Goal: Task Accomplishment & Management: Use online tool/utility

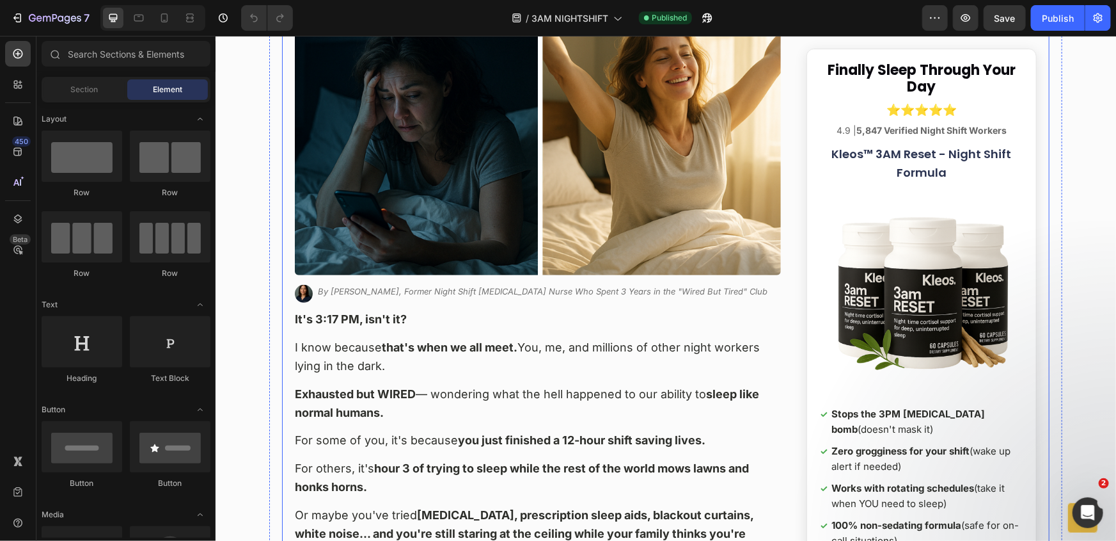
scroll to position [232, 0]
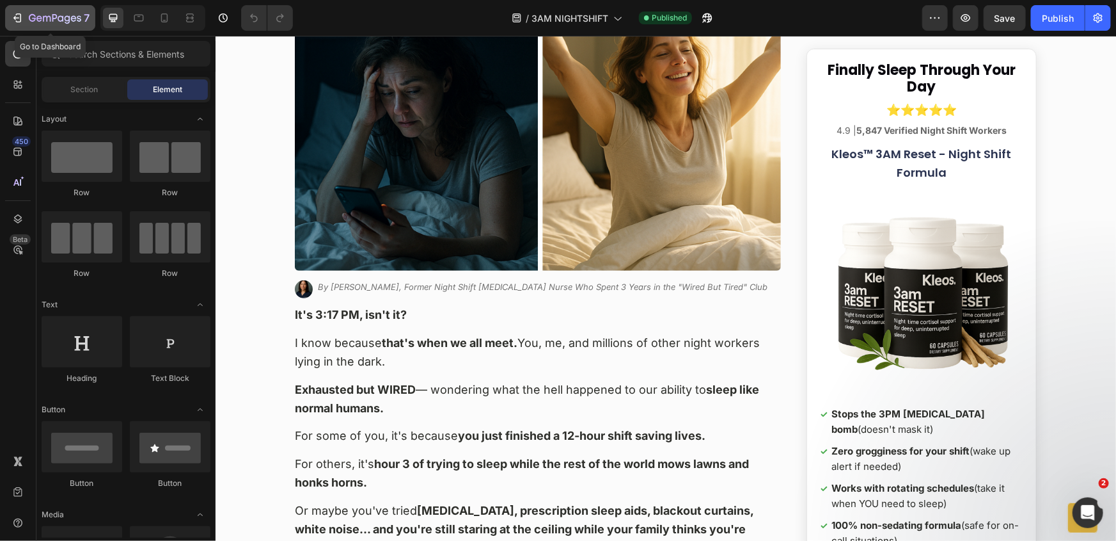
click at [18, 20] on icon "button" at bounding box center [17, 18] width 13 height 13
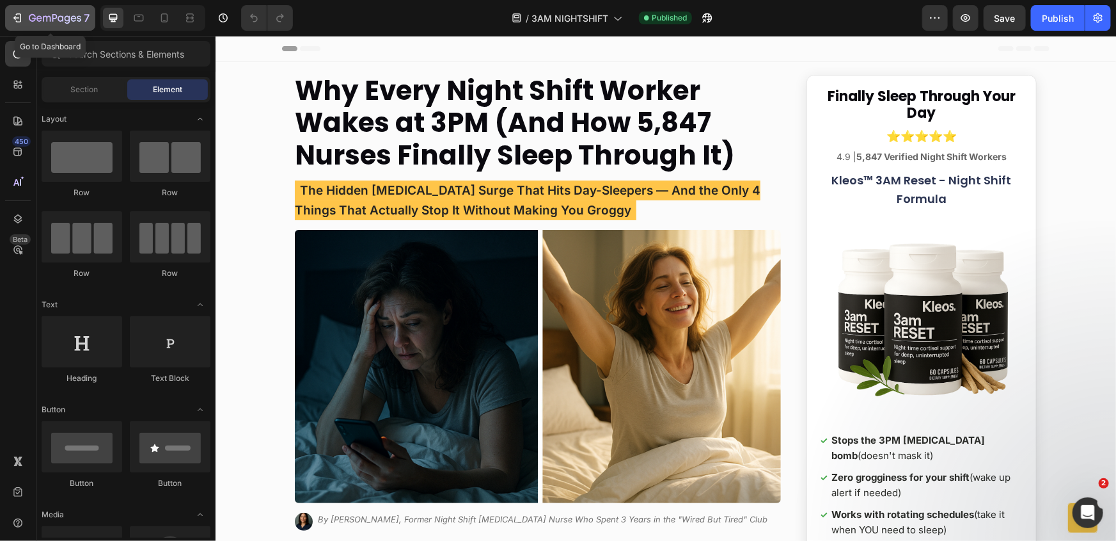
click at [33, 11] on div "7" at bounding box center [59, 17] width 61 height 15
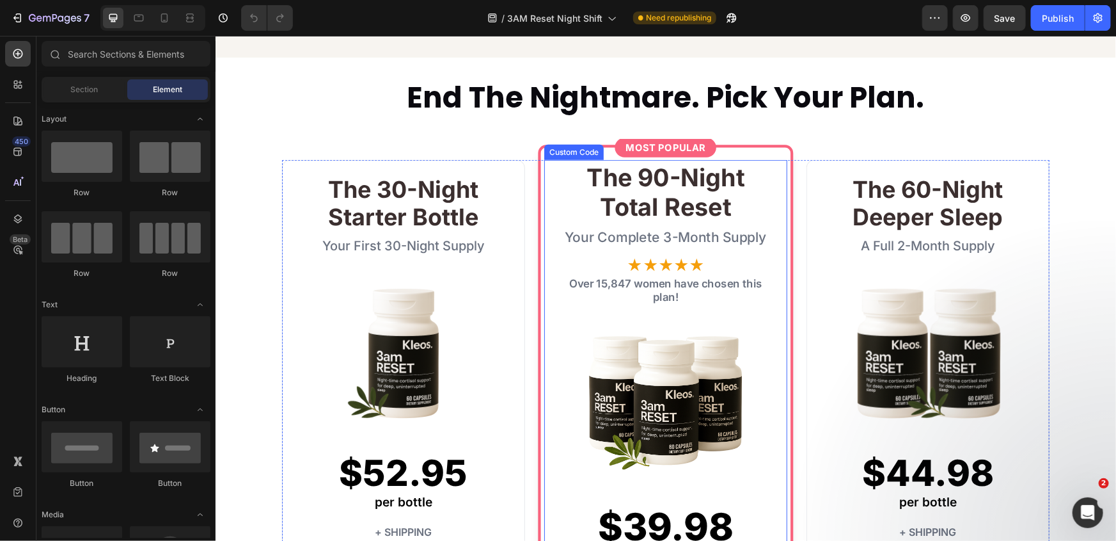
scroll to position [582, 0]
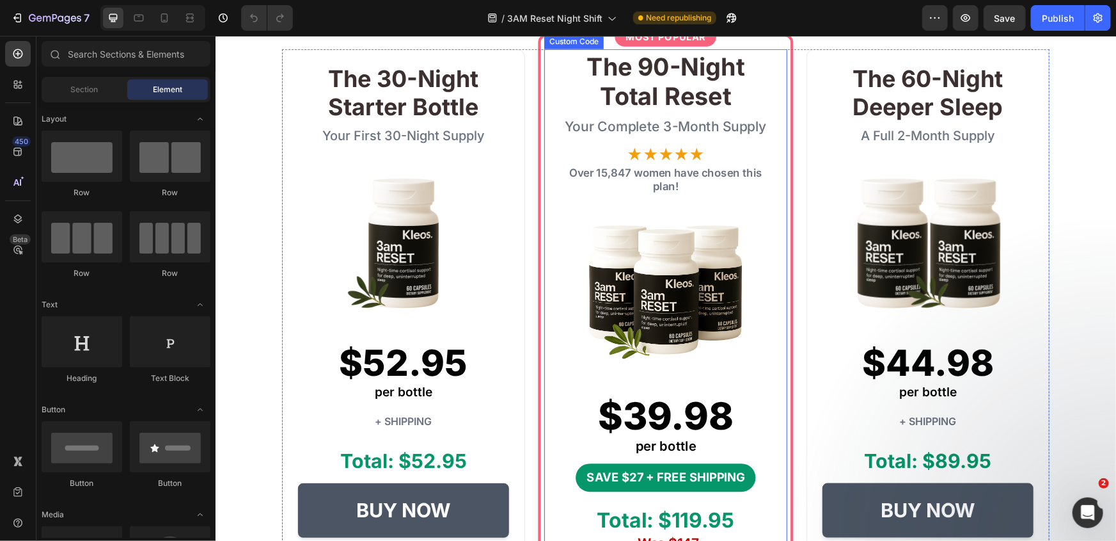
drag, startPoint x: 645, startPoint y: 278, endPoint x: 630, endPoint y: 281, distance: 14.9
click at [645, 278] on img at bounding box center [666, 289] width 172 height 172
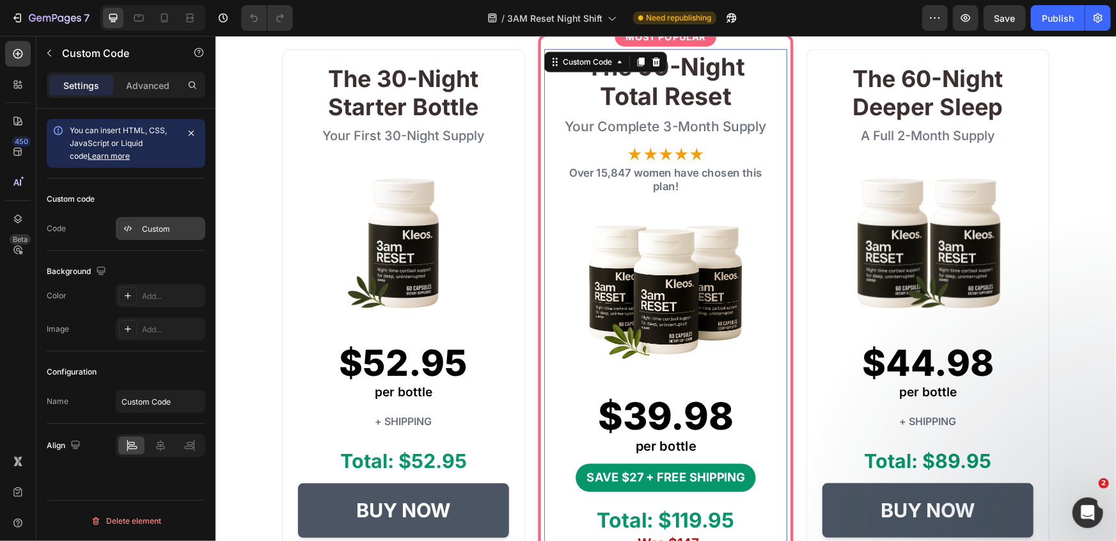
click at [138, 237] on div "Custom" at bounding box center [161, 228] width 90 height 23
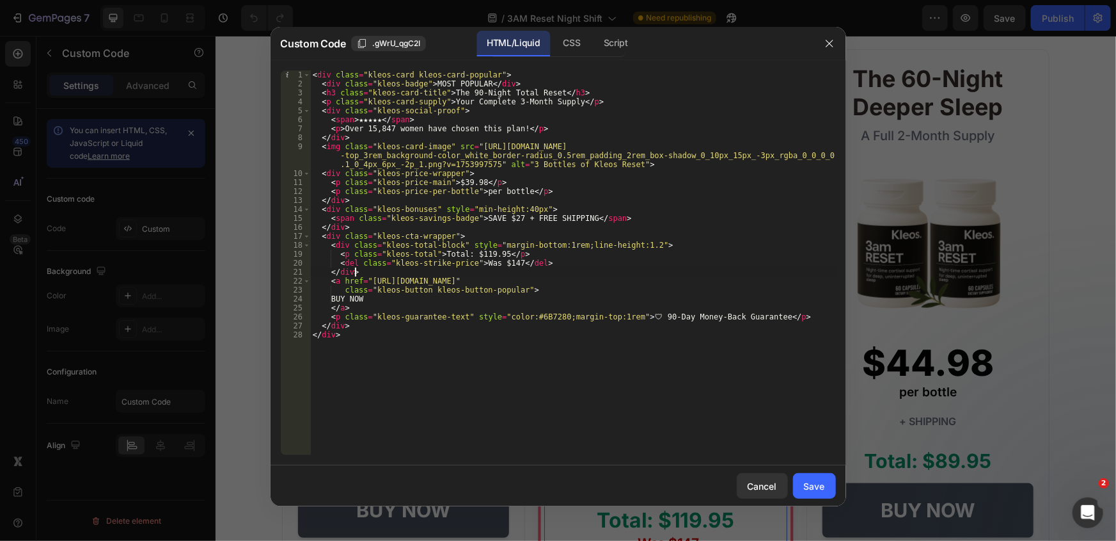
click at [588, 276] on div "< div class = "kleos-card kleos-card-popular" > < div class = "kleos-badge" > M…" at bounding box center [573, 271] width 526 height 402
click at [475, 253] on div "< div class = "kleos-card kleos-card-popular" > < div class = "kleos-badge" > M…" at bounding box center [573, 271] width 526 height 402
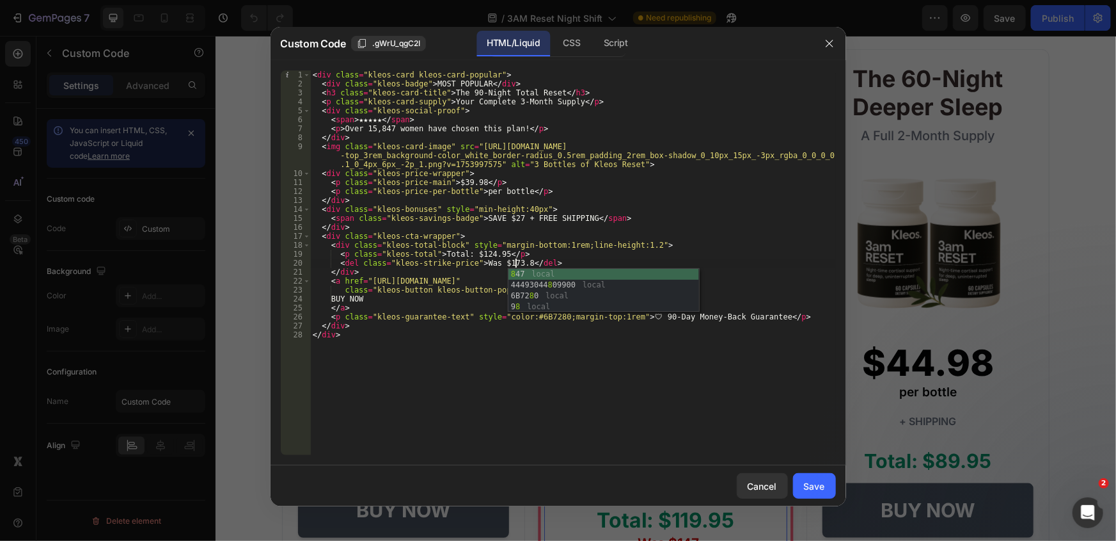
scroll to position [0, 17]
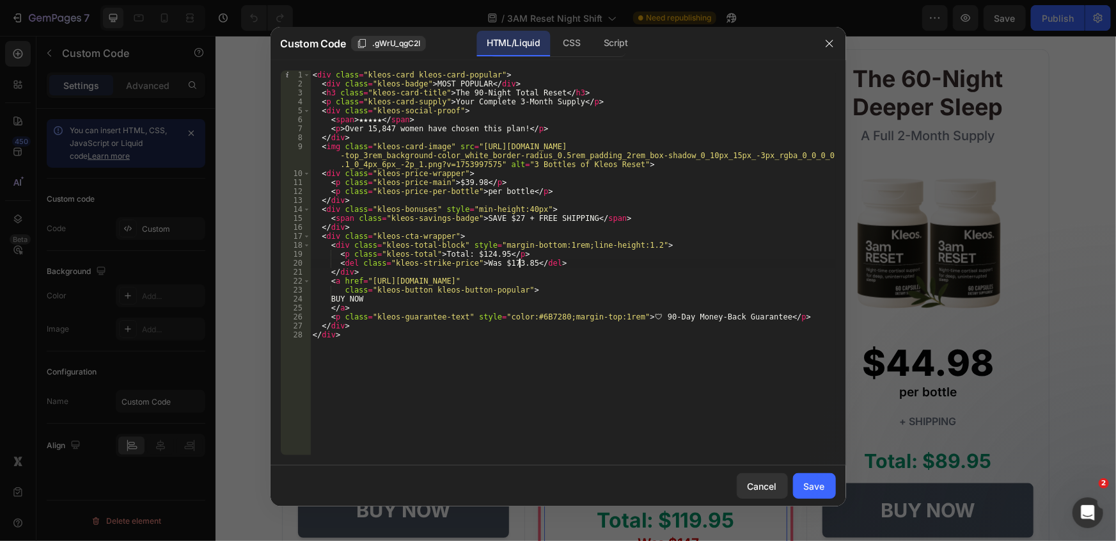
click at [504, 216] on div "< div class = "kleos-card kleos-card-popular" > < div class = "kleos-badge" > M…" at bounding box center [573, 271] width 526 height 402
click at [633, 200] on div "< div class = "kleos-card kleos-card-popular" > < div class = "kleos-badge" > M…" at bounding box center [573, 271] width 526 height 402
click at [454, 182] on div "< div class = "kleos-card kleos-card-popular" > < div class = "kleos-badge" > M…" at bounding box center [573, 271] width 526 height 402
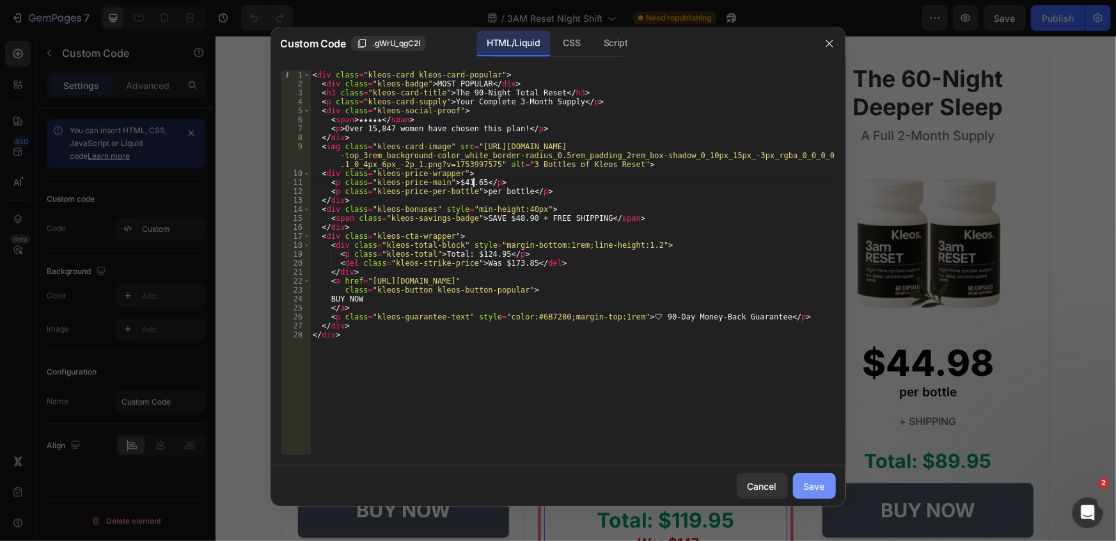
type textarea "<p class="kleos-price-main">$41.65</p>"
click at [815, 479] on div "Save" at bounding box center [814, 485] width 21 height 13
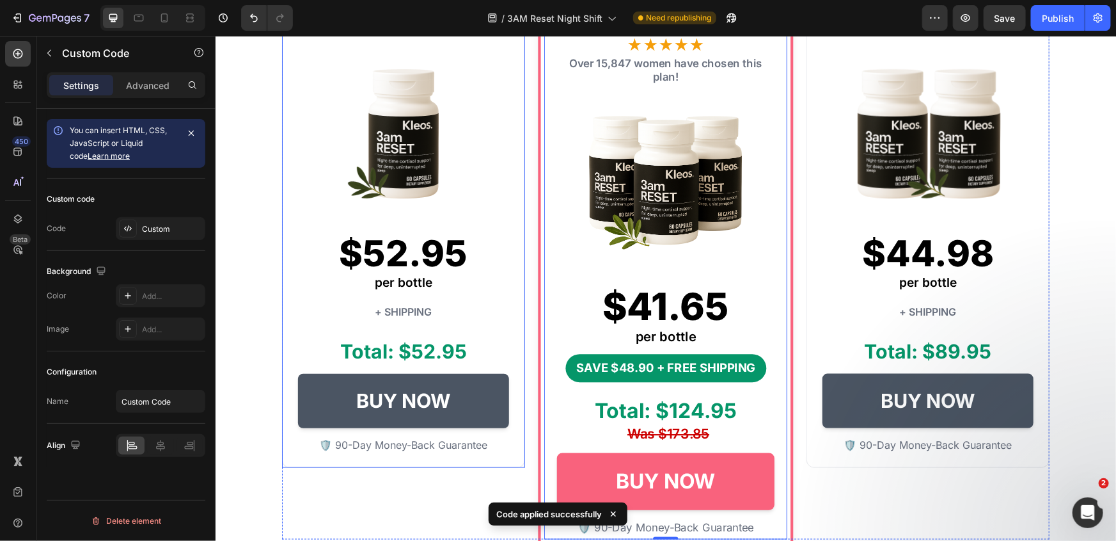
scroll to position [697, 0]
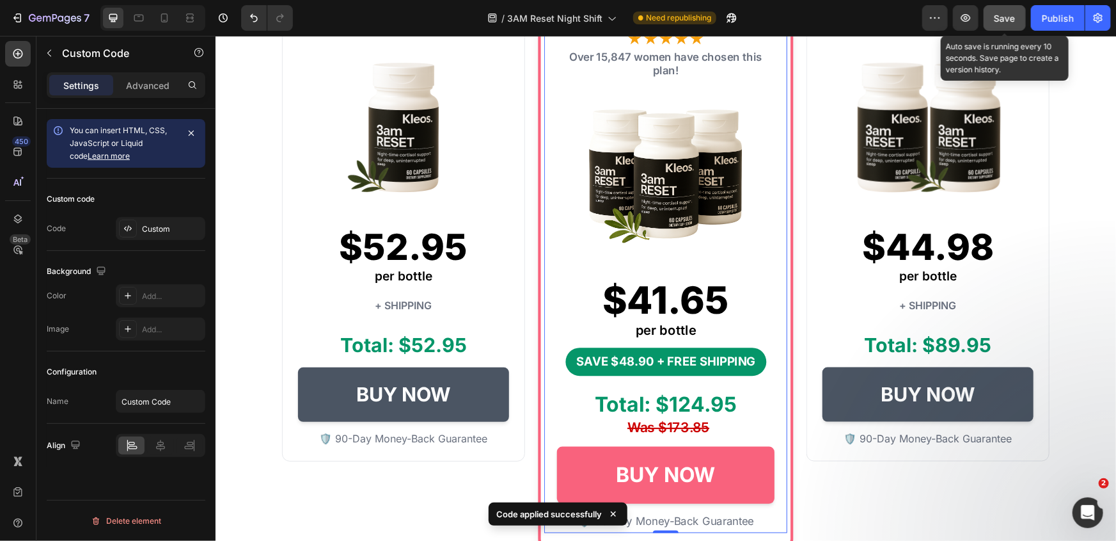
click at [1020, 21] on button "Save" at bounding box center [1005, 18] width 42 height 26
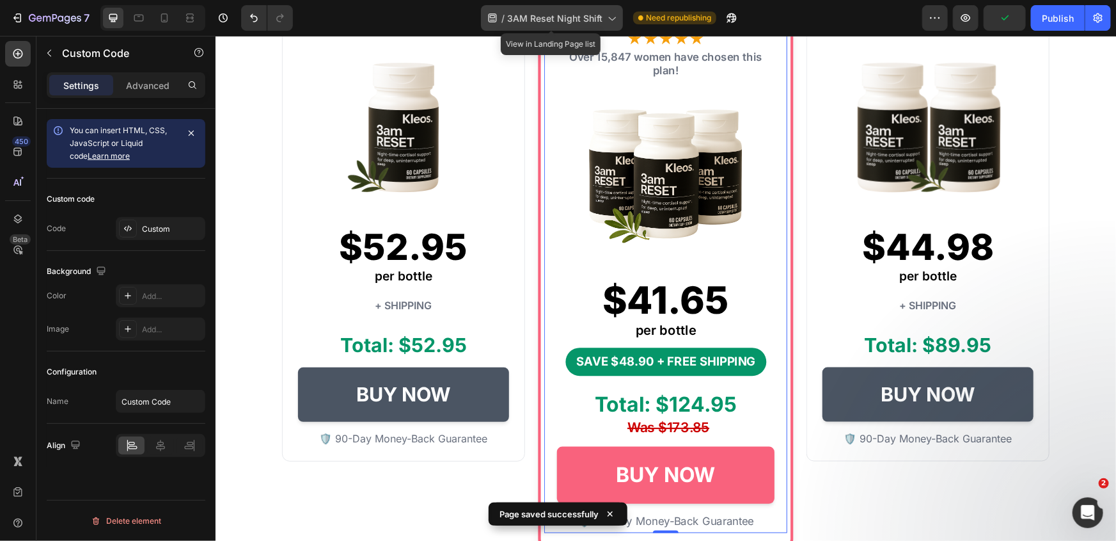
click at [542, 22] on span "3AM Reset Night Shift" at bounding box center [554, 18] width 95 height 13
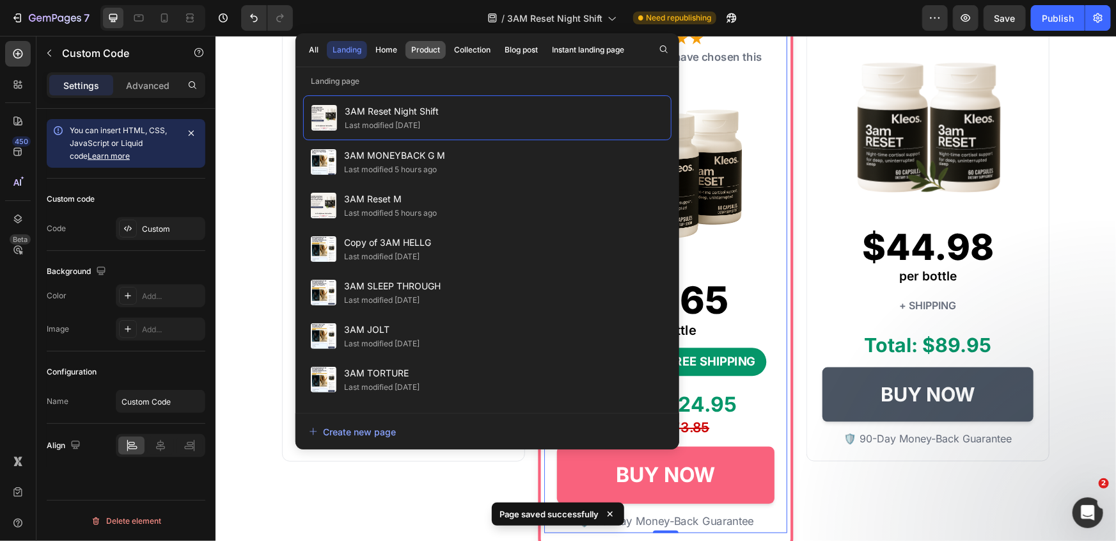
click at [436, 49] on div "Product" at bounding box center [425, 50] width 29 height 12
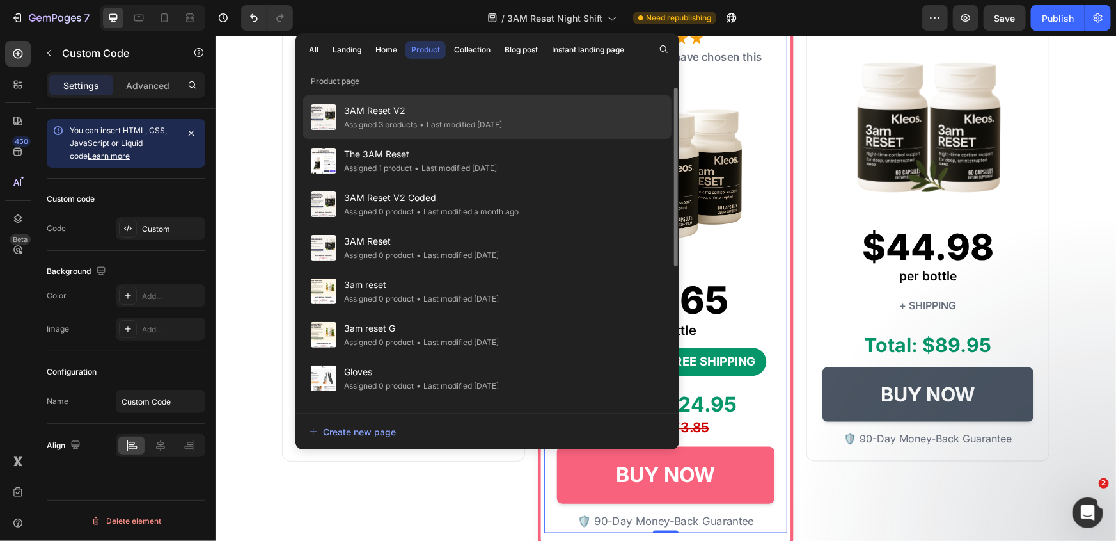
click at [465, 111] on span "3AM Reset V2" at bounding box center [423, 110] width 158 height 15
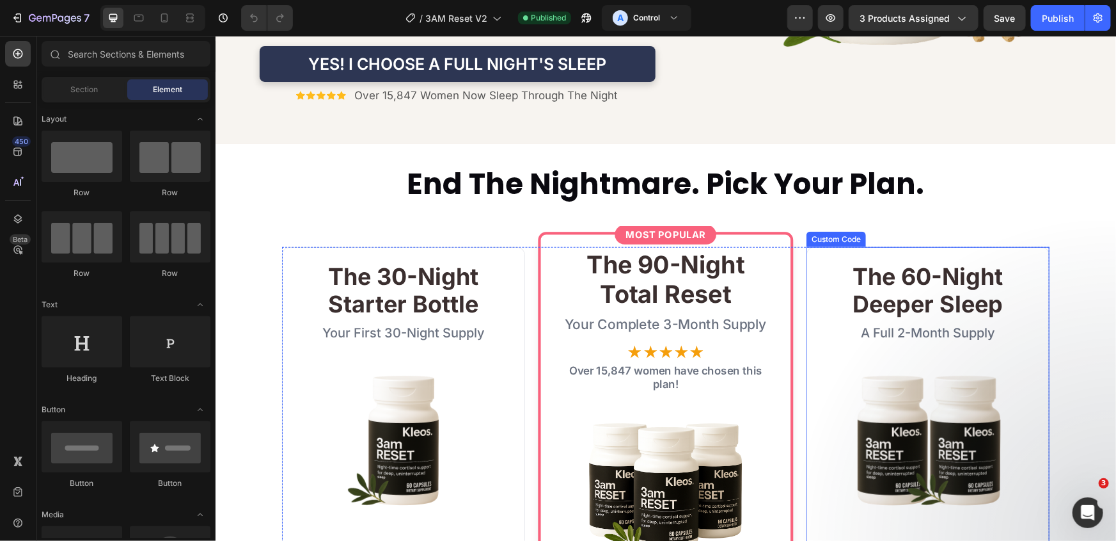
click at [951, 360] on img at bounding box center [928, 439] width 164 height 164
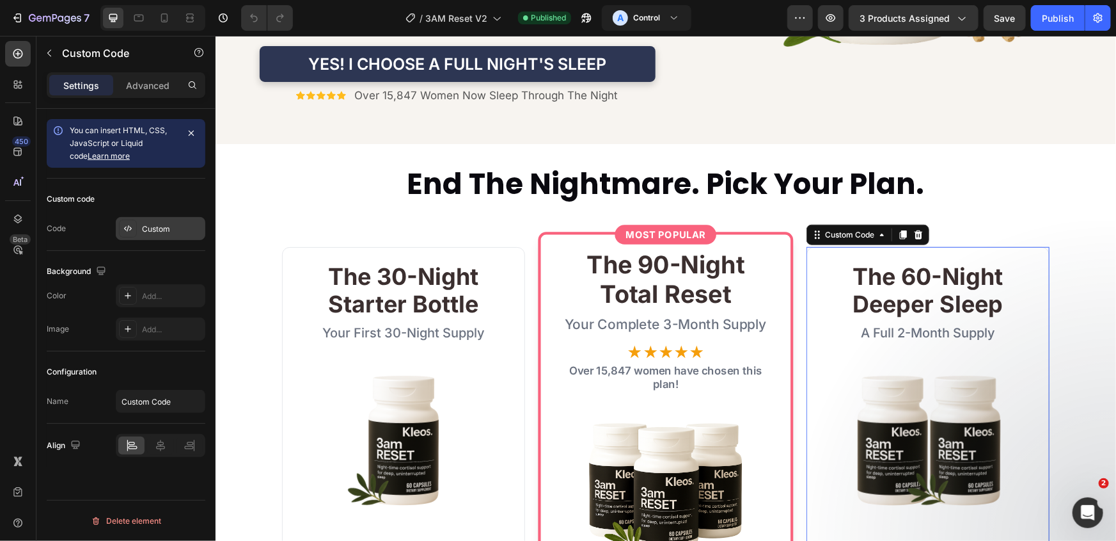
click at [154, 230] on div "Custom" at bounding box center [172, 229] width 60 height 12
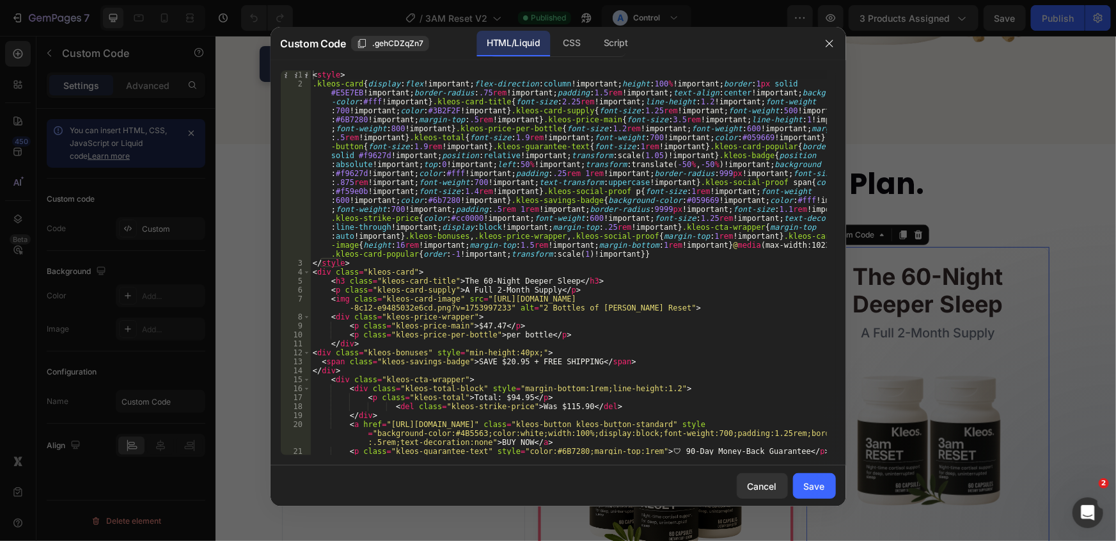
click at [453, 233] on div "< style > .kleos-card { display : flex !important ; flex-direction : column !im…" at bounding box center [568, 271] width 517 height 402
type textarea "</div> </div>"
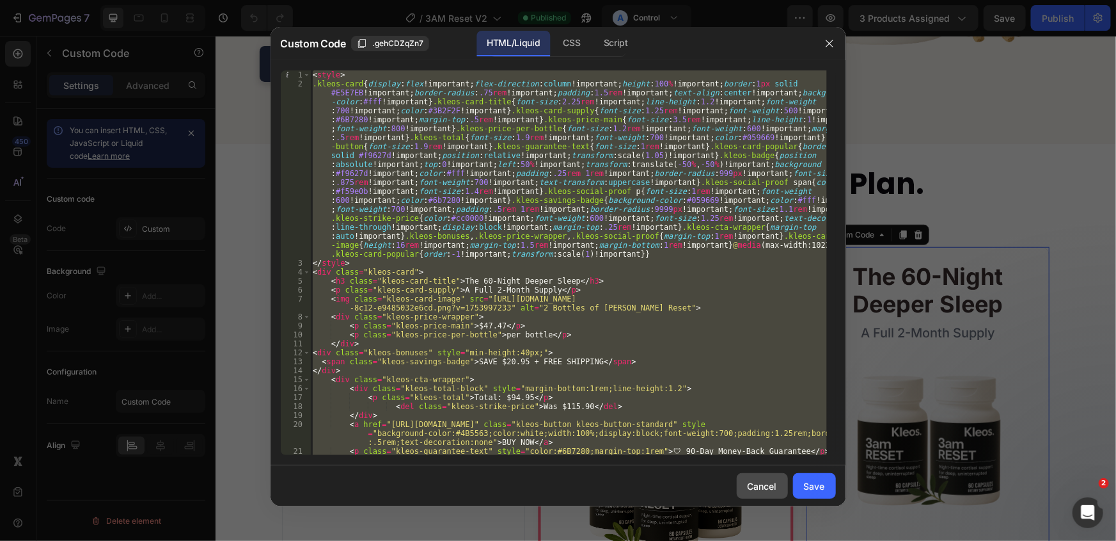
click at [764, 480] on div "Cancel" at bounding box center [762, 485] width 29 height 13
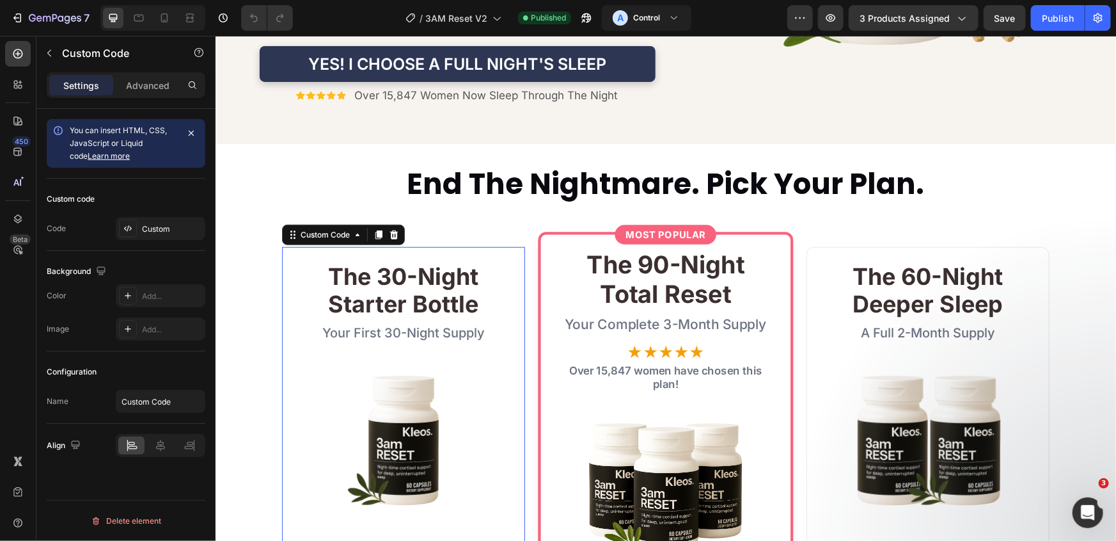
click at [466, 357] on img at bounding box center [403, 439] width 164 height 164
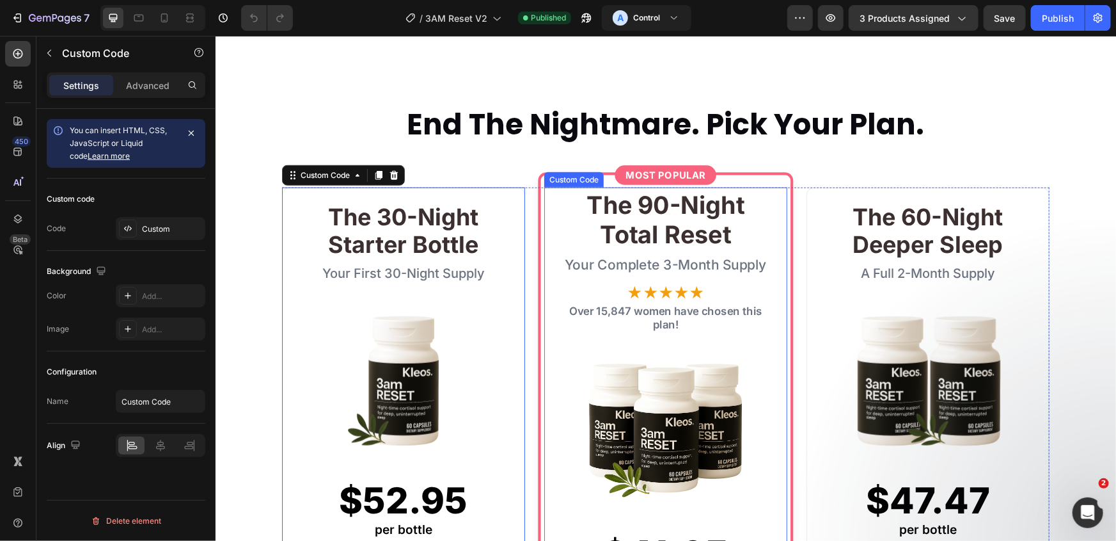
scroll to position [582, 0]
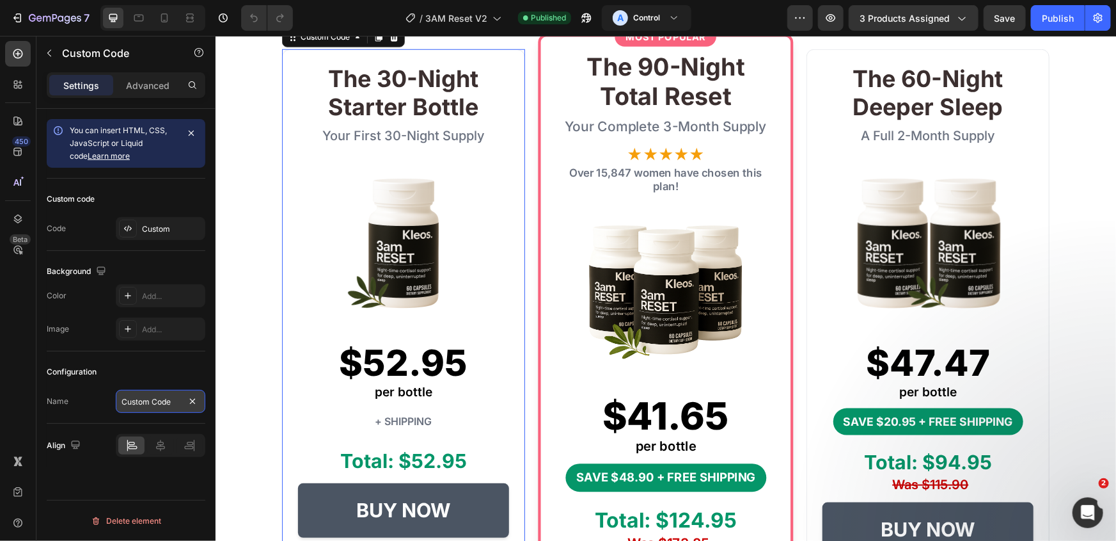
click at [169, 411] on input "Custom Code" at bounding box center [161, 401] width 90 height 23
click at [407, 236] on img at bounding box center [403, 242] width 164 height 164
click at [173, 244] on div "Custom code Code Custom" at bounding box center [126, 215] width 159 height 72
click at [168, 231] on div "Custom" at bounding box center [172, 229] width 60 height 12
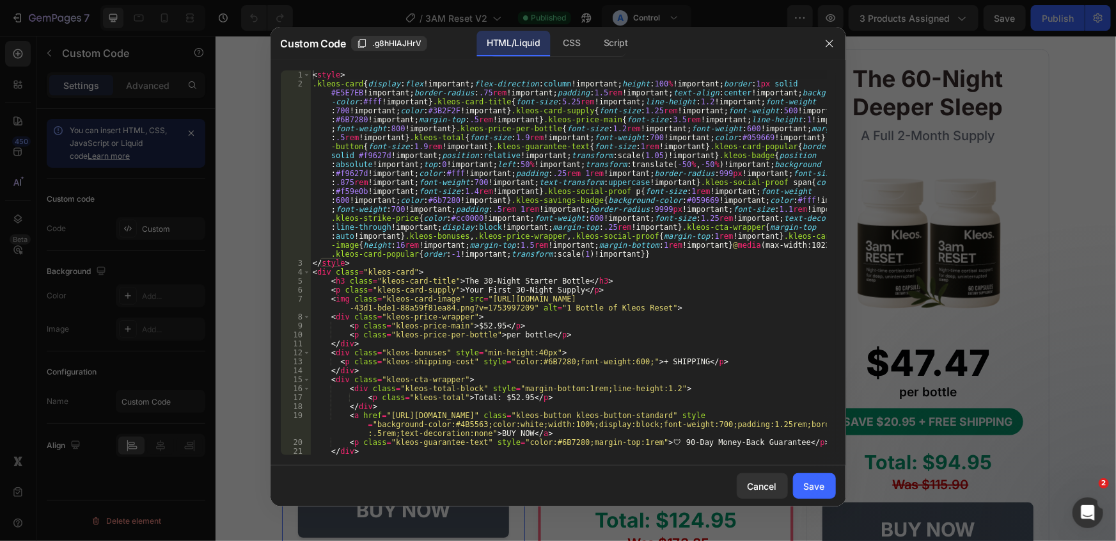
click at [646, 193] on div "< style > .kleos-card { display : flex !important ; flex-direction : column !im…" at bounding box center [568, 271] width 517 height 402
type textarea "</div> </div>"
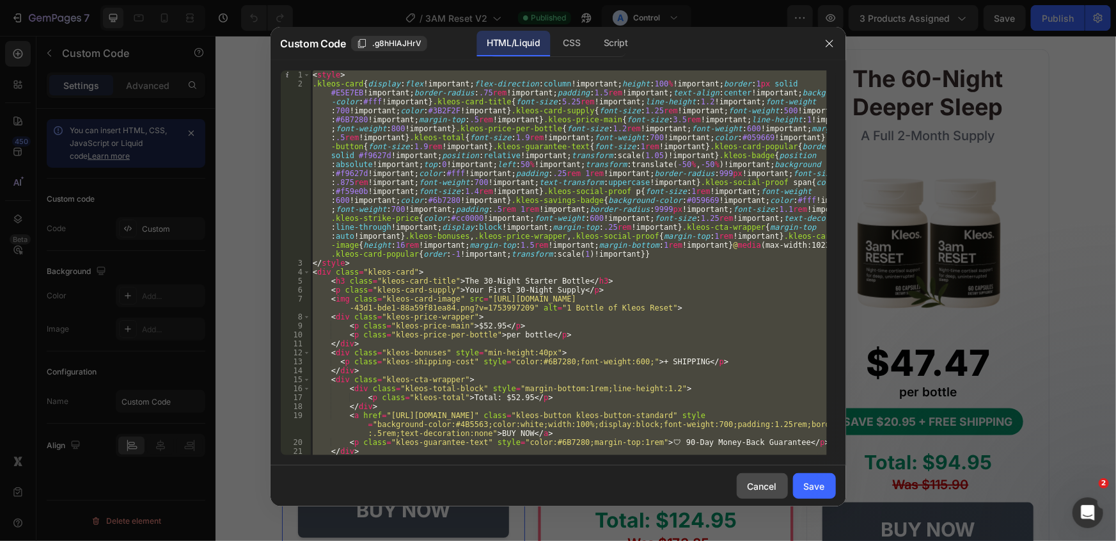
click at [768, 492] on div "Cancel" at bounding box center [762, 485] width 29 height 13
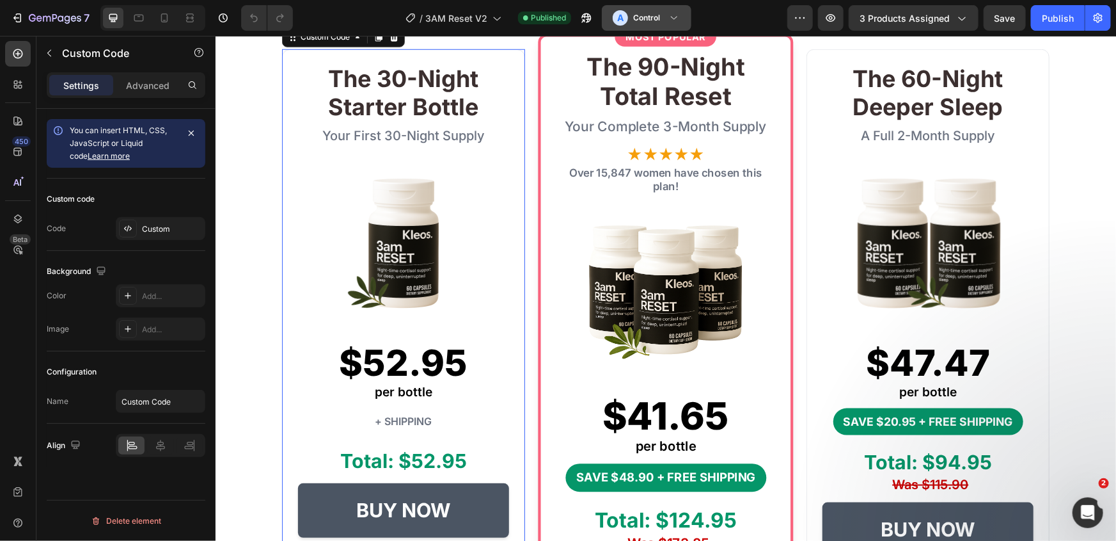
click at [624, 26] on button "A Control" at bounding box center [647, 18] width 90 height 26
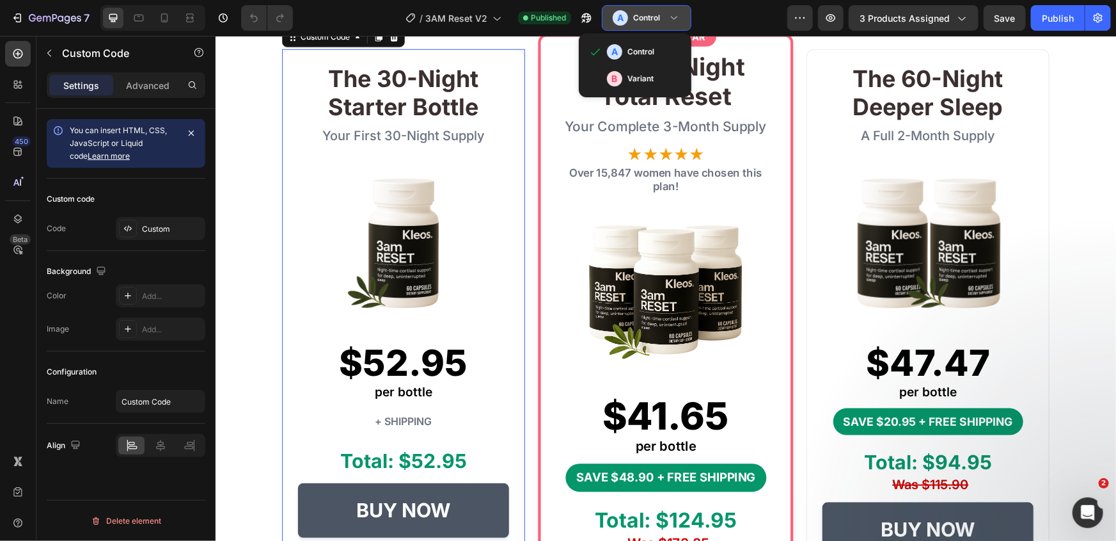
click at [624, 26] on button "A Control" at bounding box center [647, 18] width 90 height 26
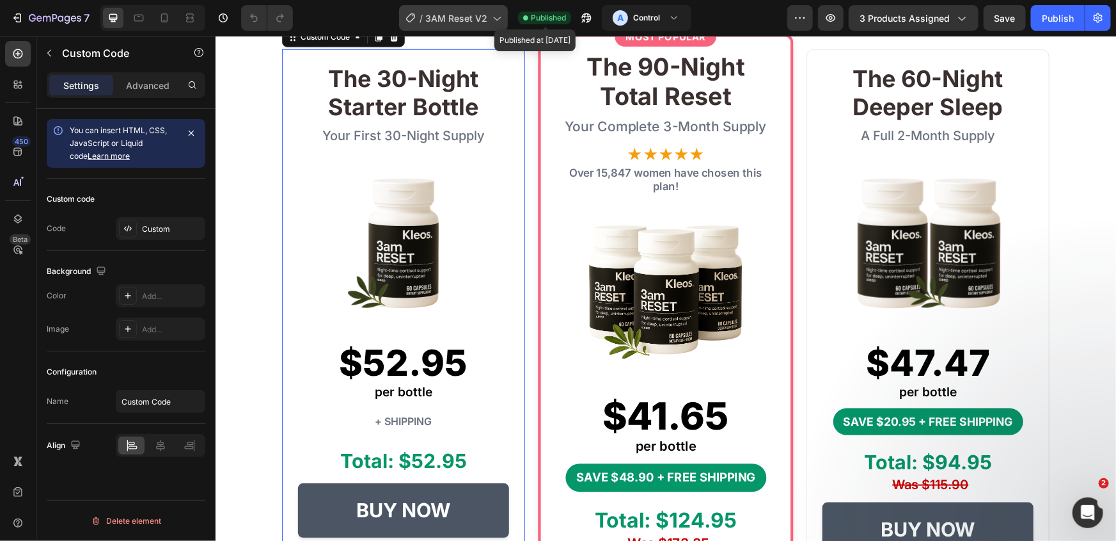
click at [472, 20] on span "3AM Reset V2" at bounding box center [456, 18] width 62 height 13
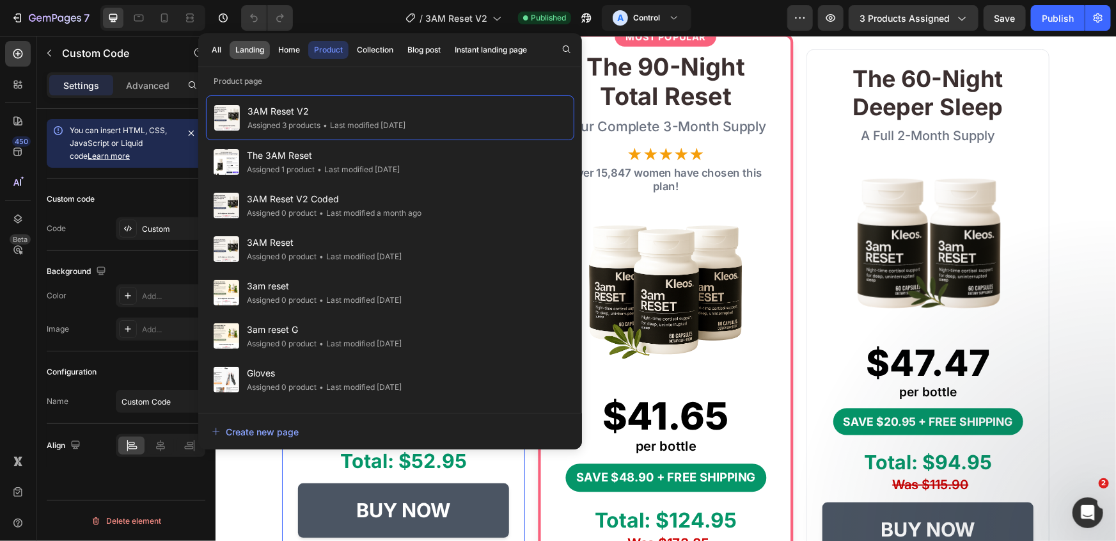
click at [254, 54] on div "Landing" at bounding box center [249, 50] width 29 height 12
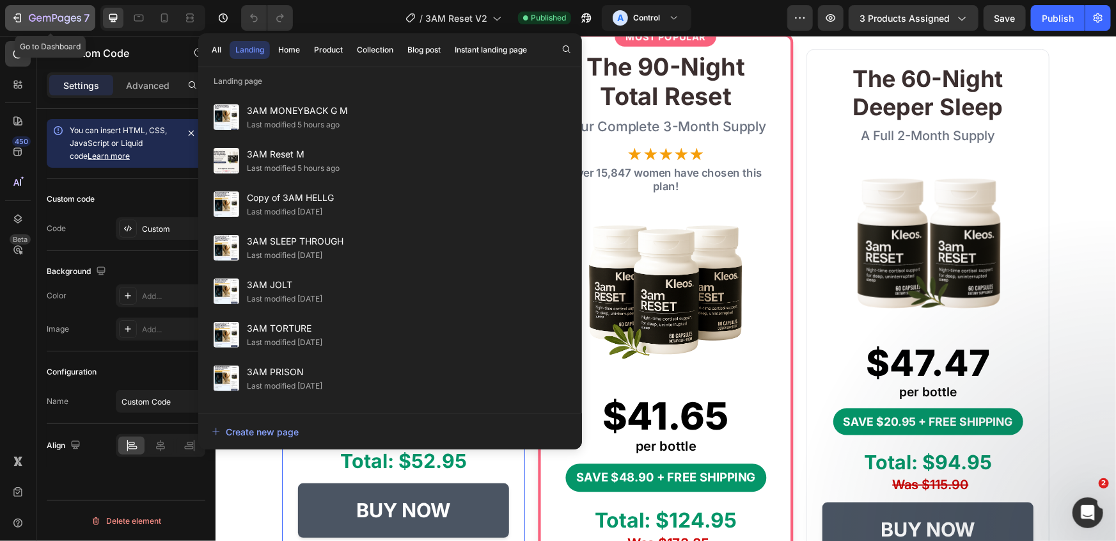
click at [25, 25] on div "7" at bounding box center [50, 17] width 79 height 15
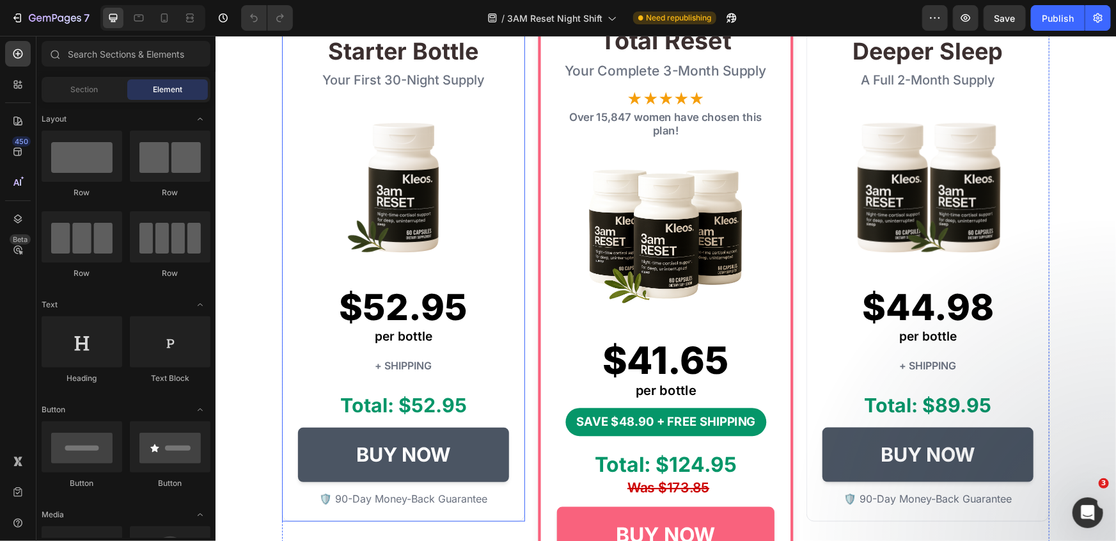
scroll to position [640, 0]
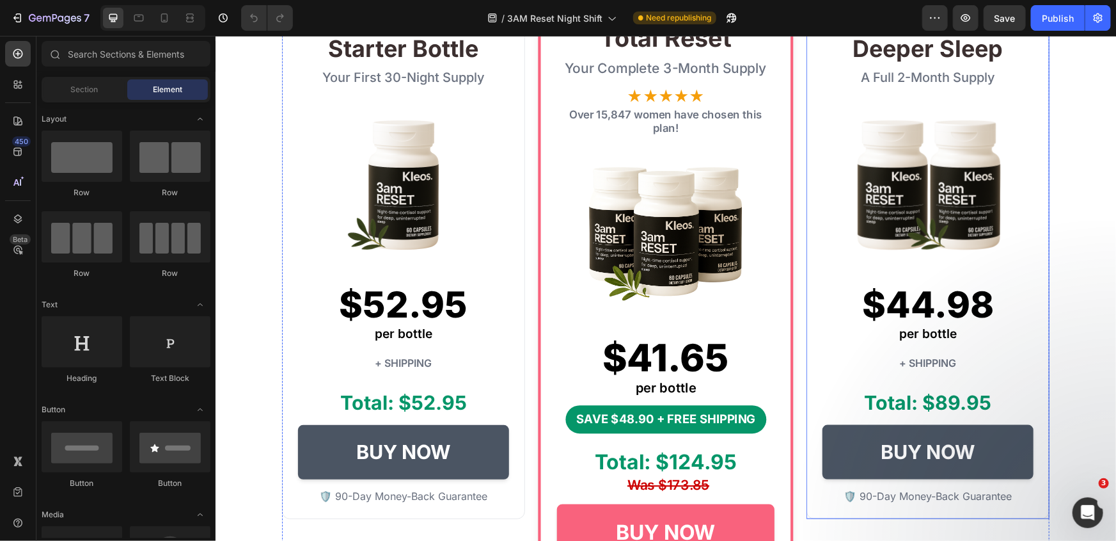
click at [862, 275] on div "The 60-Night Deeper Sleep A Full 2-Month Supply $44.98 per bottle + SHIPPING To…" at bounding box center [927, 253] width 243 height 527
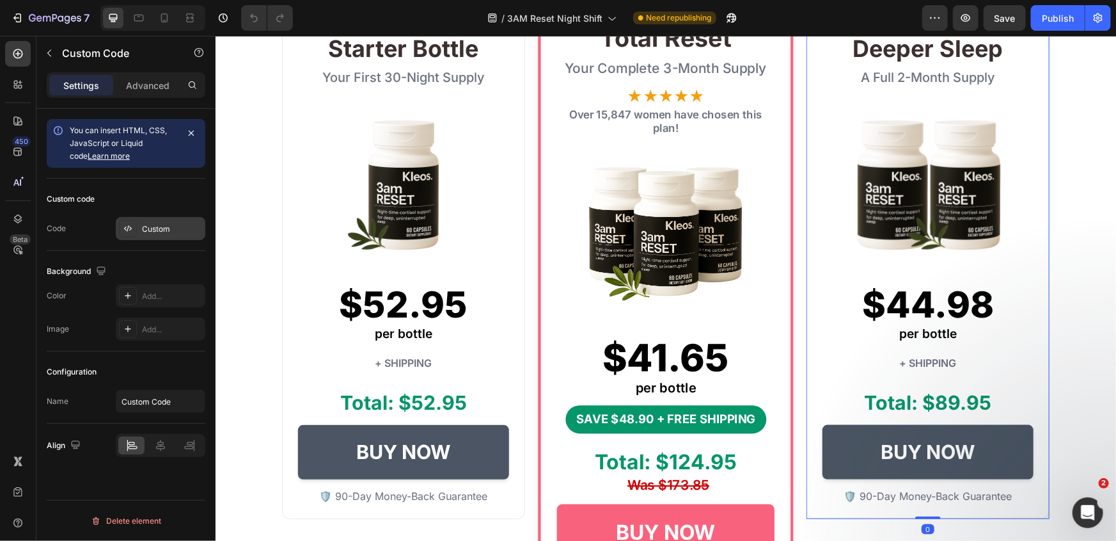
click at [148, 226] on div "Custom" at bounding box center [172, 229] width 60 height 12
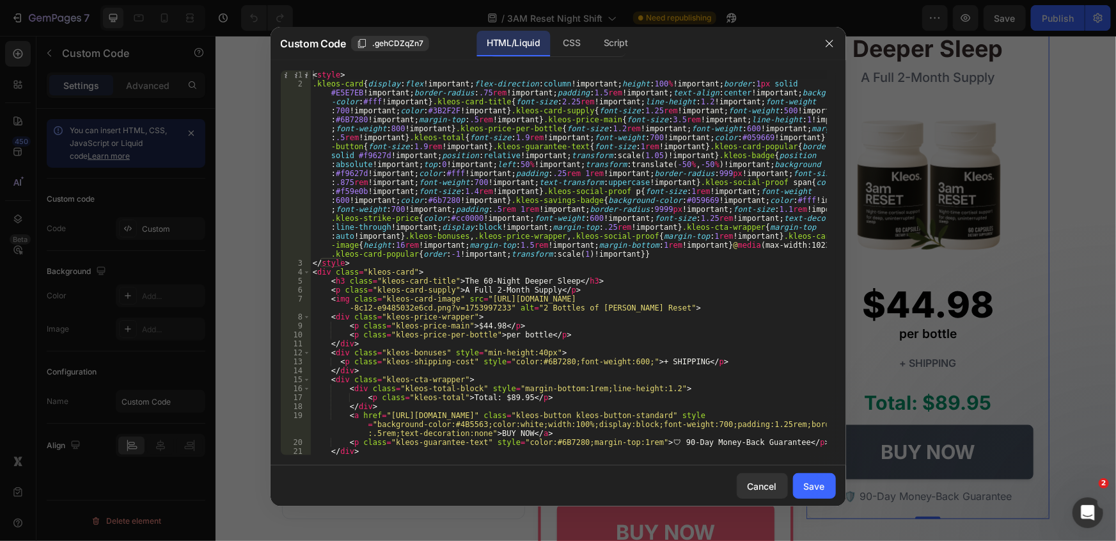
click at [711, 214] on div "< style > .kleos-card { display : flex !important ; flex-direction : column !im…" at bounding box center [568, 271] width 517 height 402
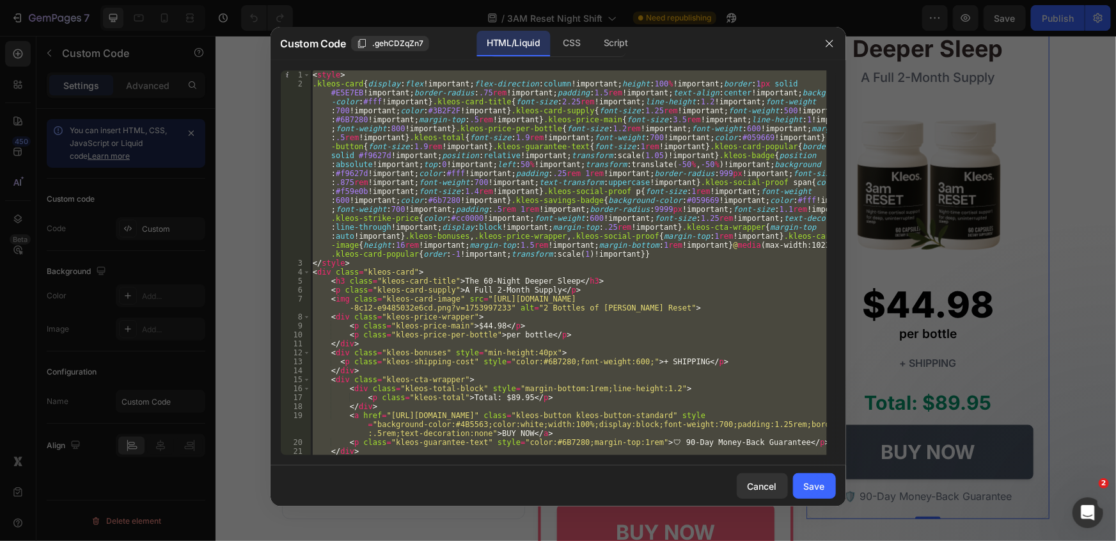
paste textarea
type textarea "</div>"
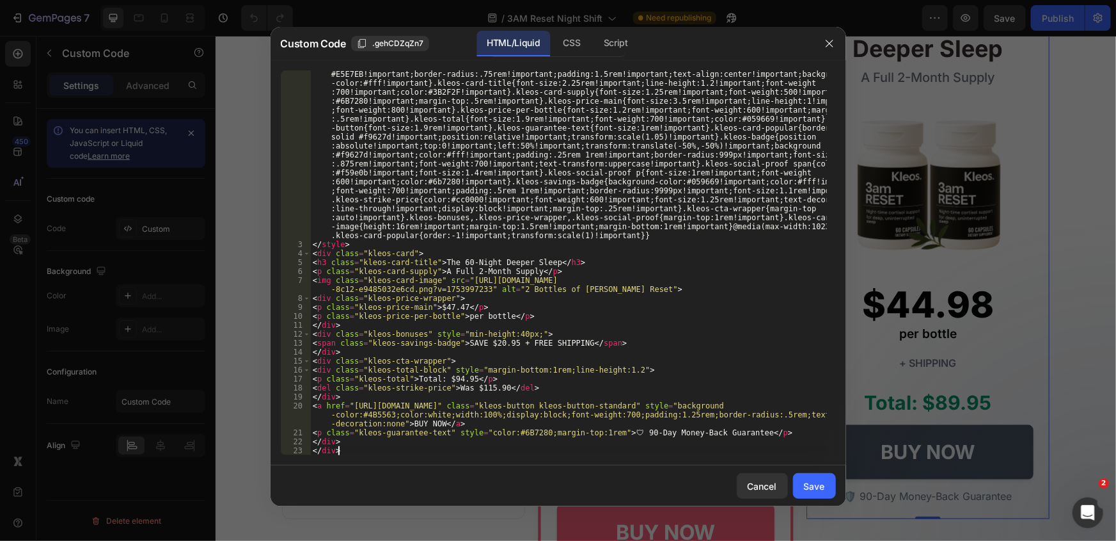
scroll to position [0, 0]
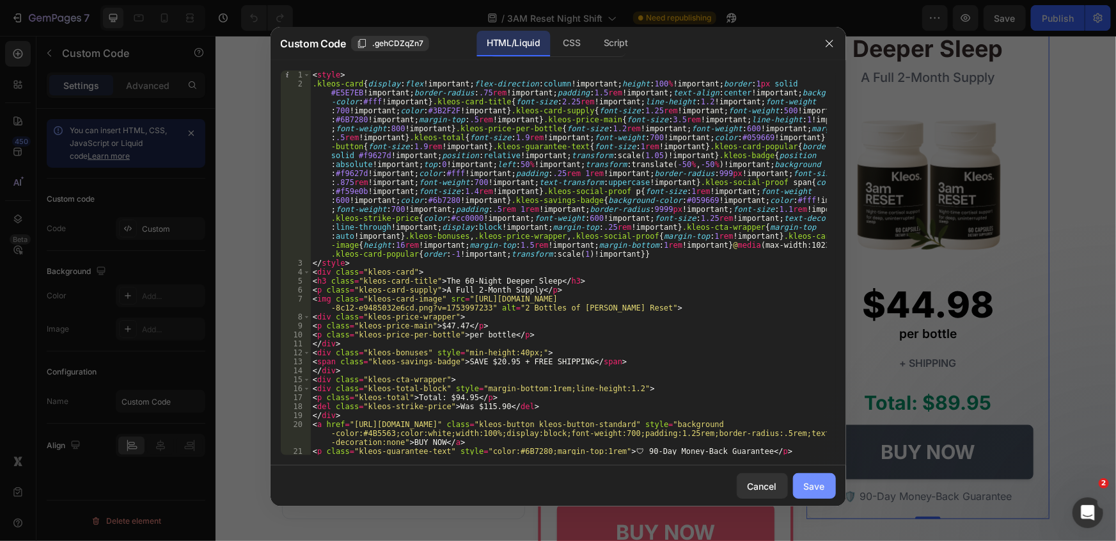
click at [813, 487] on div "Save" at bounding box center [814, 485] width 21 height 13
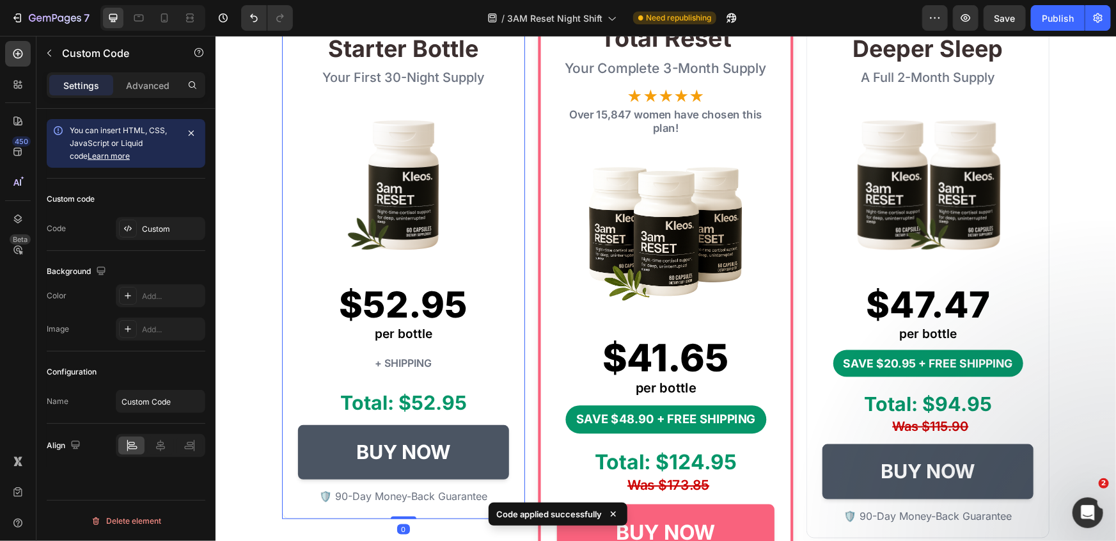
click at [409, 215] on img at bounding box center [403, 184] width 164 height 164
click at [146, 230] on div "Custom" at bounding box center [172, 229] width 60 height 12
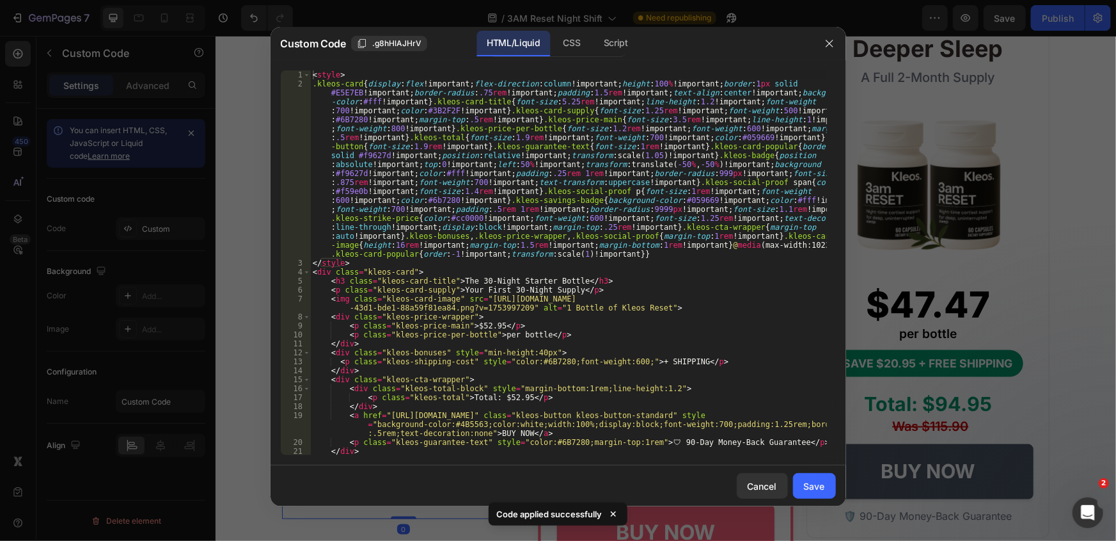
click at [475, 141] on div "< style > .kleos-card { display : flex !important ; flex-direction : column !im…" at bounding box center [568, 271] width 517 height 402
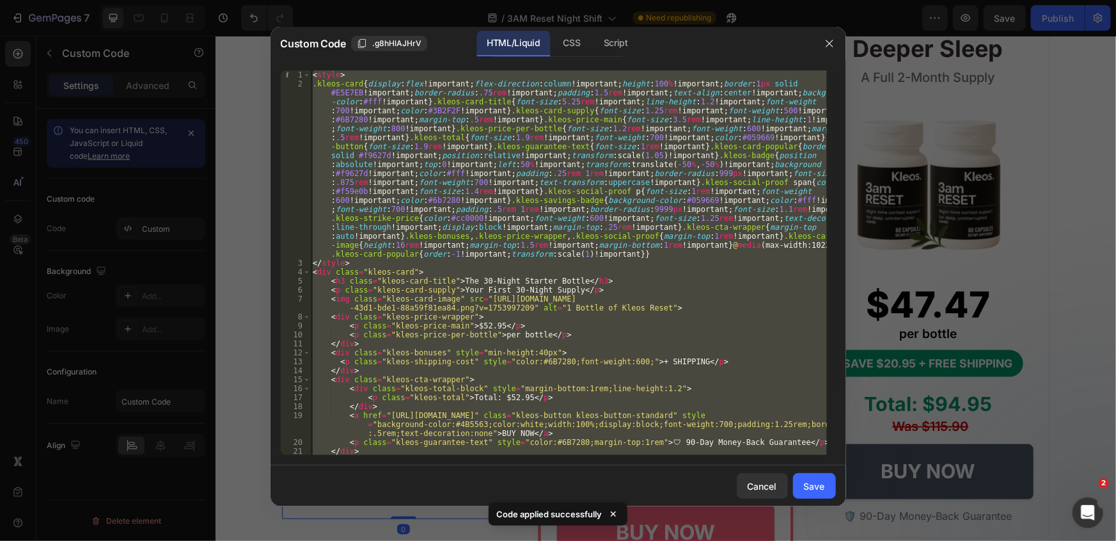
paste textarea
type textarea "</div>"
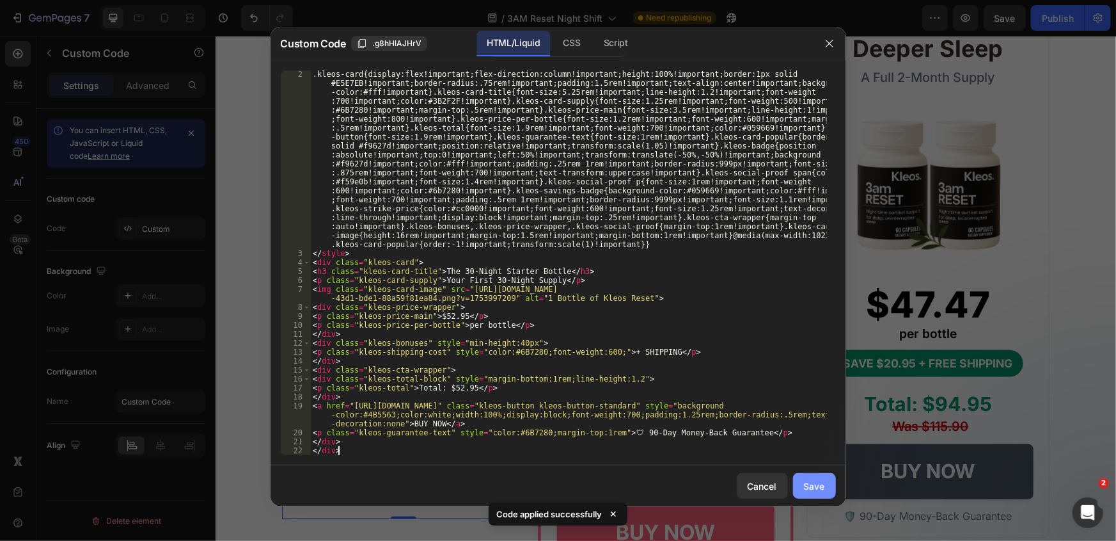
click at [818, 482] on div "Save" at bounding box center [814, 485] width 21 height 13
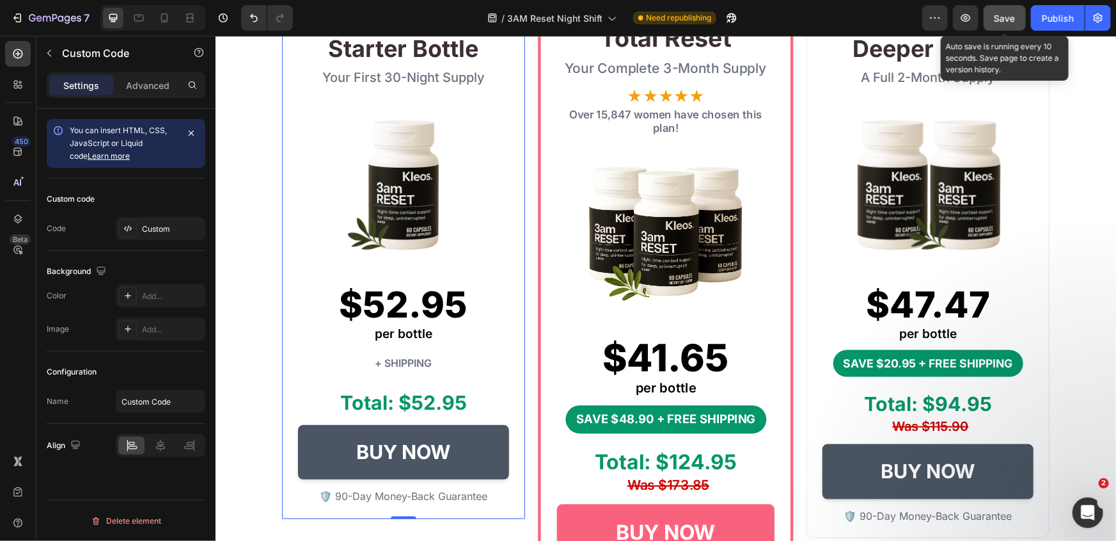
click at [1018, 15] on button "Save" at bounding box center [1005, 18] width 42 height 26
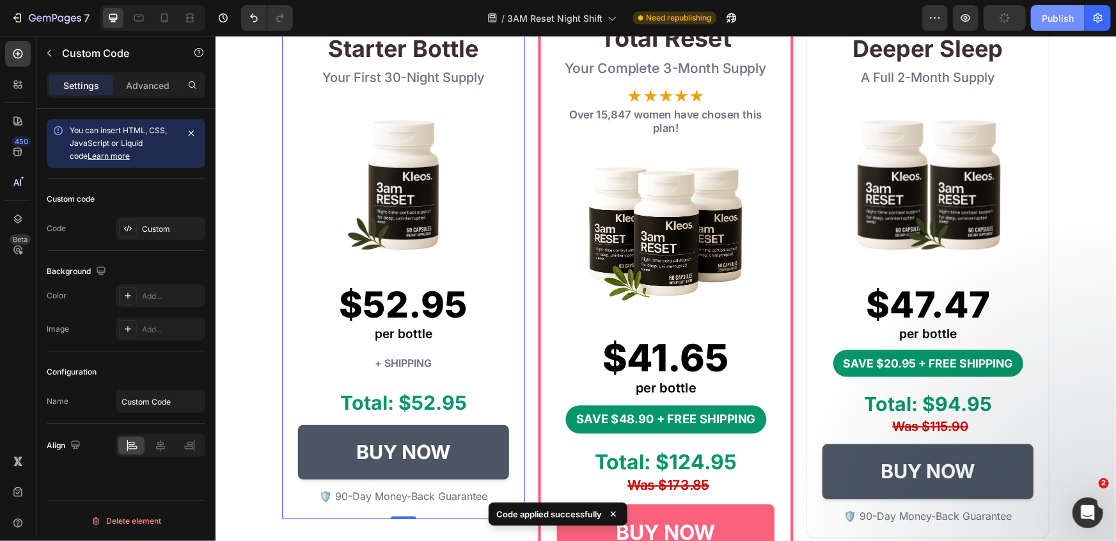
click at [1060, 16] on div "Publish" at bounding box center [1058, 18] width 32 height 13
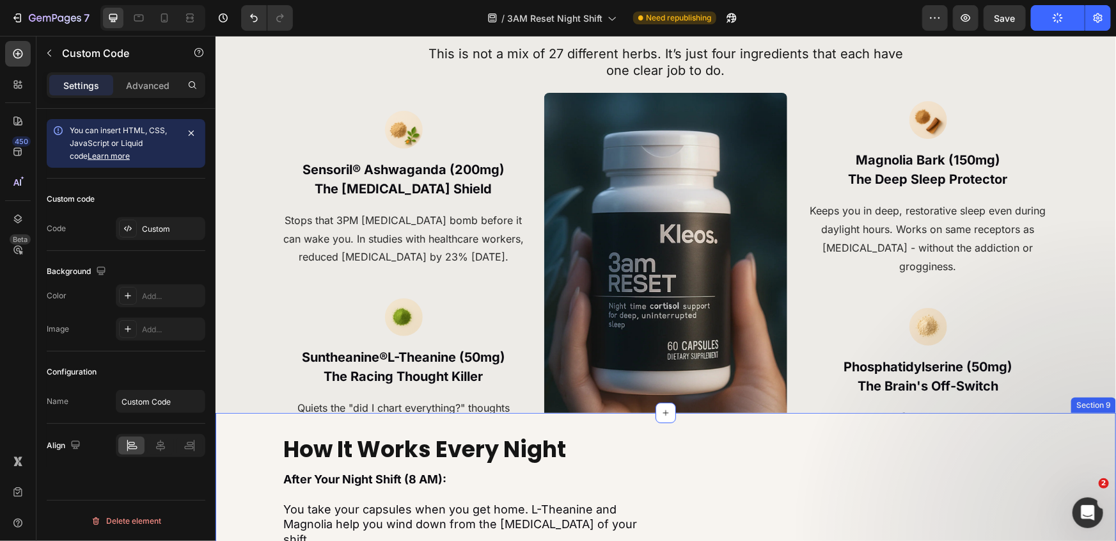
scroll to position [2501, 0]
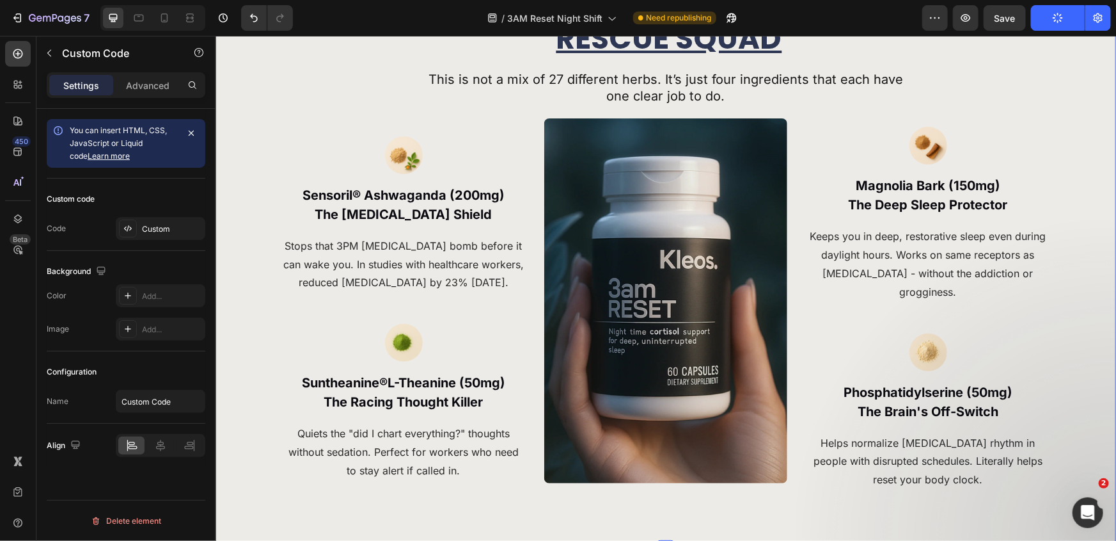
click at [255, 273] on div "Meet Your Day-Sleep RESCUE SQUAD Heading This is not a mix of 27 different herb…" at bounding box center [666, 239] width 882 height 519
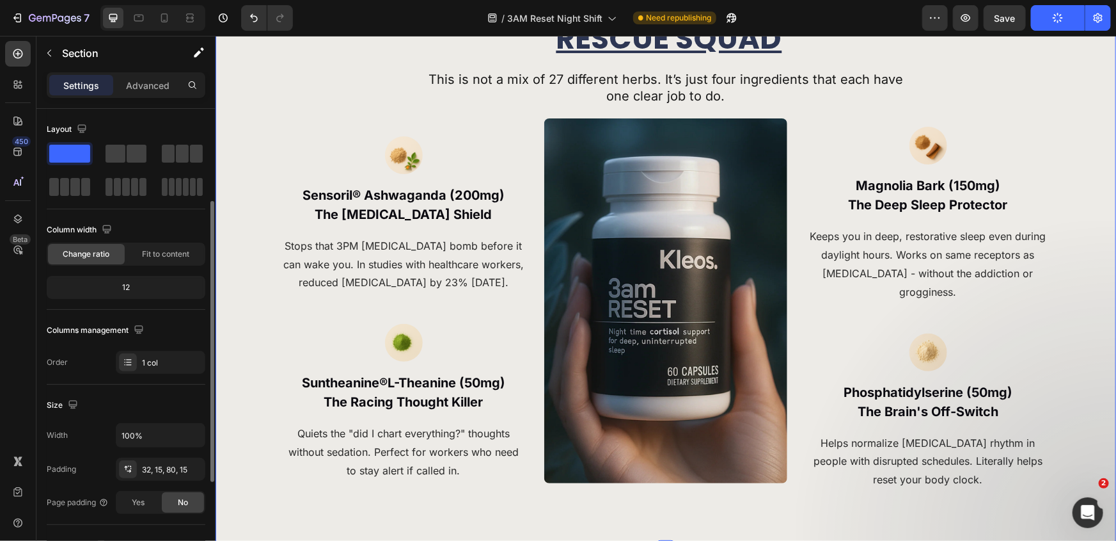
scroll to position [58, 0]
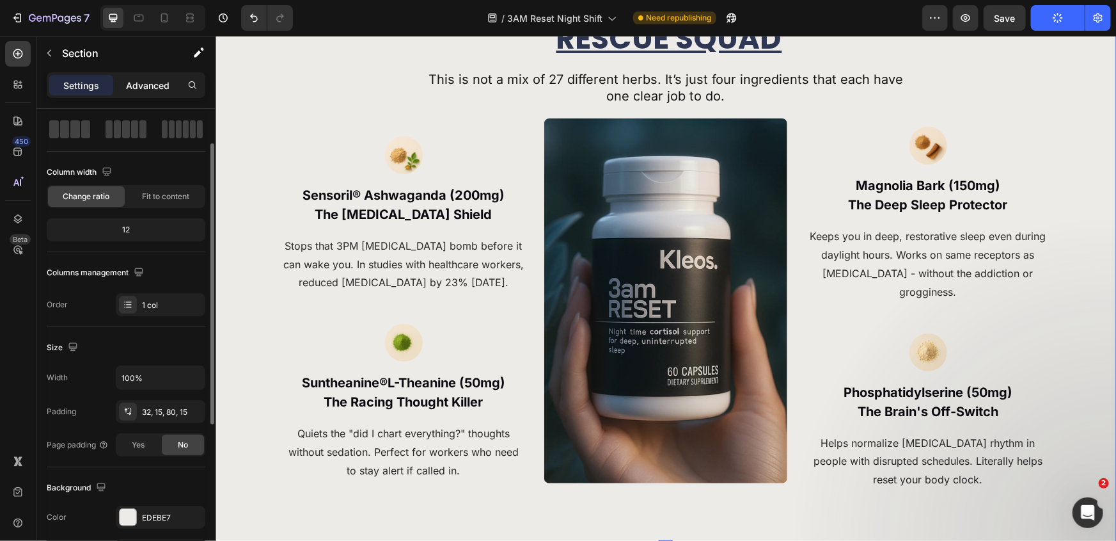
click at [145, 91] on p "Advanced" at bounding box center [148, 85] width 44 height 13
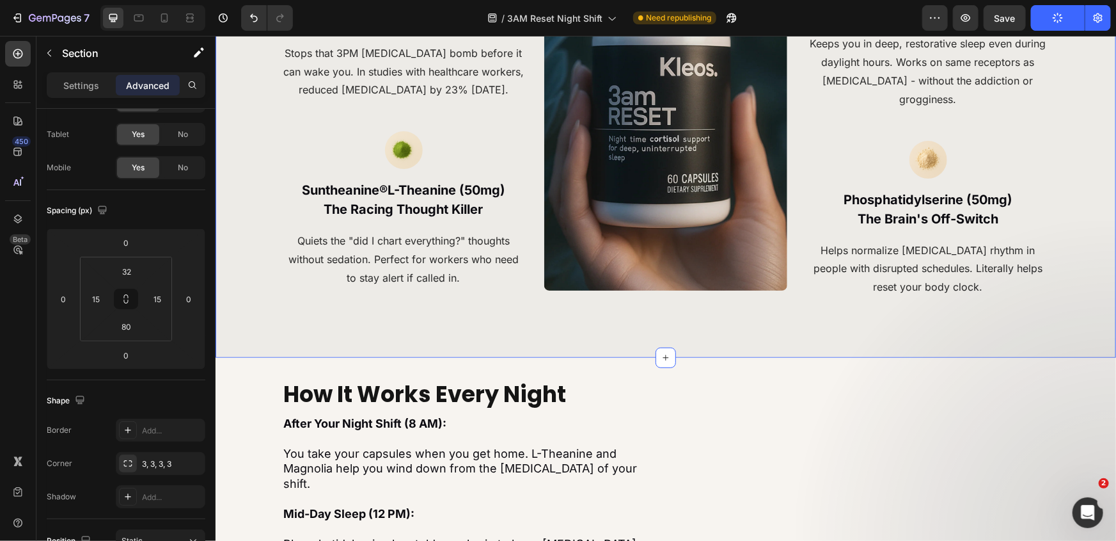
scroll to position [2675, 0]
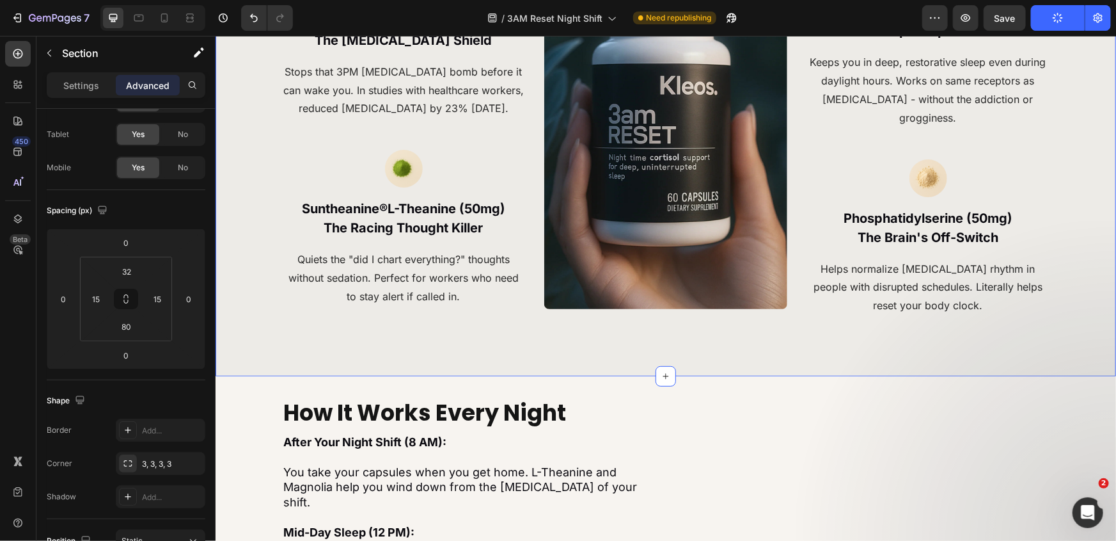
click at [531, 351] on div "Meet Your Day-Sleep RESCUE SQUAD Heading This is not a mix of 27 different herb…" at bounding box center [665, 80] width 901 height 591
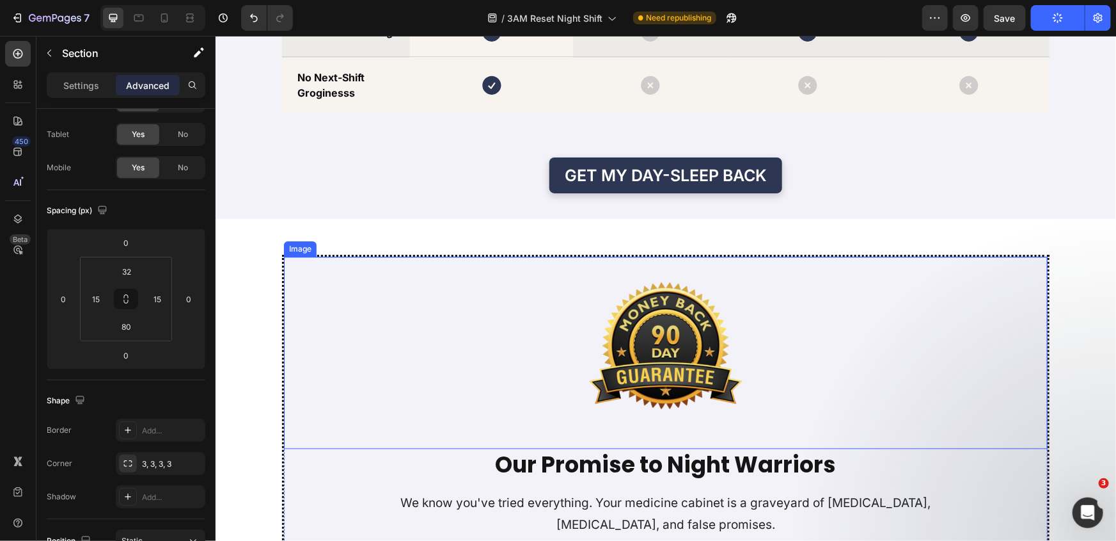
scroll to position [4362, 0]
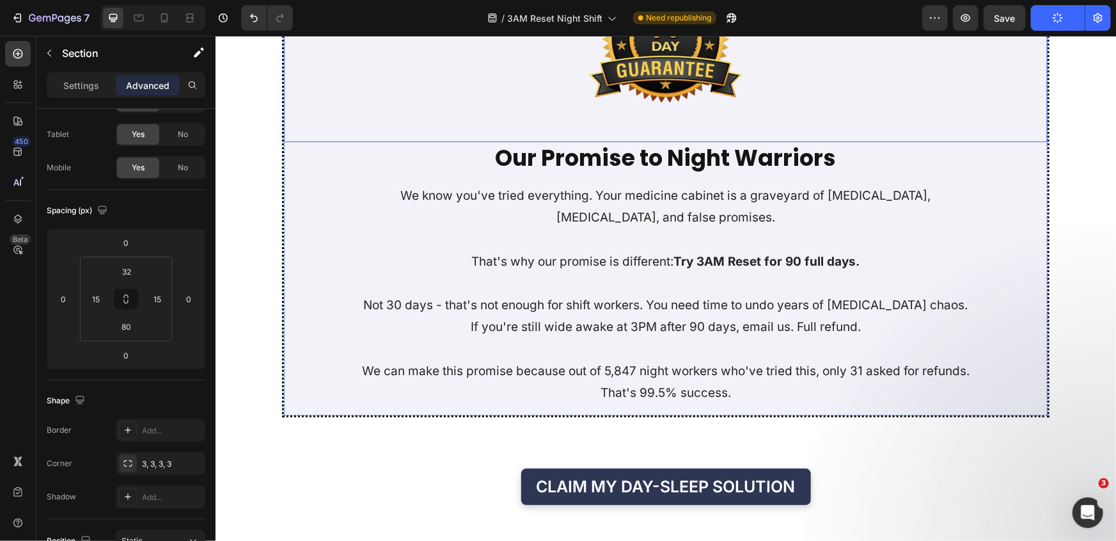
click at [445, 119] on div at bounding box center [665, 45] width 764 height 192
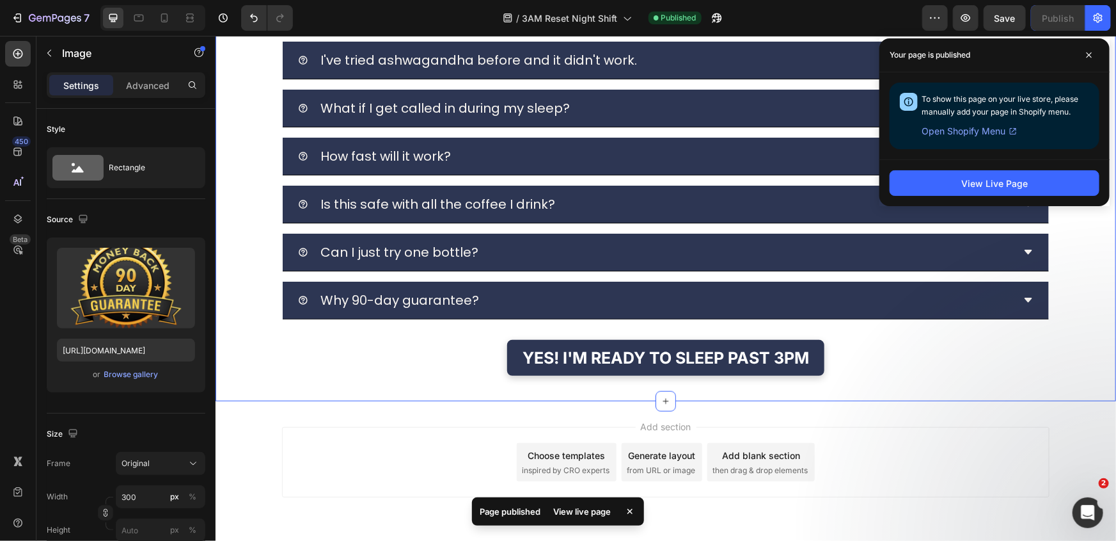
scroll to position [5351, 0]
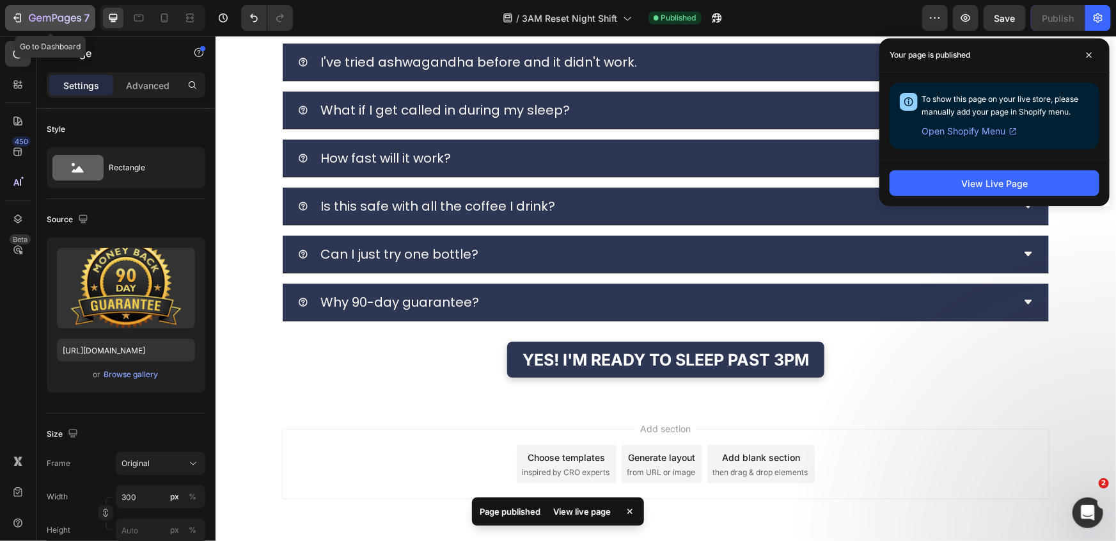
click at [51, 20] on icon "button" at bounding box center [55, 18] width 52 height 11
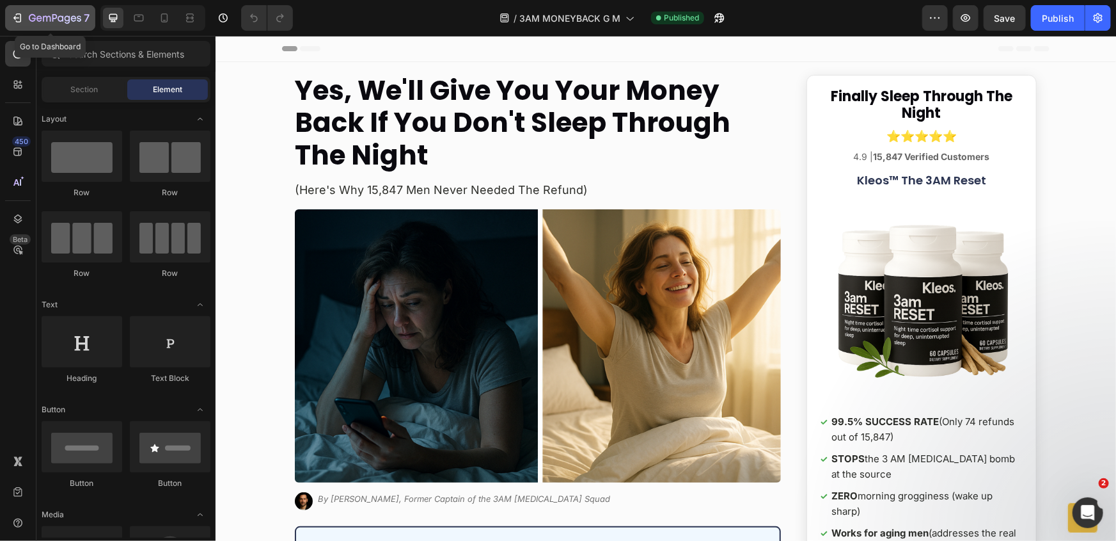
click at [51, 13] on icon "button" at bounding box center [55, 18] width 52 height 11
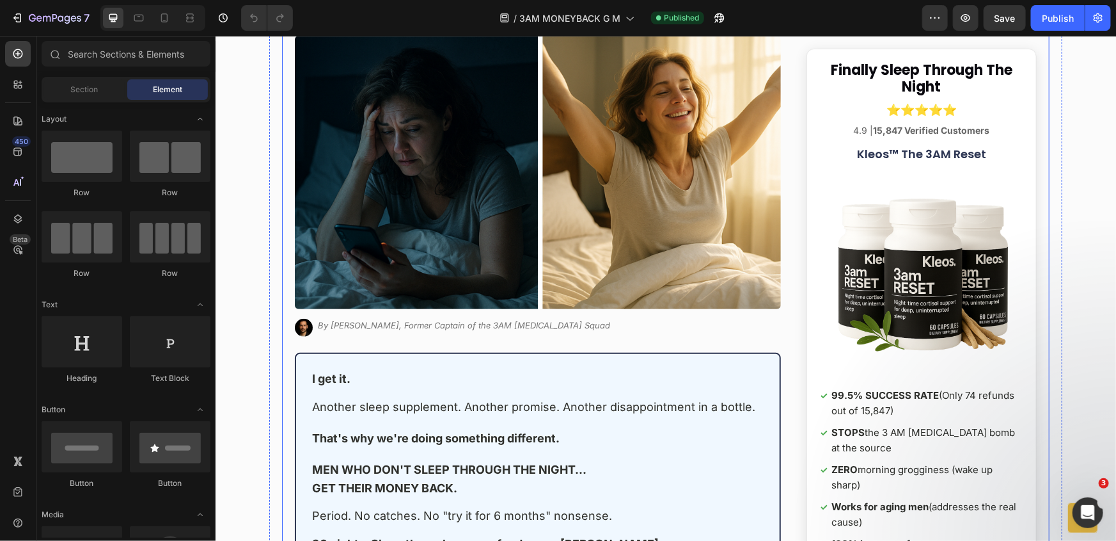
scroll to position [174, 0]
click at [495, 201] on img at bounding box center [537, 172] width 486 height 274
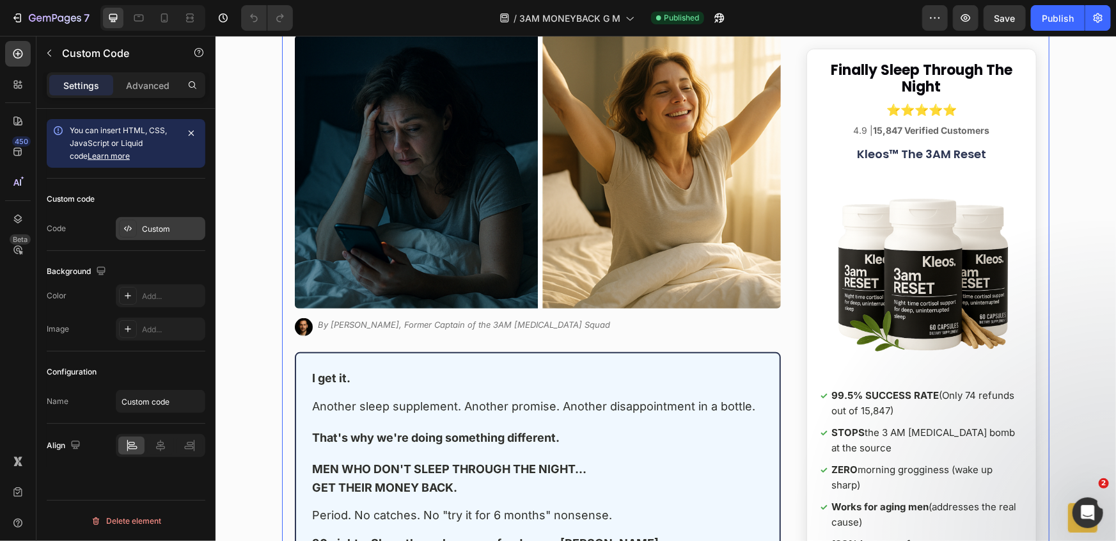
click at [135, 234] on div at bounding box center [128, 228] width 18 height 18
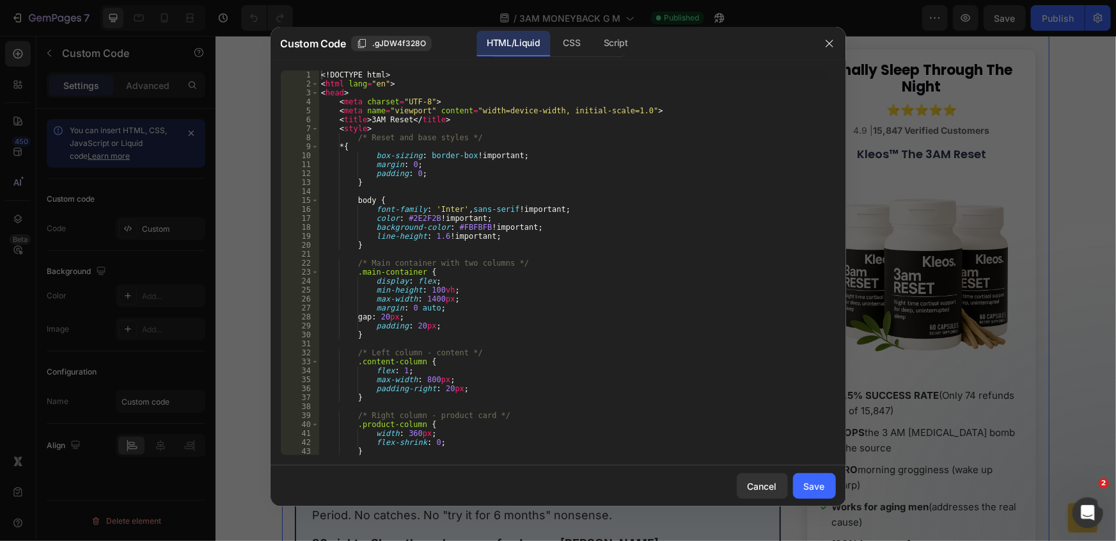
drag, startPoint x: 836, startPoint y: 86, endPoint x: 830, endPoint y: 110, distance: 24.4
click at [830, 122] on div "1 2 3 4 5 6 7 8 9 10 11 12 13 14 15 16 17 18 19 20 21 22 23 24 25 26 27 28 29 3…" at bounding box center [559, 262] width 576 height 405
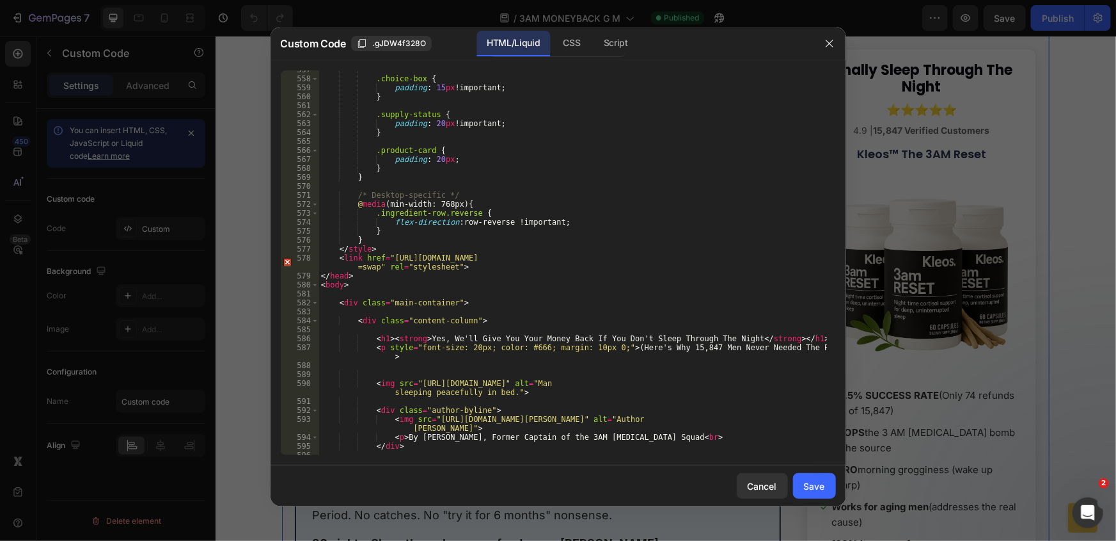
scroll to position [5055, 0]
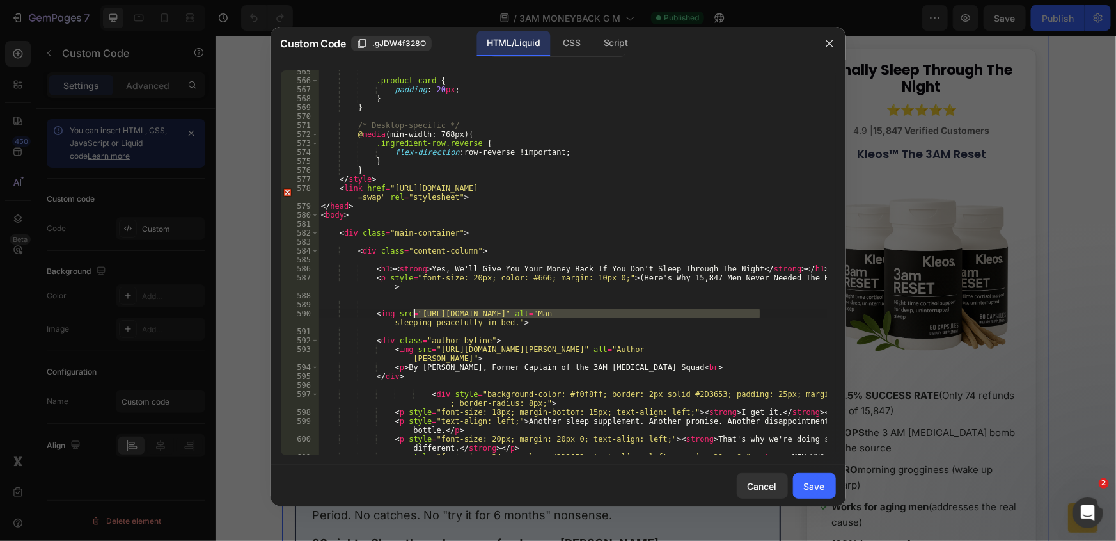
drag, startPoint x: 760, startPoint y: 314, endPoint x: 414, endPoint y: 317, distance: 346.2
click at [414, 317] on div ".product-card { padding : 20 px ; } } /* Desktop-specific */ @ media (min-width…" at bounding box center [573, 272] width 509 height 411
paste textarea "75.00_4_60ffdce4-60fc-4e66-8701-d0ef4d3adbd6.png?v=1758850069"
type textarea "<img src="https://cdn.shopify.com/s/files/1/0661/2677/4444/files/75.00_4_60ffdc…"
click at [813, 485] on div "Save" at bounding box center [814, 485] width 21 height 13
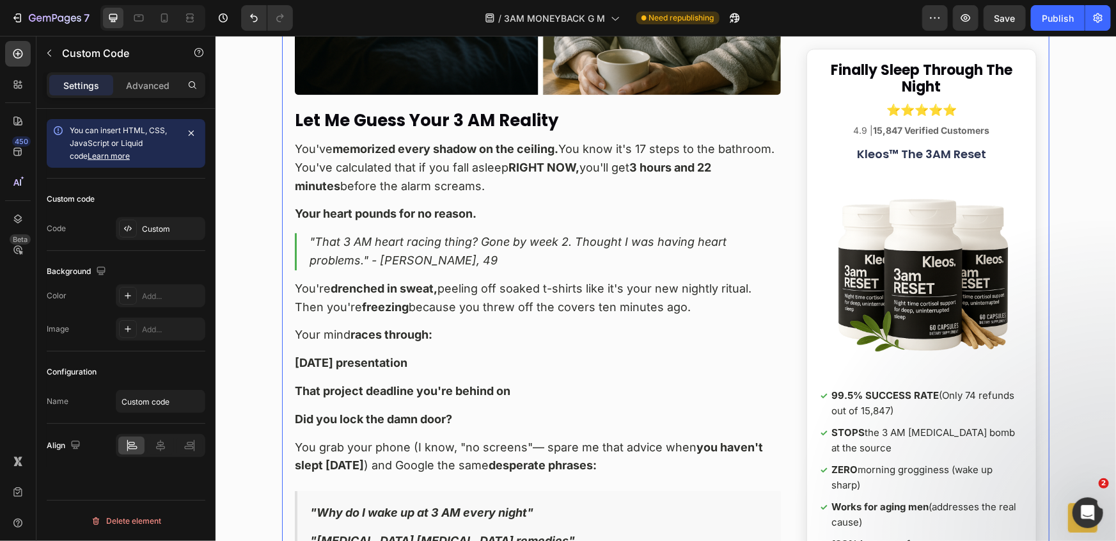
scroll to position [1454, 0]
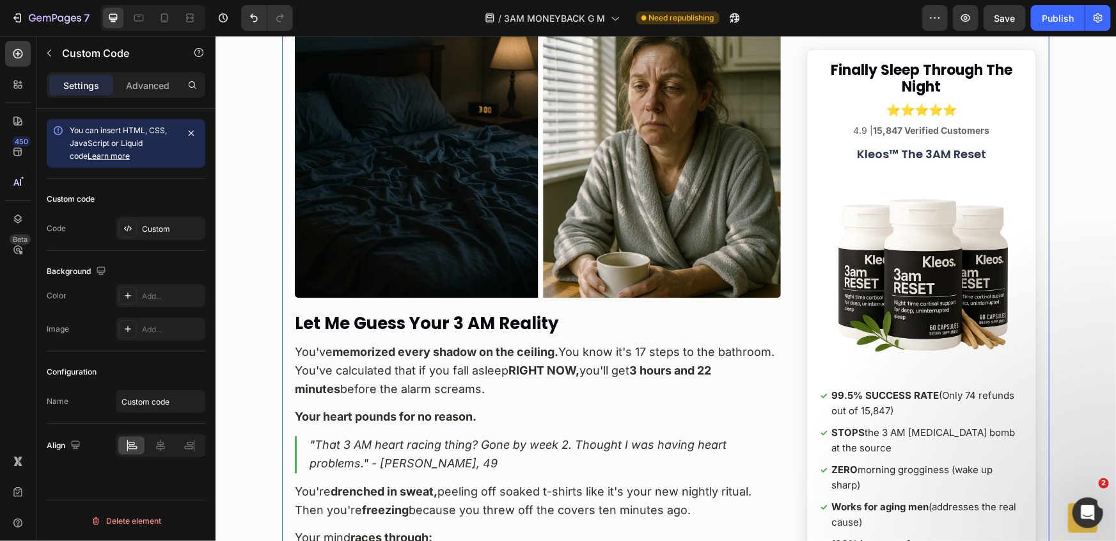
click at [394, 232] on img at bounding box center [537, 160] width 486 height 274
click at [168, 216] on div "Custom code Code Custom" at bounding box center [126, 215] width 159 height 72
click at [169, 237] on div "Custom" at bounding box center [161, 228] width 90 height 23
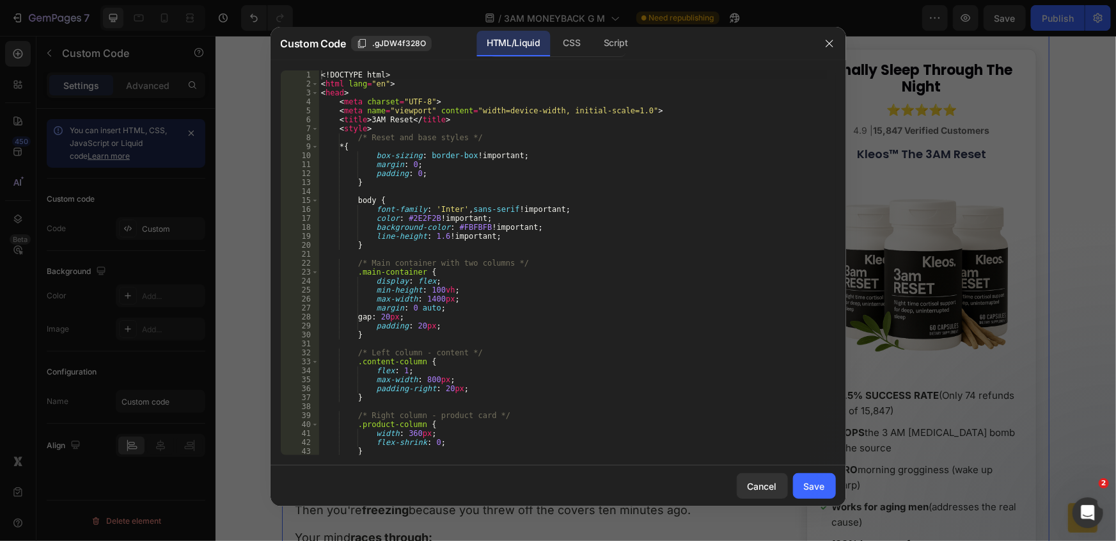
type textarea "line-height: 1.6 !important;"
click at [544, 234] on div "<! DOCTYPE html > < html lang = "en" > < head > < meta charset = "UTF-8" > < me…" at bounding box center [573, 271] width 509 height 402
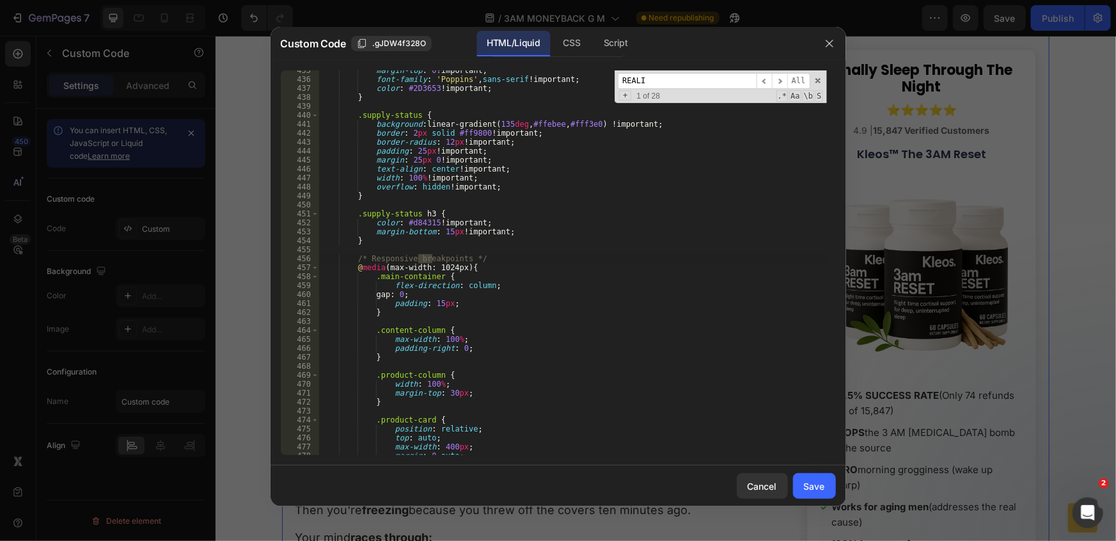
scroll to position [5603, 0]
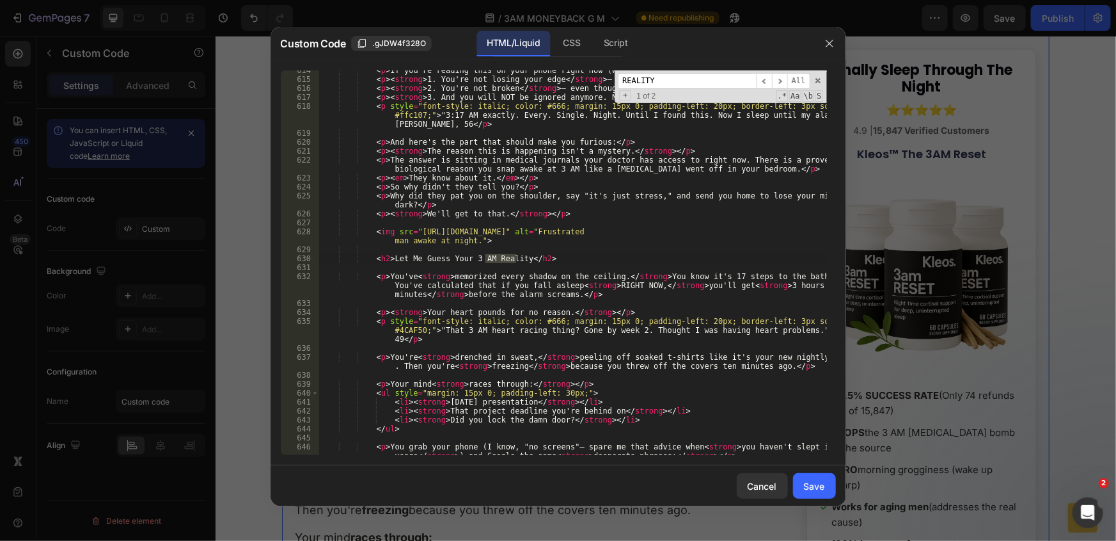
type input "REALITY"
drag, startPoint x: 415, startPoint y: 234, endPoint x: 740, endPoint y: 235, distance: 325.0
click at [740, 235] on div "< p > If you're reading this on your phone right now (what else are you going t…" at bounding box center [573, 271] width 509 height 411
paste textarea "_5_18e47653-8368-42a1-9f20-a2ae0ee513f3.png?v=1758850543"
type textarea "<img src="https://cdn.shopify.com/s/files/1/0661/2677/4444/files/75.00_5_18e476…"
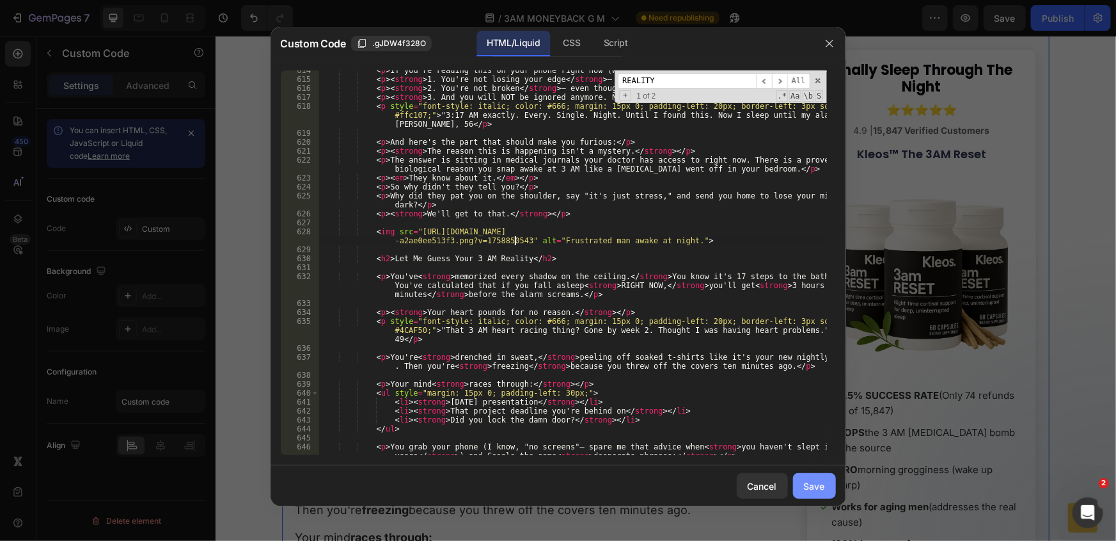
click at [825, 479] on button "Save" at bounding box center [814, 486] width 43 height 26
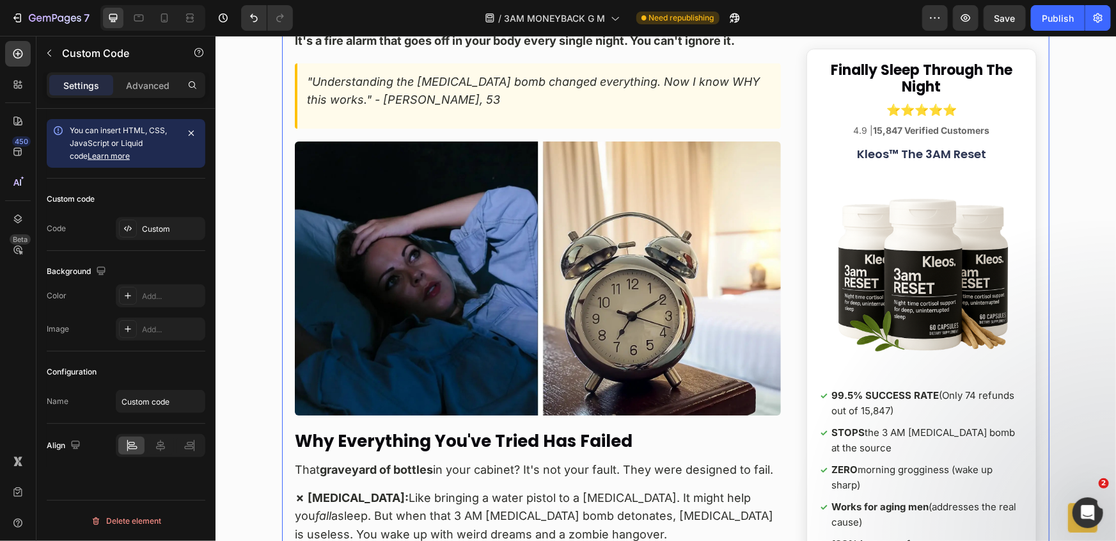
scroll to position [4769, 0]
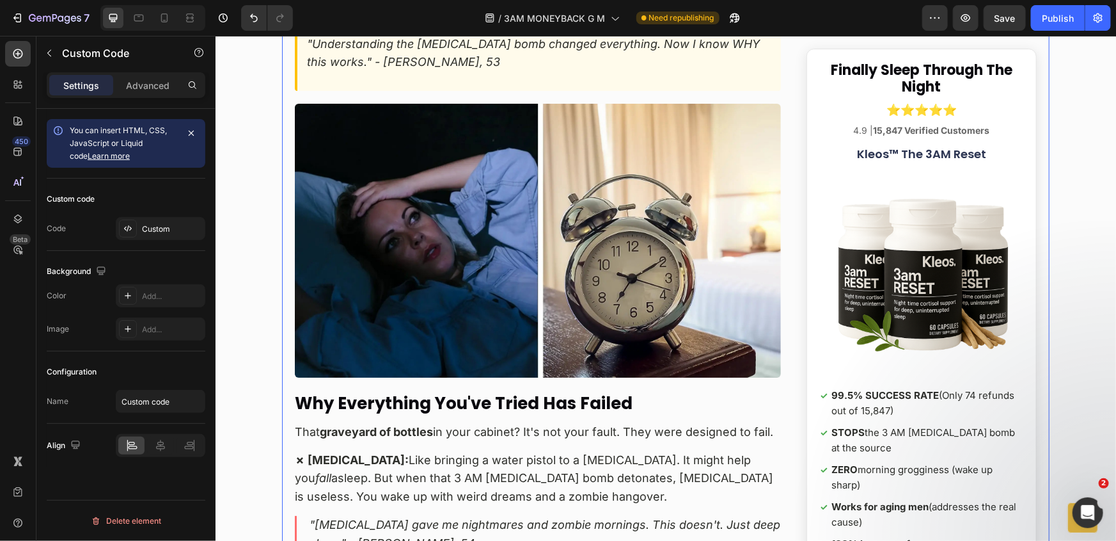
click at [409, 284] on img at bounding box center [537, 240] width 486 height 274
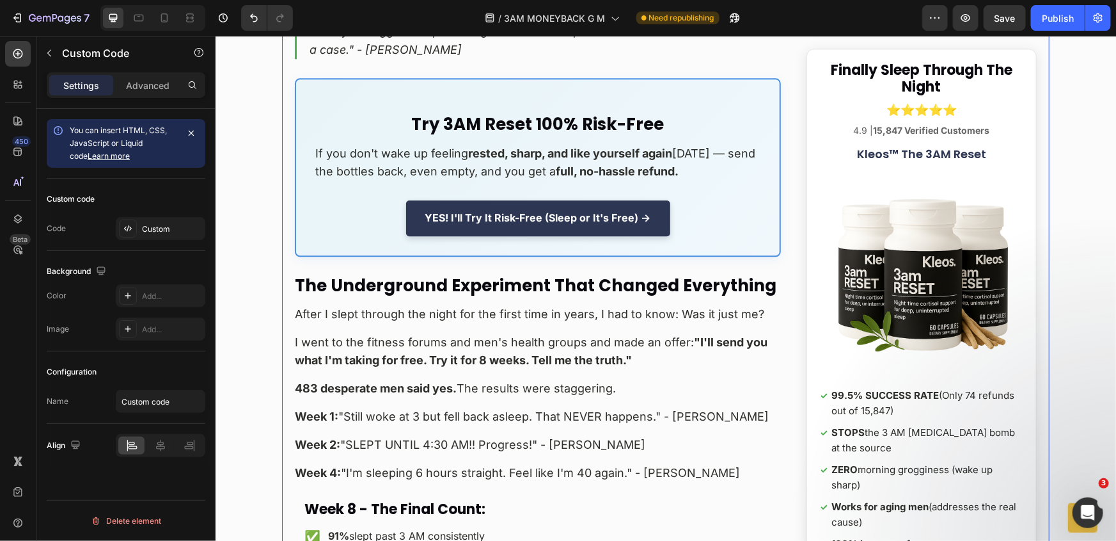
scroll to position [9073, 0]
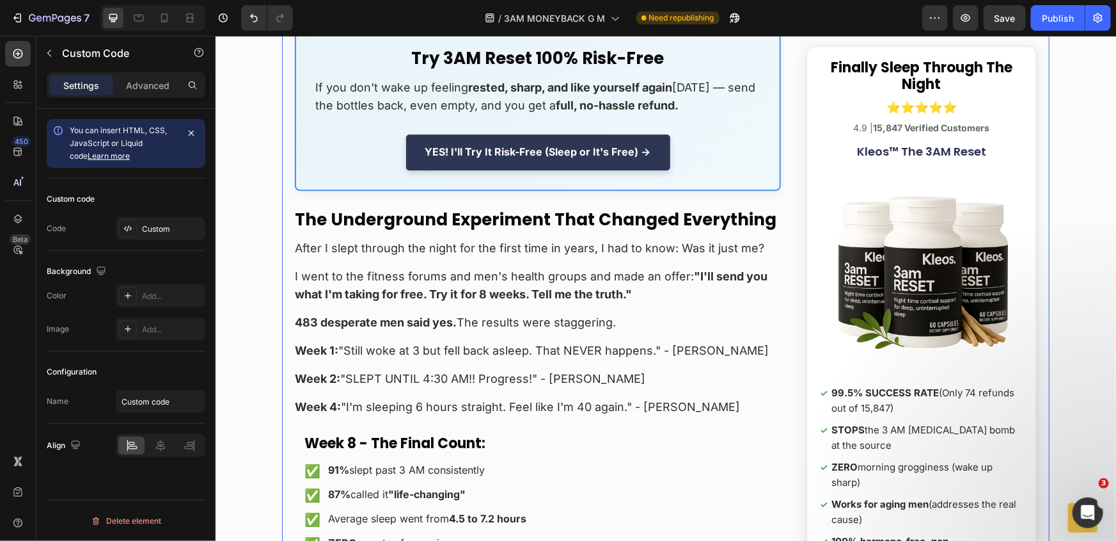
click at [590, 267] on p "I went to the fitness forums and men's health groups and made an offer: "I'll s…" at bounding box center [537, 285] width 486 height 37
click at [166, 226] on div "Custom" at bounding box center [172, 229] width 60 height 12
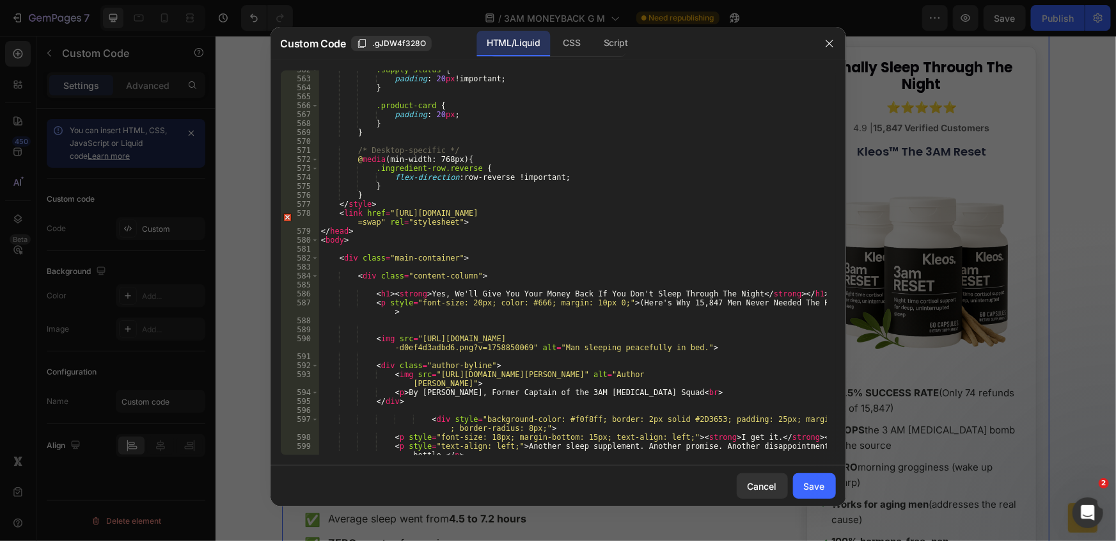
scroll to position [5030, 0]
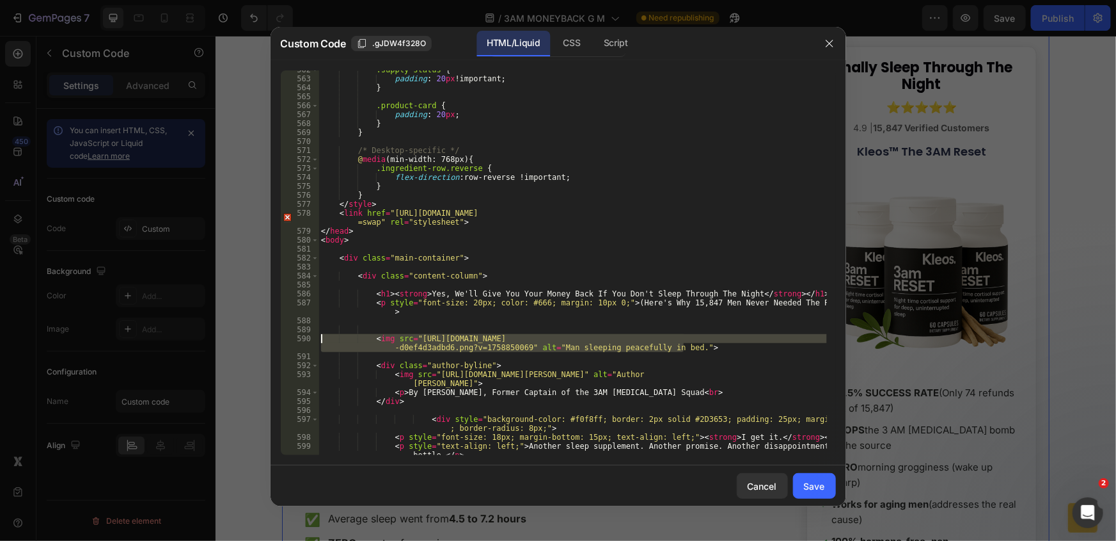
drag, startPoint x: 704, startPoint y: 345, endPoint x: 239, endPoint y: 335, distance: 465.2
click at [239, 335] on div "Custom Code .gJDW4f328O HTML/Liquid CSS Script <img src="https://cdn.shopify.co…" at bounding box center [558, 270] width 1116 height 541
click at [724, 223] on div ".supply-status { padding : 20 px !important ; } .product-card { padding : 20 px…" at bounding box center [573, 270] width 509 height 411
type textarea "<link href="https://fonts.googleapis.com/css2?family=Poppins:wght@600;700&famil…"
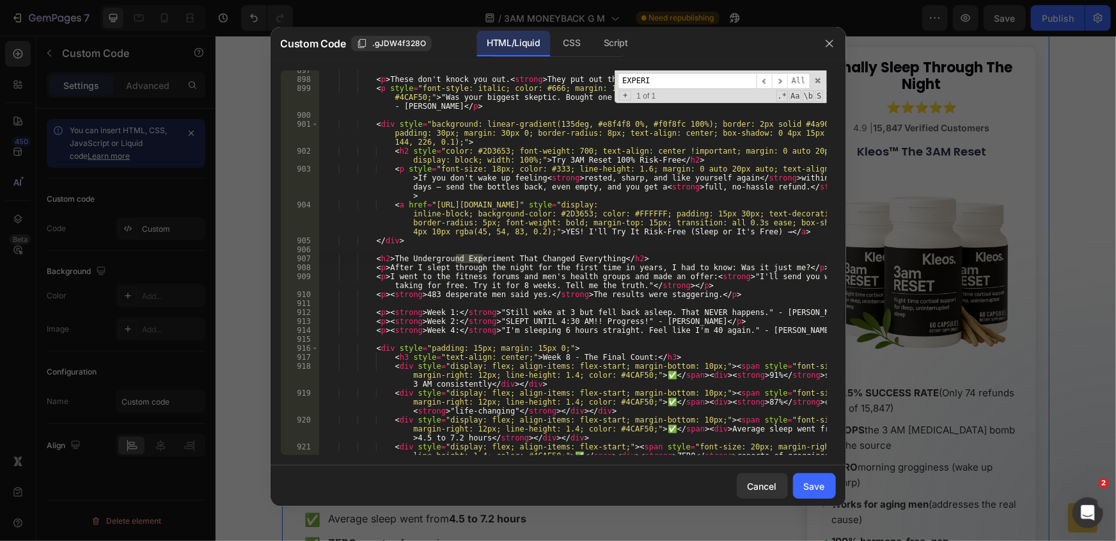
scroll to position [9231, 0]
type input "EXPERI"
click at [390, 251] on div "< p > These don't knock you out. < strong > They put out the fire. </ strong > …" at bounding box center [573, 276] width 509 height 420
paste textarea "<img src="https://cdn.shopify.com/s/files/1/0661/2677/4444/files/75.00_4_60ffdc…"
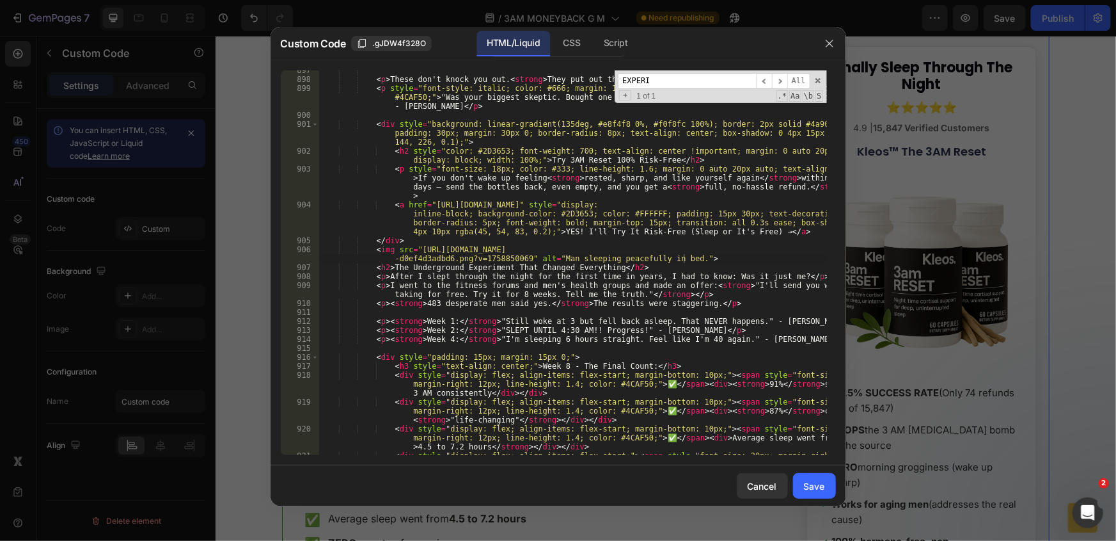
click at [454, 276] on div "< p > These don't knock you out. < strong > They put out the fire. </ strong > …" at bounding box center [573, 276] width 509 height 420
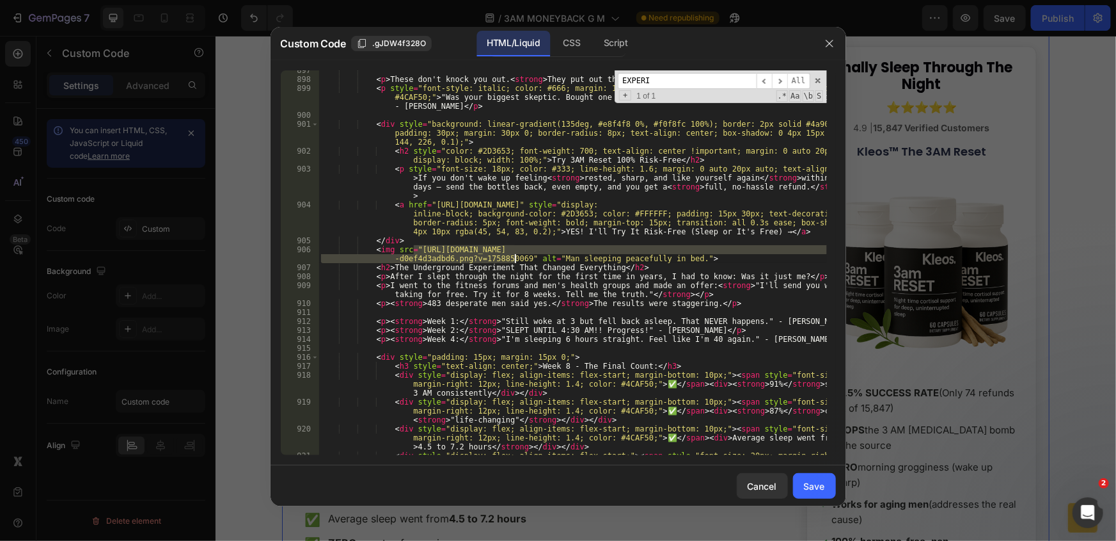
drag, startPoint x: 415, startPoint y: 251, endPoint x: 515, endPoint y: 256, distance: 99.9
click at [515, 256] on div "< p > These don't knock you out. < strong > They put out the fire. </ strong > …" at bounding box center [573, 276] width 509 height 420
paste textarea "amazon_new.png?v=1755639083"
type textarea "<img src="https://cdn.shopify.com/s/files/1/0661/2677/4444/files/amazon_new.png…"
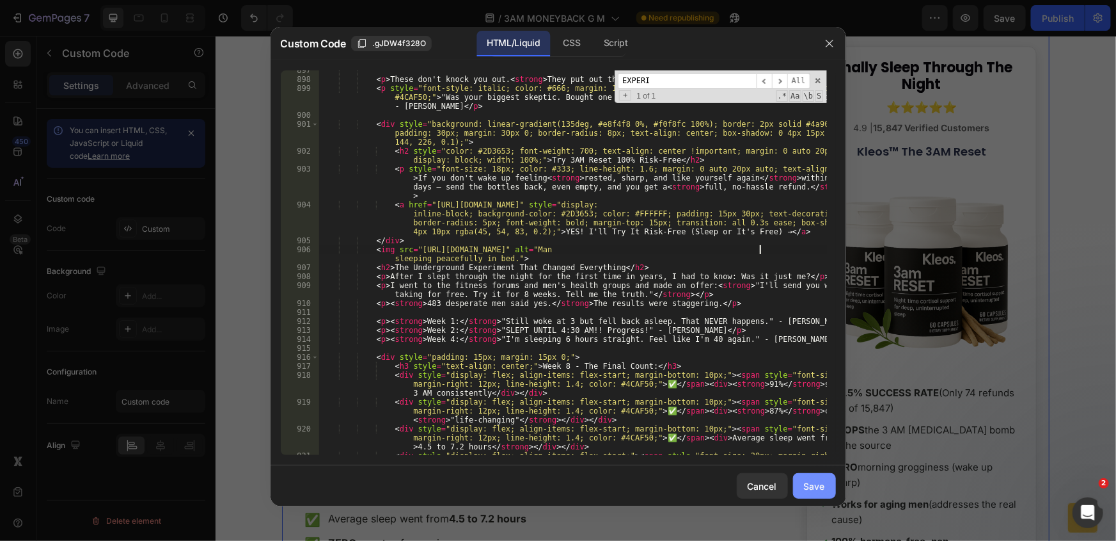
click at [804, 480] on div "Save" at bounding box center [814, 485] width 21 height 13
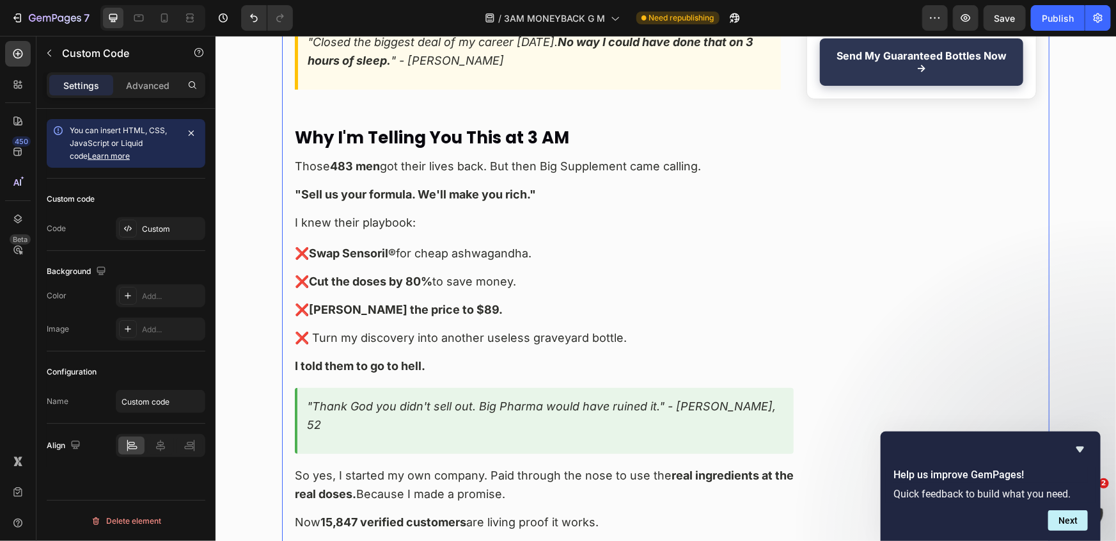
scroll to position [9771, 0]
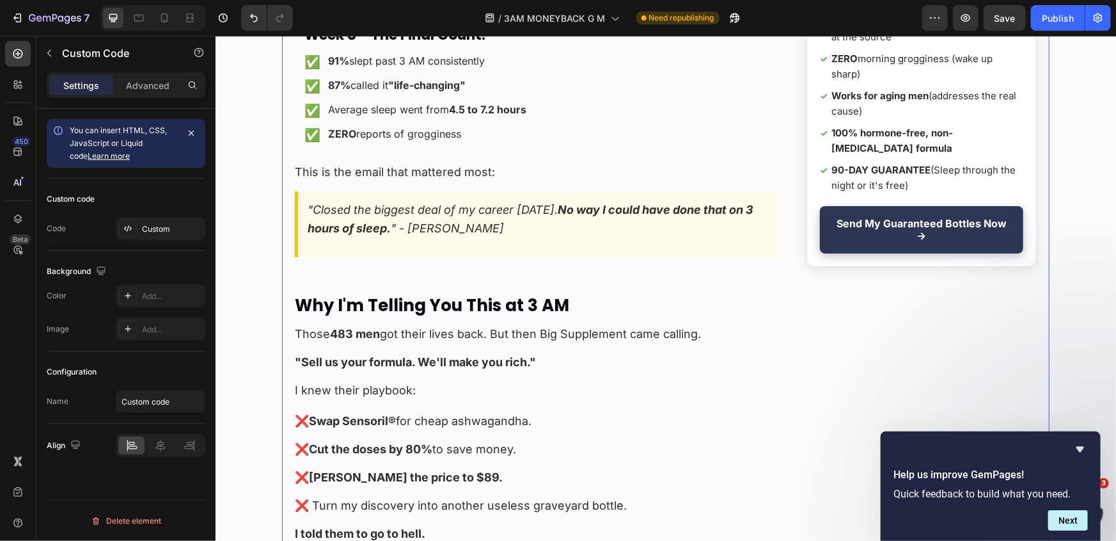
click at [122, 212] on div "Custom code Code Custom" at bounding box center [126, 215] width 159 height 72
click at [135, 223] on div at bounding box center [128, 228] width 18 height 18
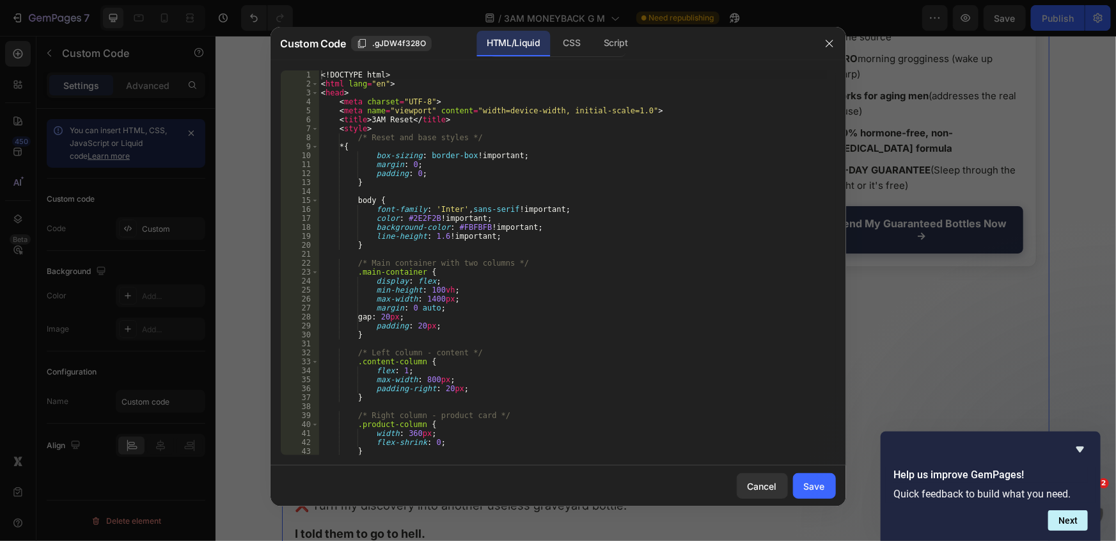
type textarea "/* Main container with two columns */"
click at [504, 263] on div "<! DOCTYPE html > < html lang = "en" > < head > < meta charset = "UTF-8" > < me…" at bounding box center [573, 271] width 509 height 402
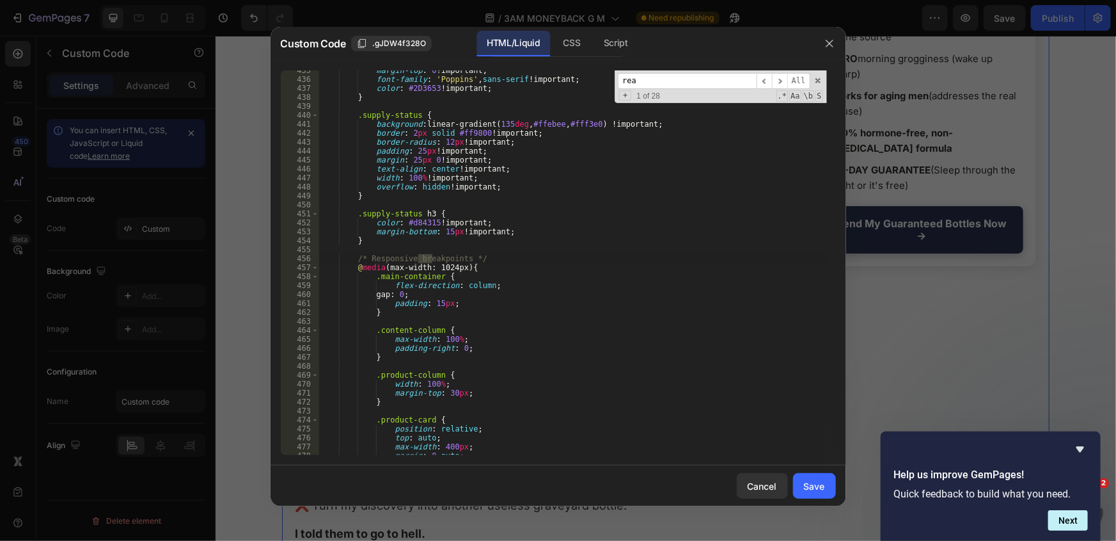
scroll to position [5603, 0]
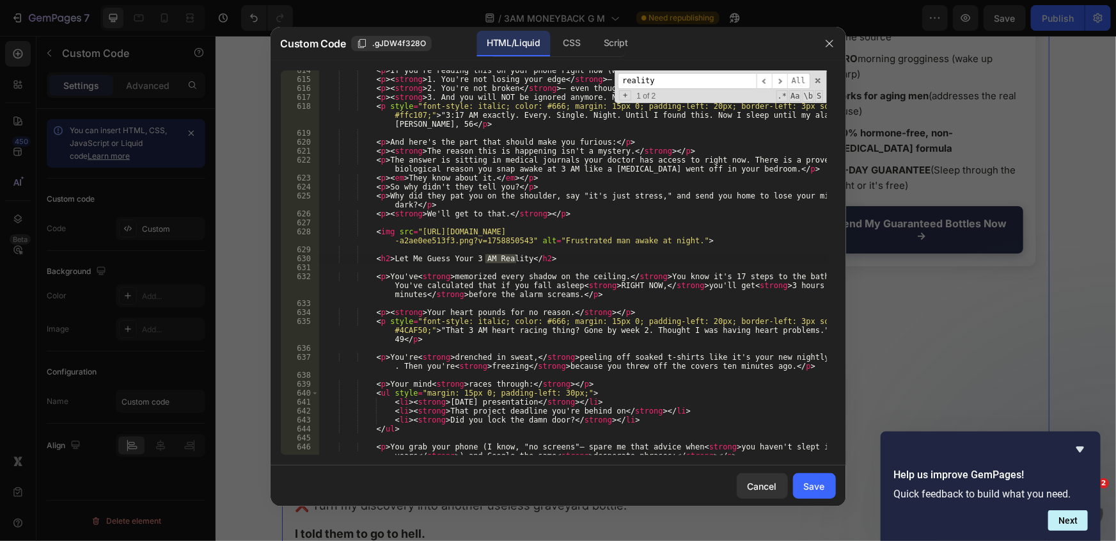
type input "reality"
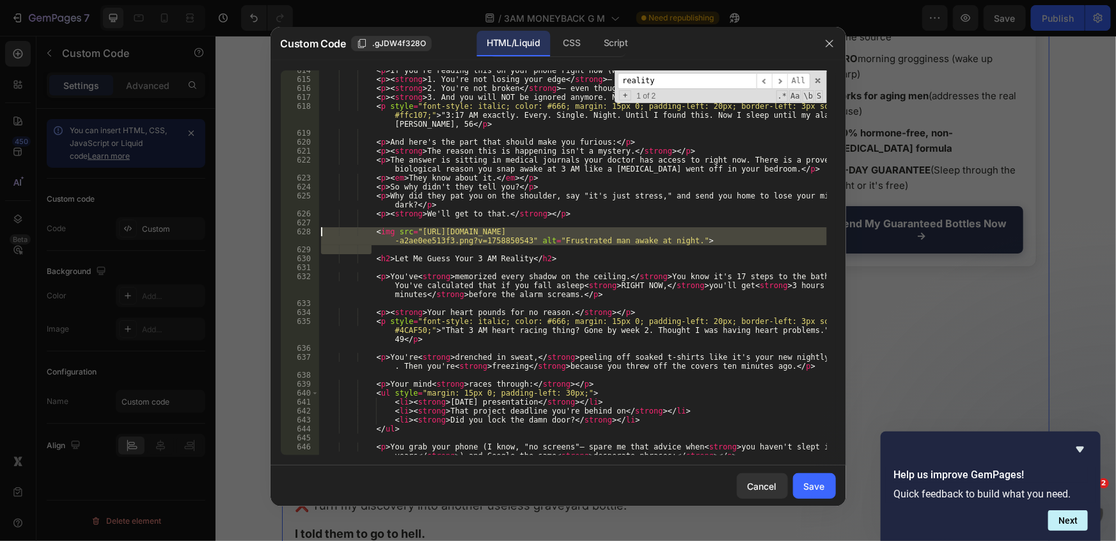
drag, startPoint x: 689, startPoint y: 245, endPoint x: 302, endPoint y: 230, distance: 387.4
click at [302, 230] on div "614 615 616 617 618 619 620 621 622 623 624 625 626 627 628 629 630 631 632 633…" at bounding box center [558, 262] width 555 height 385
type textarea "<img src="https://cdn.shopify.com/s/files/1/0661/2677/4444/files/75.00_5_18e476…"
click at [678, 80] on input "reality" at bounding box center [687, 81] width 139 height 16
click at [822, 52] on button "button" at bounding box center [830, 43] width 20 height 20
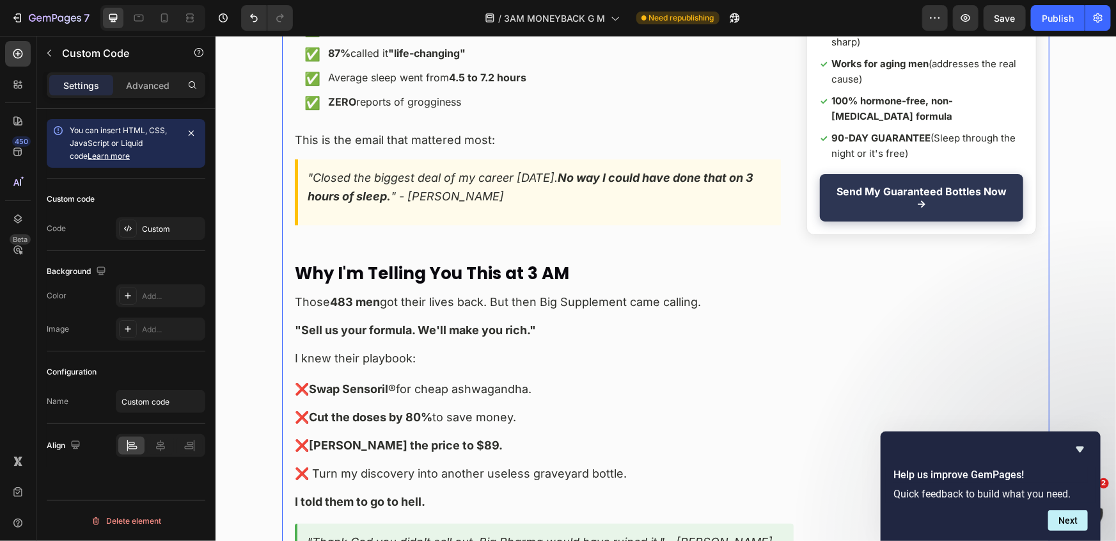
scroll to position [9830, 0]
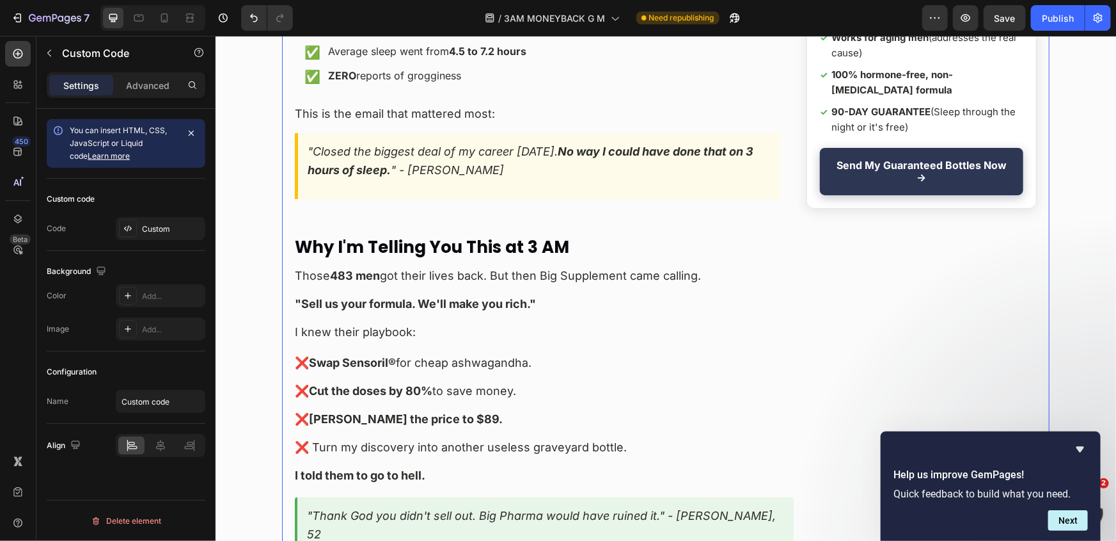
click at [500, 266] on p "Those 483 men got their lives back. But then Big Supplement came calling." at bounding box center [543, 275] width 499 height 19
click at [161, 237] on div "Custom" at bounding box center [161, 228] width 90 height 23
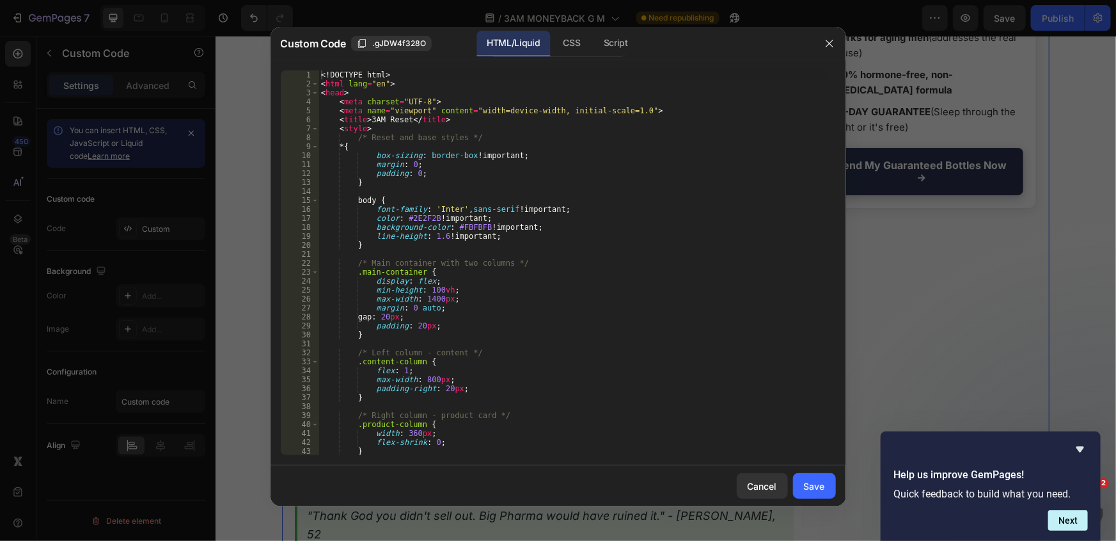
click at [521, 256] on div "<! DOCTYPE html > < html lang = "en" > < head > < meta charset = "UTF-8" > < me…" at bounding box center [573, 271] width 509 height 402
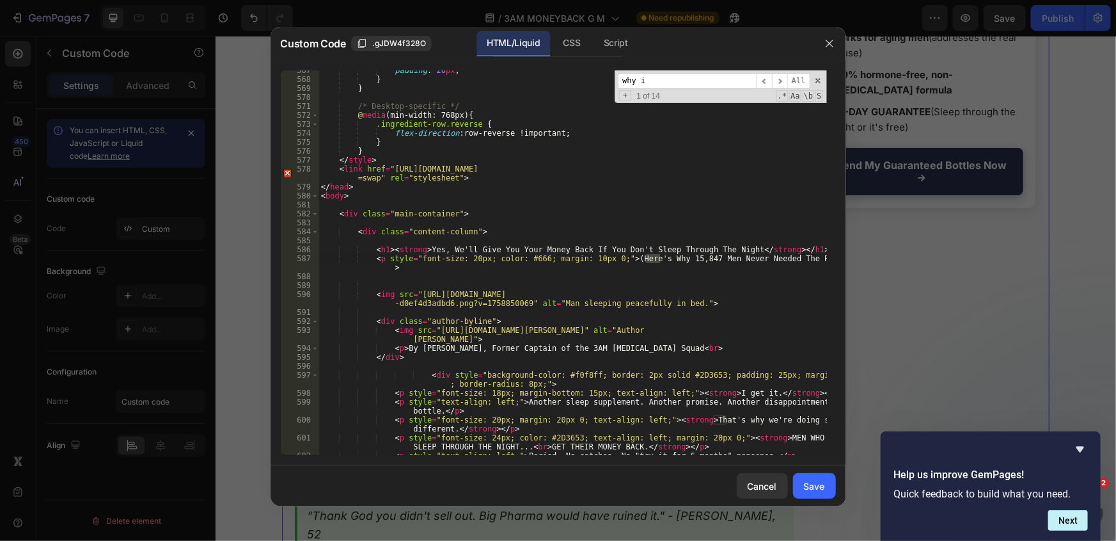
scroll to position [10144, 0]
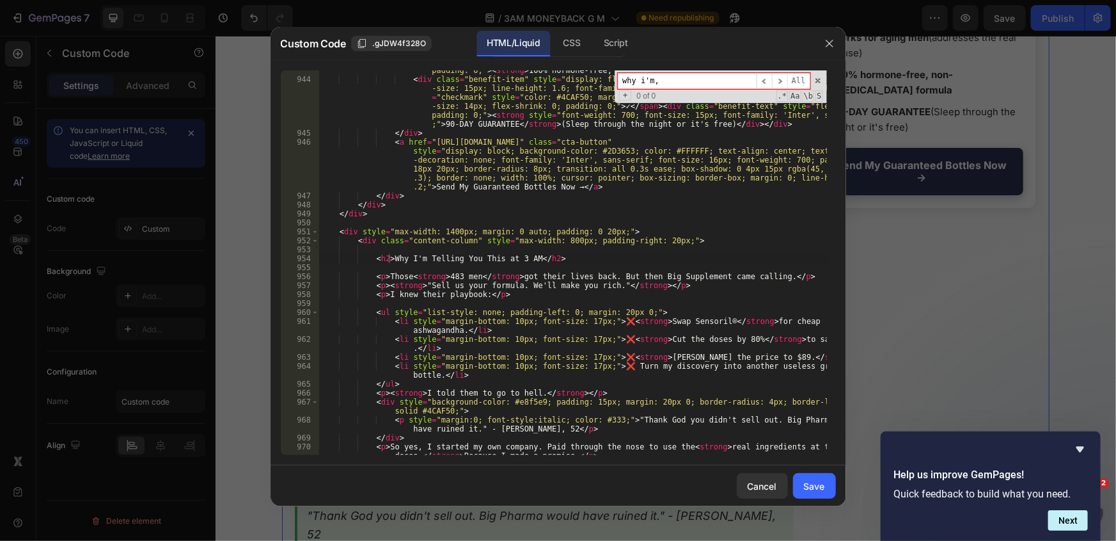
type input "why i'm,"
click at [439, 245] on div "< div class = "benefit-item" style = "display: flex; align-items: flex-start; m…" at bounding box center [573, 253] width 509 height 447
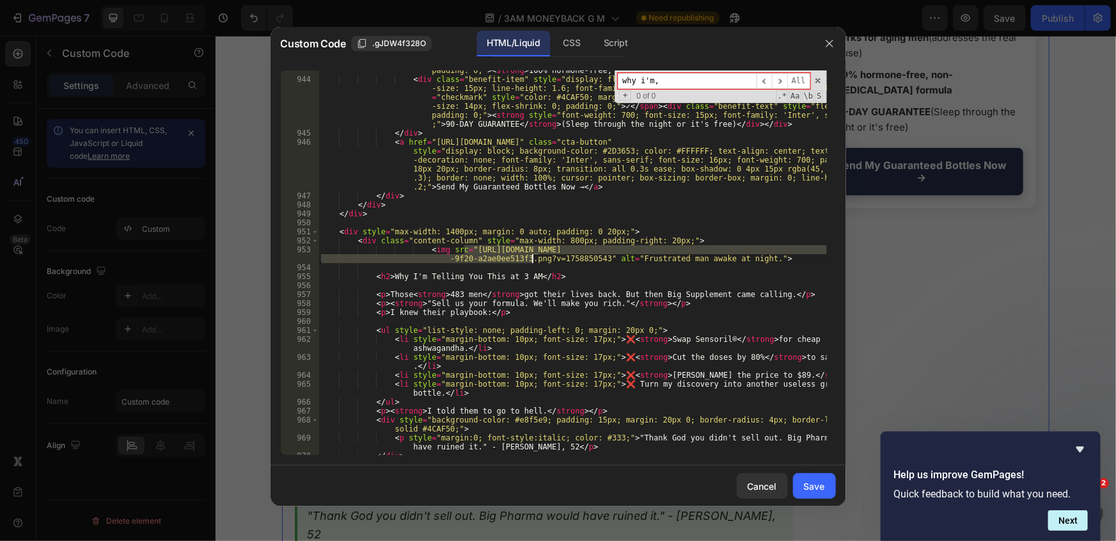
drag, startPoint x: 465, startPoint y: 253, endPoint x: 538, endPoint y: 269, distance: 74.7
click at [531, 258] on div "< div class = "benefit-item" style = "display: flex; align-items: flex-start; m…" at bounding box center [573, 249] width 509 height 438
paste textarea "1b2bb207-c0fa-4ce3-87e8-25fc2e0d7c6f.png?v=1758850941"
type textarea "<img src="https://cdn.shopify.com/s/files/1/0661/2677/4444/files/1b2bb207-c0fa-…"
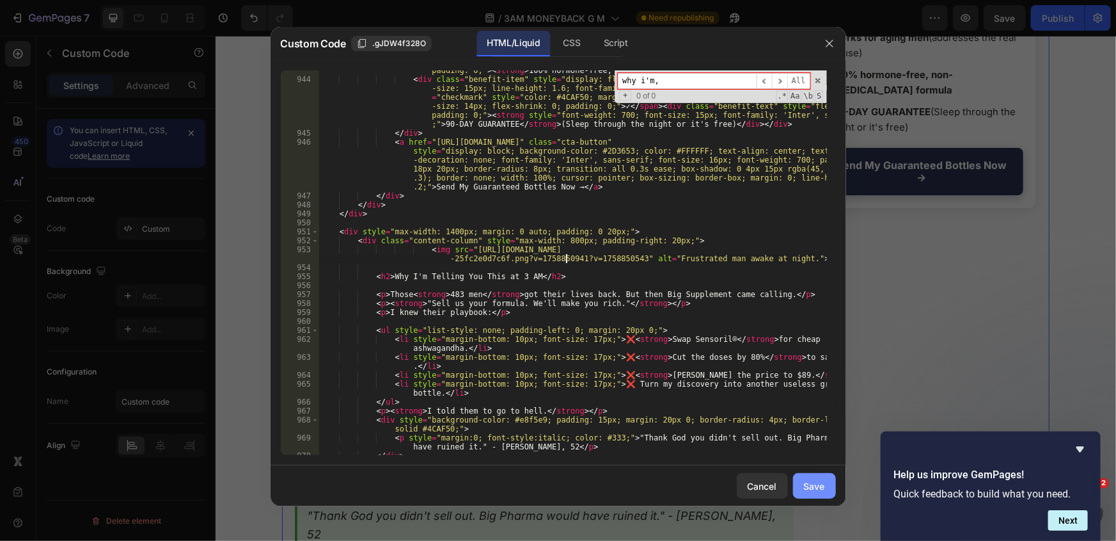
click at [821, 490] on div "Save" at bounding box center [814, 485] width 21 height 13
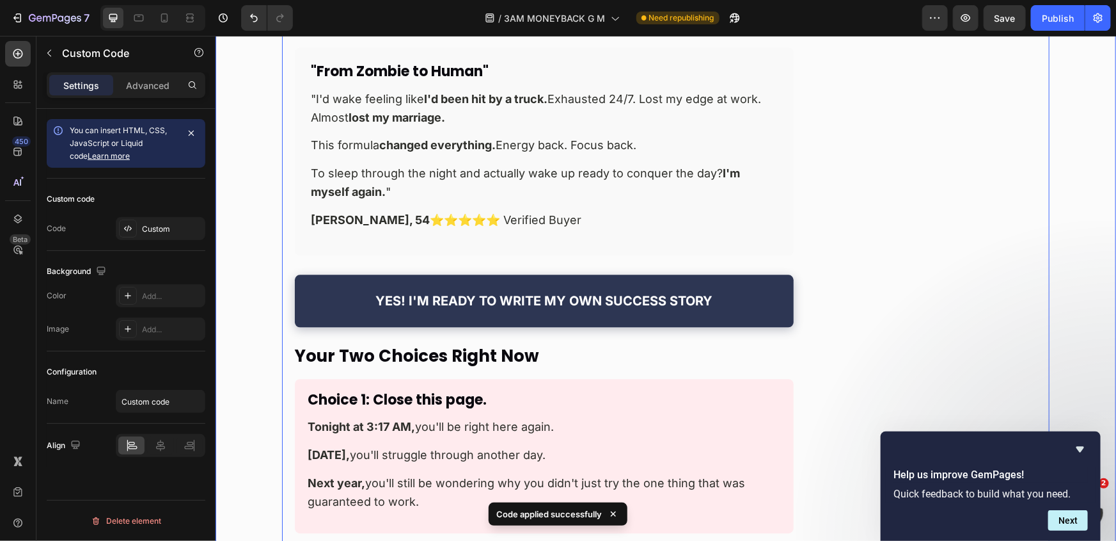
scroll to position [11400, 0]
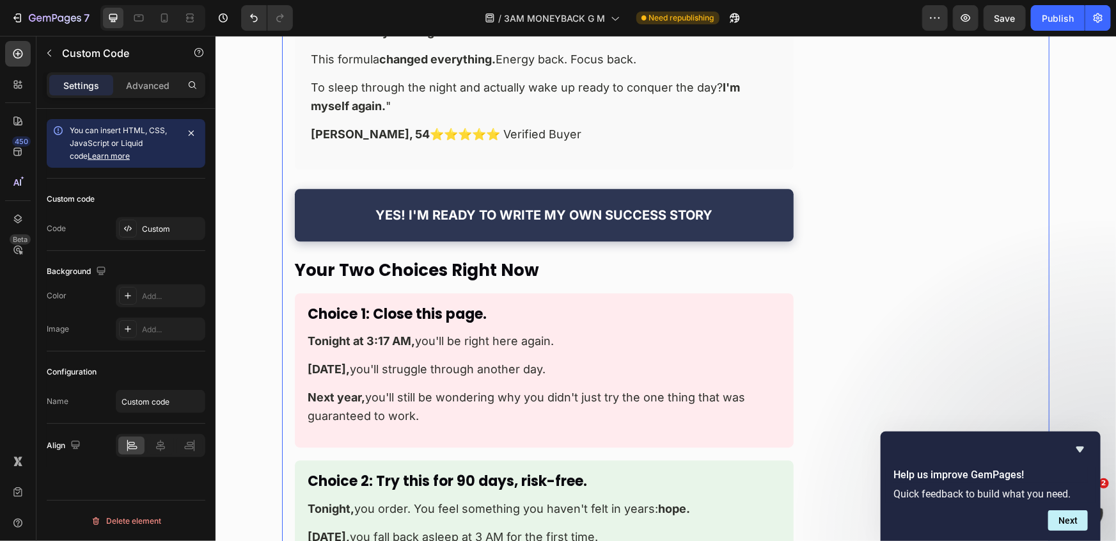
click at [516, 260] on h2 "Your Two Choices Right Now" at bounding box center [543, 270] width 499 height 20
click at [128, 222] on div at bounding box center [128, 228] width 18 height 18
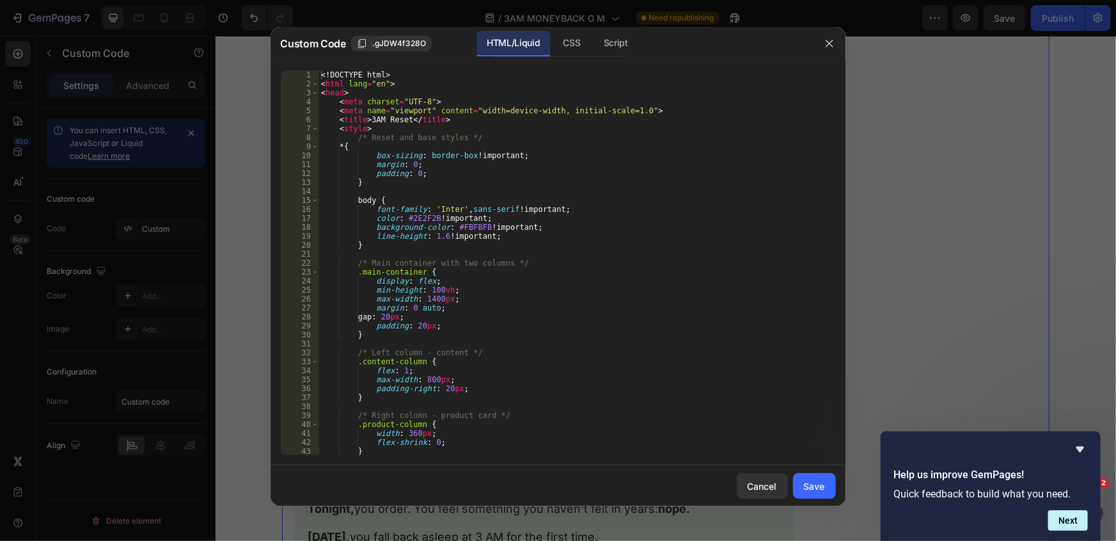
click at [762, 145] on div "<! DOCTYPE html > < html lang = "en" > < head > < meta charset = "UTF-8" > < me…" at bounding box center [573, 271] width 509 height 402
click at [659, 260] on div "<! DOCTYPE html > < html lang = "en" > < head > < meta charset = "UTF-8" > < me…" at bounding box center [573, 271] width 509 height 402
type textarea "/* Main container with two columns */"
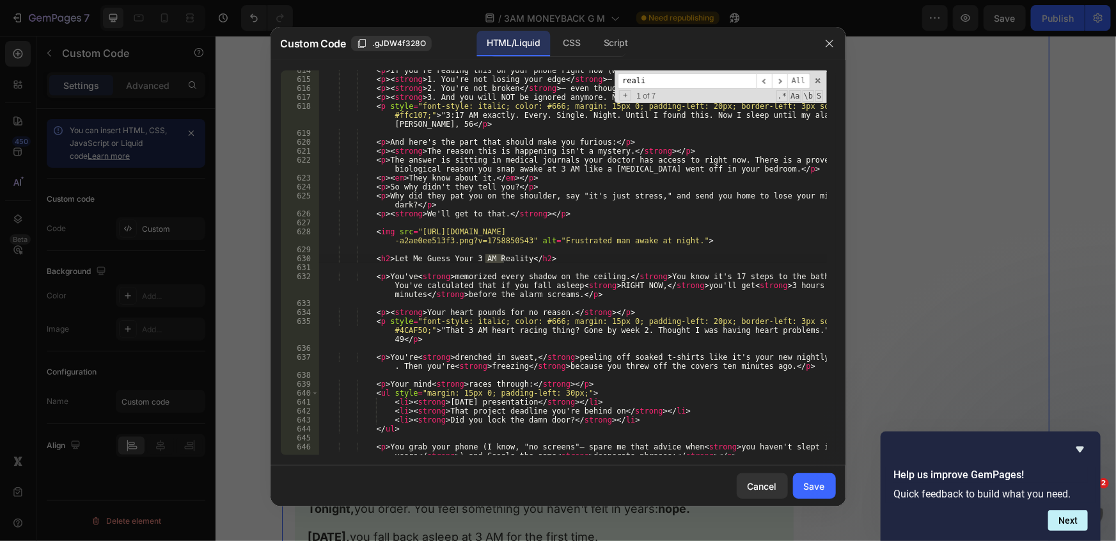
scroll to position [5603, 0]
type input "reality"
type textarea "<img src="https://cdn.shopify.com/s/files/1/0661/2677/4444/files/75.00_5_18e476…"
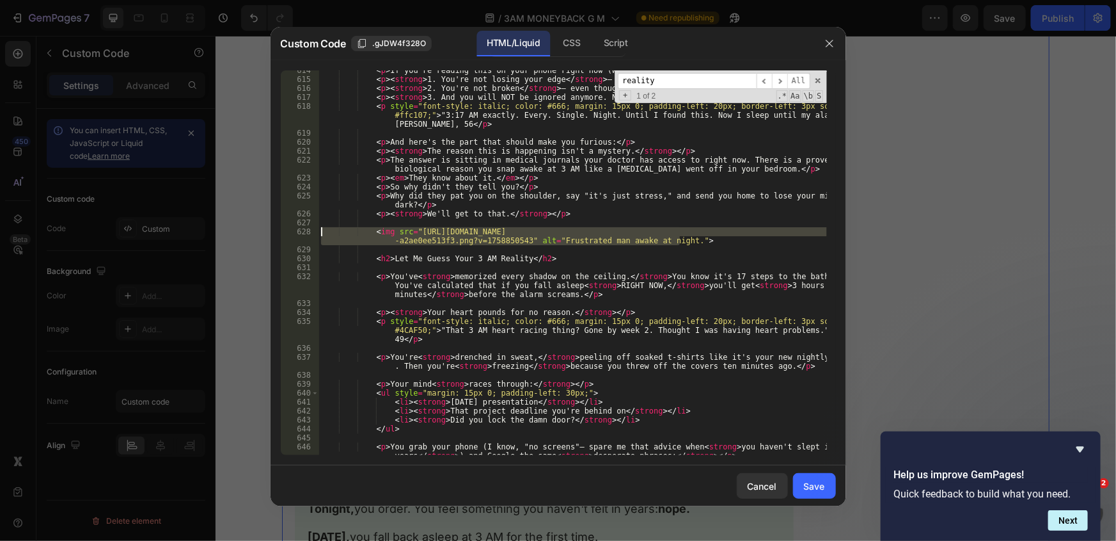
drag, startPoint x: 680, startPoint y: 243, endPoint x: 255, endPoint y: 227, distance: 425.8
click at [253, 228] on div "Custom Code .gJDW4f328O HTML/Liquid CSS Script <img src="https://cdn.shopify.co…" at bounding box center [558, 270] width 1116 height 541
click at [665, 83] on input "reality" at bounding box center [687, 81] width 139 height 16
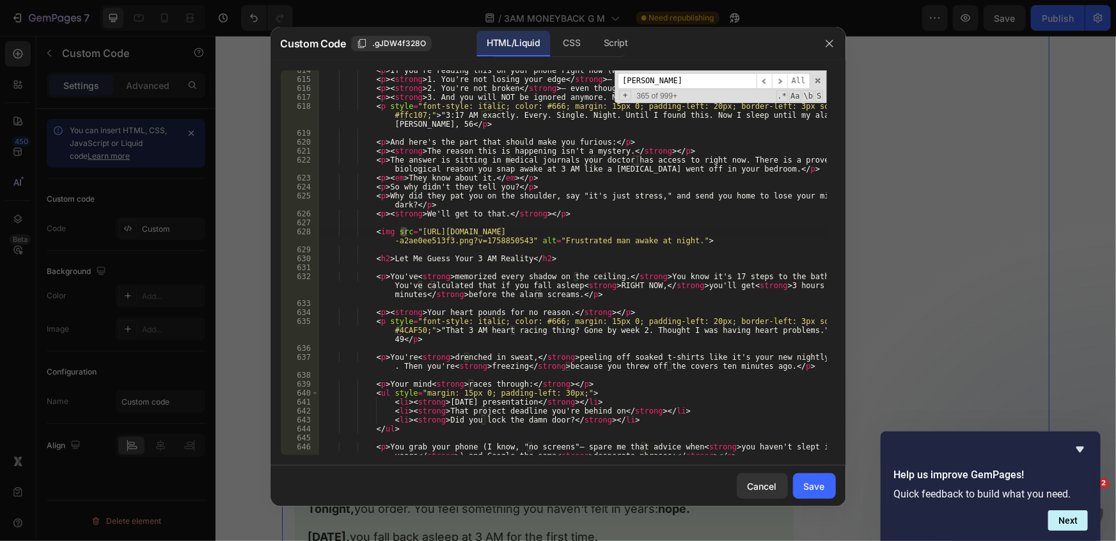
scroll to position [10753, 0]
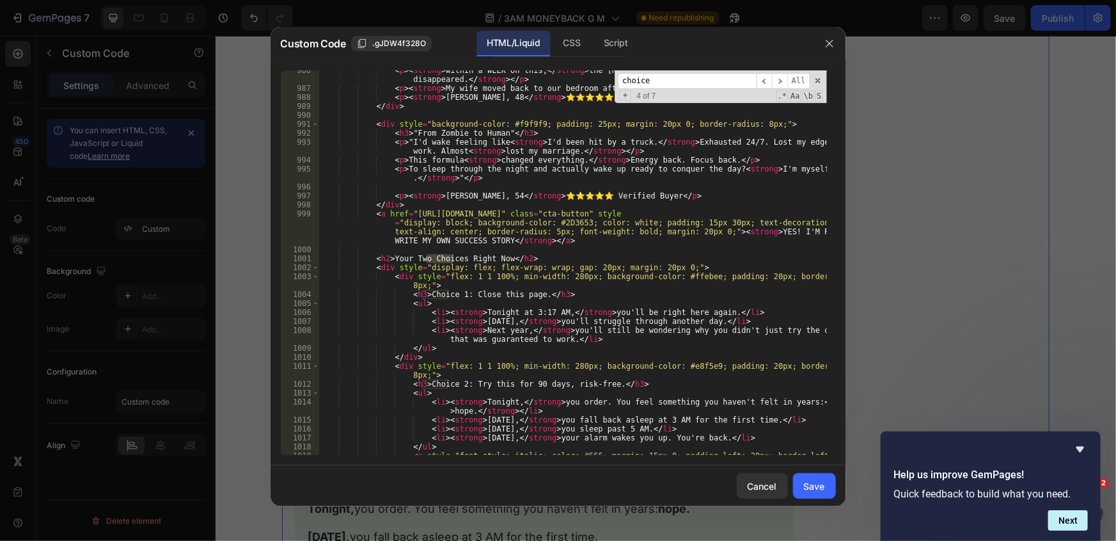
type input "choice"
click at [491, 249] on div "< p > < strong > Within a WEEK on this, </ strong > the racing thoughts stopped…" at bounding box center [573, 280] width 509 height 429
paste textarea "<img src="https://cdn.shopify.com/s/files/1/0661/2677/4444/files/75.00_5_18e476…"
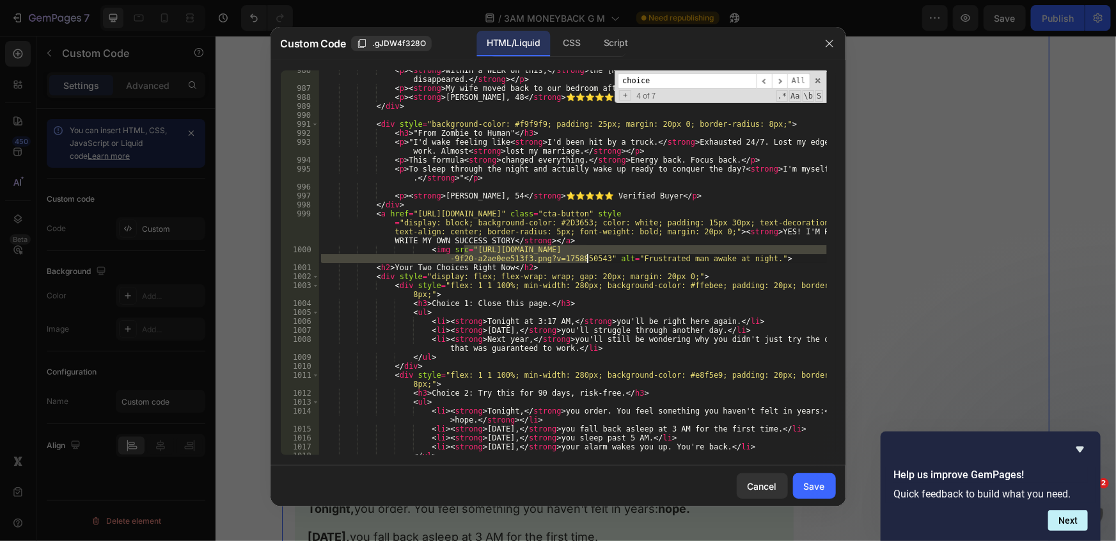
drag, startPoint x: 466, startPoint y: 250, endPoint x: 587, endPoint y: 260, distance: 122.0
click at [587, 260] on div "< p > < strong > Within a WEEK on this, </ strong > the racing thoughts stopped…" at bounding box center [573, 271] width 509 height 411
paste textarea "6_fa2a03ee-cc93-4753-94b0-efb3e934cb17.png?v=1758851214"
type textarea "<img src="https://cdn.shopify.com/s/files/1/0661/2677/4444/files/75.00_6_fa2a03…"
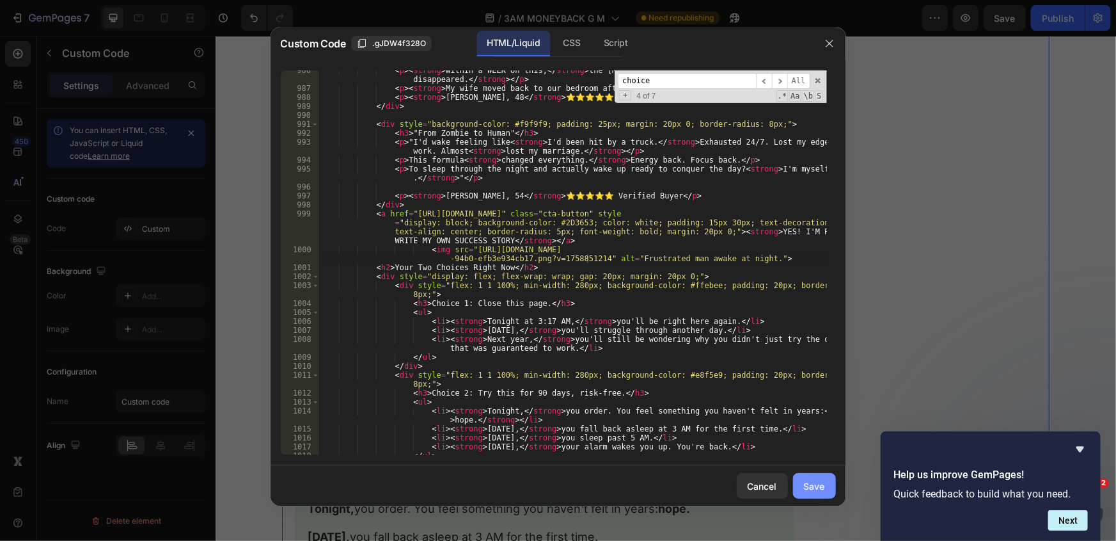
click at [813, 485] on div "Save" at bounding box center [814, 485] width 21 height 13
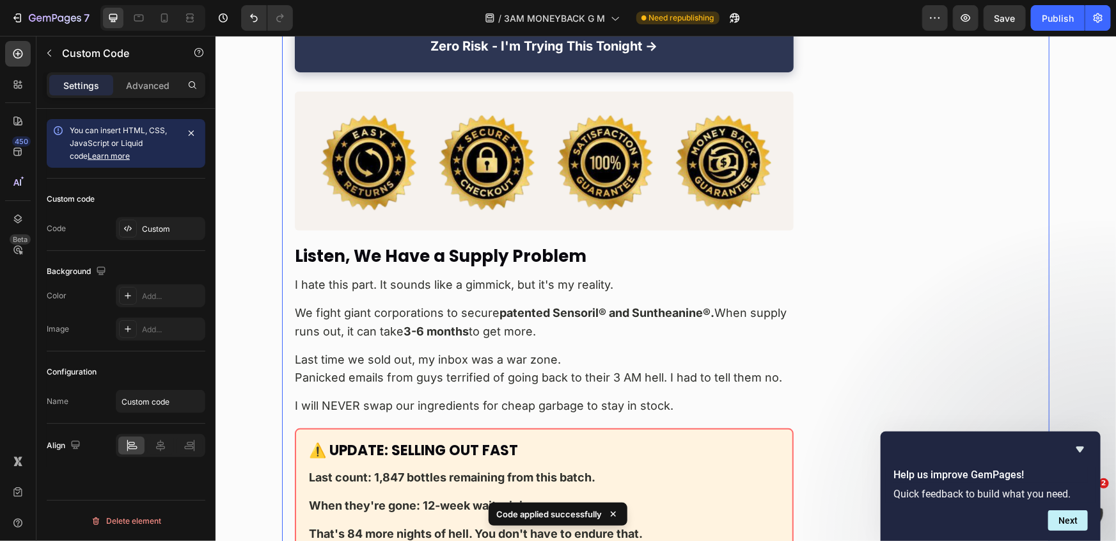
scroll to position [12389, 0]
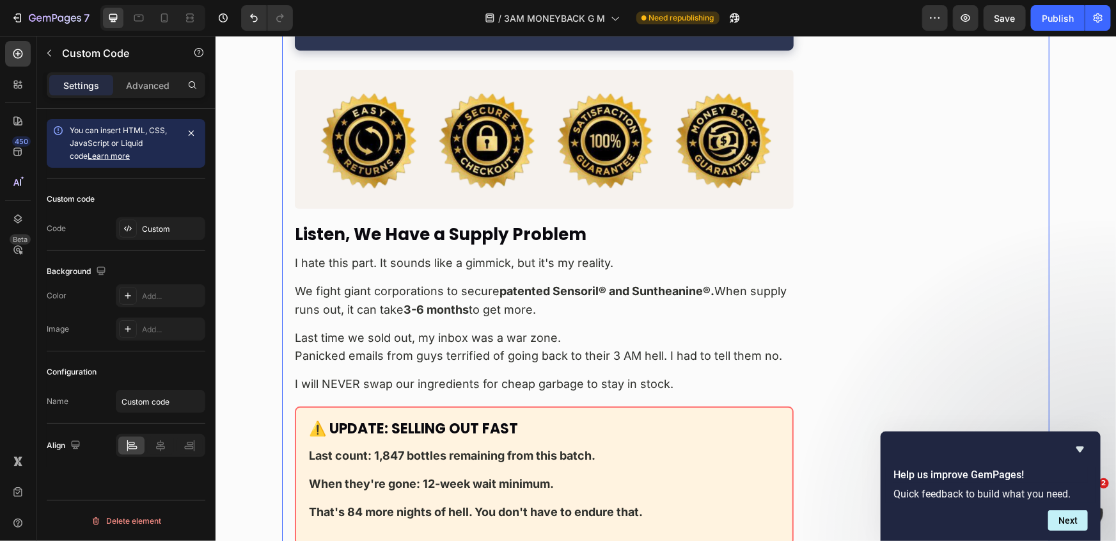
click at [166, 231] on div "Custom" at bounding box center [172, 229] width 60 height 12
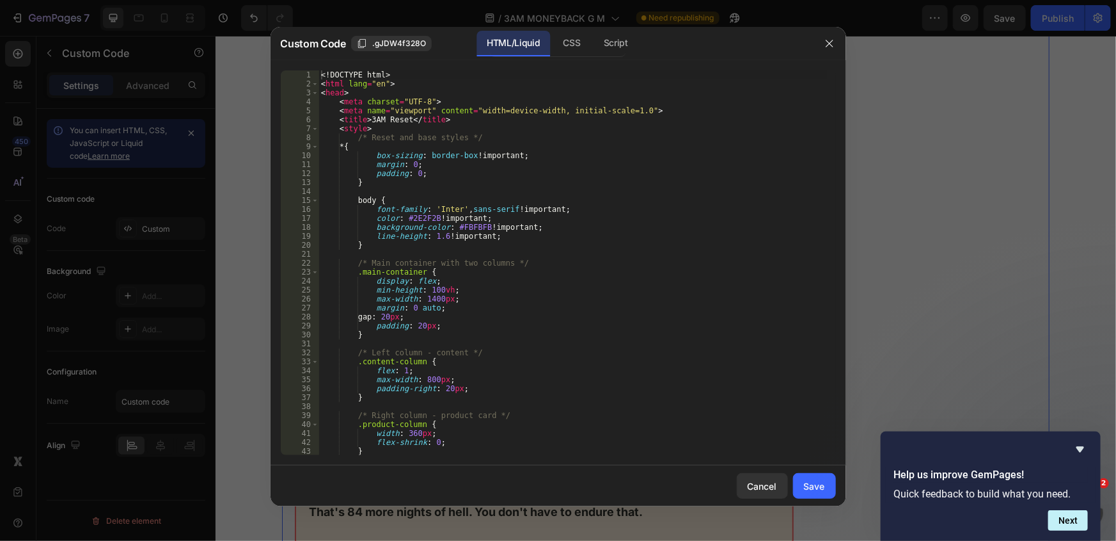
type textarea "}"
click at [490, 245] on div "<! DOCTYPE html > < html lang = "en" > < head > < meta charset = "UTF-8" > < me…" at bounding box center [573, 271] width 509 height 402
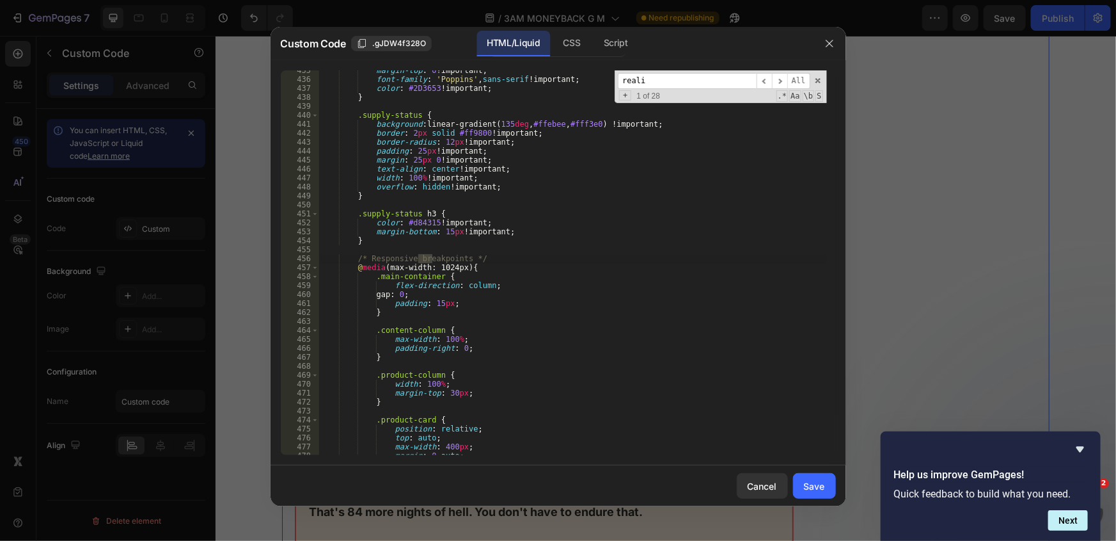
scroll to position [5603, 0]
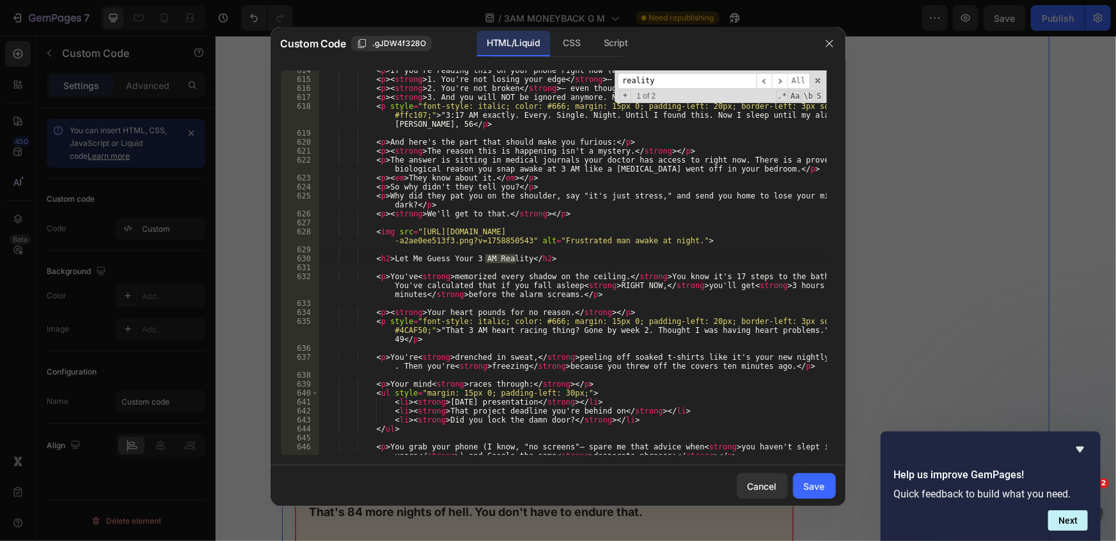
type input "reality"
type textarea "<img src="https://cdn.shopify.com/s/files/1/0661/2677/4444/files/75.00_5_18e476…"
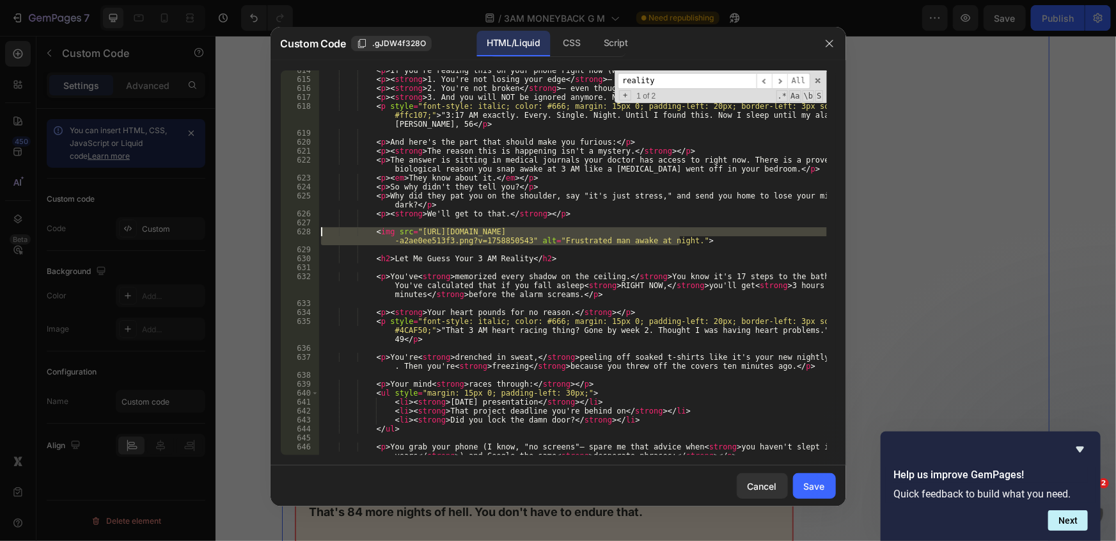
drag, startPoint x: 691, startPoint y: 244, endPoint x: 238, endPoint y: 230, distance: 453.2
click at [238, 230] on div "Custom Code .gJDW4f328O HTML/Liquid CSS Script <img src="https://cdn.shopify.co…" at bounding box center [558, 270] width 1116 height 541
click at [715, 81] on input "reality" at bounding box center [687, 81] width 139 height 16
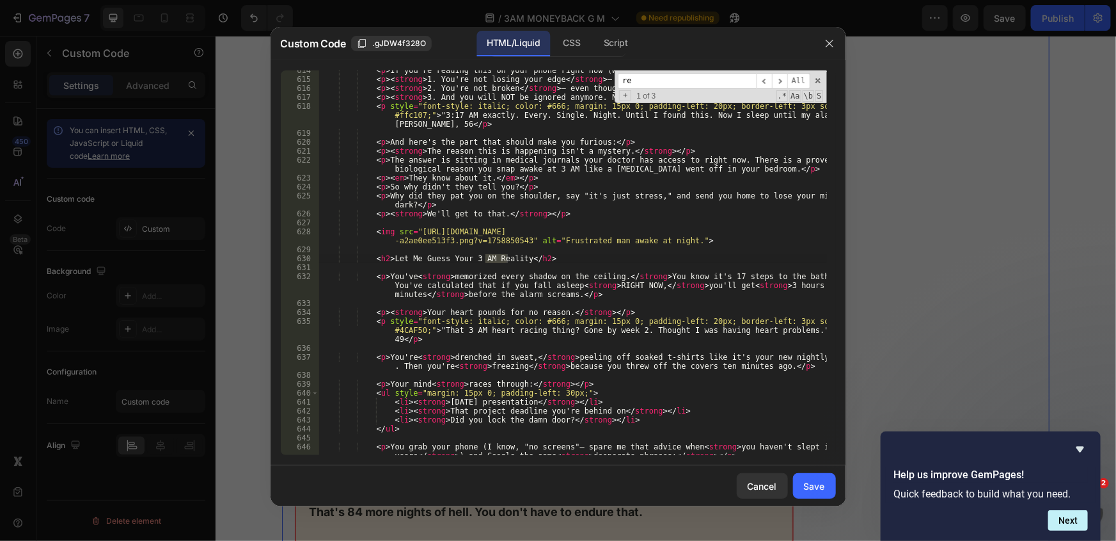
type input "r"
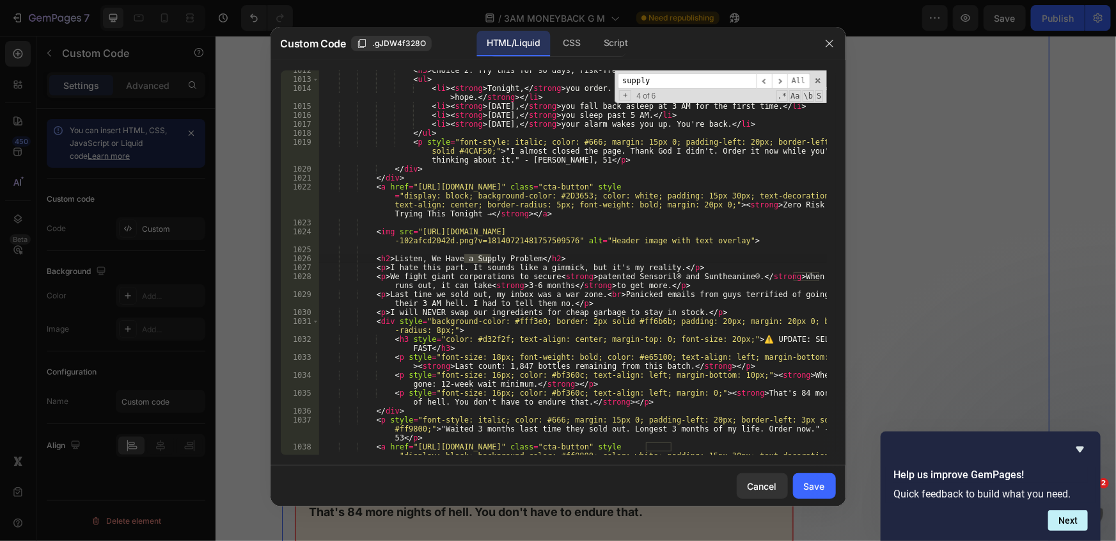
scroll to position [11076, 0]
type input "supply"
click at [437, 249] on div "< h3 > Choice 2: Try this for 90 days, risk-free. </ h3 > < ul > < li > < stron…" at bounding box center [573, 280] width 509 height 429
paste textarea "<img src="https://cdn.shopify.com/s/files/1/0661/2677/4444/files/75.00_5_18e476…"
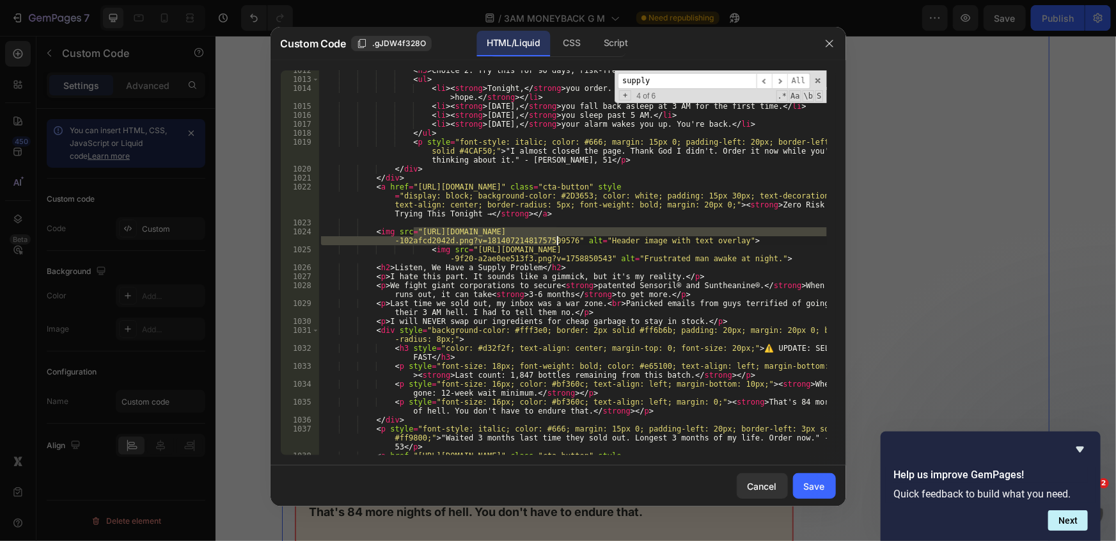
drag, startPoint x: 416, startPoint y: 234, endPoint x: 556, endPoint y: 239, distance: 140.2
click at [556, 239] on div "< h3 > Choice 2: Try this for 90 days, risk-free. </ h3 > < ul > < li > < stron…" at bounding box center [573, 280] width 509 height 429
paste textarea "2655e36f-3355-4dfe-8324-b89040470048.webp"
type textarea "<img src="https://officialkleos.com/cdn/shop/files/gempages_569824420814652568-…"
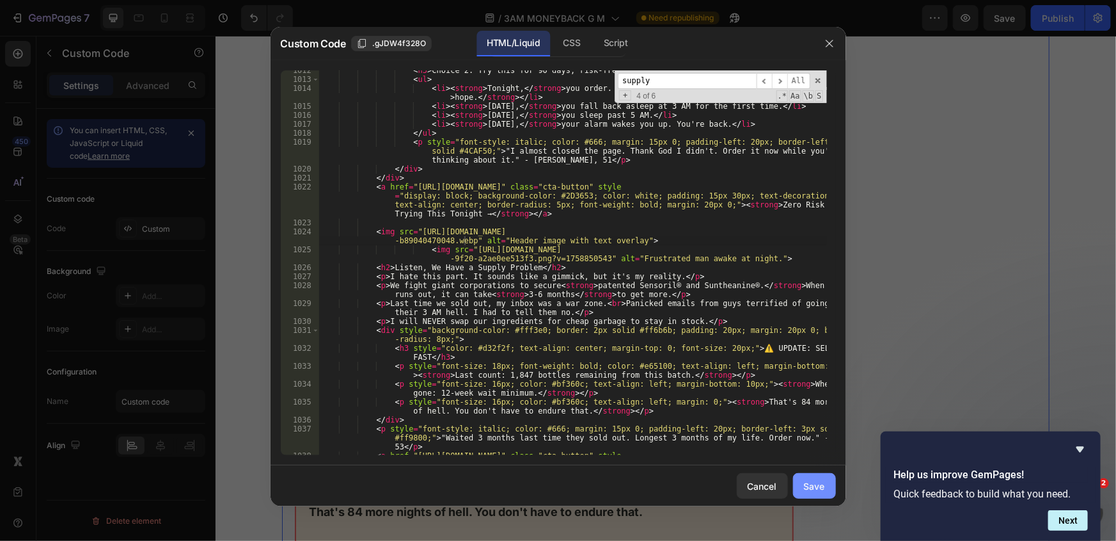
click at [811, 489] on div "Save" at bounding box center [814, 485] width 21 height 13
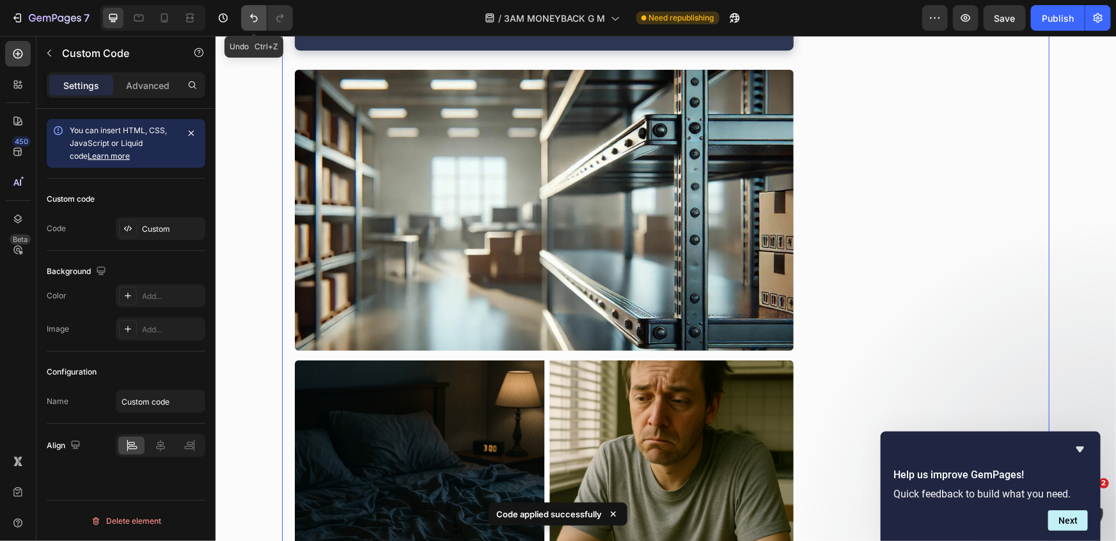
click at [254, 19] on icon "Undo/Redo" at bounding box center [254, 18] width 13 height 13
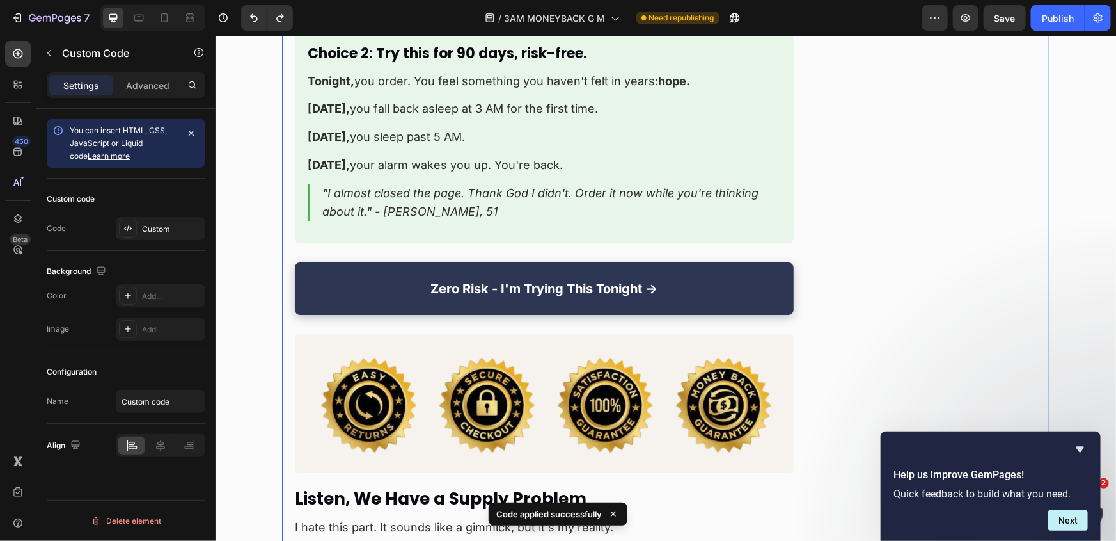
scroll to position [12098, 0]
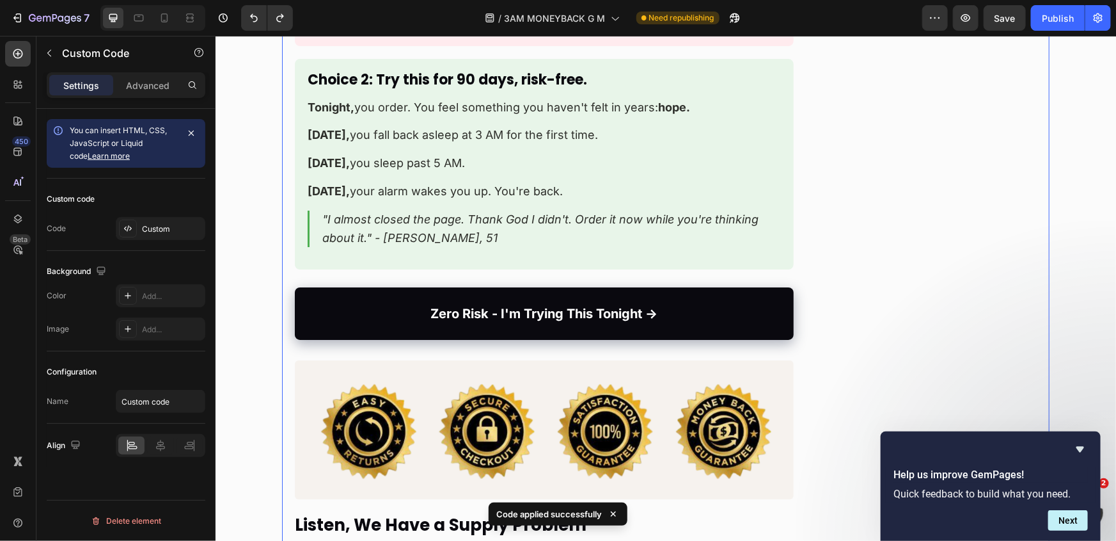
click at [436, 287] on link "Zero Risk - I'm Trying This Tonight →" at bounding box center [543, 313] width 499 height 52
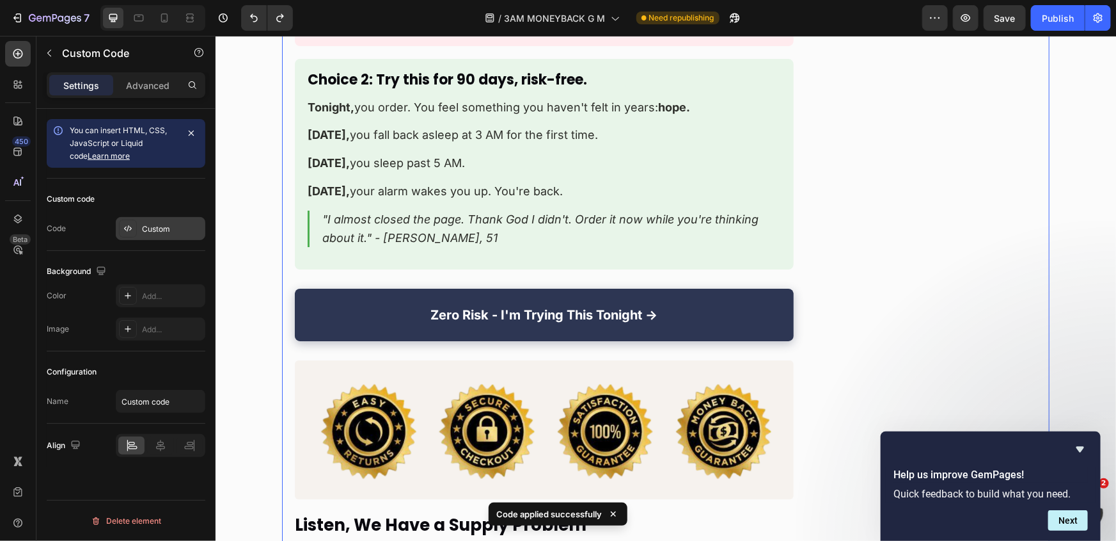
click at [146, 232] on div "Custom" at bounding box center [172, 229] width 60 height 12
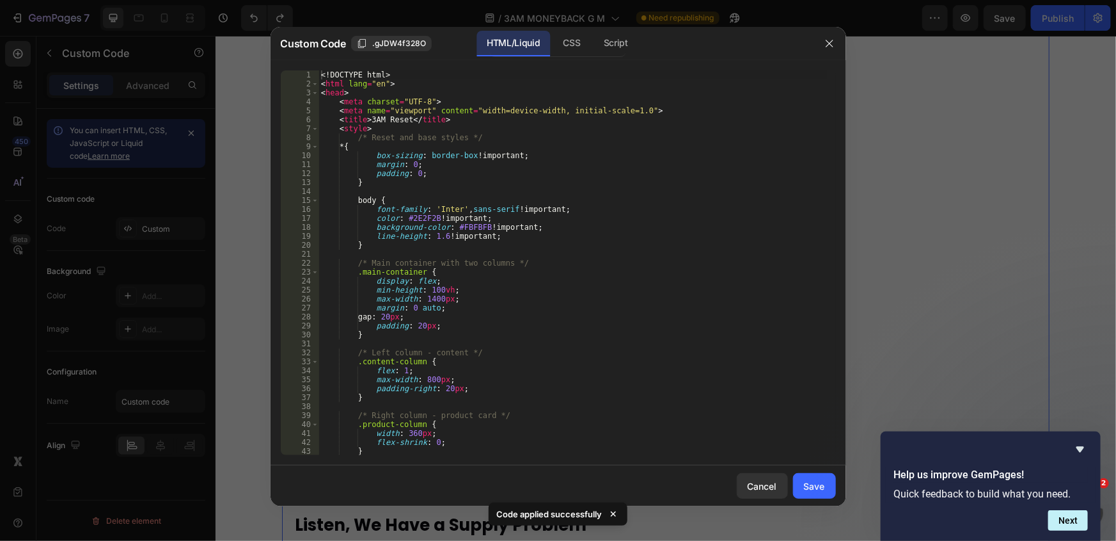
click at [691, 252] on div "<! DOCTYPE html > < html lang = "en" > < head > < meta charset = "UTF-8" > < me…" at bounding box center [573, 271] width 509 height 402
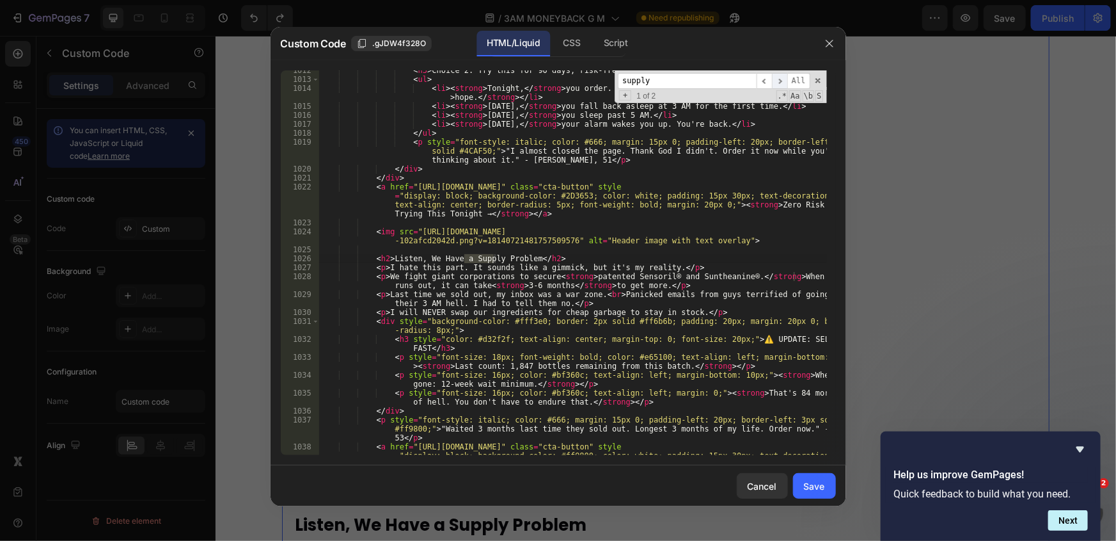
scroll to position [11076, 0]
type input "supply"
click at [832, 38] on icon "button" at bounding box center [830, 43] width 10 height 10
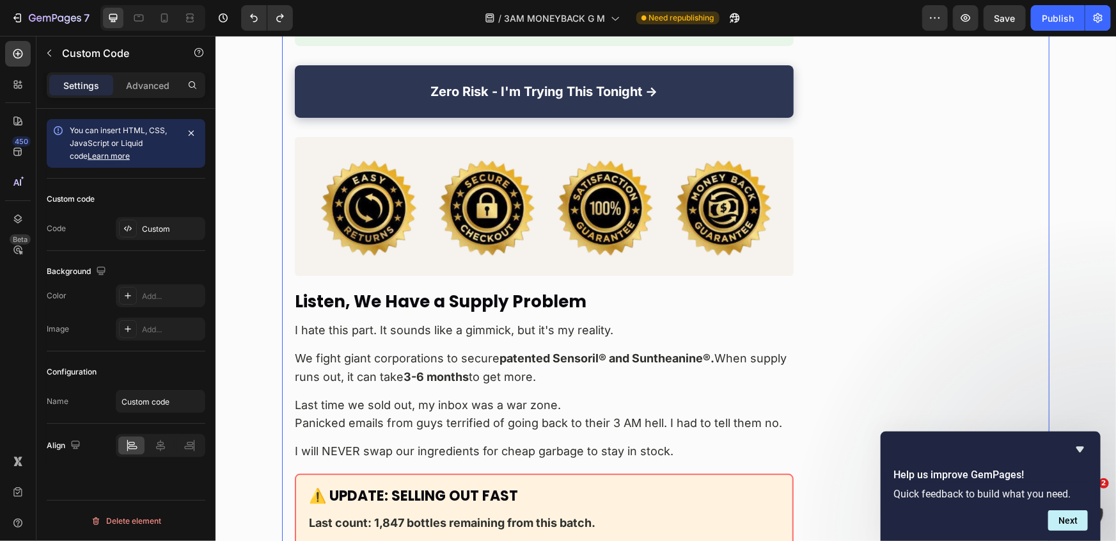
scroll to position [12331, 0]
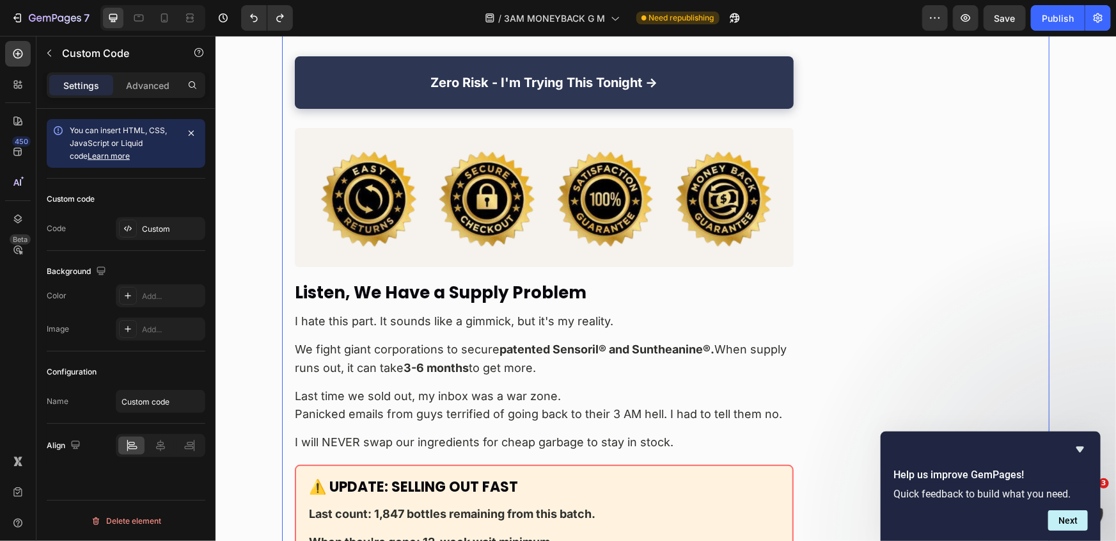
click at [578, 312] on p "I hate this part. It sounds like a gimmick, but it's my reality." at bounding box center [543, 321] width 499 height 19
click at [156, 226] on div "Custom" at bounding box center [172, 229] width 60 height 12
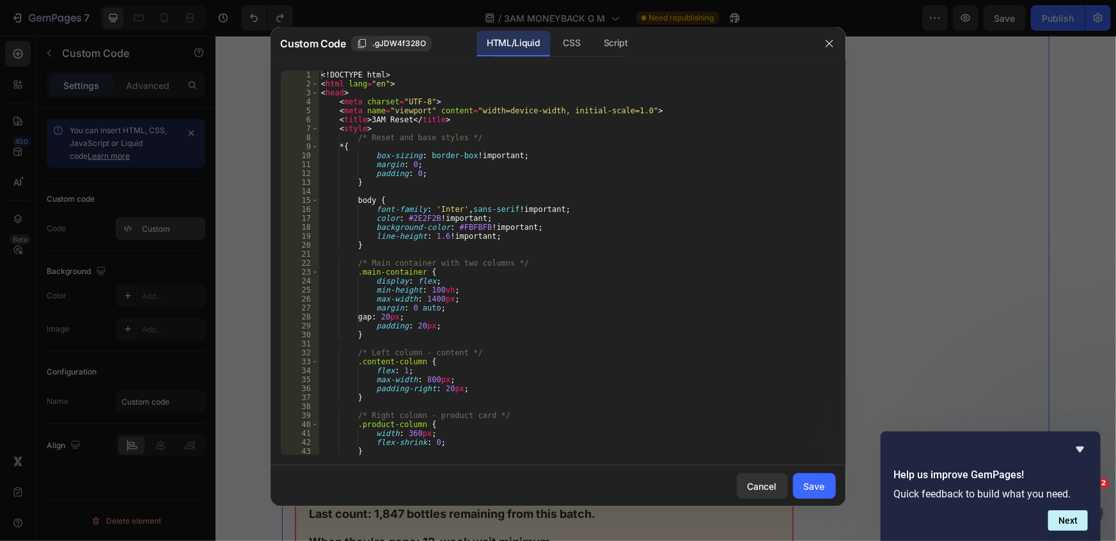
type textarea "/* Main container with two columns */"
click at [566, 264] on div "<! DOCTYPE html > < html lang = "en" > < head > < meta charset = "UTF-8" > < me…" at bounding box center [573, 271] width 509 height 402
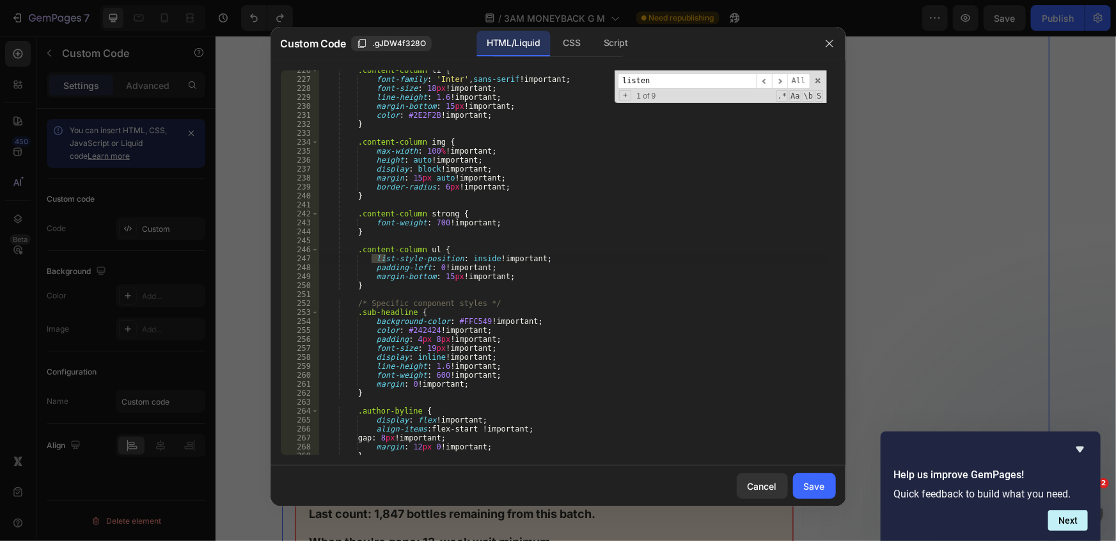
scroll to position [11076, 0]
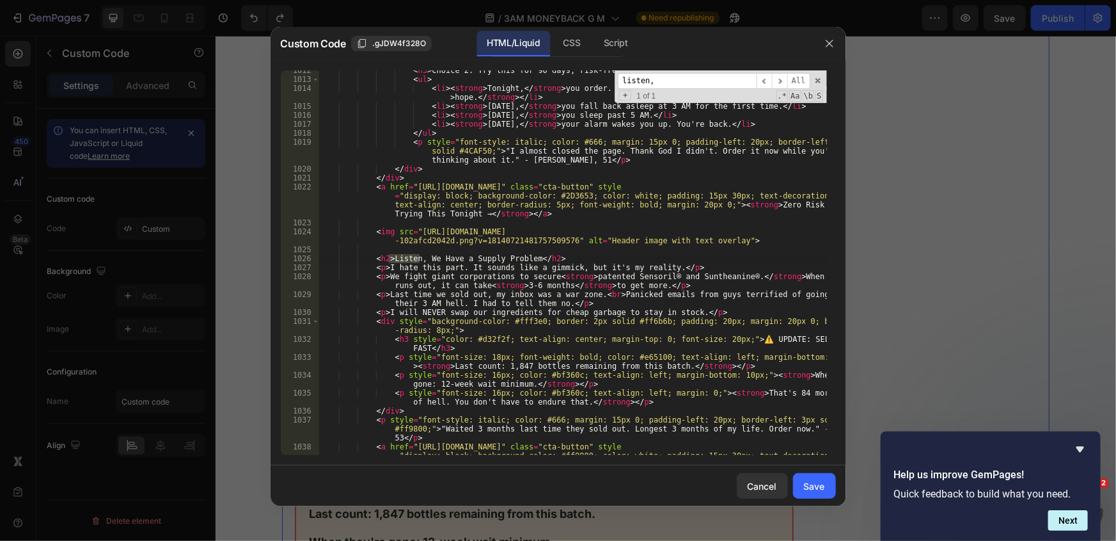
type input "listen,"
click at [610, 251] on div "< h3 > Choice 2: Try this for 90 days, risk-free. </ h3 > < ul > < li > < stron…" at bounding box center [573, 280] width 509 height 429
click at [541, 237] on div "< h3 > Choice 2: Try this for 90 days, risk-free. </ h3 > < ul > < li > < stron…" at bounding box center [573, 280] width 509 height 429
type textarea "<img src="https://officialkleos.com/cdn/shop/files/gempages_569824420814652568-…"
click at [409, 232] on div "< h3 > Choice 2: Try this for 90 days, risk-free. </ h3 > < ul > < li > < stron…" at bounding box center [573, 280] width 509 height 429
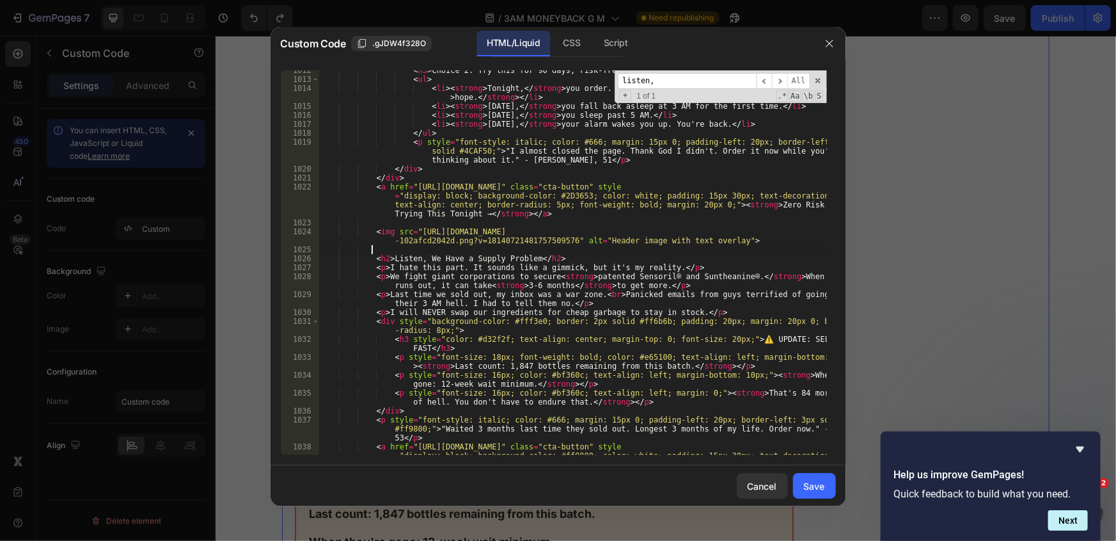
click at [747, 248] on div "< h3 > Choice 2: Try this for 90 days, risk-free. </ h3 > < ul > < li > < stron…" at bounding box center [573, 280] width 509 height 429
click at [762, 495] on button "Cancel" at bounding box center [762, 486] width 51 height 26
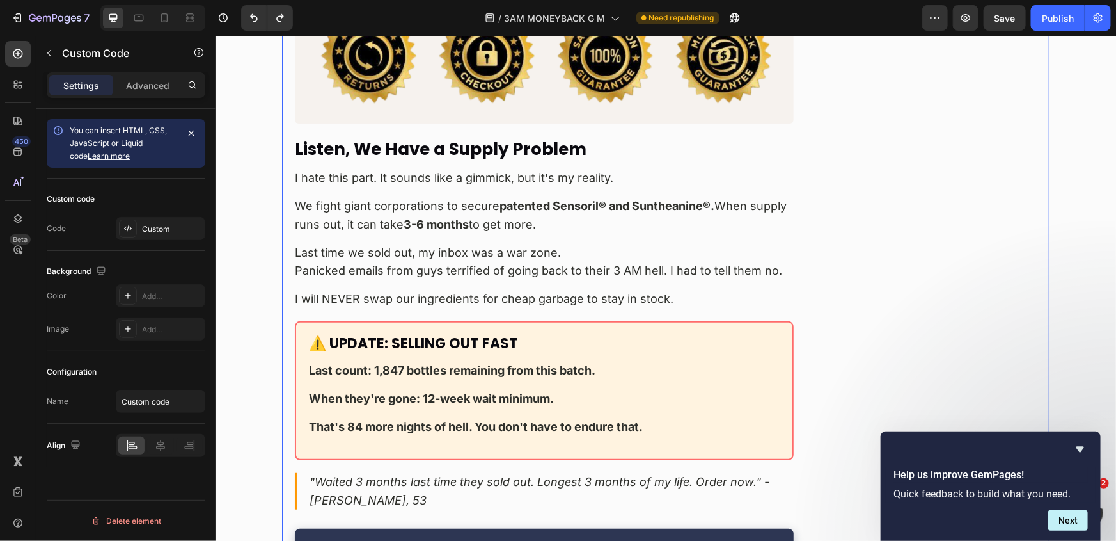
scroll to position [12272, 0]
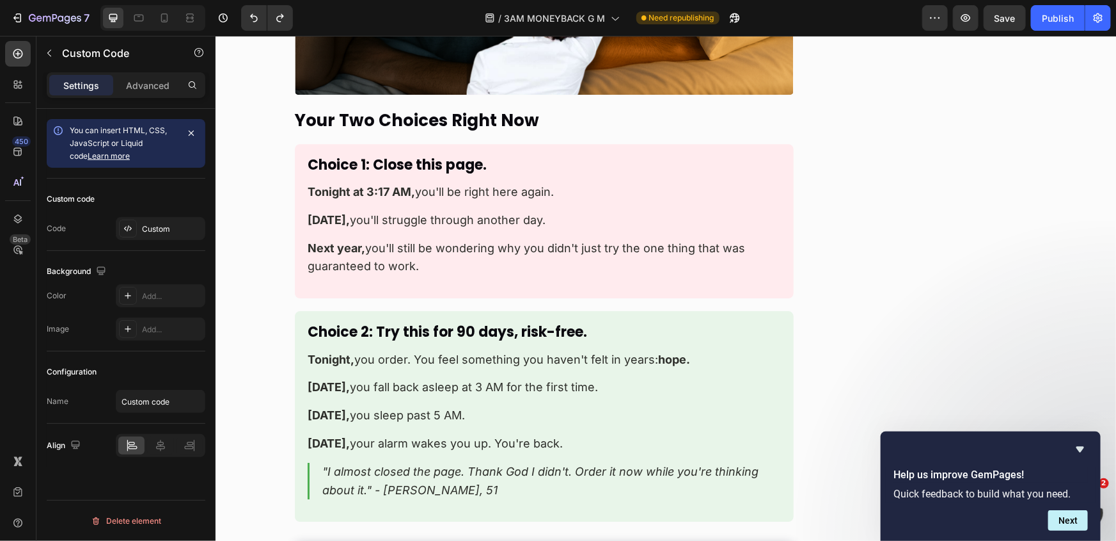
scroll to position [11824, 0]
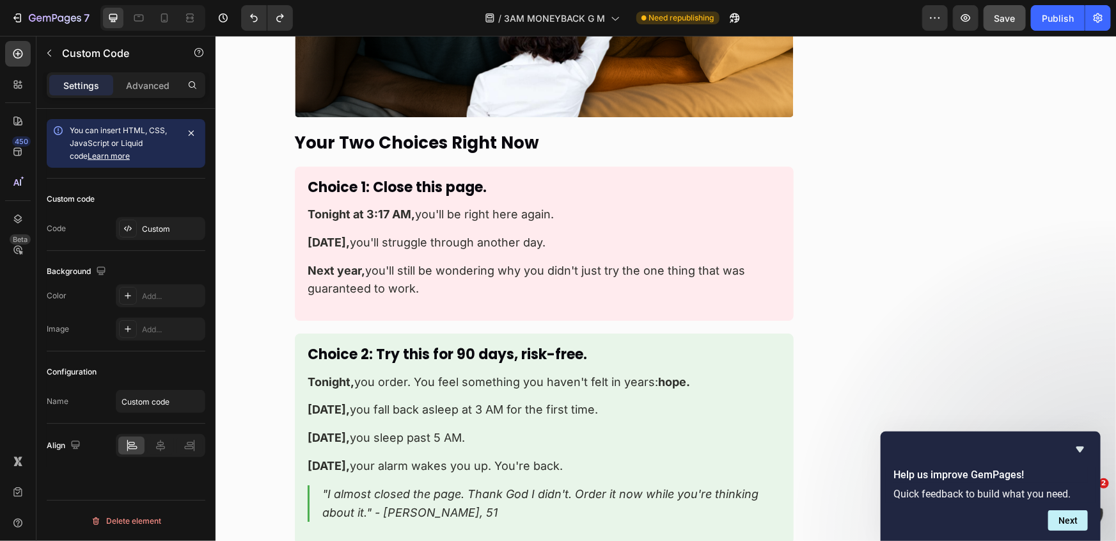
click at [1007, 23] on span "Save" at bounding box center [1005, 18] width 21 height 11
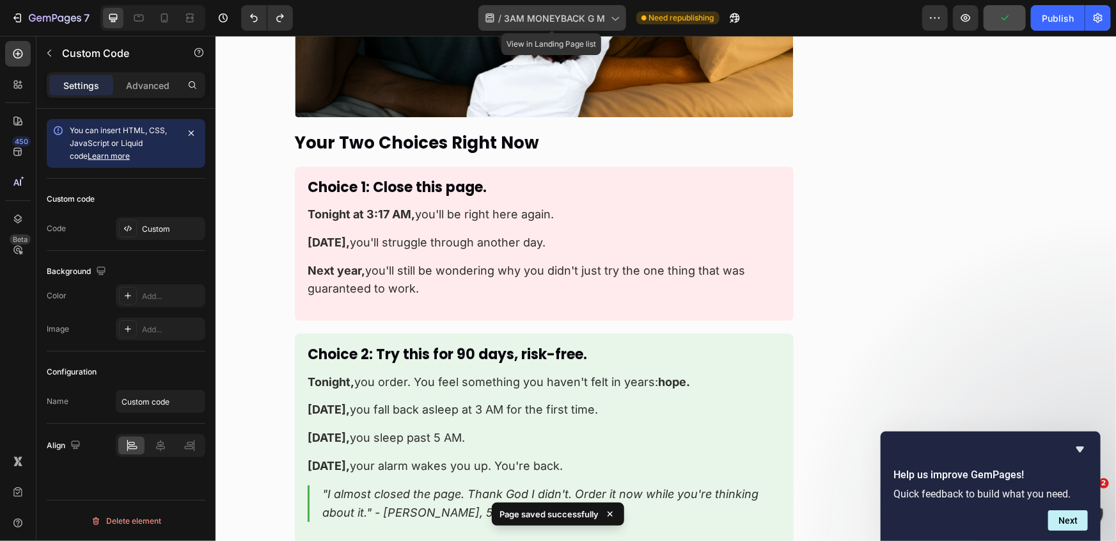
click at [578, 20] on span "3AM MONEYBACK G M" at bounding box center [555, 18] width 101 height 13
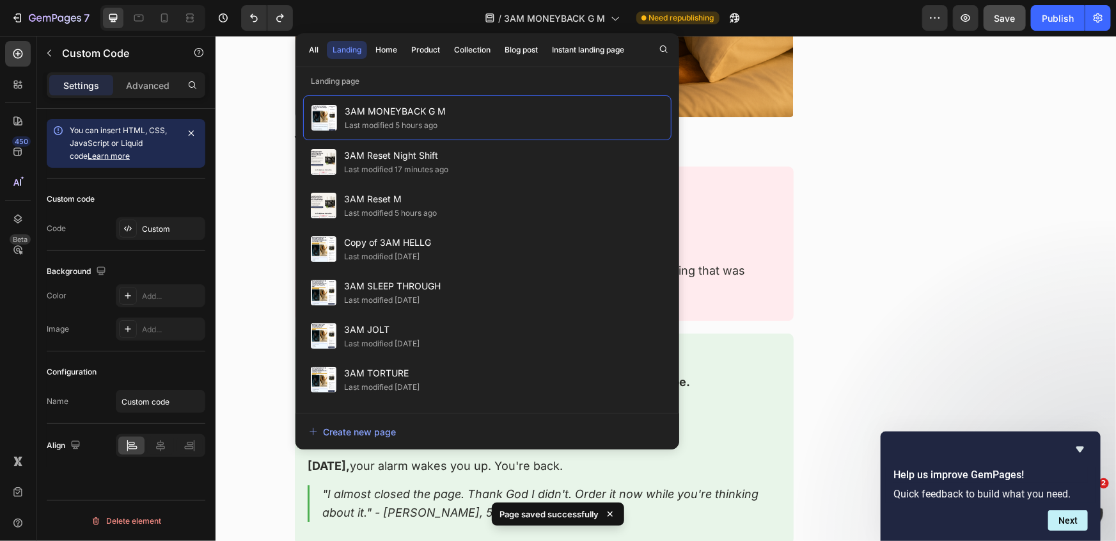
click at [1026, 166] on div "Why I'm Telling You This at 3 AM Those 483 men got their lives back. But then B…" at bounding box center [666, 468] width 768 height 4465
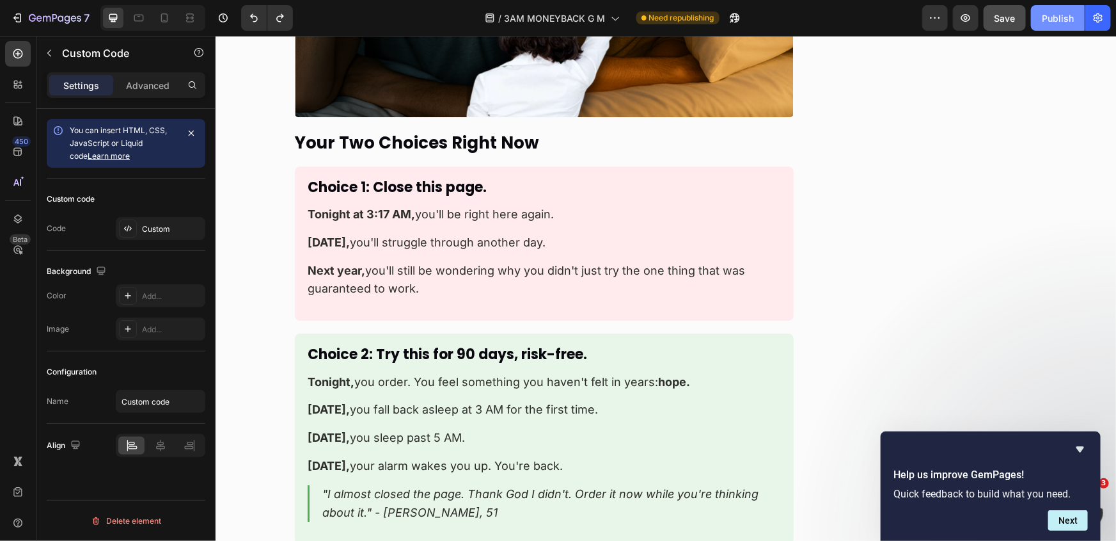
click at [1049, 22] on div "Publish" at bounding box center [1058, 18] width 32 height 13
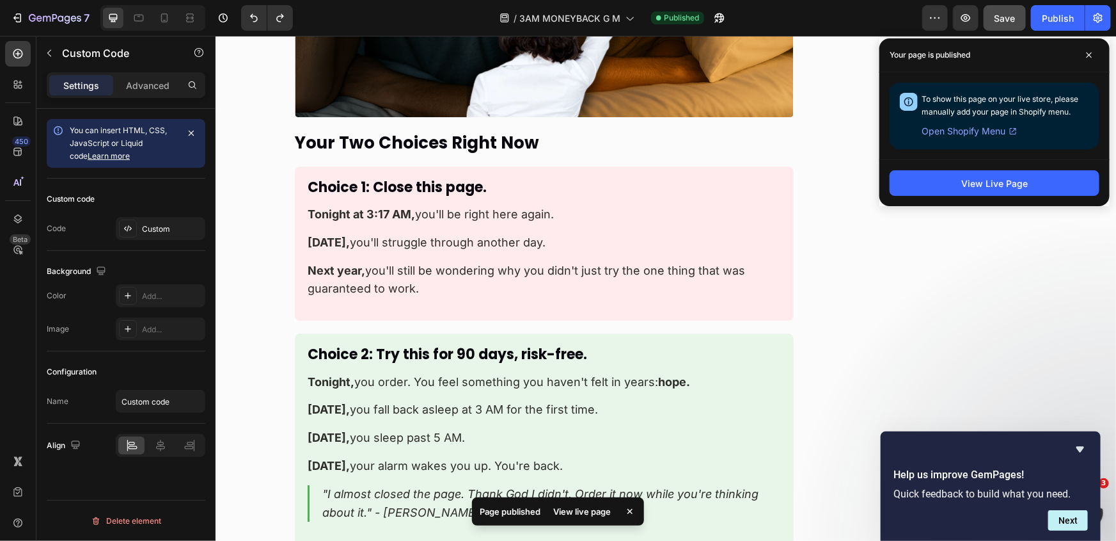
click at [445, 261] on li "Next year, you'll still be wondering why you didn't just try the one thing that…" at bounding box center [543, 279] width 473 height 37
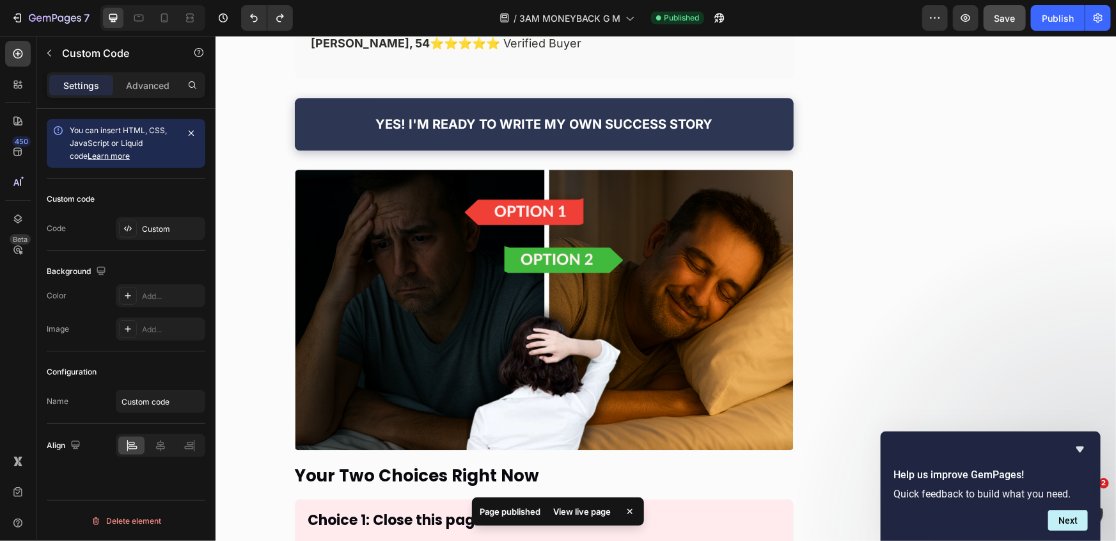
scroll to position [11475, 0]
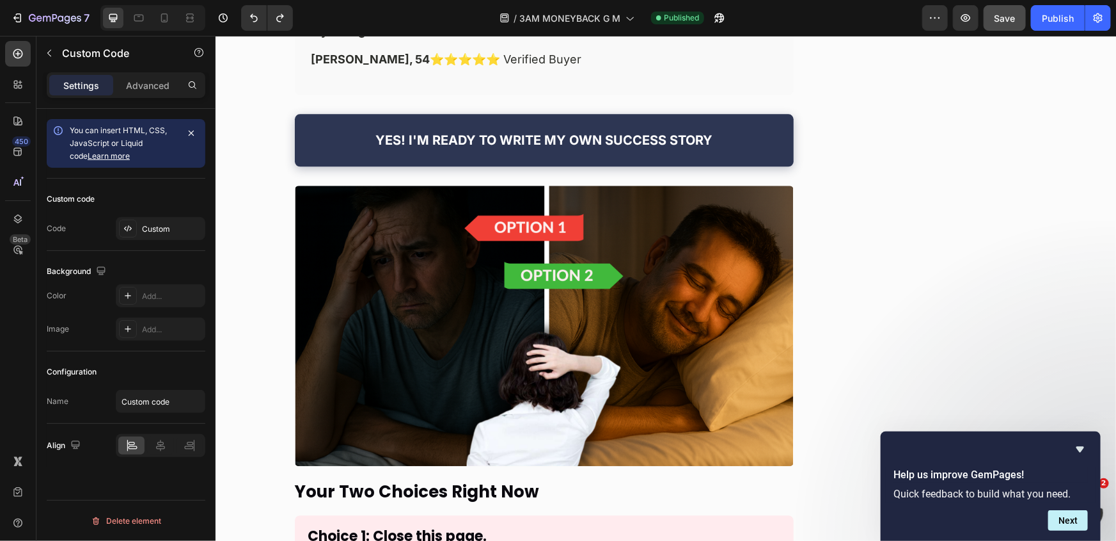
click at [422, 185] on img at bounding box center [543, 325] width 499 height 281
click at [173, 226] on div "Custom" at bounding box center [172, 229] width 60 height 12
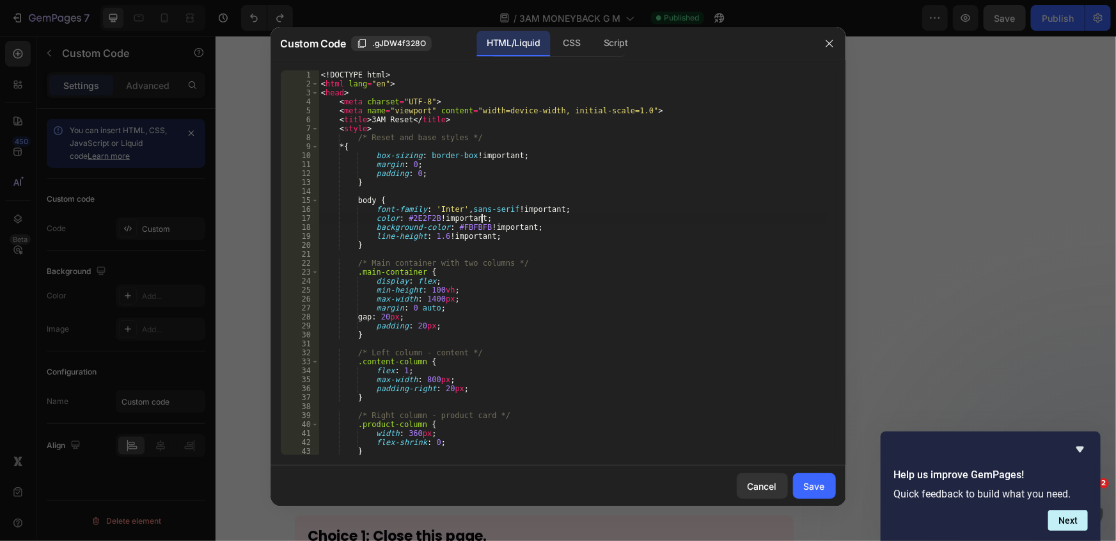
click at [520, 223] on div "<! DOCTYPE html > < html lang = "en" > < head > < meta charset = "UTF-8" > < me…" at bounding box center [573, 271] width 509 height 402
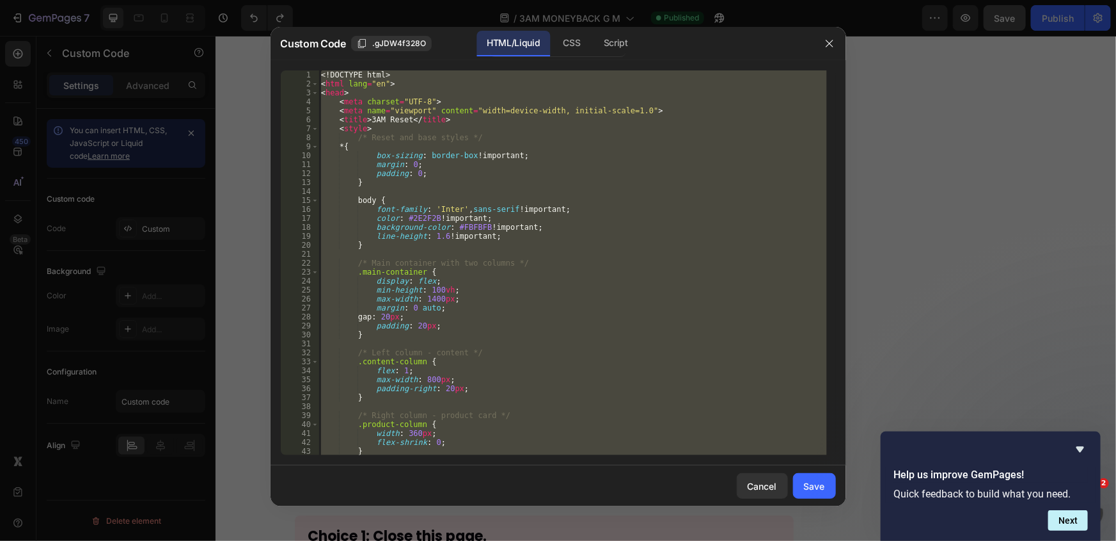
click at [527, 261] on div "<! DOCTYPE html > < html lang = "en" > < head > < meta charset = "UTF-8" > < me…" at bounding box center [573, 262] width 509 height 385
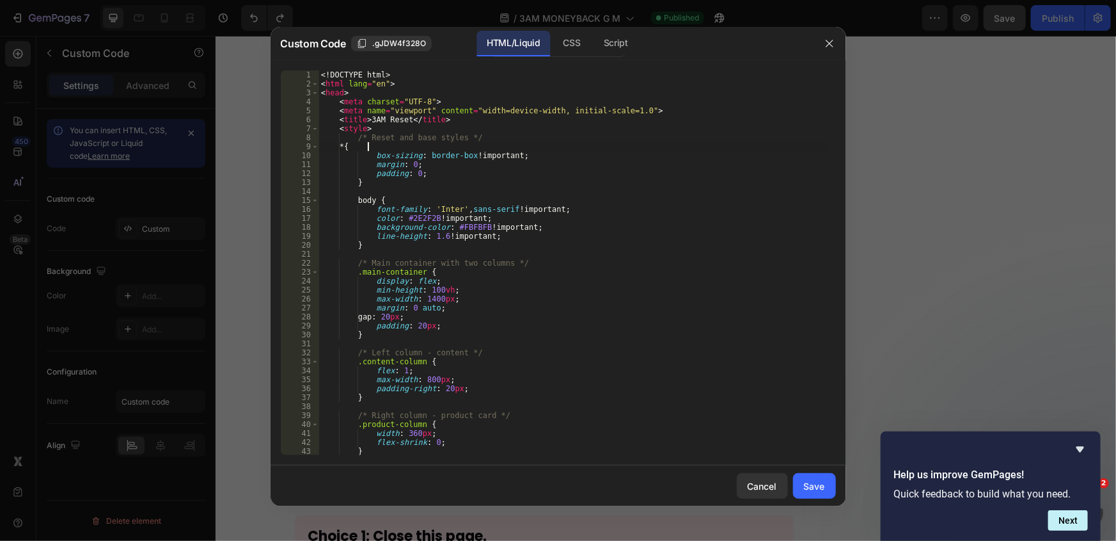
click at [494, 150] on div "<! DOCTYPE html > < html lang = "en" > < head > < meta charset = "UTF-8" > < me…" at bounding box center [573, 271] width 509 height 402
paste textarea "<p><strong>So I did something crazy.</strong></p"
type textarea "<p><strong>So I did something crazy.</strong></p>"
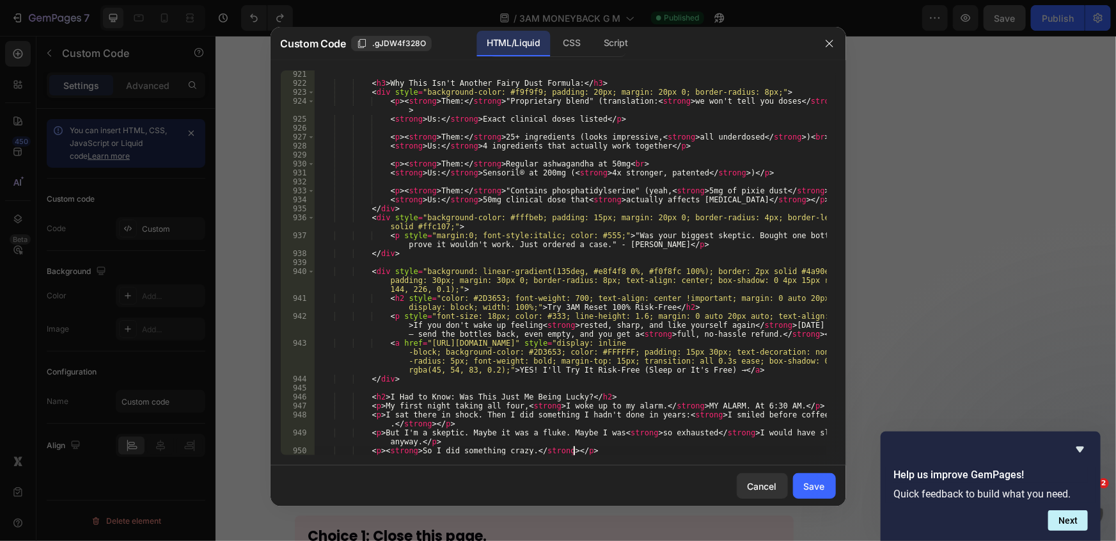
scroll to position [9531, 0]
click at [819, 484] on div "Save" at bounding box center [814, 485] width 21 height 13
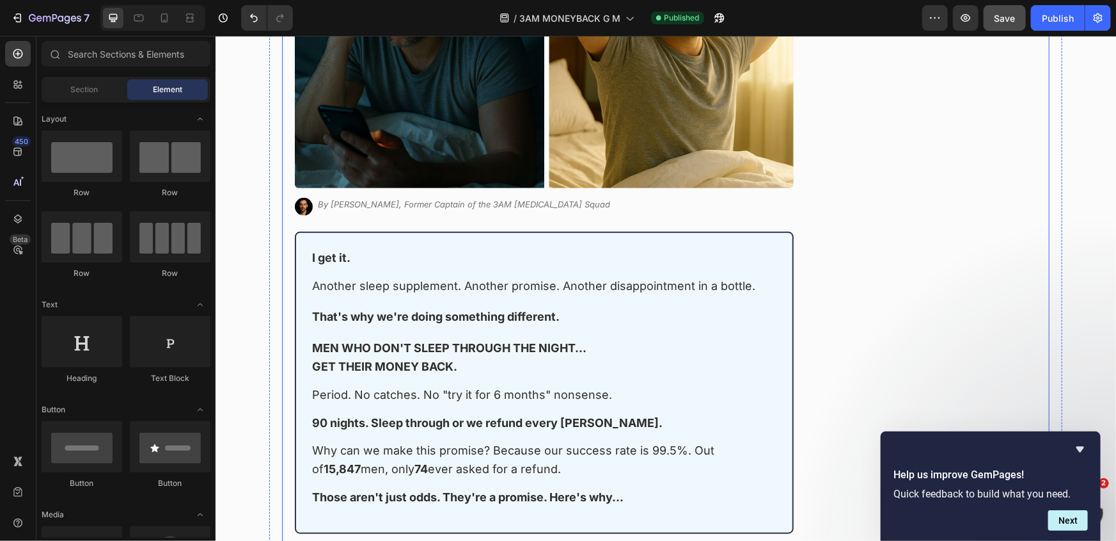
scroll to position [349, 0]
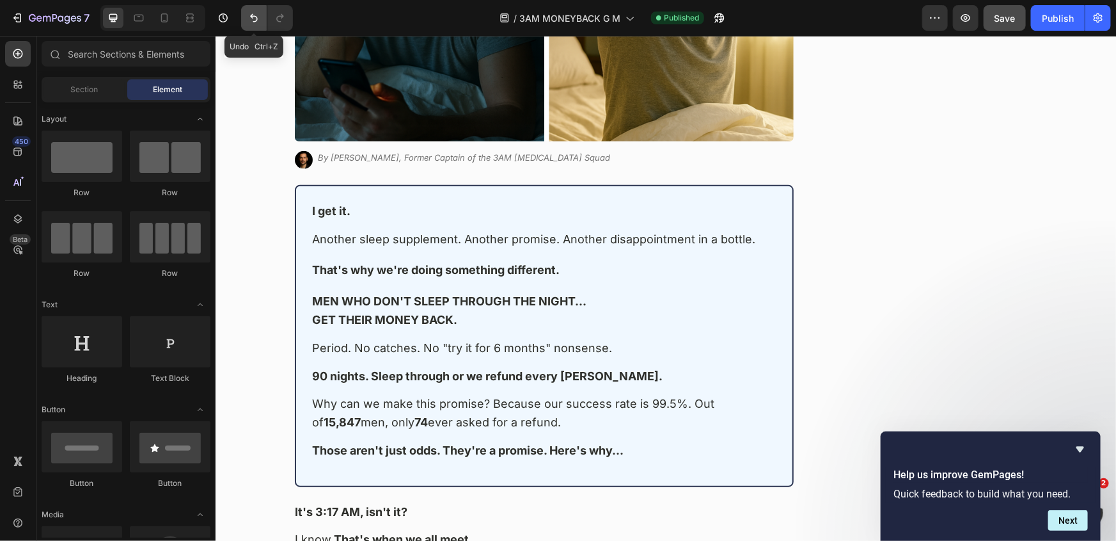
click at [250, 16] on icon "Undo/Redo" at bounding box center [254, 18] width 13 height 13
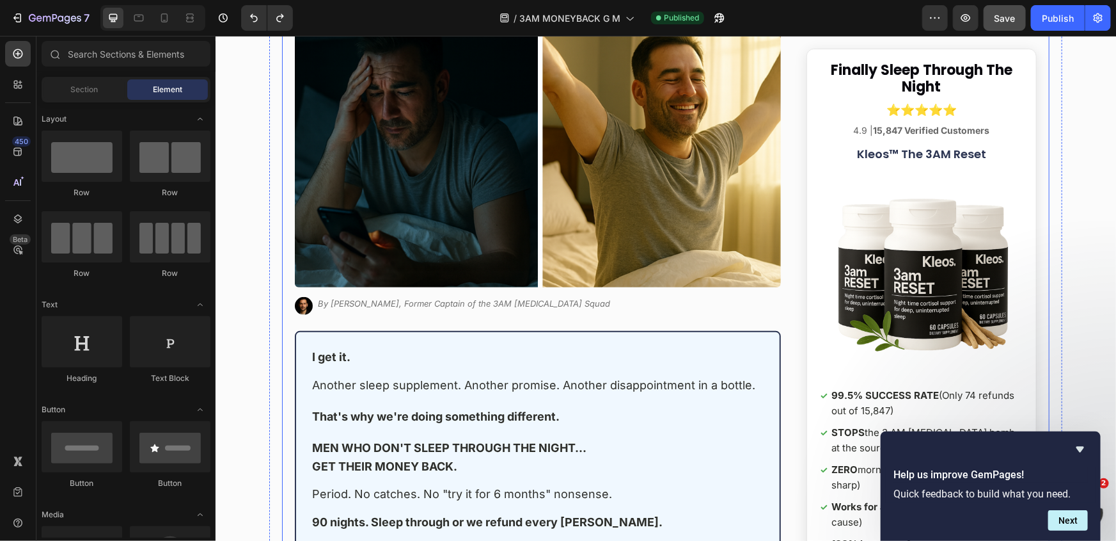
scroll to position [58, 0]
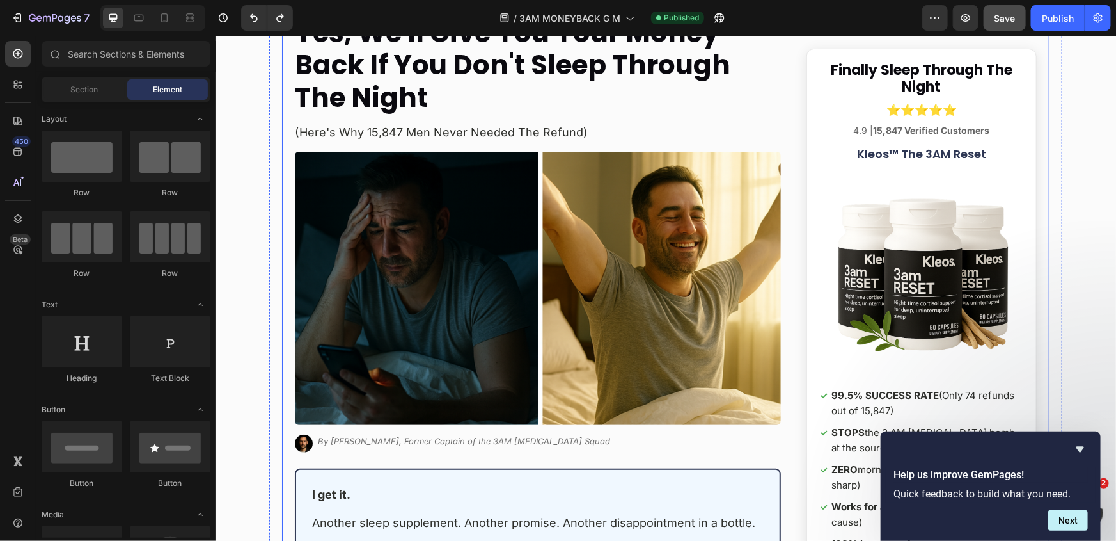
drag, startPoint x: 416, startPoint y: 182, endPoint x: 362, endPoint y: 213, distance: 61.9
click at [366, 213] on img at bounding box center [537, 288] width 486 height 274
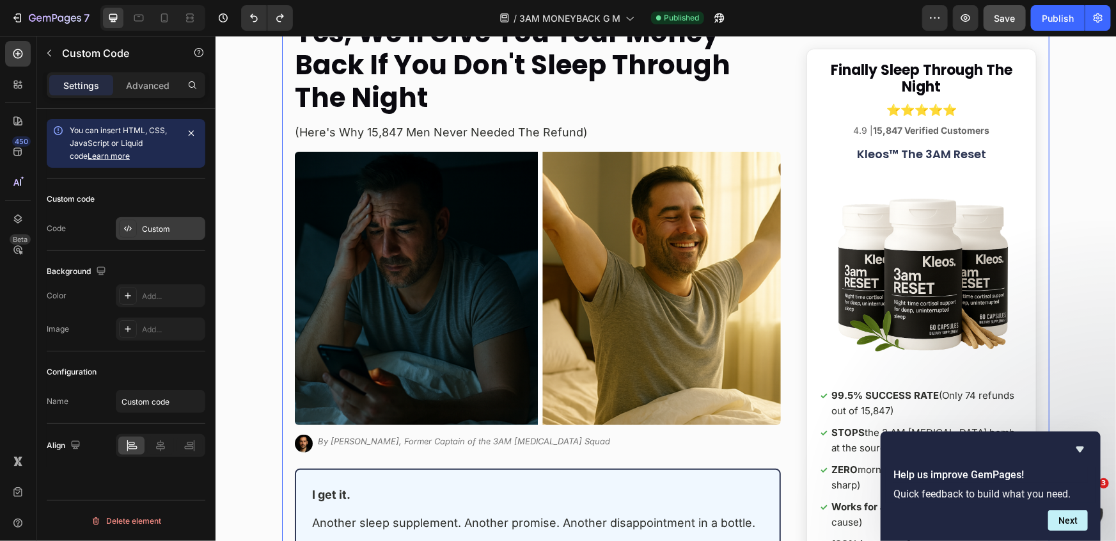
click at [152, 233] on div "Custom" at bounding box center [172, 229] width 60 height 12
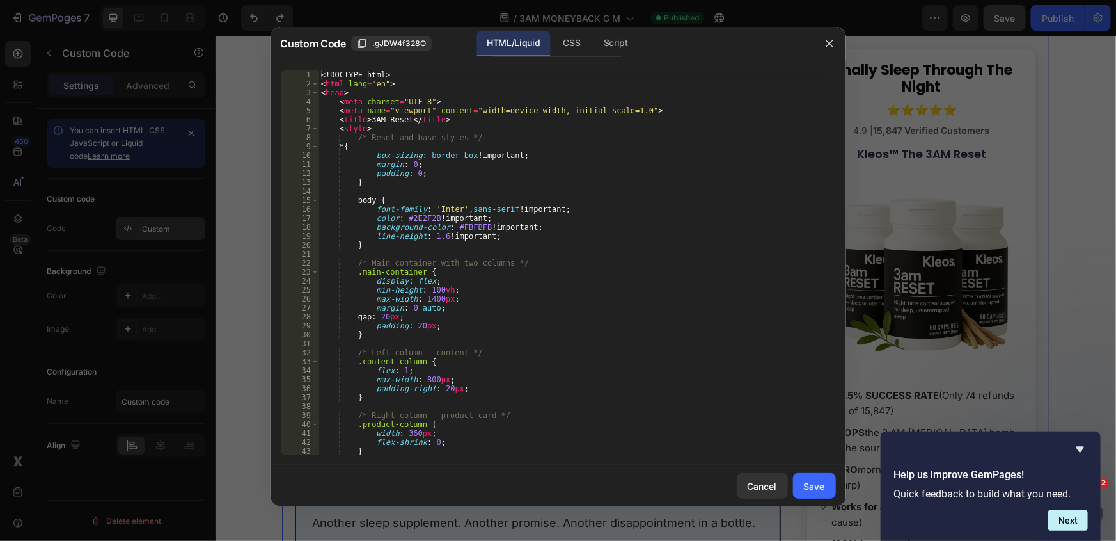
click at [480, 197] on div "<! DOCTYPE html > < html lang = "en" > < head > < meta charset = "UTF-8" > < me…" at bounding box center [573, 271] width 509 height 402
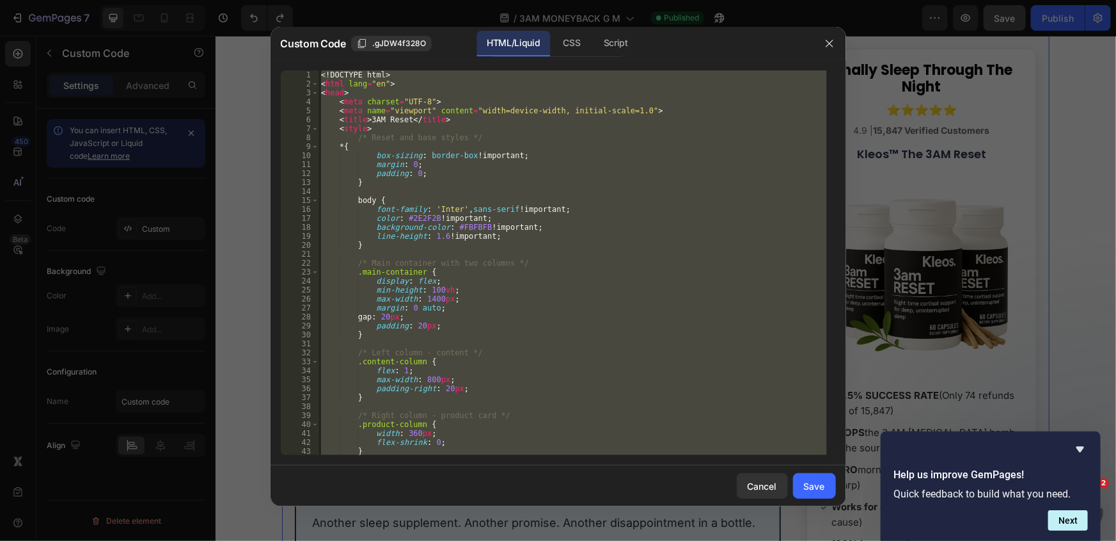
paste textarea "<p><strong>So I did something crazy.</strong></p"
type textarea "<p><strong>So I did something crazy.</strong></p>"
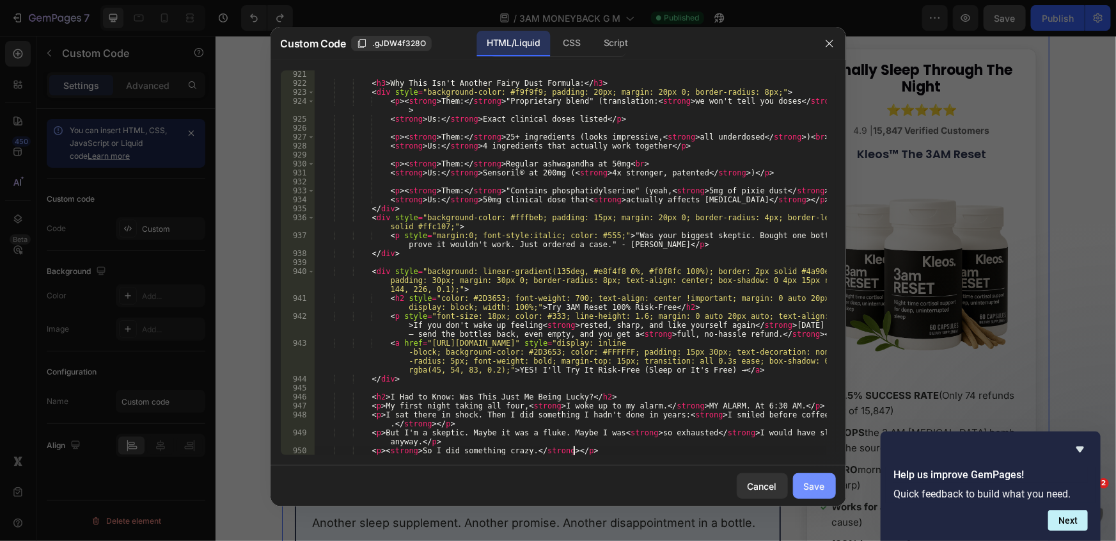
click at [820, 491] on div "Save" at bounding box center [814, 485] width 21 height 13
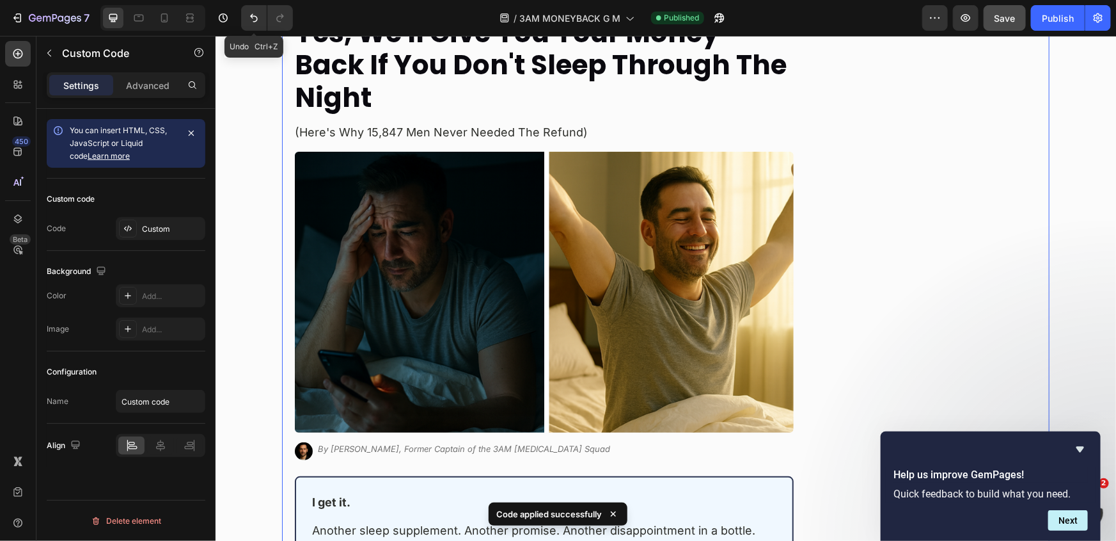
click at [255, 19] on icon "Undo/Redo" at bounding box center [254, 18] width 13 height 13
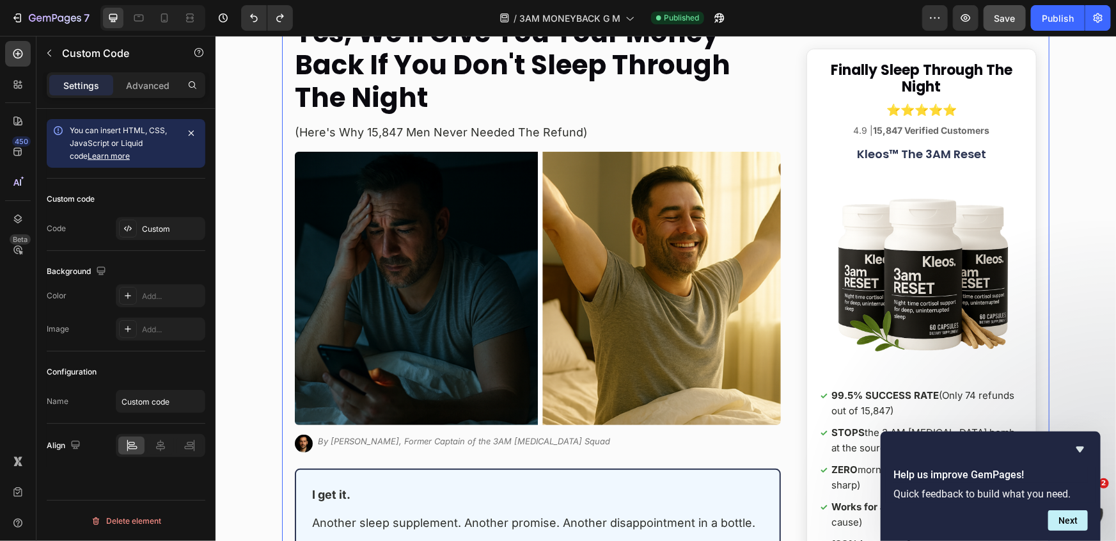
click at [362, 225] on img at bounding box center [537, 288] width 486 height 274
click at [127, 231] on icon at bounding box center [128, 228] width 10 height 10
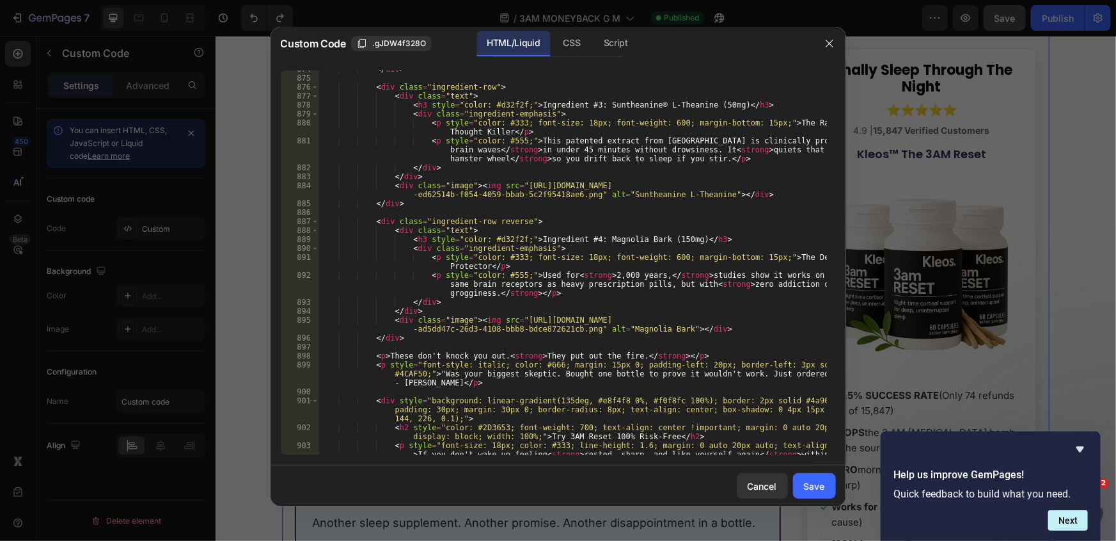
scroll to position [8877, 0]
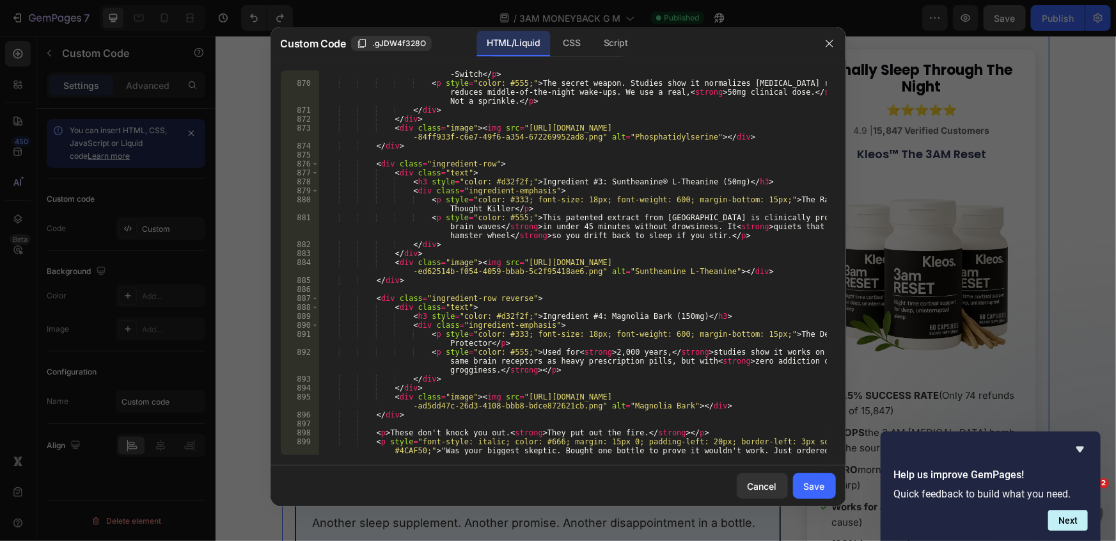
type textarea "<p style="color: #333; font-size: 18px; font-weight: 600; margin-bottom: 15px;"…"
click at [498, 200] on div "< p style = "color: #333; font-size: 18px; font-weight: 600; margin-bottom: 15p…" at bounding box center [573, 275] width 509 height 429
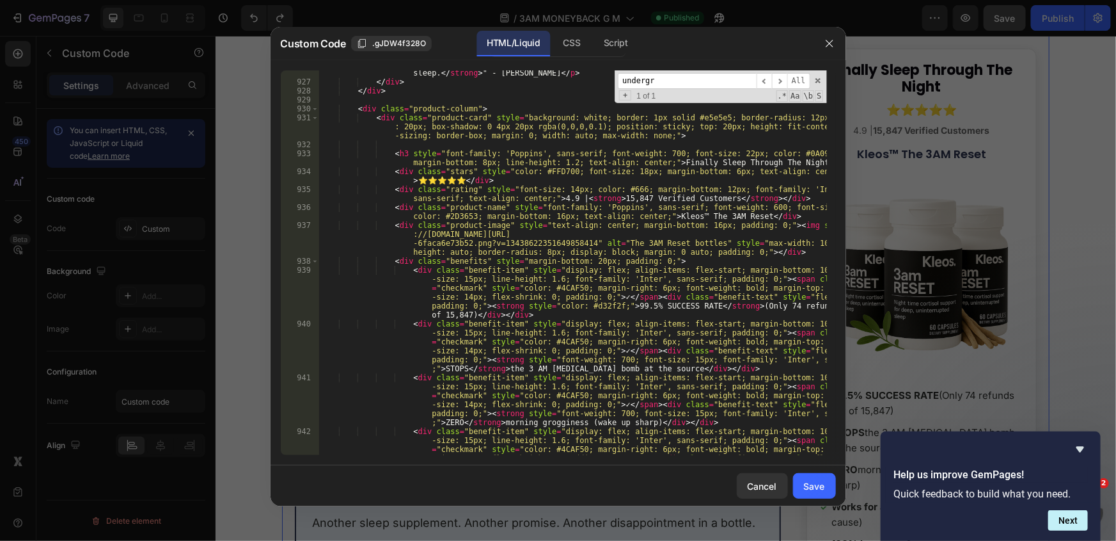
scroll to position [9519, 0]
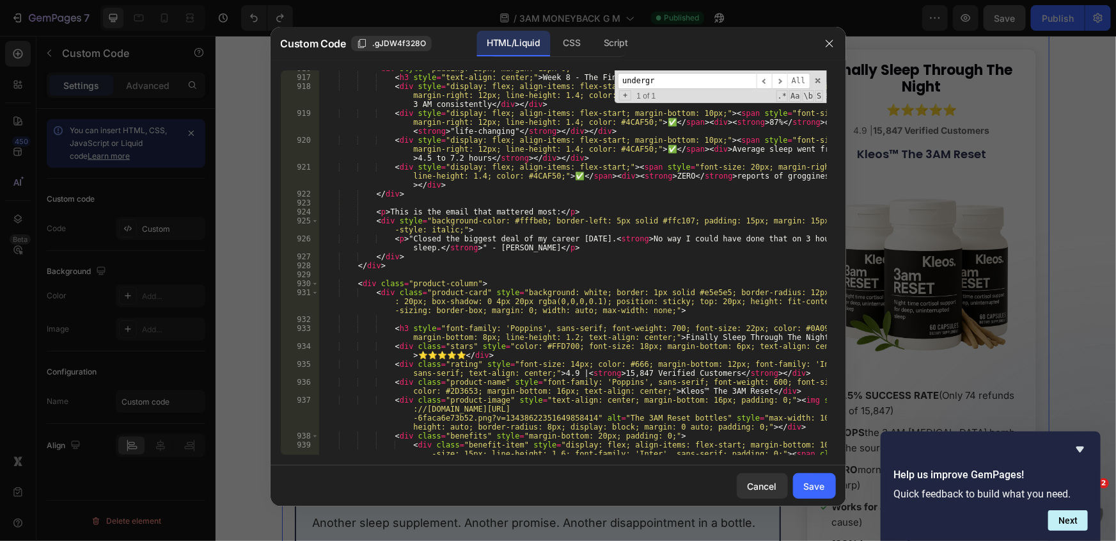
type input "undergr"
type textarea "</div>"
click at [469, 264] on div "< div style = "padding: 15px; margin: 15px 0;" > < h3 style = "text-align: cent…" at bounding box center [573, 287] width 509 height 447
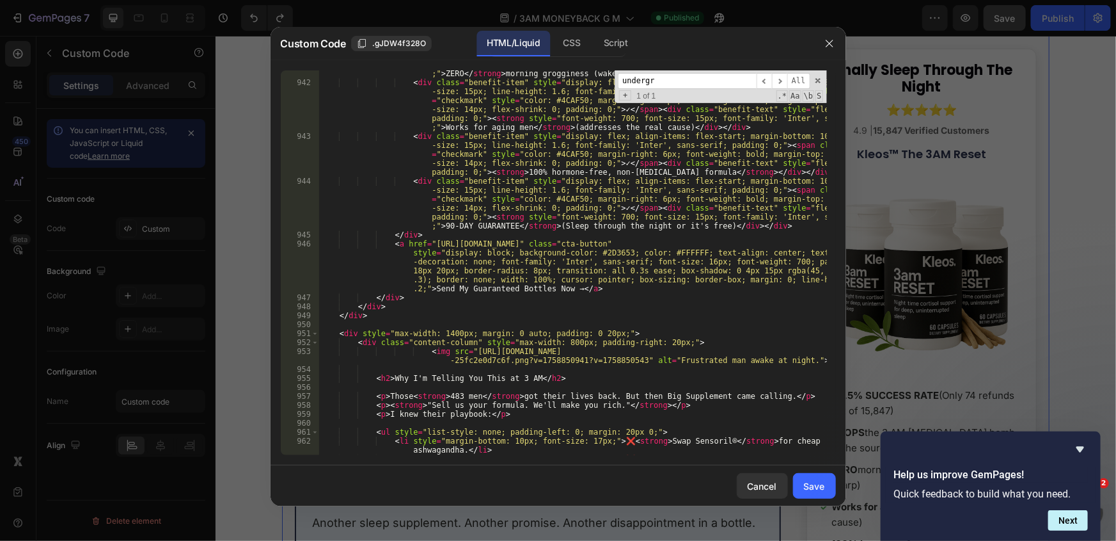
scroll to position [10148, 0]
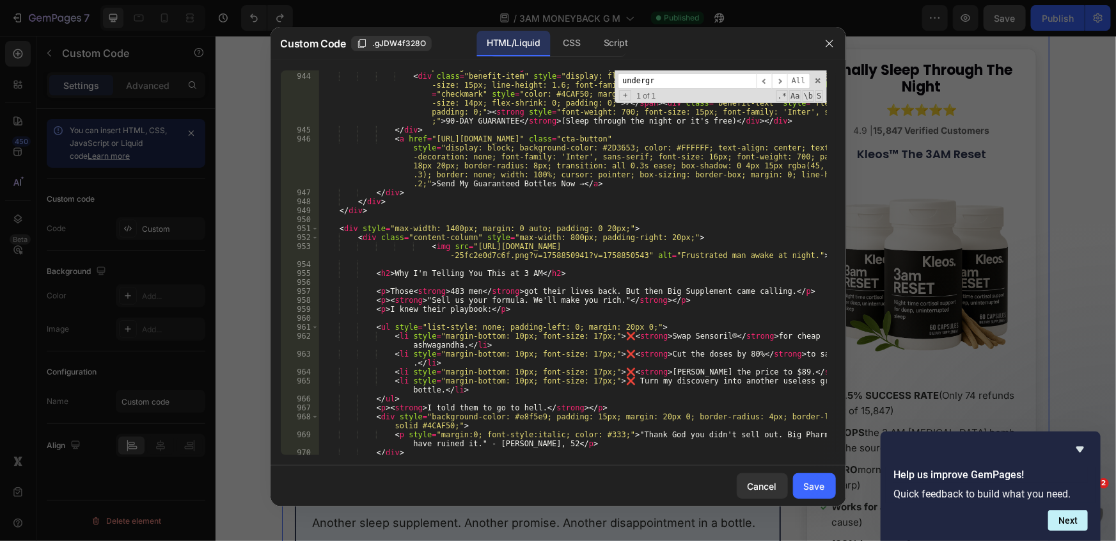
click at [376, 216] on div "< div class = "benefit-item" style = "display: flex; align-items: flex-start; m…" at bounding box center [573, 246] width 509 height 438
paste textarea "<p><strong>All marketing BS. All useless. All taking advantage of desperate men…"
type textarea "<p><strong>All marketing BS. All useless. All taking advantage of desperate men…"
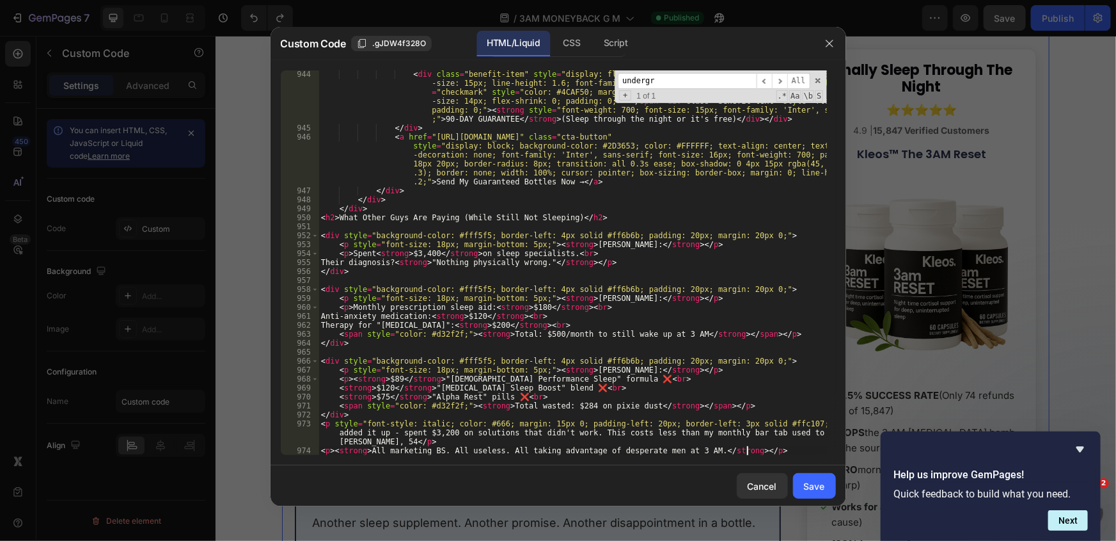
scroll to position [10149, 0]
click at [803, 485] on button "Save" at bounding box center [814, 486] width 43 height 26
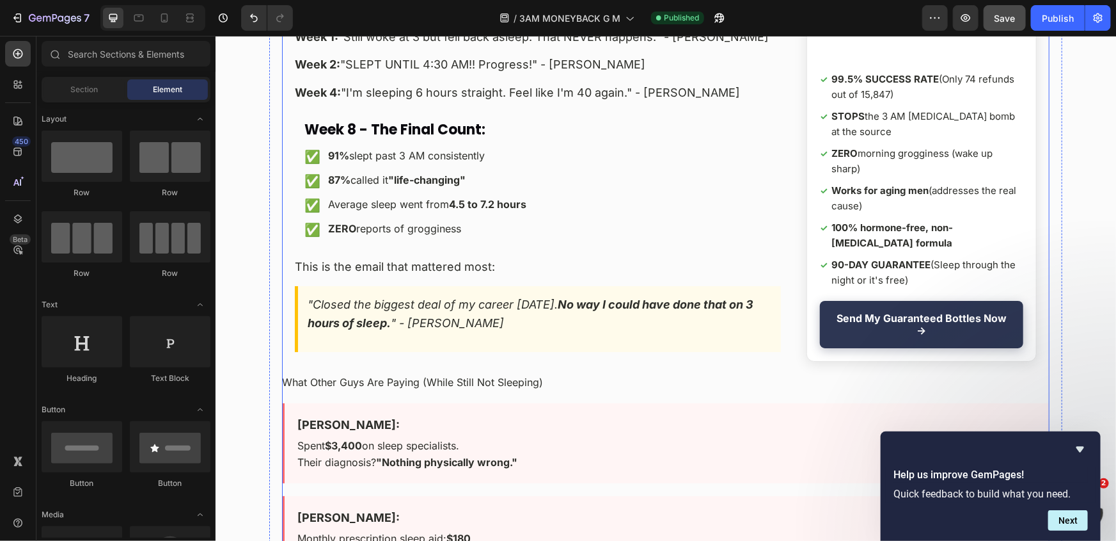
scroll to position [9668, 0]
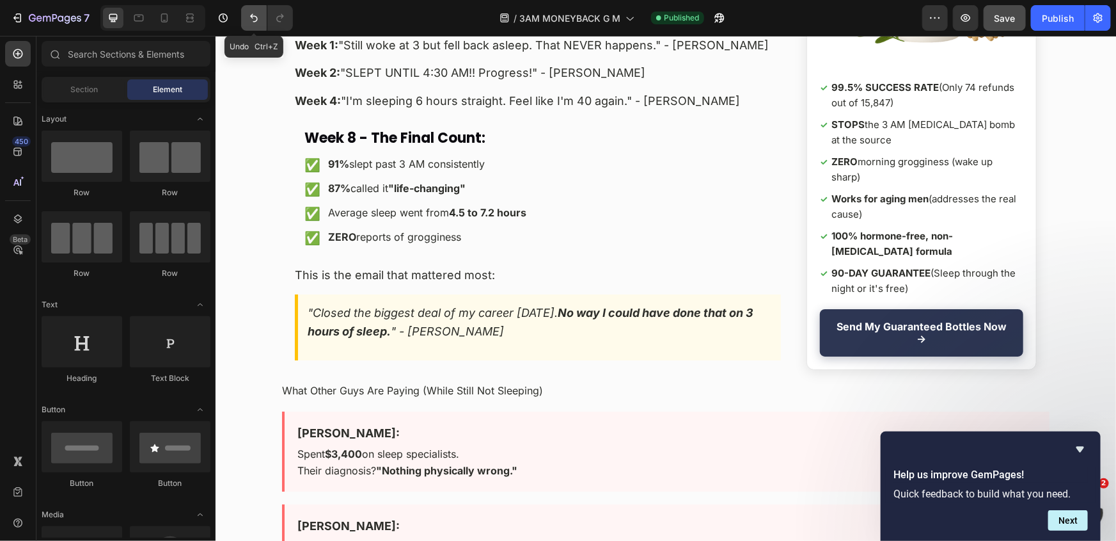
click at [250, 22] on icon "Undo/Redo" at bounding box center [254, 18] width 13 height 13
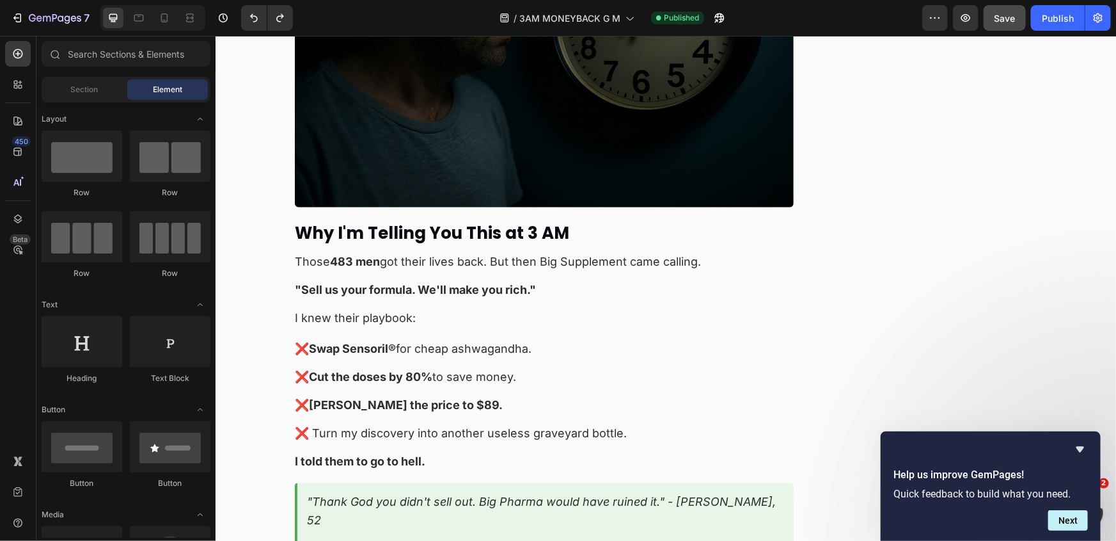
scroll to position [9959, 0]
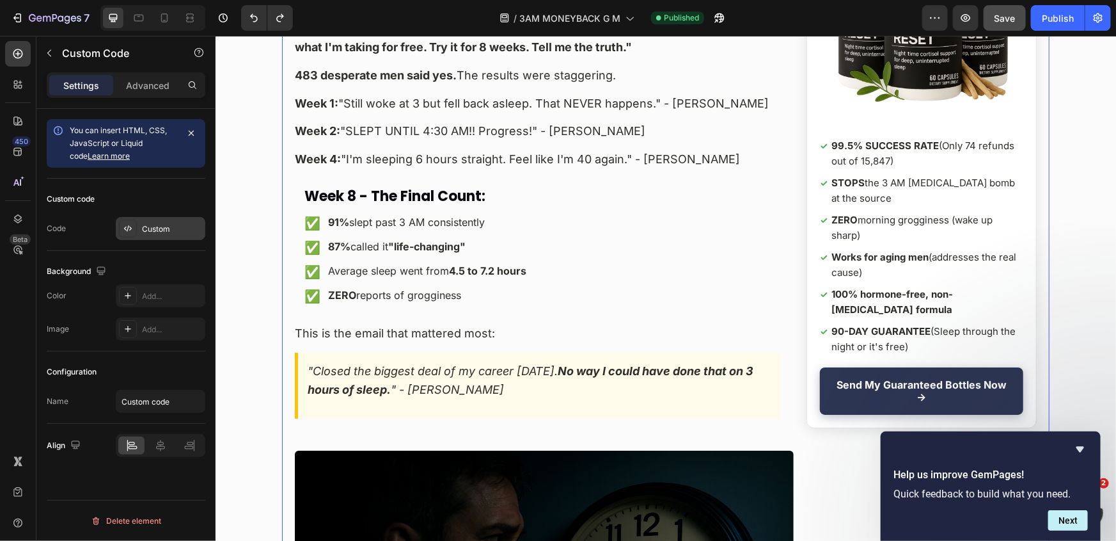
click at [156, 221] on div "Custom" at bounding box center [161, 228] width 90 height 23
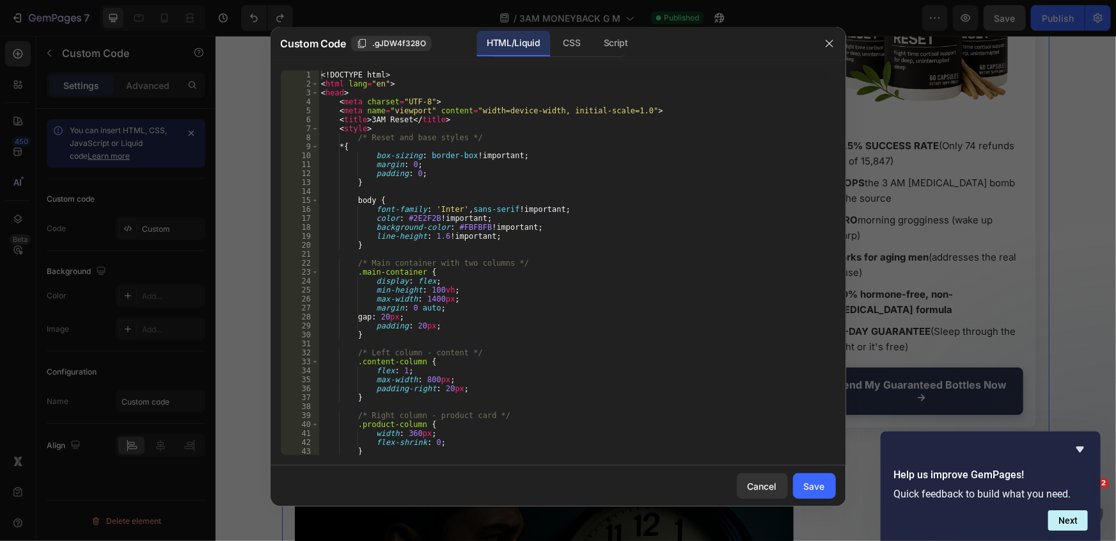
type textarea "color: #2E2F2B !important;"
click at [687, 219] on div "<! DOCTYPE html > < html lang = "en" > < head > < meta charset = "UTF-8" > < me…" at bounding box center [573, 271] width 509 height 402
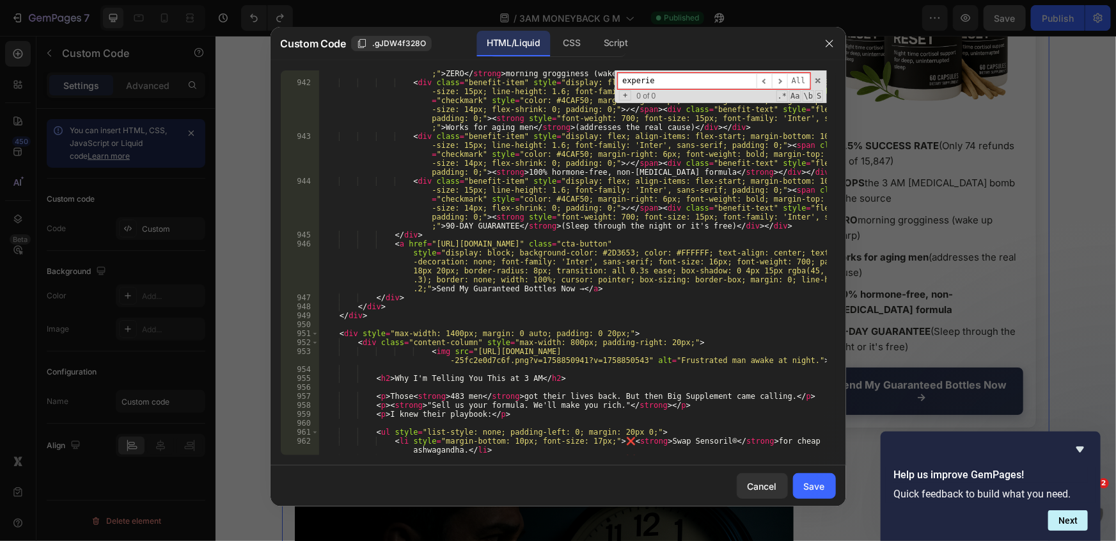
scroll to position [10182, 0]
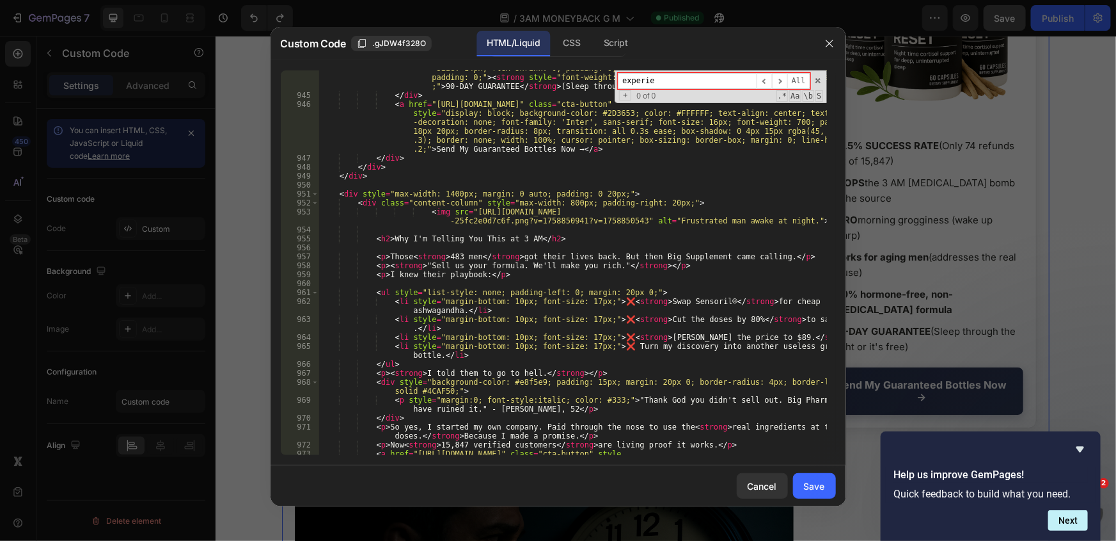
type input "experie"
type textarea "<img src="https://cdn.shopify.com/s/files/1/0661/2677/4444/files/1b2bb207-c0fa-…"
click at [440, 225] on div "< div class = "benefit-item" style = "display: flex; align-items: flex-start; m…" at bounding box center [573, 274] width 509 height 474
click at [349, 186] on div "< div class = "benefit-item" style = "display: flex; align-items: flex-start; m…" at bounding box center [573, 274] width 509 height 474
paste textarea "<p><strong>All marketing BS. All useless. All taking advantage of desperate men…"
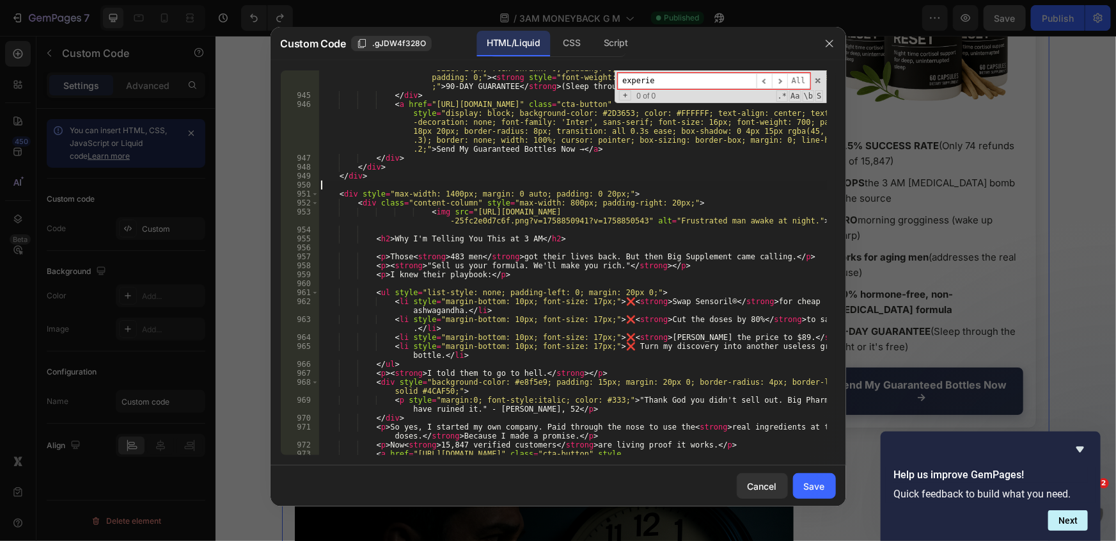
type textarea "<p><strong>All marketing BS. All useless. All taking advantage of desperate men…"
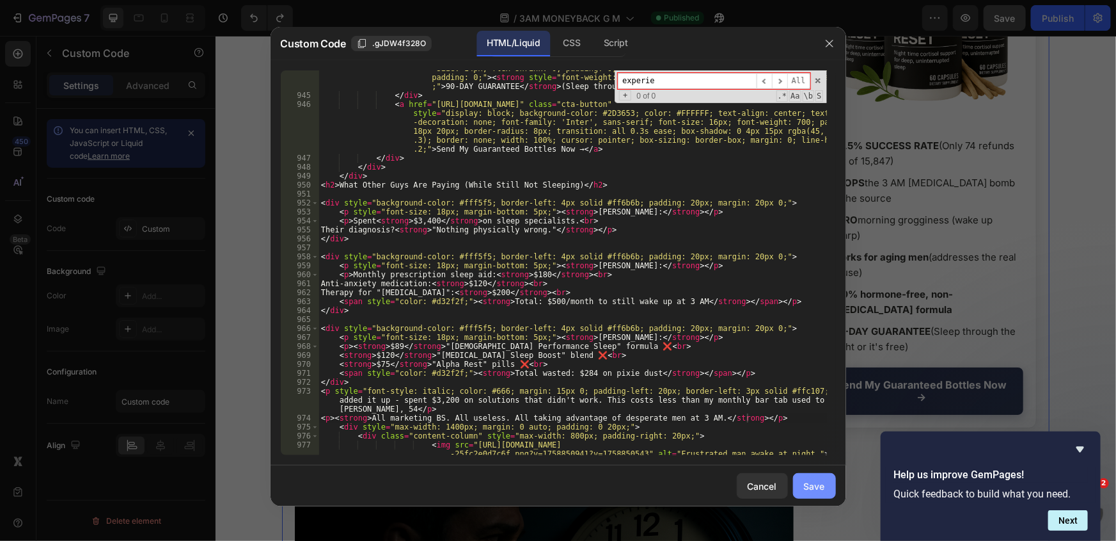
click at [817, 479] on div "Save" at bounding box center [814, 485] width 21 height 13
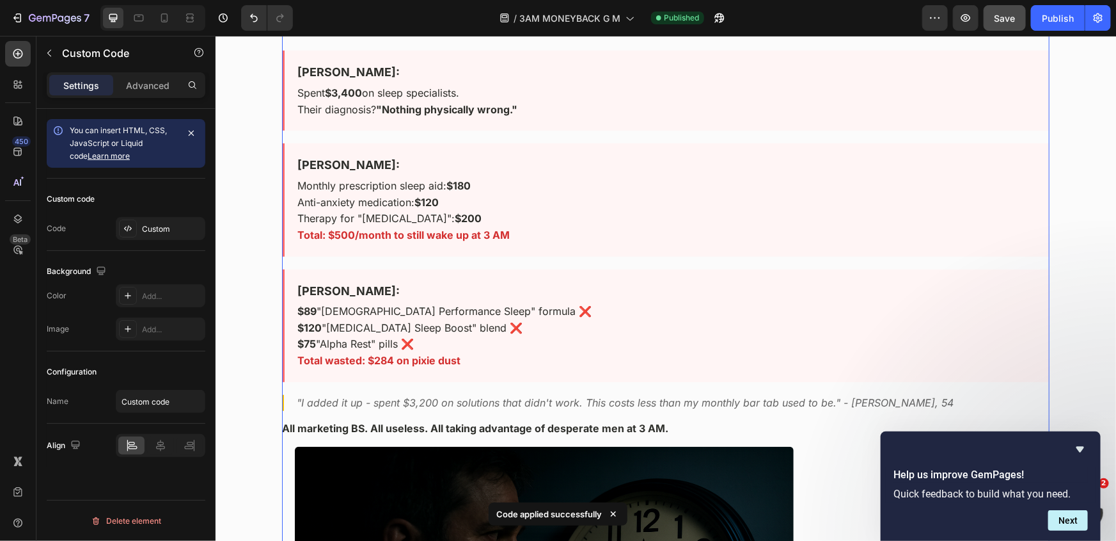
scroll to position [9843, 0]
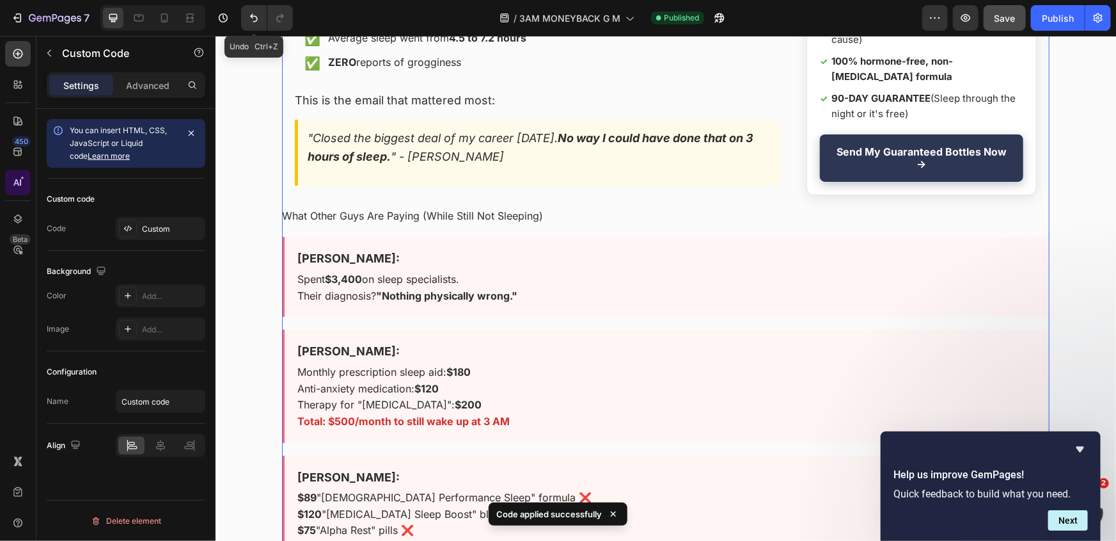
click at [250, 19] on icon "Undo/Redo" at bounding box center [254, 18] width 13 height 13
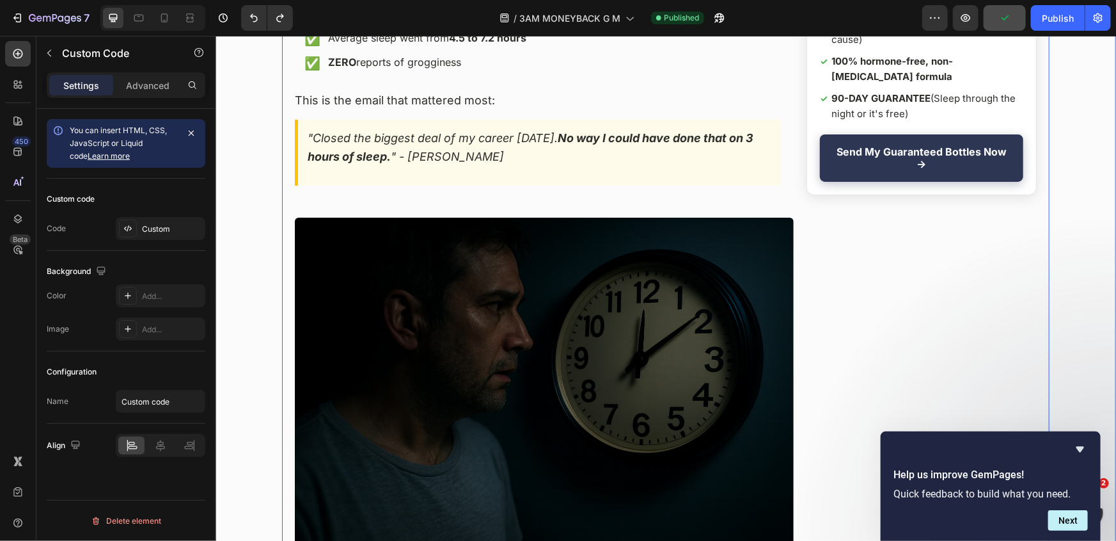
click at [438, 156] on div ""Closed the biggest deal of my career yesterday. No way I could have done that …" at bounding box center [537, 152] width 486 height 66
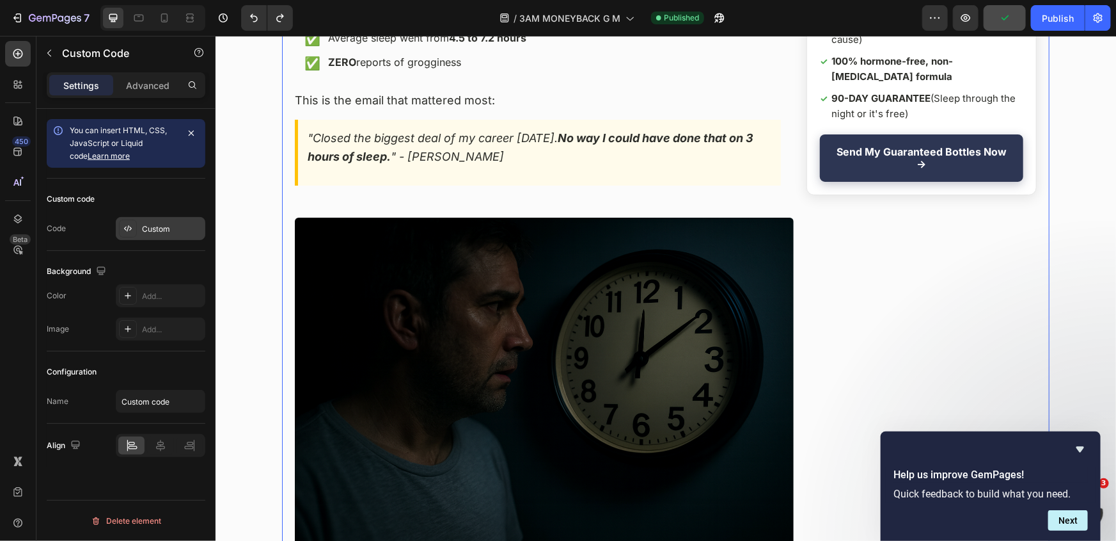
click at [141, 219] on div "Custom" at bounding box center [161, 228] width 90 height 23
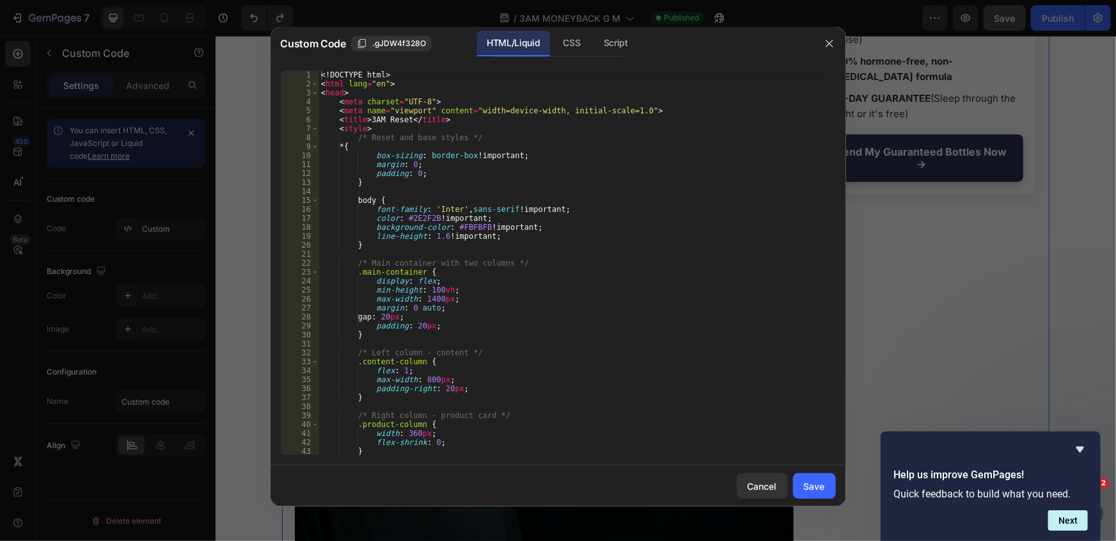
type textarea "/* Main container with two columns */"
click at [722, 262] on div "<! DOCTYPE html > < html lang = "en" > < head > < meta charset = "UTF-8" > < me…" at bounding box center [573, 271] width 509 height 402
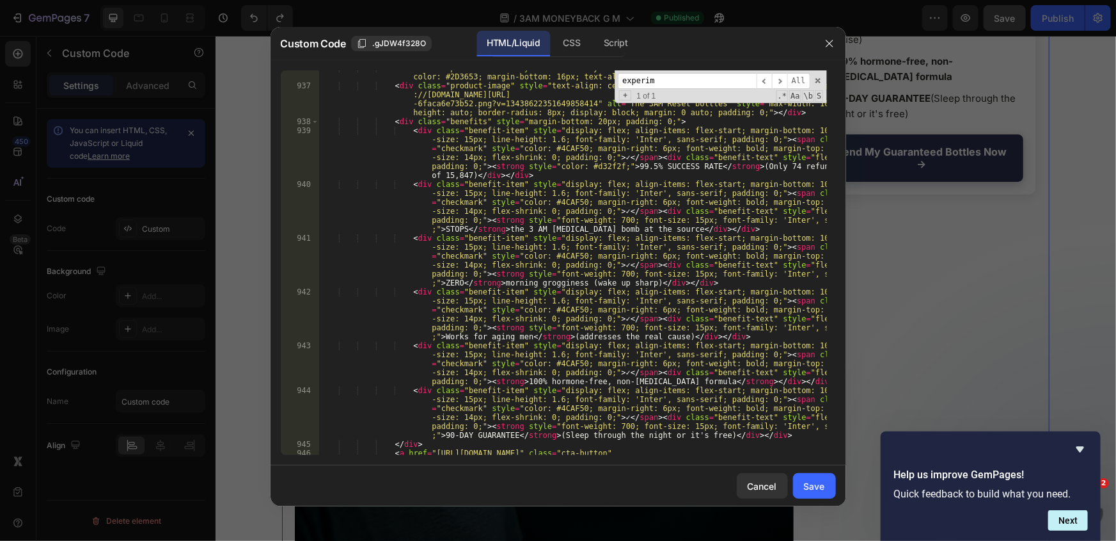
scroll to position [10043, 0]
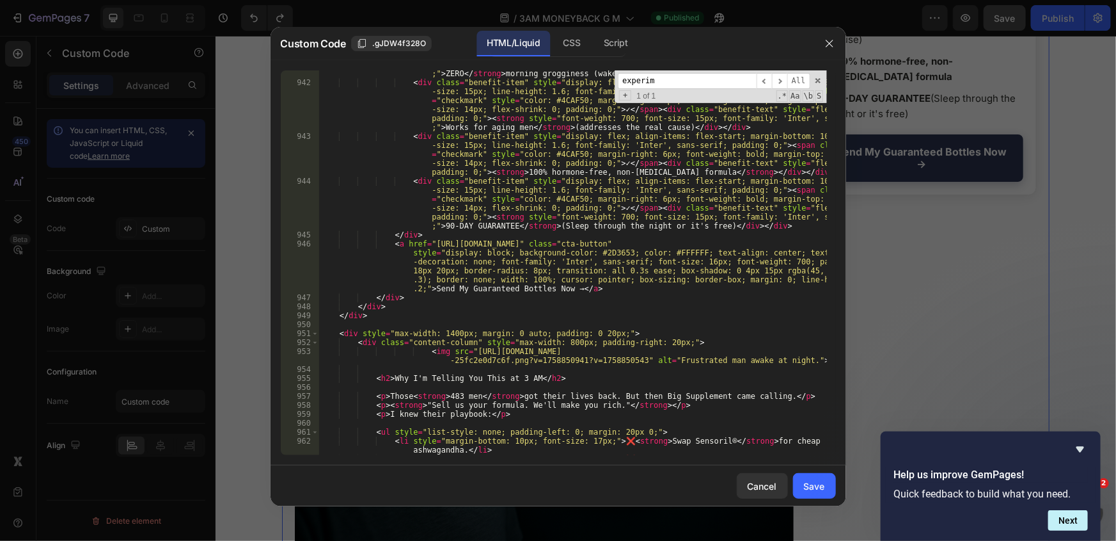
type input "experim"
click at [357, 325] on div "< div class = "benefit-item" style = "display: flex; align-items: flex-start; m…" at bounding box center [573, 252] width 509 height 456
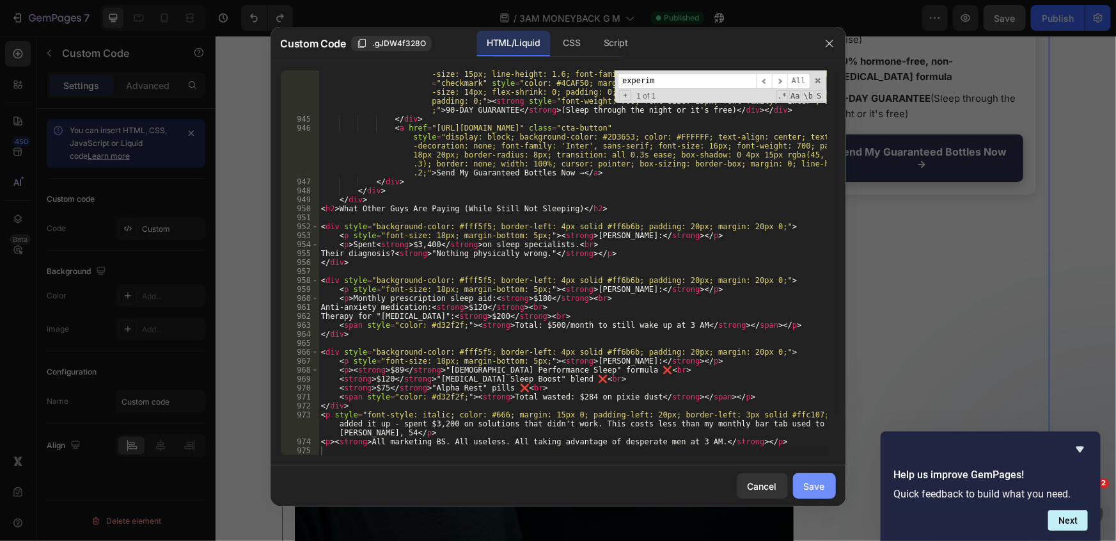
click at [806, 486] on div "Save" at bounding box center [814, 485] width 21 height 13
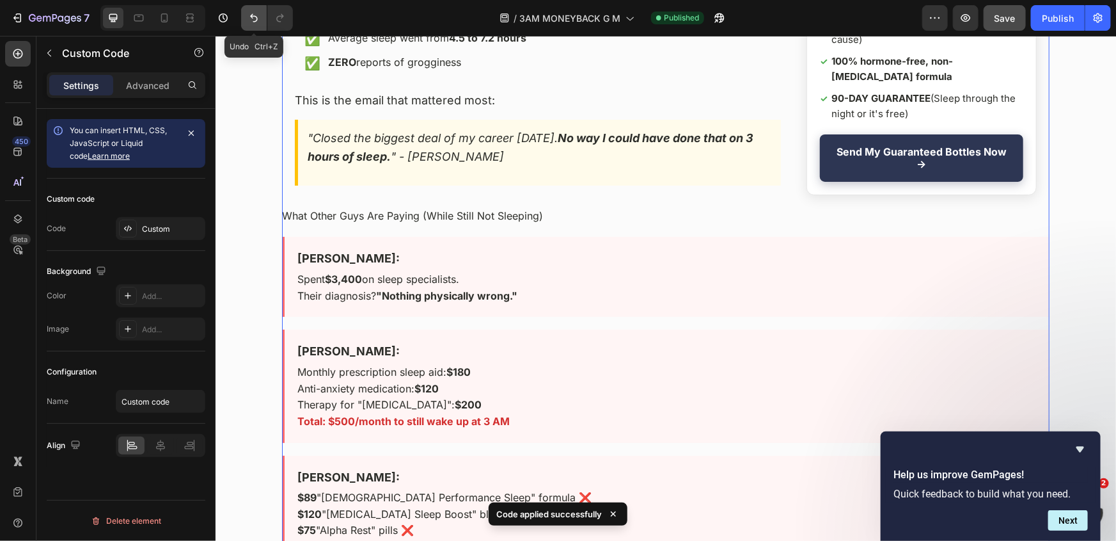
click at [258, 18] on icon "Undo/Redo" at bounding box center [254, 18] width 13 height 13
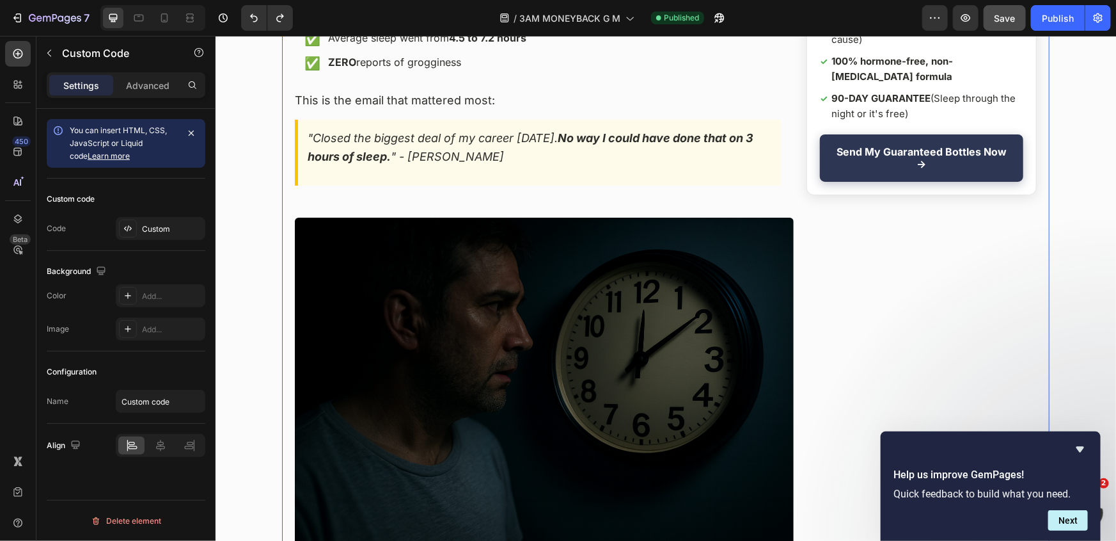
drag, startPoint x: 382, startPoint y: 193, endPoint x: 374, endPoint y: 194, distance: 7.7
click at [157, 228] on div "Custom" at bounding box center [172, 229] width 60 height 12
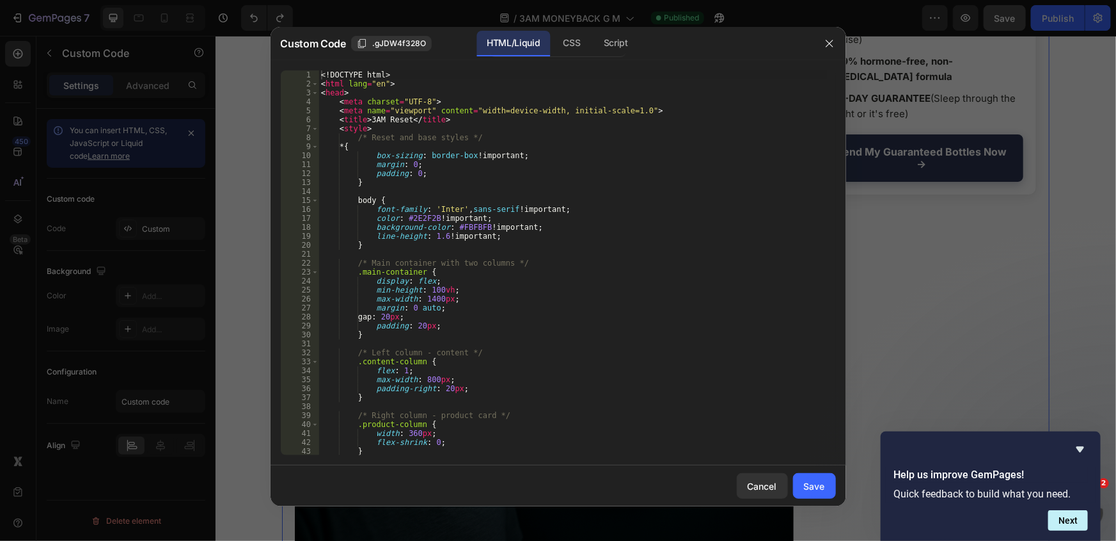
click at [450, 182] on div "<! DOCTYPE html > < html lang = "en" > < head > < meta charset = "UTF-8" > < me…" at bounding box center [573, 271] width 509 height 402
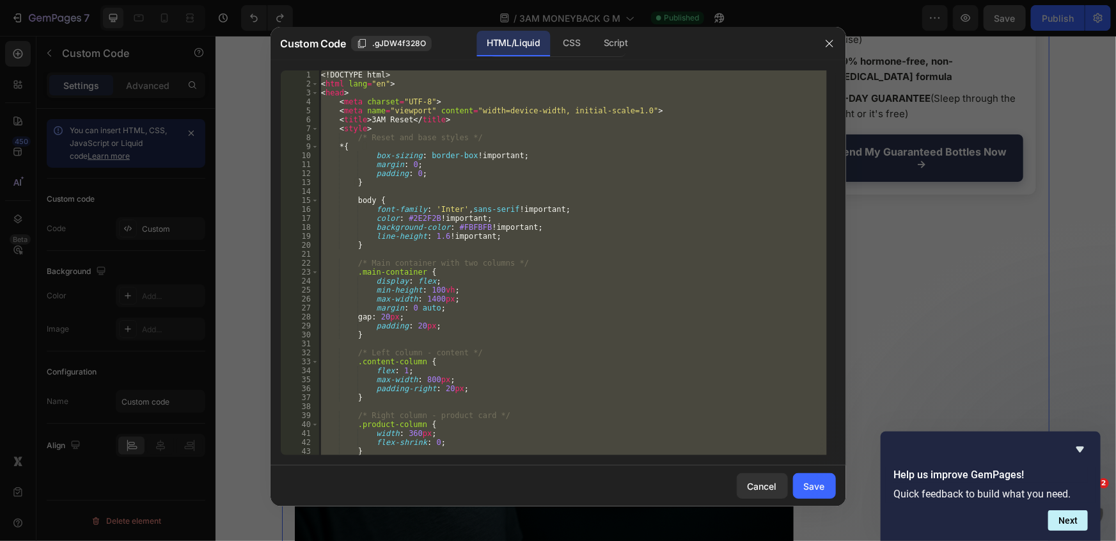
paste textarea "<p><strong>So I did something crazy.</strong></p"
type textarea "<p><strong>So I did something crazy.</strong></p>"
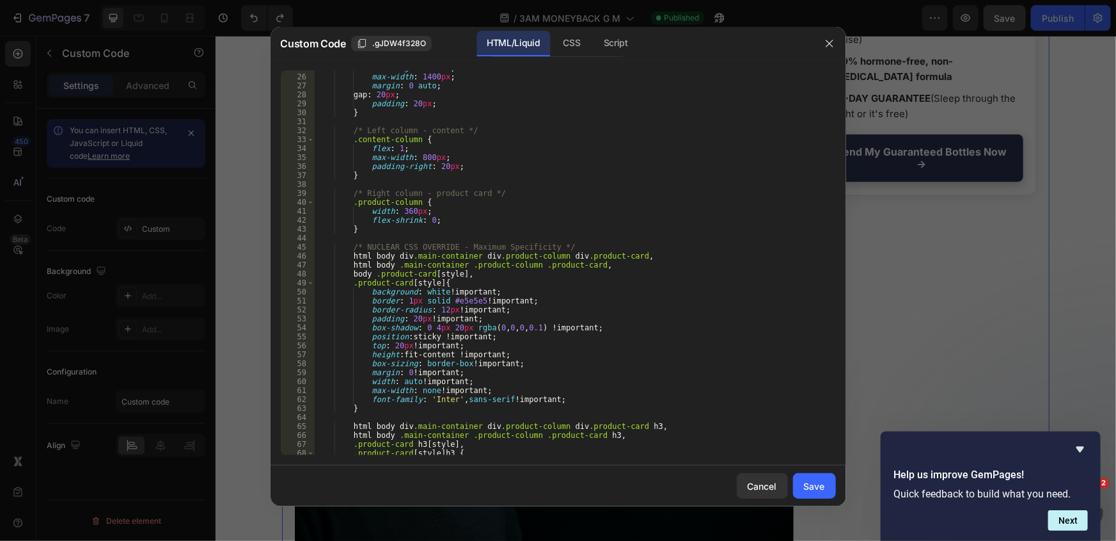
scroll to position [0, 0]
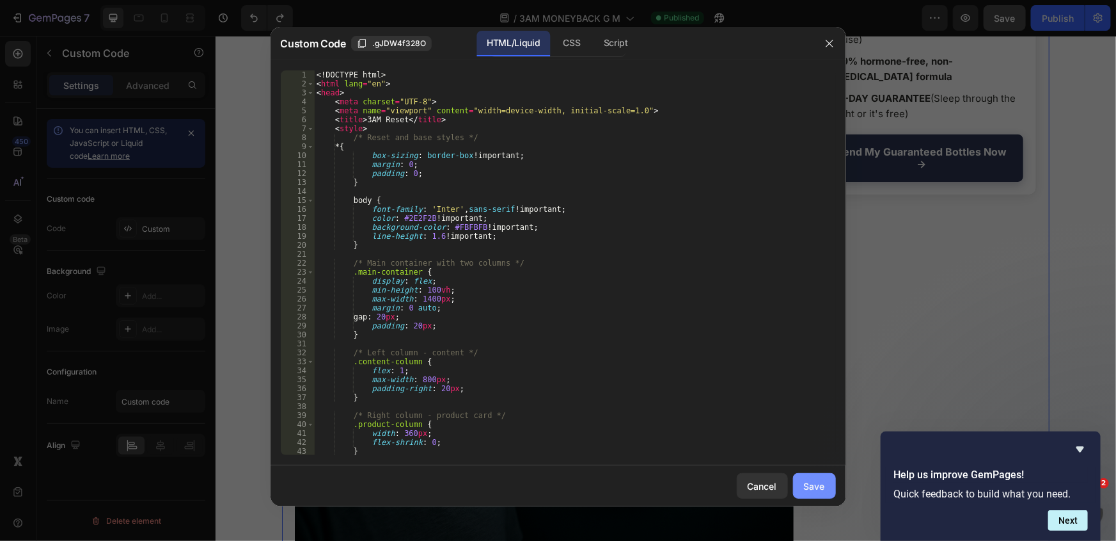
click at [821, 485] on div "Save" at bounding box center [814, 485] width 21 height 13
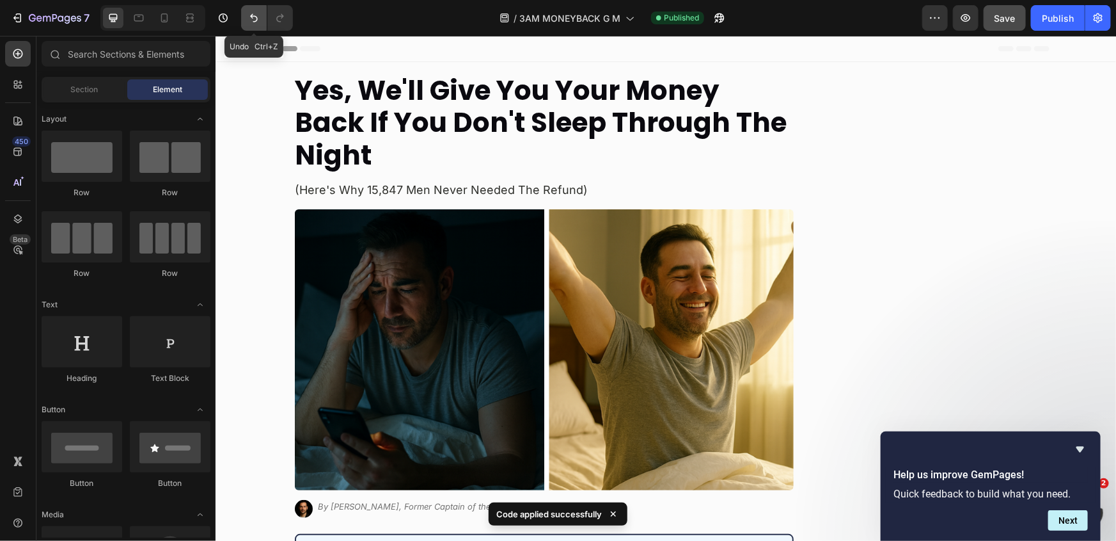
drag, startPoint x: 259, startPoint y: 18, endPoint x: 58, endPoint y: 12, distance: 201.6
click at [259, 18] on icon "Undo/Redo" at bounding box center [254, 18] width 13 height 13
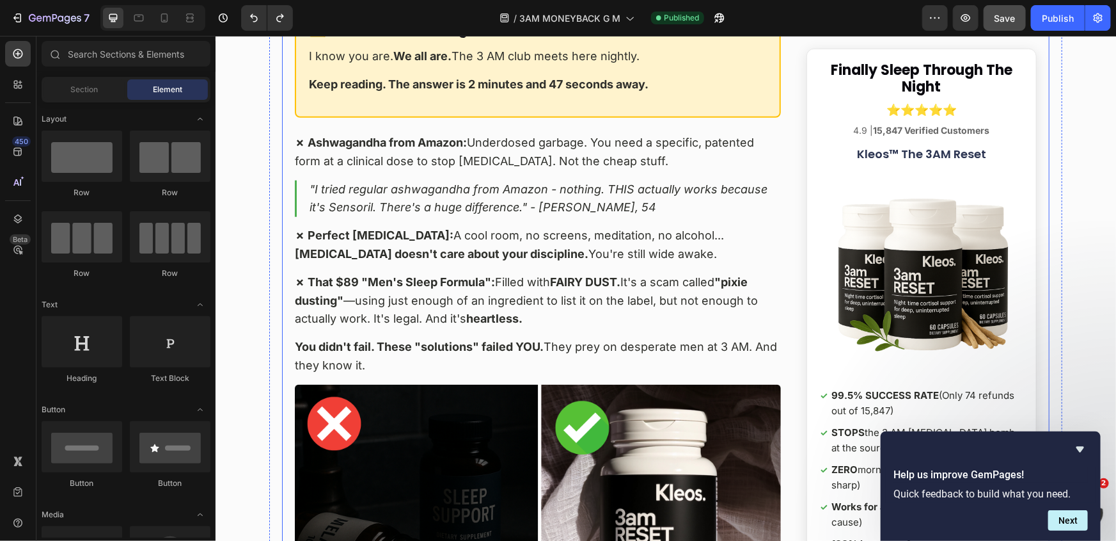
scroll to position [5525, 0]
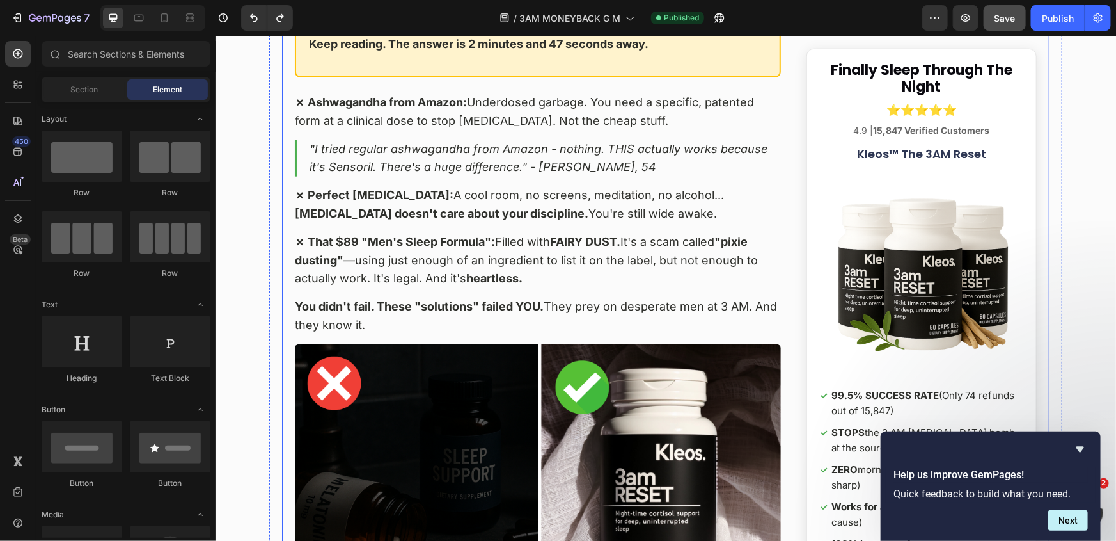
click at [412, 298] on p "You didn't fail. These "solutions" failed YOU. They prey on desperate men at 3 …" at bounding box center [537, 315] width 486 height 37
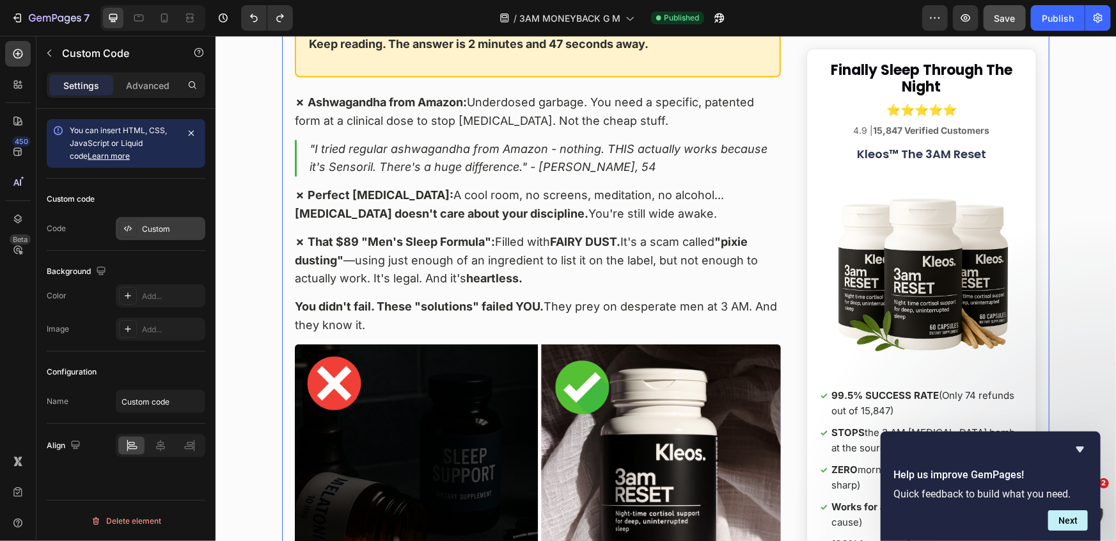
click at [168, 237] on div "Custom" at bounding box center [161, 228] width 90 height 23
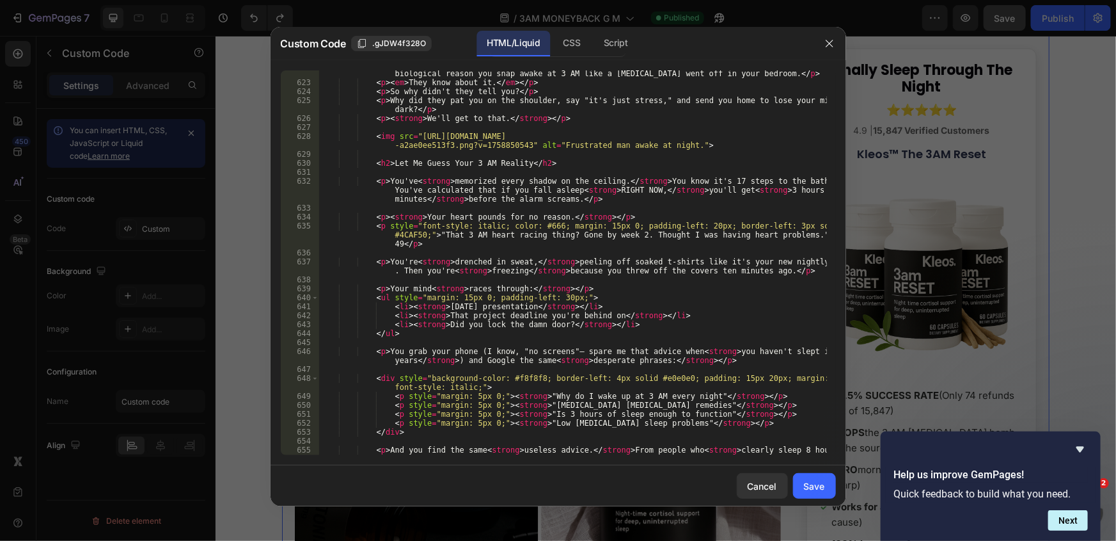
scroll to position [8393, 0]
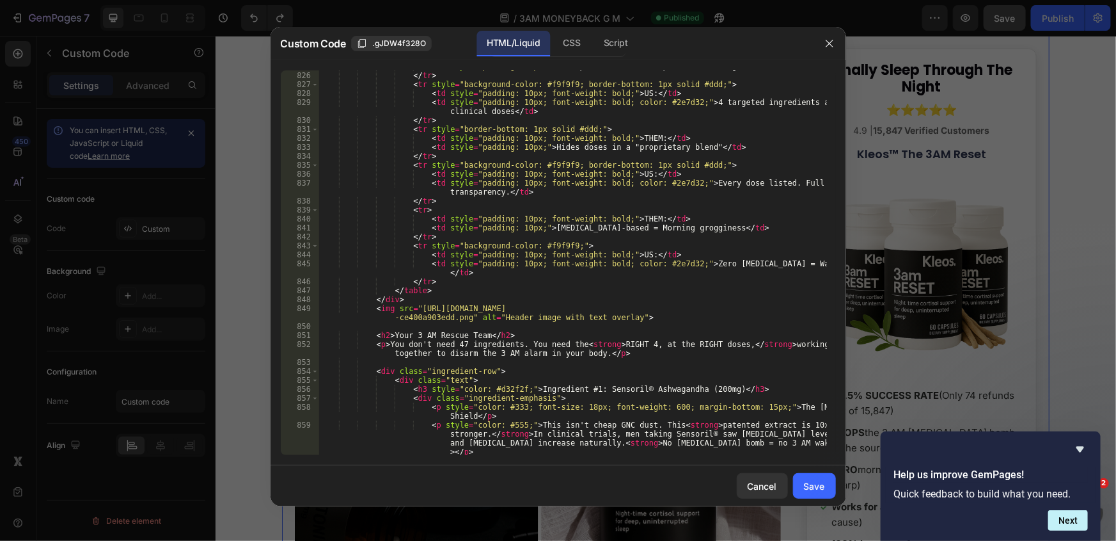
click at [406, 328] on div "< td style = "padding: 10px;" > "Sleep blend" with 25+ pixie-dusted ingredients…" at bounding box center [573, 276] width 509 height 429
paste textarea "<p><strong>All marketing BS. All useless. All taking advantage of desperate men…"
type textarea "<p><strong>All marketing BS. All useless. All taking advantage of desperate men…"
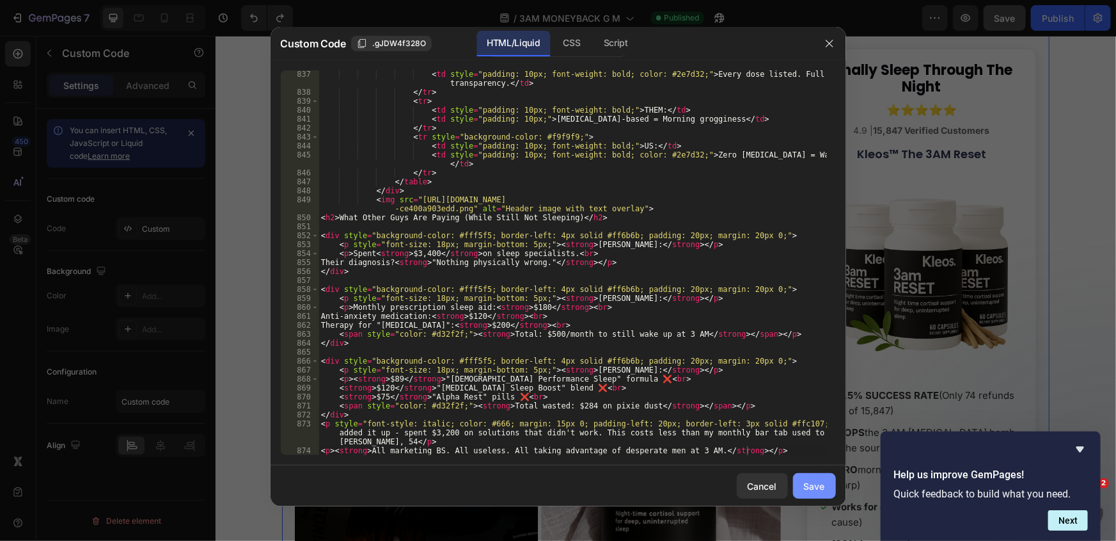
click at [819, 474] on button "Save" at bounding box center [814, 486] width 43 height 26
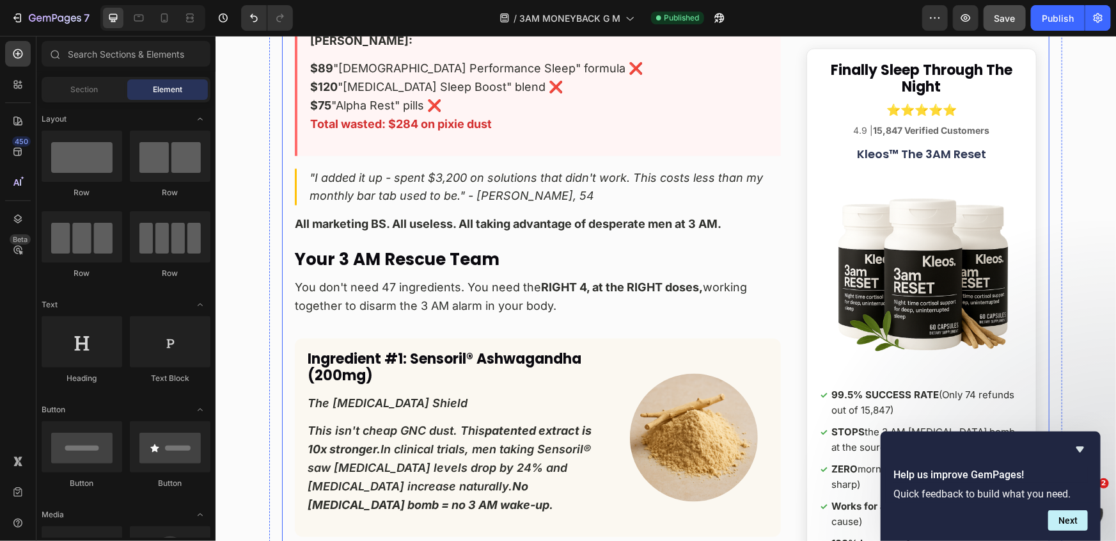
scroll to position [8130, 0]
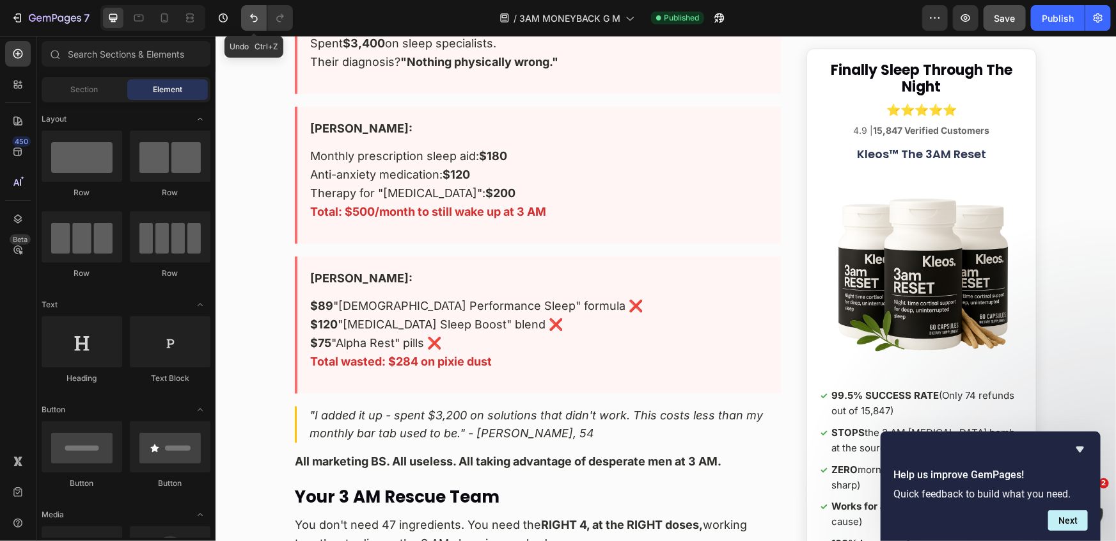
click at [256, 19] on icon "Undo/Redo" at bounding box center [254, 18] width 13 height 13
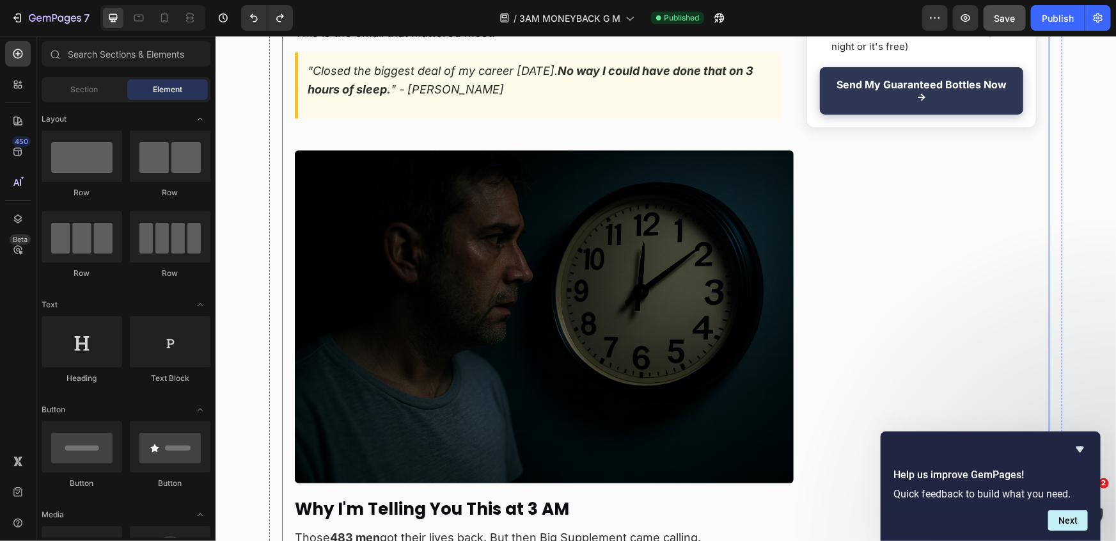
scroll to position [9991, 0]
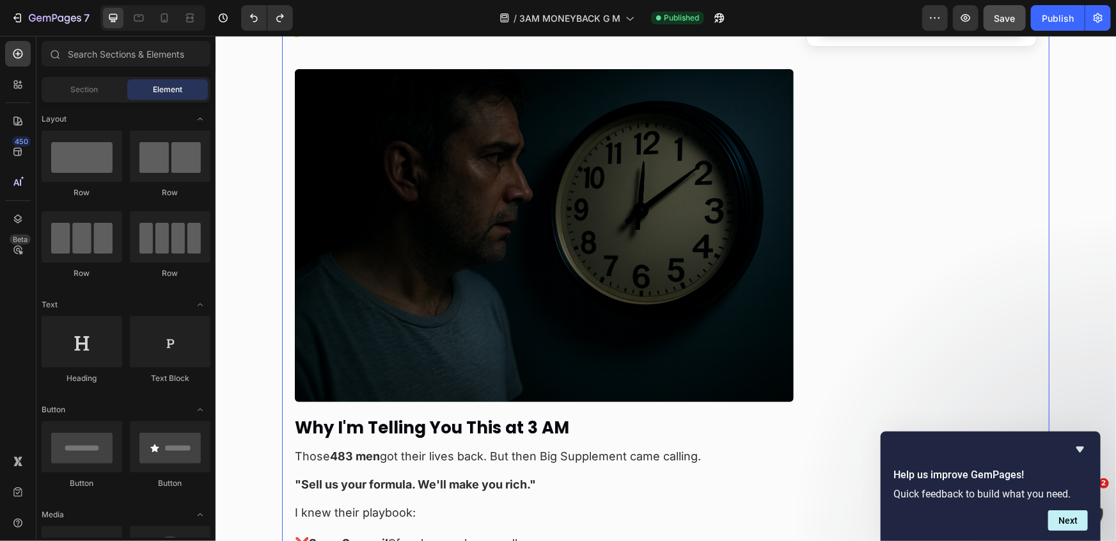
click at [501, 235] on img at bounding box center [543, 234] width 499 height 333
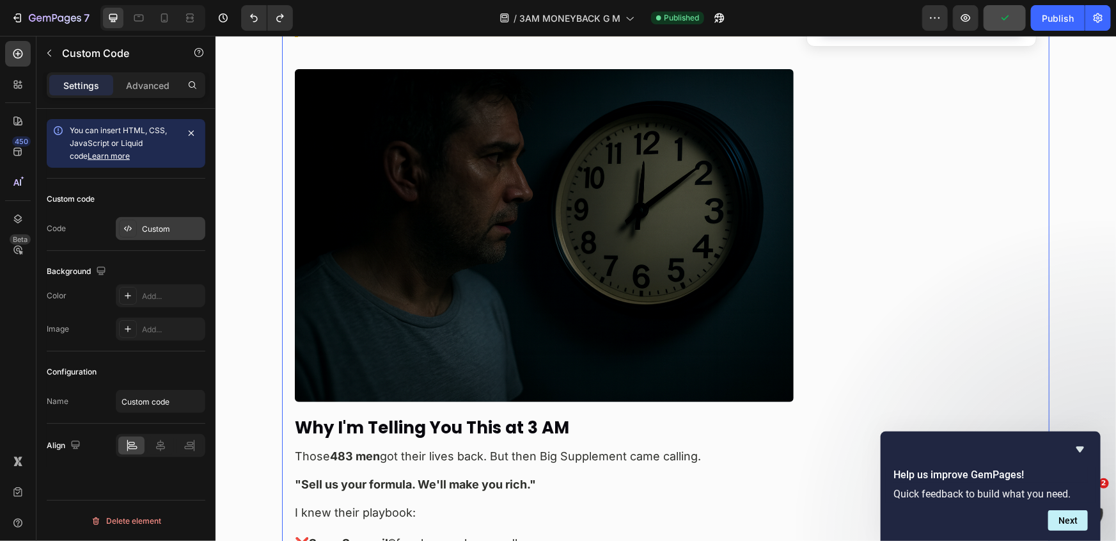
click at [138, 230] on div "Custom" at bounding box center [161, 228] width 90 height 23
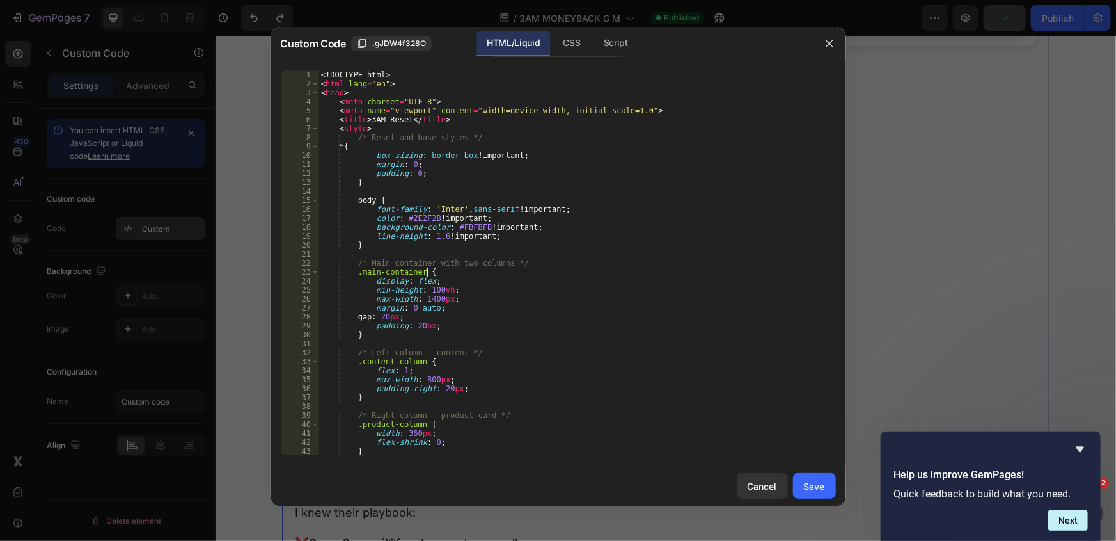
click at [663, 271] on div "<! DOCTYPE html > < html lang = "en" > < head > < meta charset = "UTF-8" > < me…" at bounding box center [573, 271] width 509 height 402
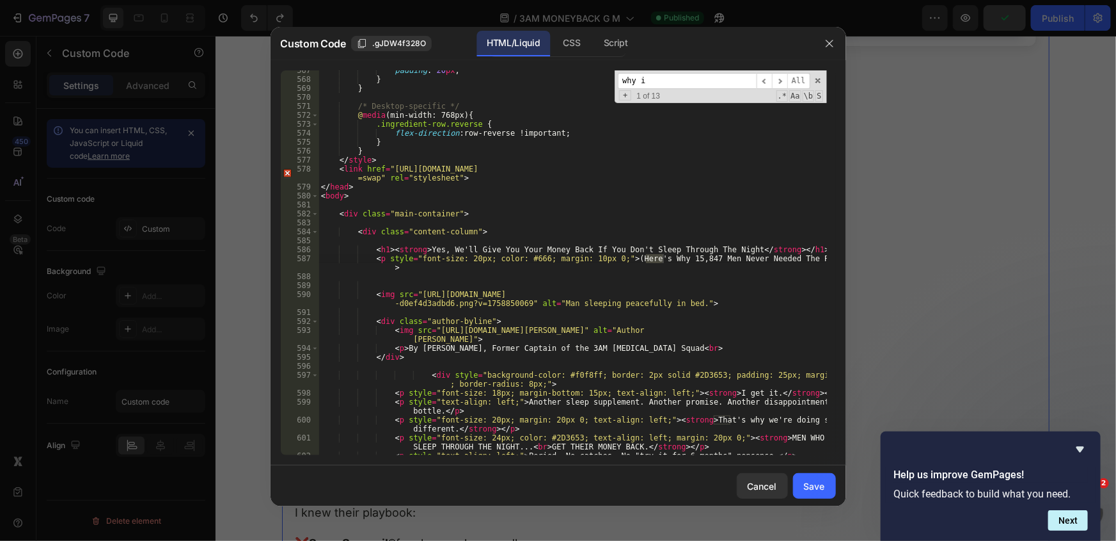
scroll to position [10162, 0]
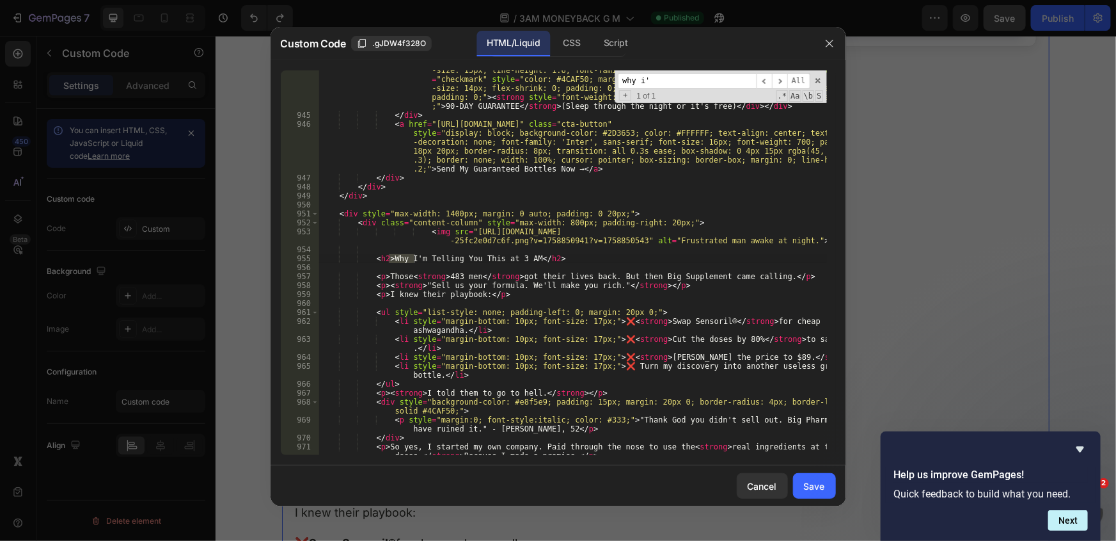
type input "why i'"
click at [423, 250] on div "< div class = "benefit-item" style = "display: flex; align-items: flex-start; m…" at bounding box center [573, 285] width 509 height 456
click at [346, 207] on div "< div class = "benefit-item" style = "display: flex; align-items: flex-start; m…" at bounding box center [573, 285] width 509 height 456
paste textarea "<p><strong>All marketing BS. All useless. All taking advantage of desperate men…"
type textarea "<p><strong>All marketing BS. All useless. All taking advantage of desperate men…"
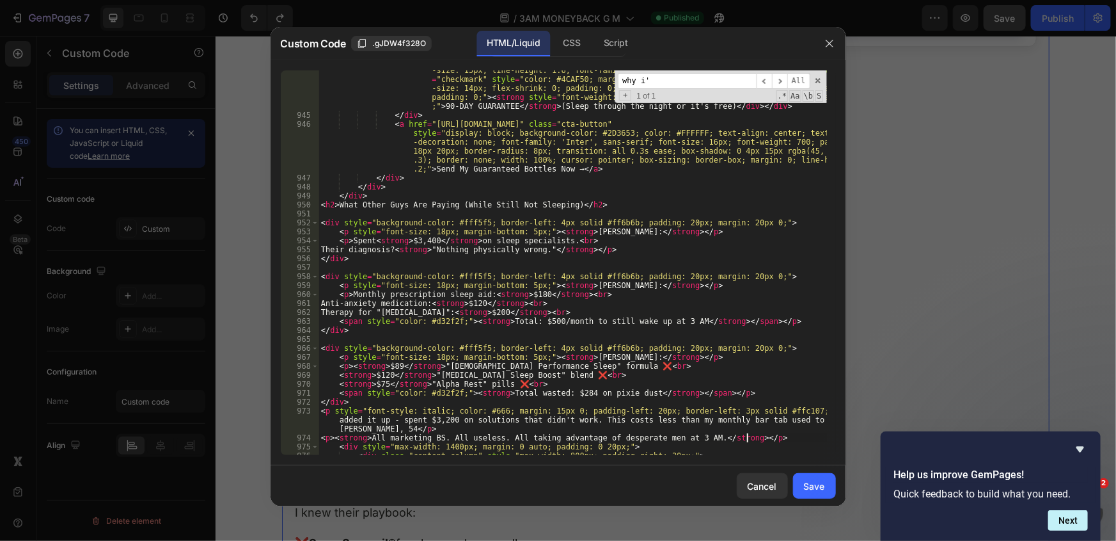
scroll to position [10442, 0]
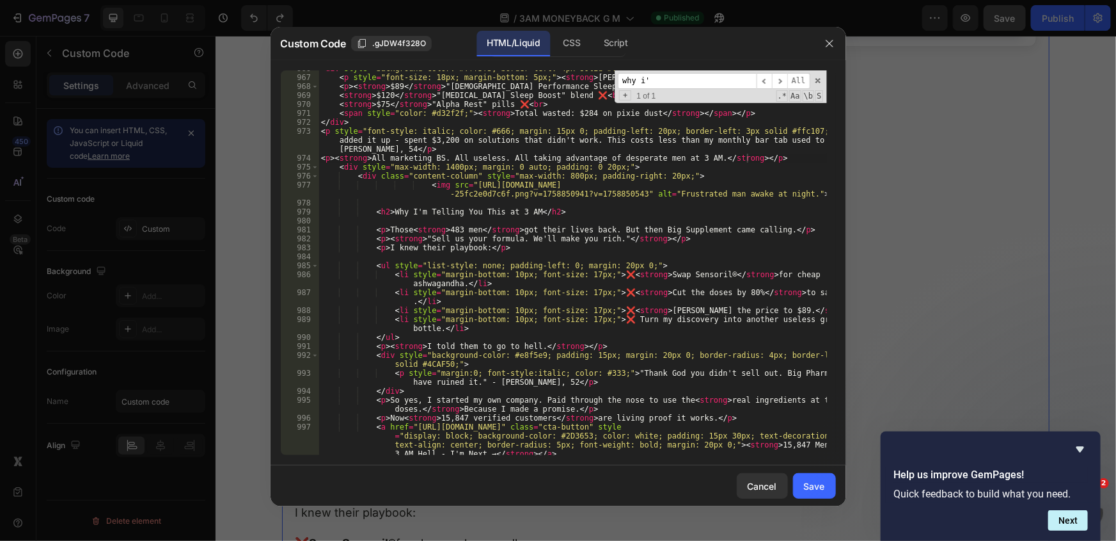
drag, startPoint x: 831, startPoint y: 486, endPoint x: 624, endPoint y: 346, distance: 250.2
click at [830, 486] on button "Save" at bounding box center [814, 486] width 43 height 26
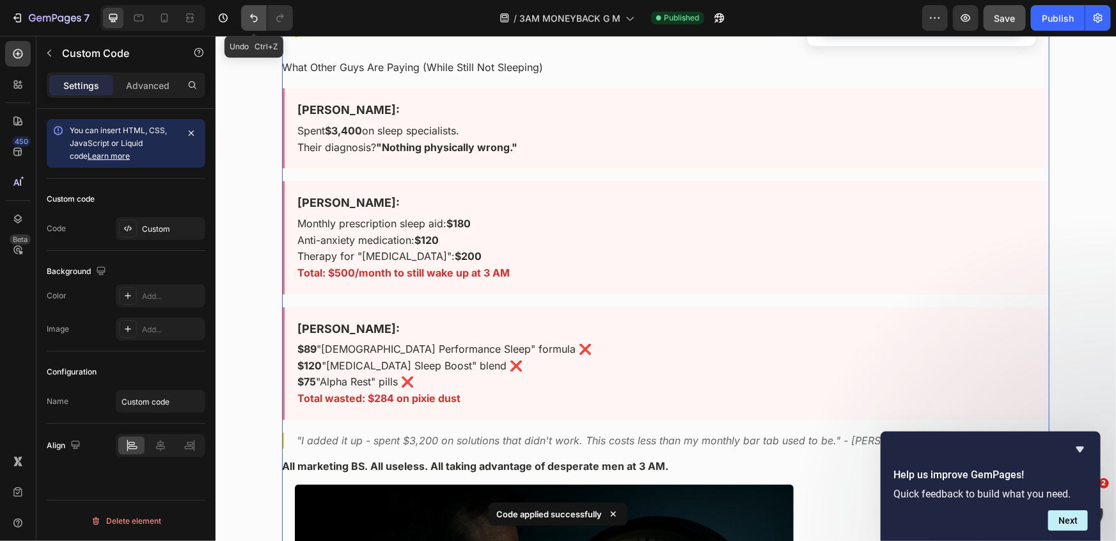
click at [250, 17] on icon "Undo/Redo" at bounding box center [254, 18] width 13 height 13
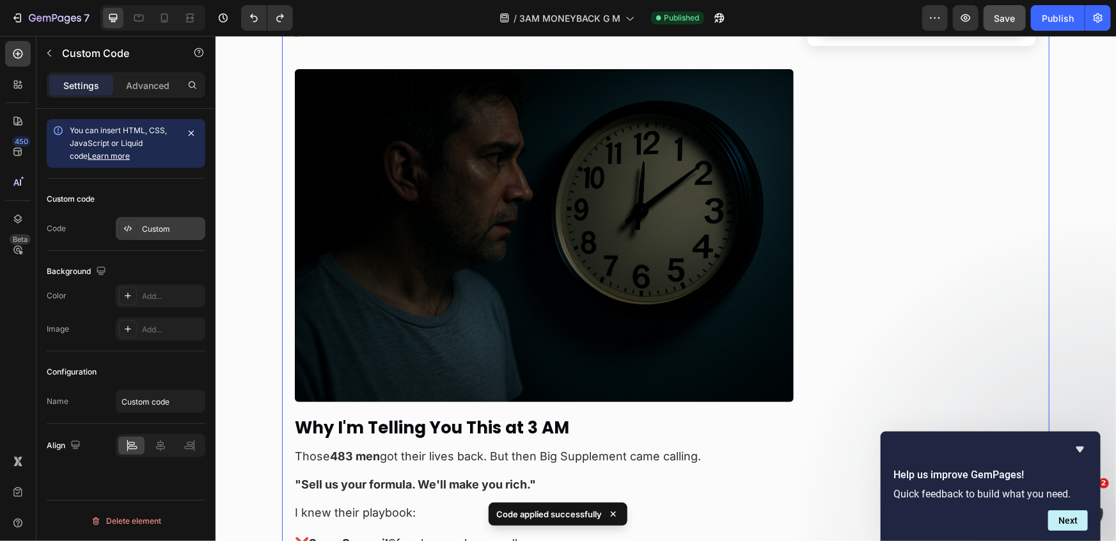
click at [168, 227] on div "Custom" at bounding box center [172, 229] width 60 height 12
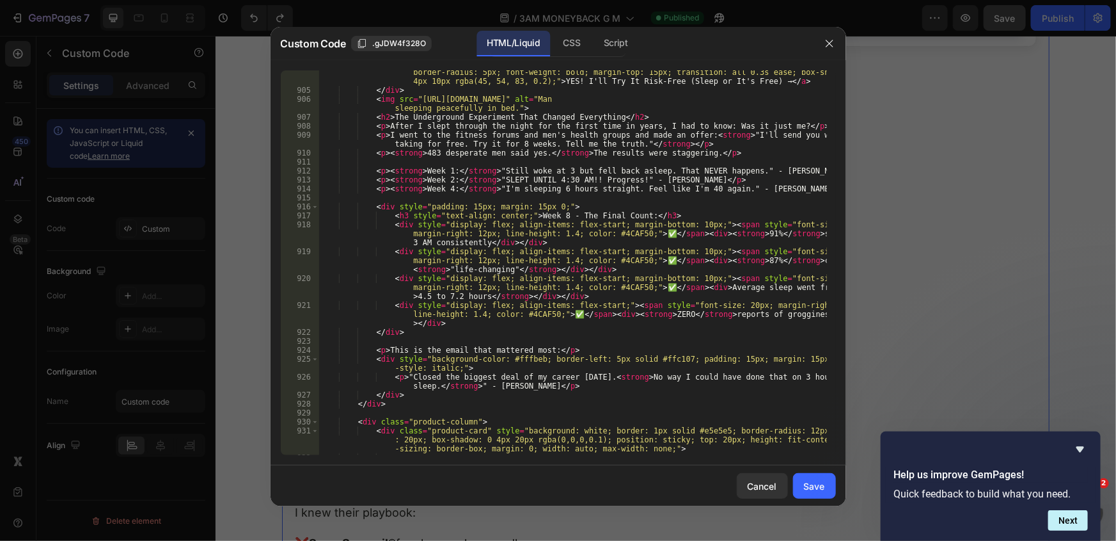
scroll to position [9361, 0]
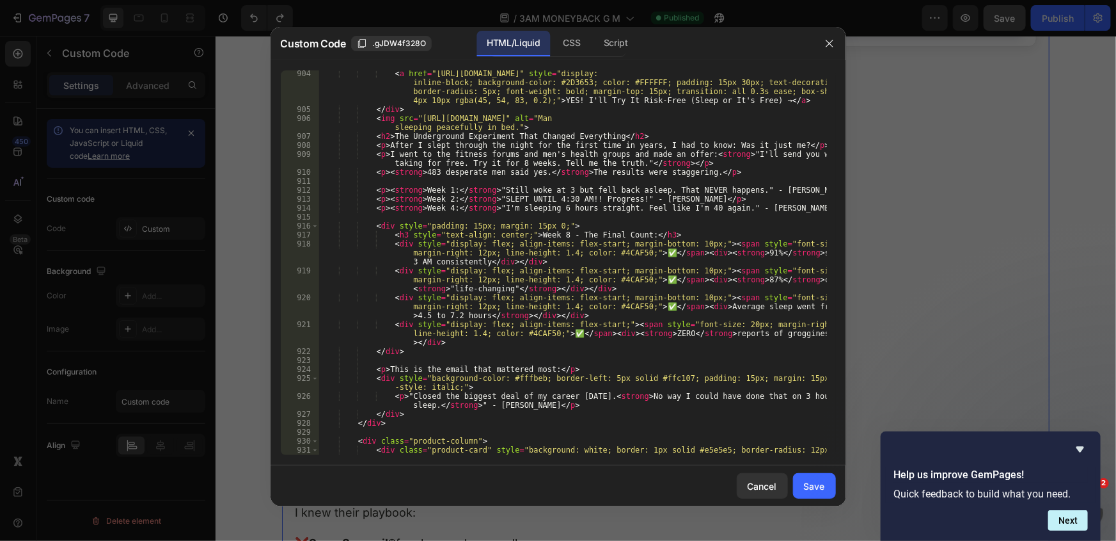
click at [614, 239] on div "< a href = "https://officialkleos.com/products/kleos-3am-reset?utm_content=risk…" at bounding box center [573, 292] width 509 height 447
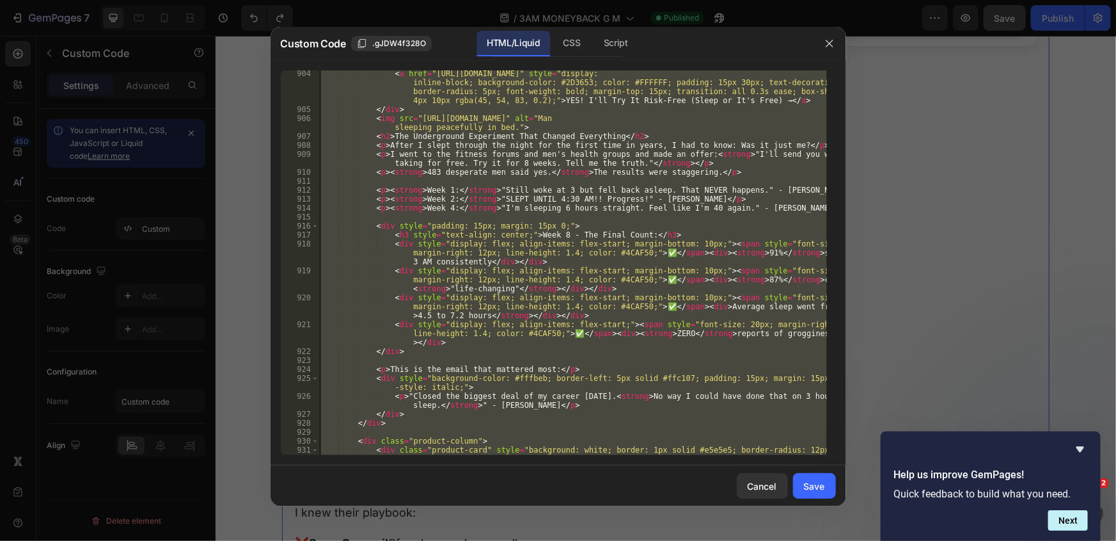
scroll to position [9501, 0]
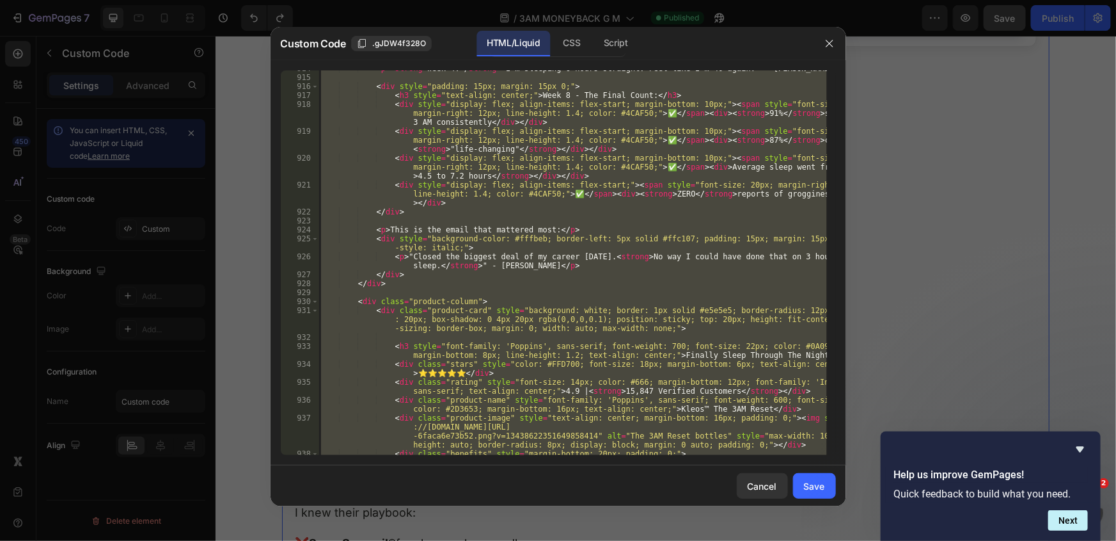
click at [511, 253] on div "< p > < strong > Week 4: </ strong > "I'm sleeping 6 hours straight. Feel like …" at bounding box center [573, 262] width 509 height 385
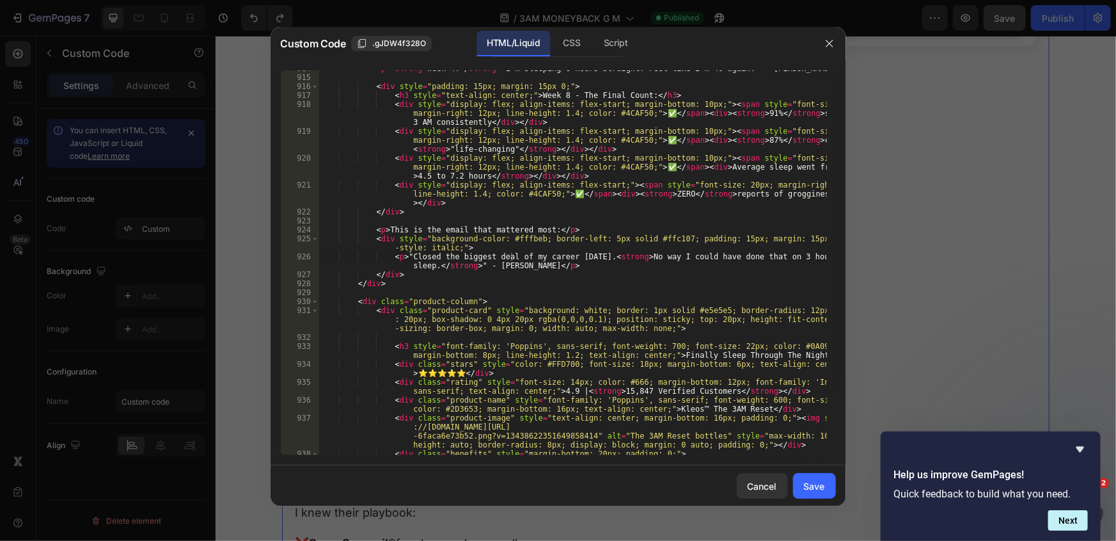
click at [576, 298] on div "< p > < strong > Week 4: </ strong > "I'm sleeping 6 hours straight. Feel like …" at bounding box center [573, 265] width 509 height 402
type textarea "<div class="product-column">"
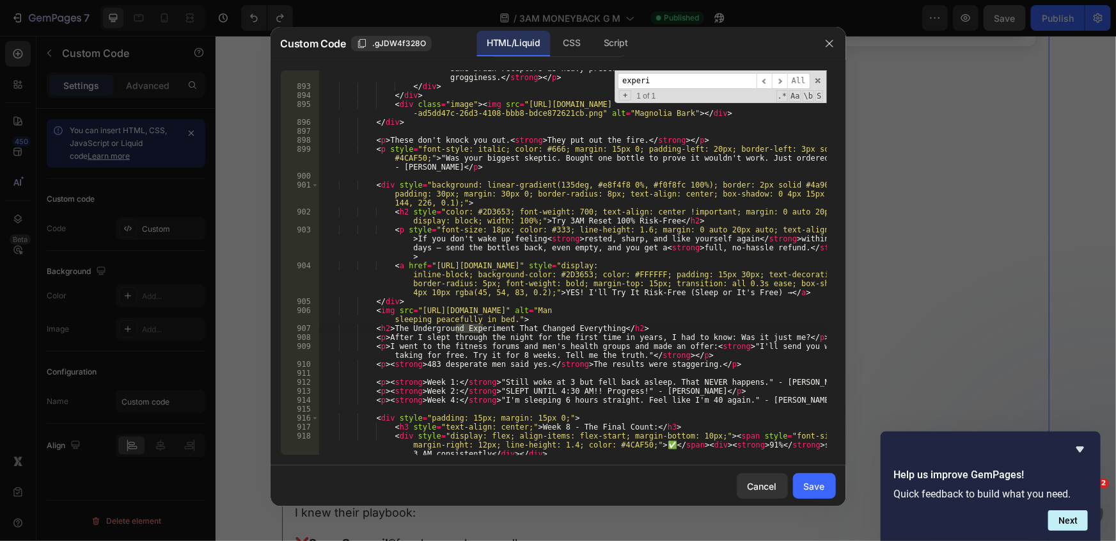
scroll to position [9135, 0]
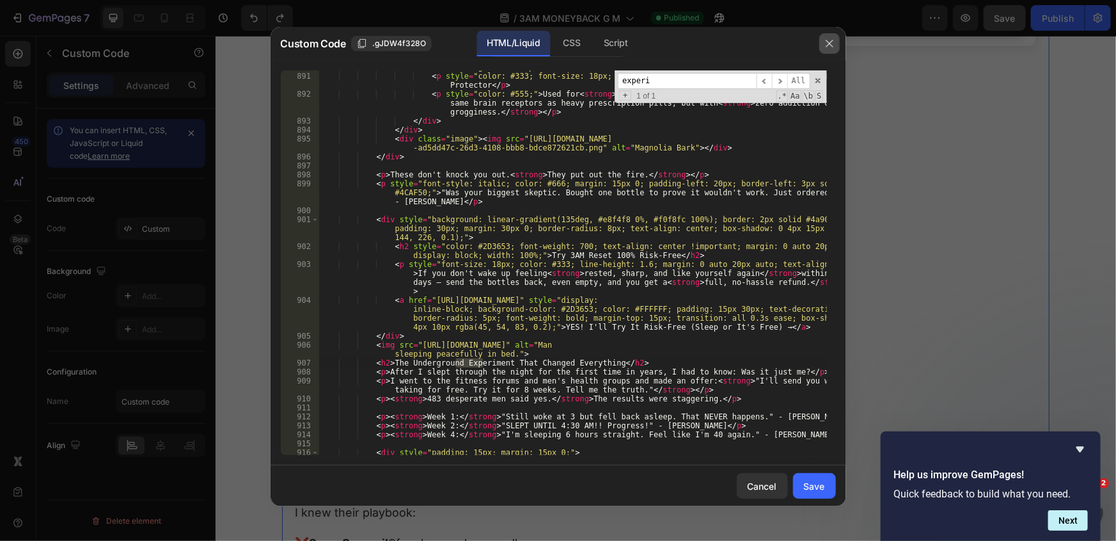
type input "experi"
click at [832, 44] on icon "button" at bounding box center [830, 43] width 10 height 10
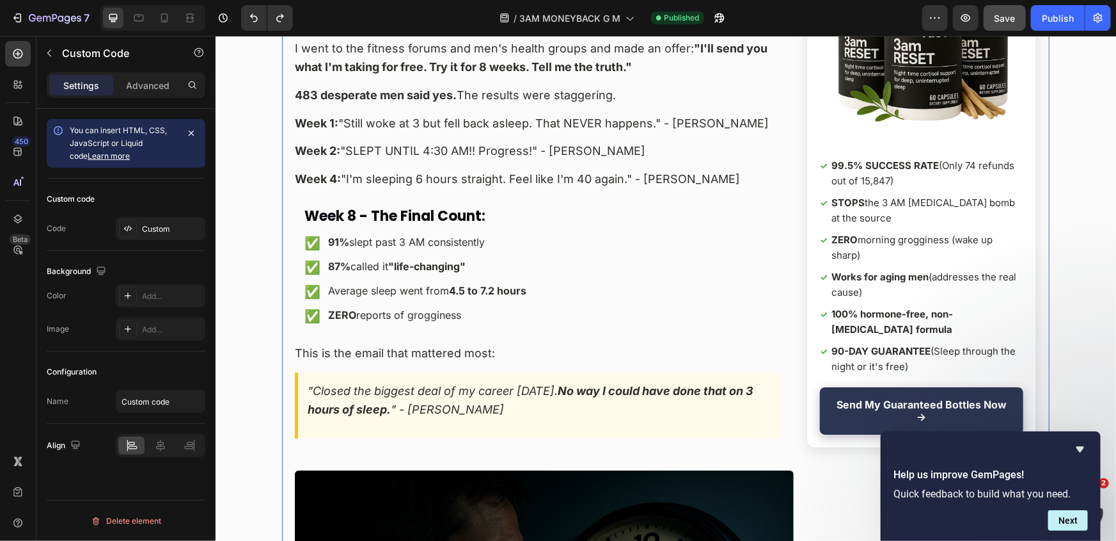
scroll to position [9585, 0]
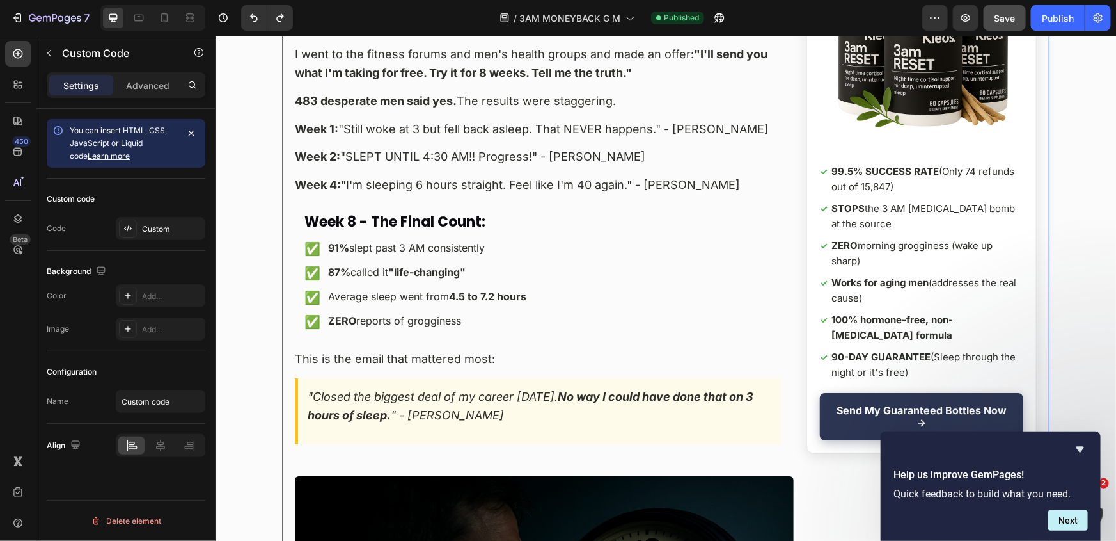
click at [153, 234] on div "Custom" at bounding box center [172, 229] width 60 height 12
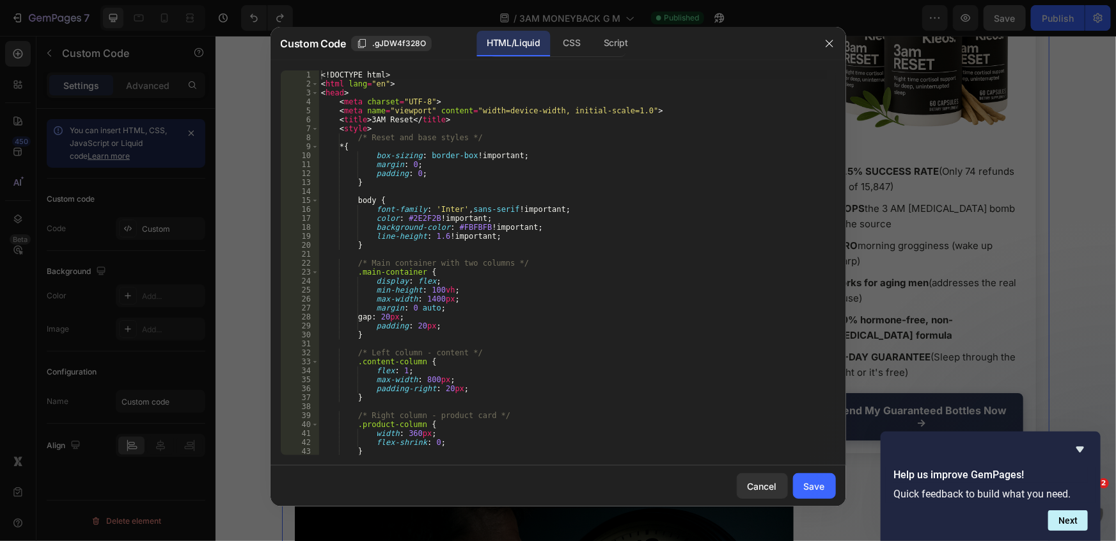
type textarea "}"
click at [662, 241] on div "<! DOCTYPE html > < html lang = "en" > < head > < meta charset = "UTF-8" > < me…" at bounding box center [573, 271] width 509 height 402
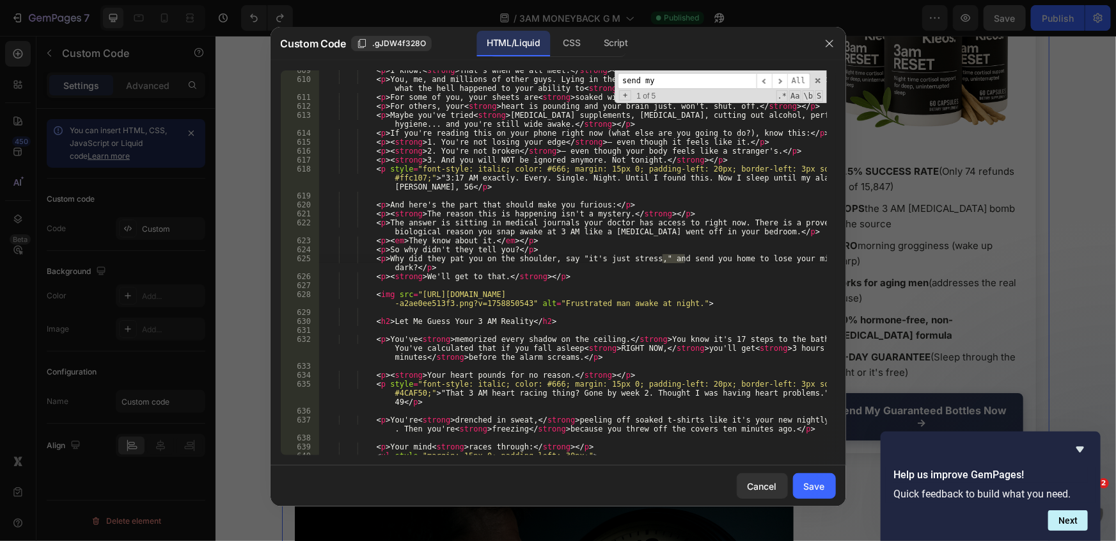
scroll to position [10073, 0]
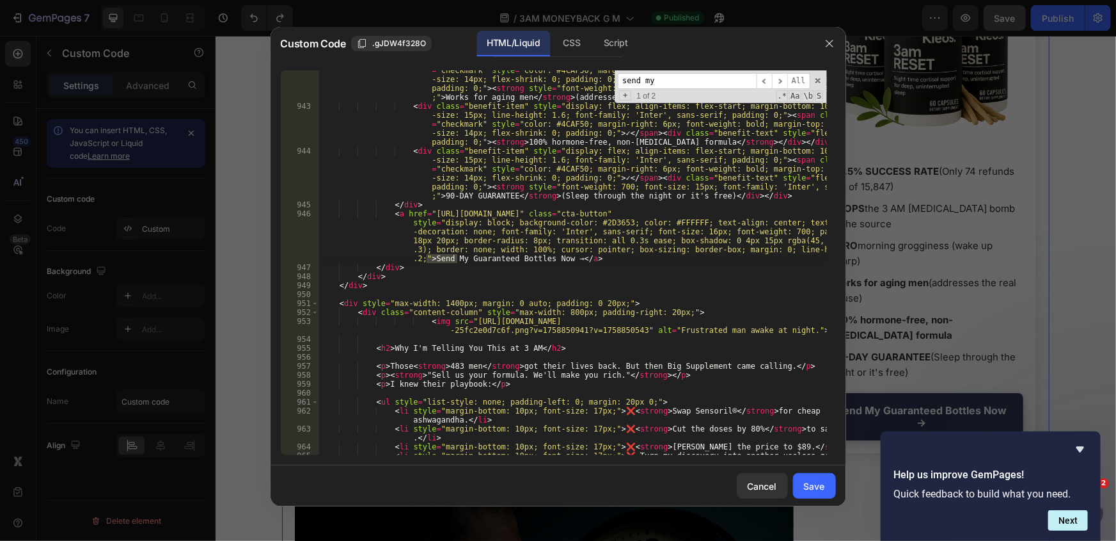
type input "send my"
type textarea "<div class="content-column" style="max-width: 800px; padding-right: 20px;">"
click at [682, 311] on div "< div class = "benefit-item" style = "display: flex; align-items: flex-start; m…" at bounding box center [573, 276] width 509 height 456
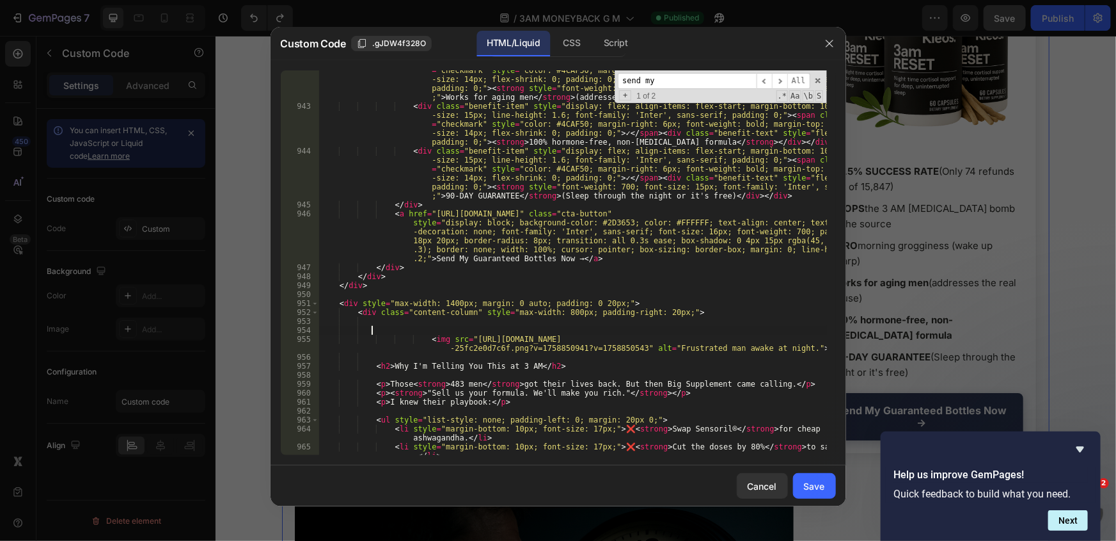
click at [435, 328] on div "< div class = "benefit-item" style = "display: flex; align-items: flex-start; m…" at bounding box center [573, 276] width 509 height 456
paste textarea "</div>"
type textarea "</div>"
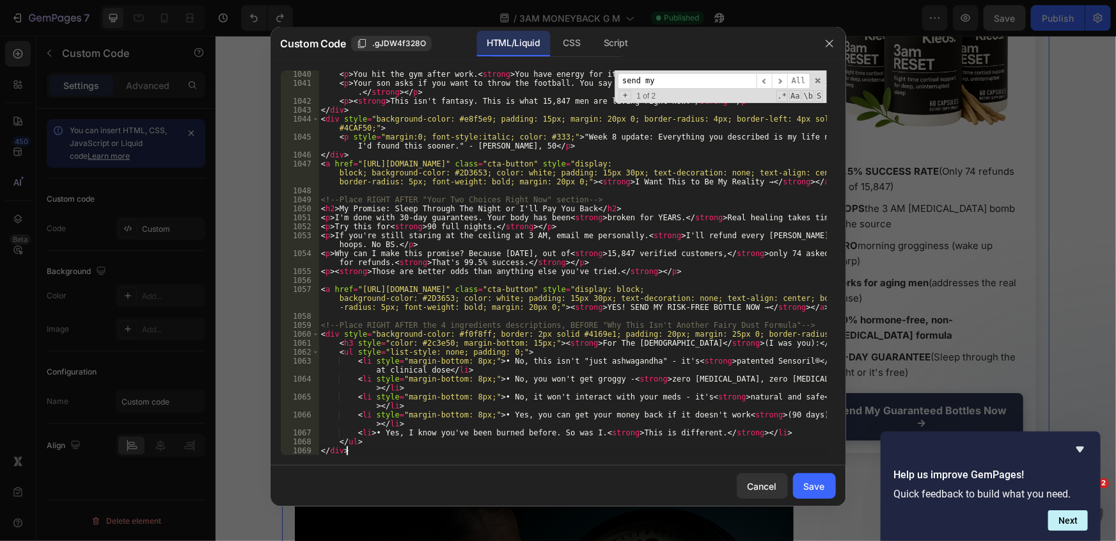
scroll to position [11197, 0]
click at [827, 482] on button "Save" at bounding box center [814, 486] width 43 height 26
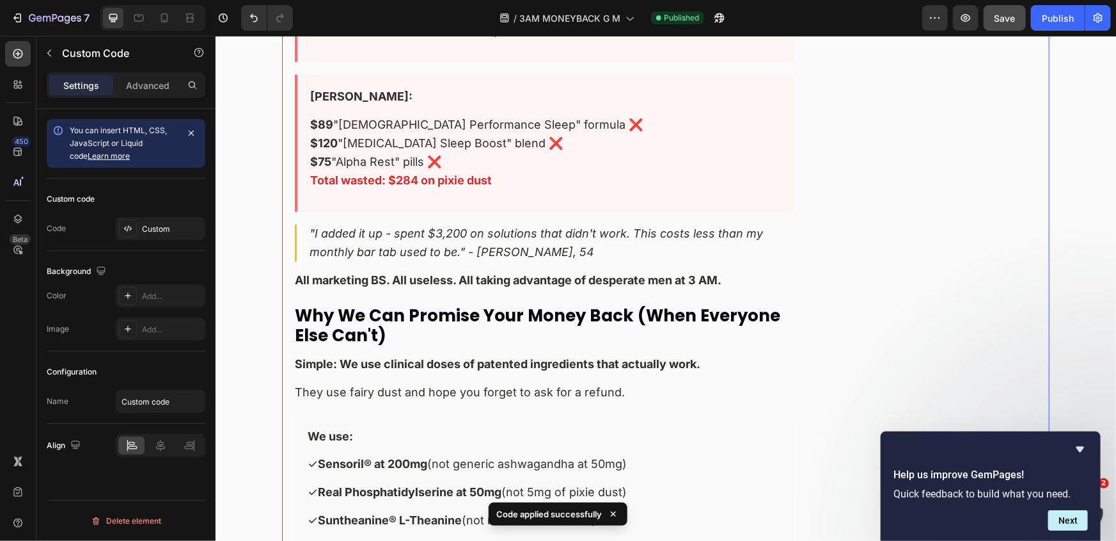
scroll to position [10282, 0]
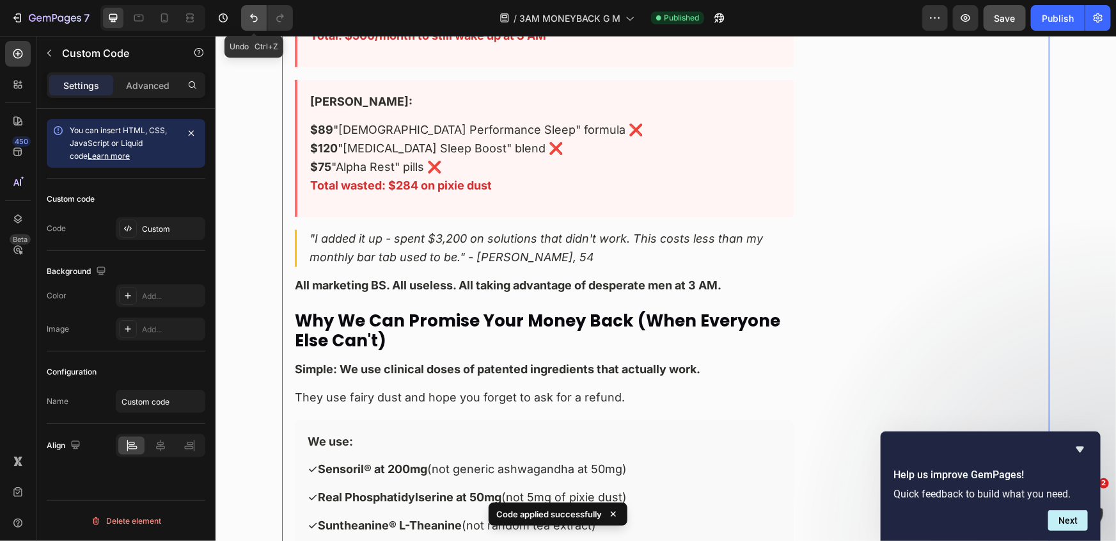
click at [250, 12] on icon "Undo/Redo" at bounding box center [254, 18] width 13 height 13
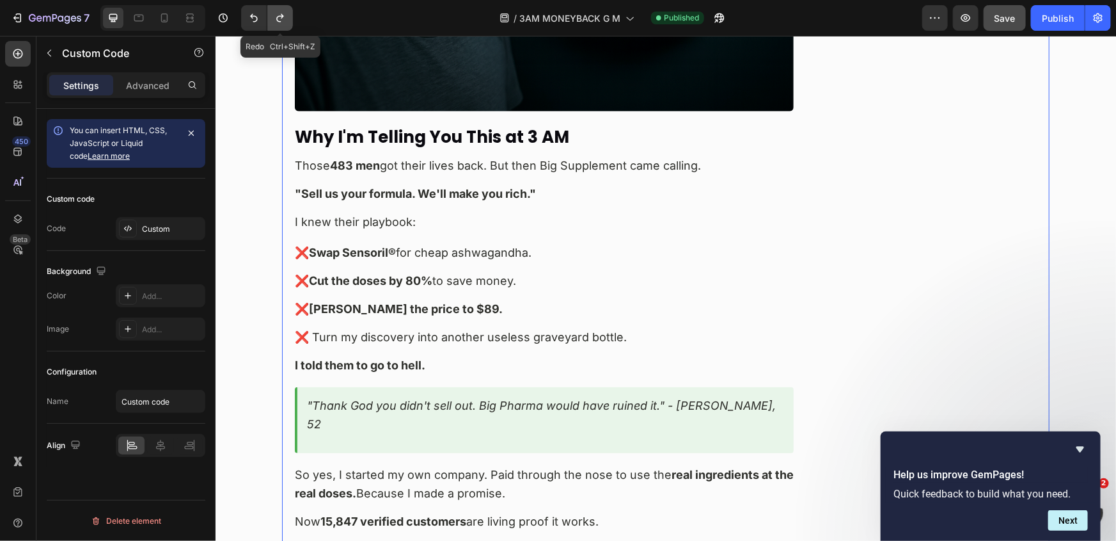
click at [271, 12] on button "Undo/Redo" at bounding box center [280, 18] width 26 height 26
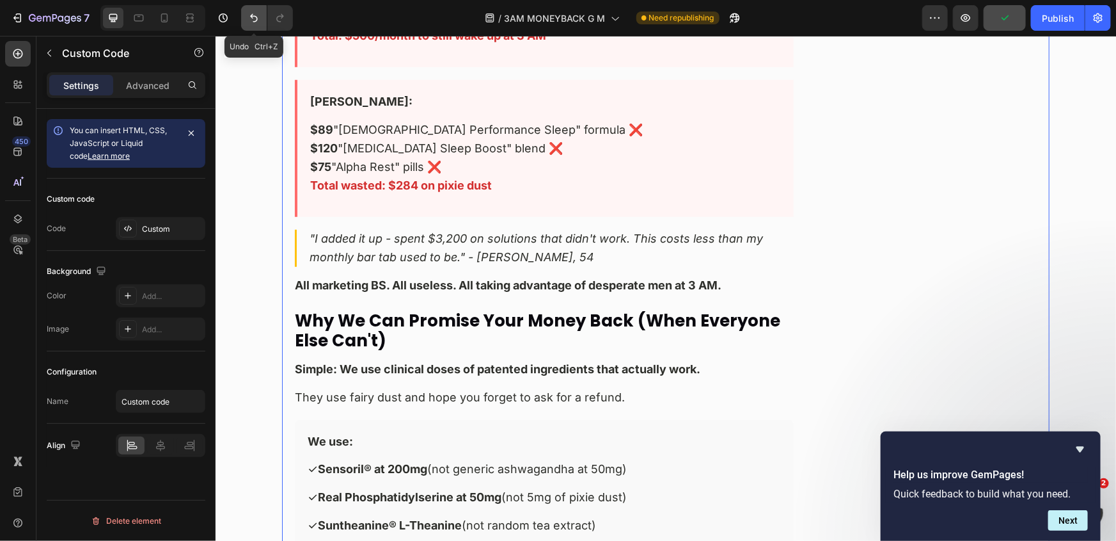
click at [249, 15] on icon "Undo/Redo" at bounding box center [254, 18] width 13 height 13
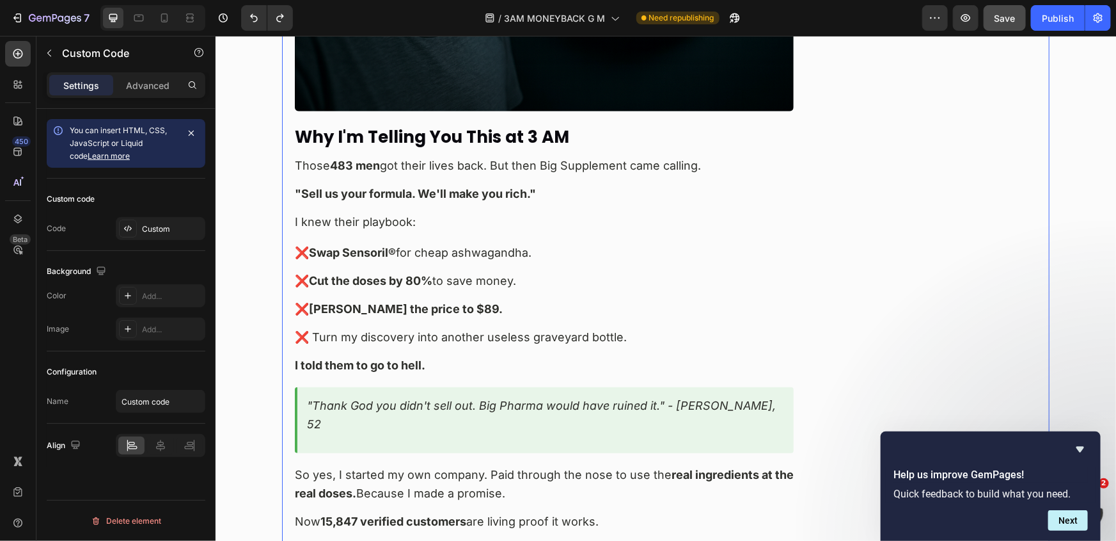
click at [514, 297] on ul "❌ Swap Sensoril® for cheap ashwagandha. ❌ Cut the doses by 80% to save money. ❌…" at bounding box center [543, 294] width 499 height 102
click at [120, 224] on div at bounding box center [128, 228] width 18 height 18
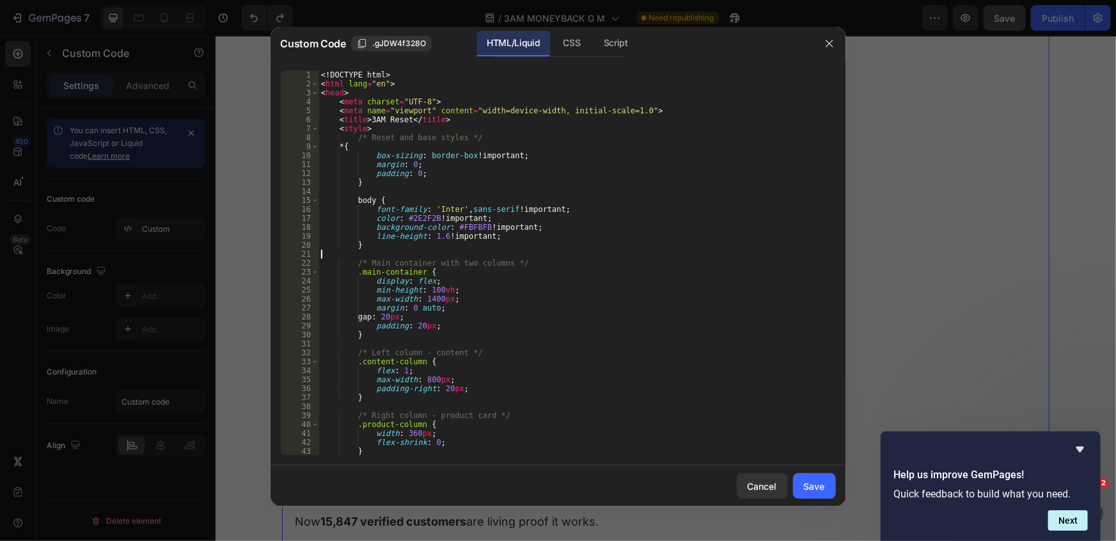
click at [585, 253] on div "<! DOCTYPE html > < html lang = "en" > < head > < meta charset = "UTF-8" > < me…" at bounding box center [573, 271] width 509 height 402
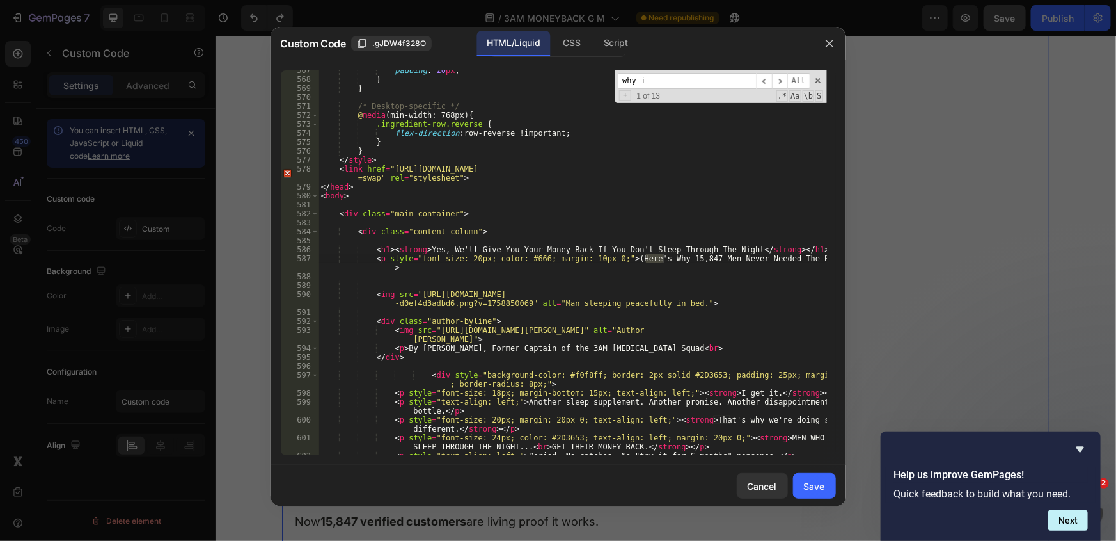
scroll to position [10162, 0]
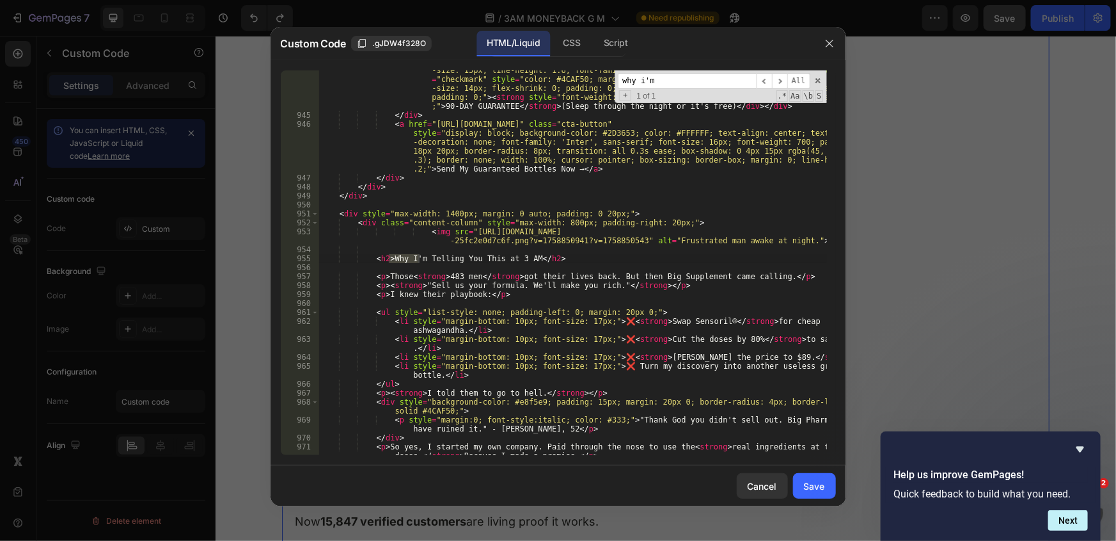
type input "why i'm"
type textarea "<div class="content-column" style="max-width: 800px; padding-right: 20px;">"
click at [681, 219] on div "< div class = "benefit-item" style = "display: flex; align-items: flex-start; m…" at bounding box center [573, 285] width 509 height 456
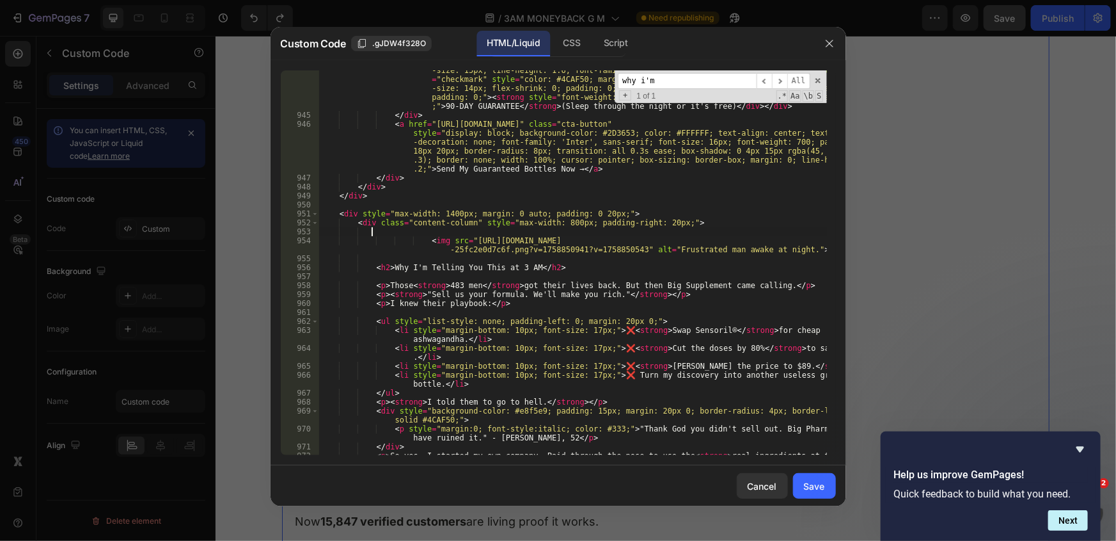
paste textarea "<p><strong>All marketing BS. All useless. All taking advantage of desperate men…"
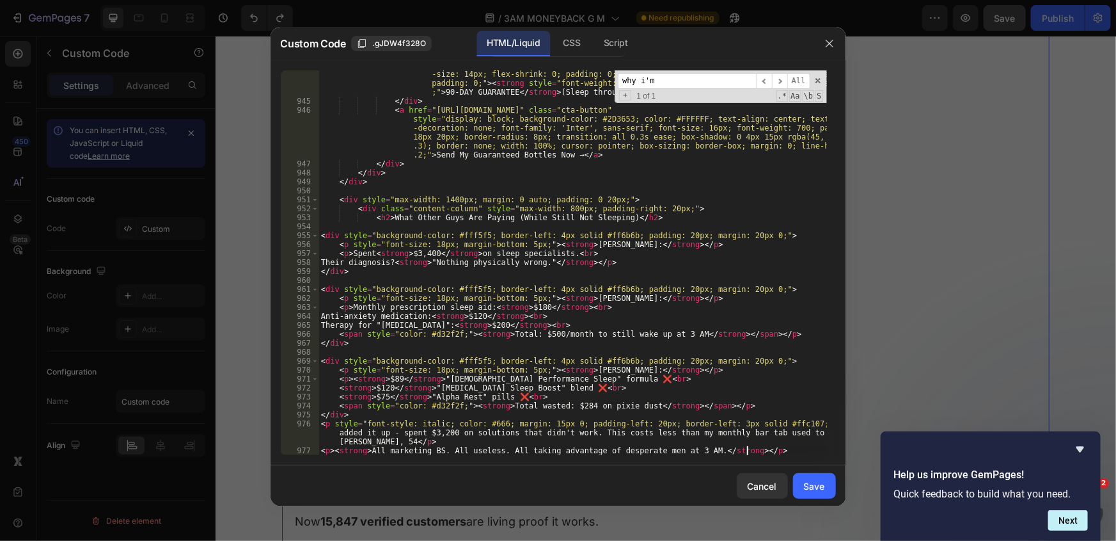
scroll to position [10176, 0]
type textarea "<p><strong>All marketing BS. All useless. All taking advantage of desperate men…"
drag, startPoint x: 828, startPoint y: 493, endPoint x: 733, endPoint y: 293, distance: 220.9
click at [826, 492] on button "Save" at bounding box center [814, 486] width 43 height 26
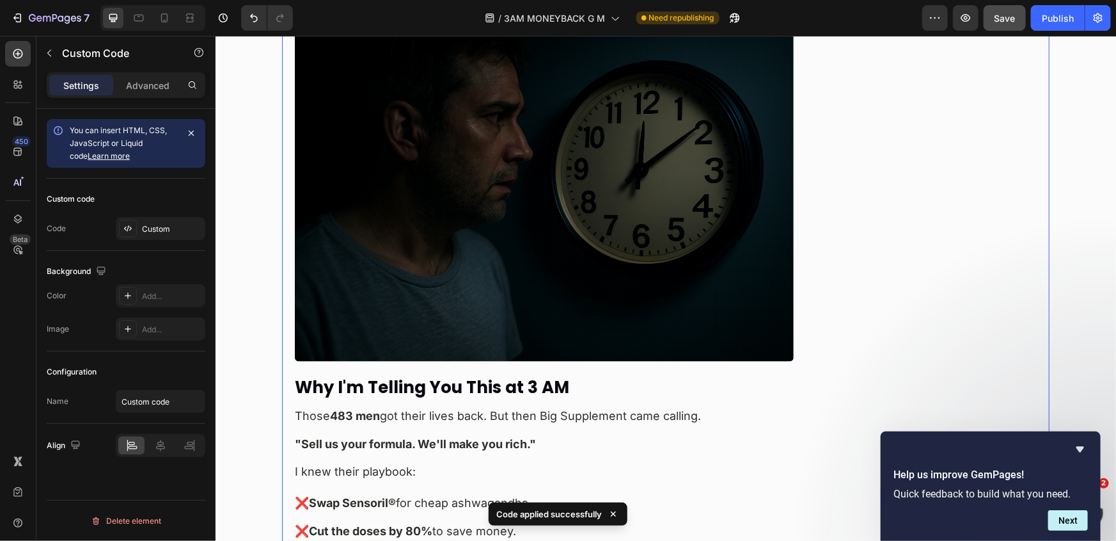
scroll to position [10631, 0]
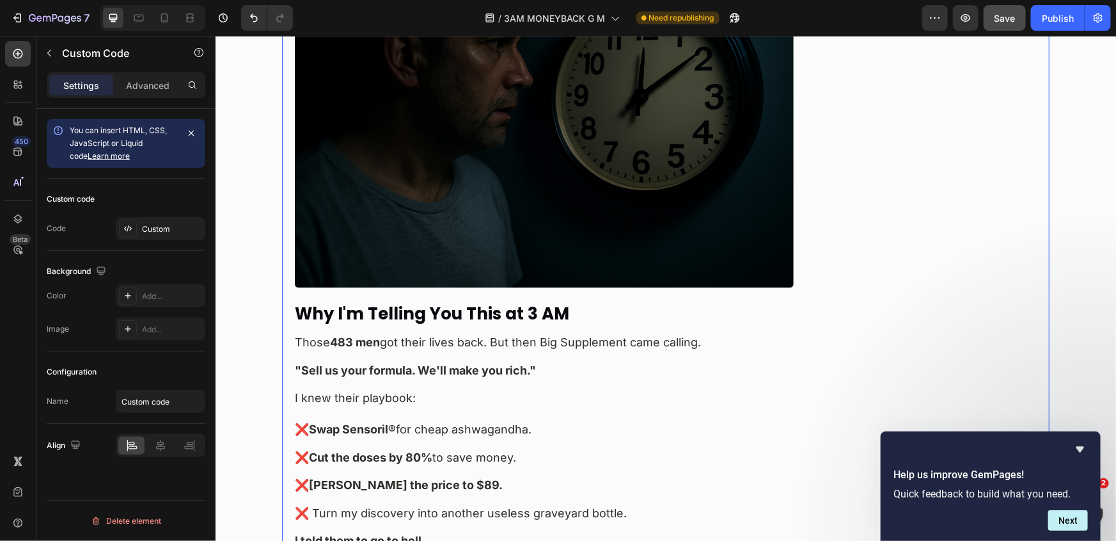
click at [445, 237] on img at bounding box center [543, 121] width 499 height 333
click at [139, 230] on div "Custom" at bounding box center [161, 228] width 90 height 23
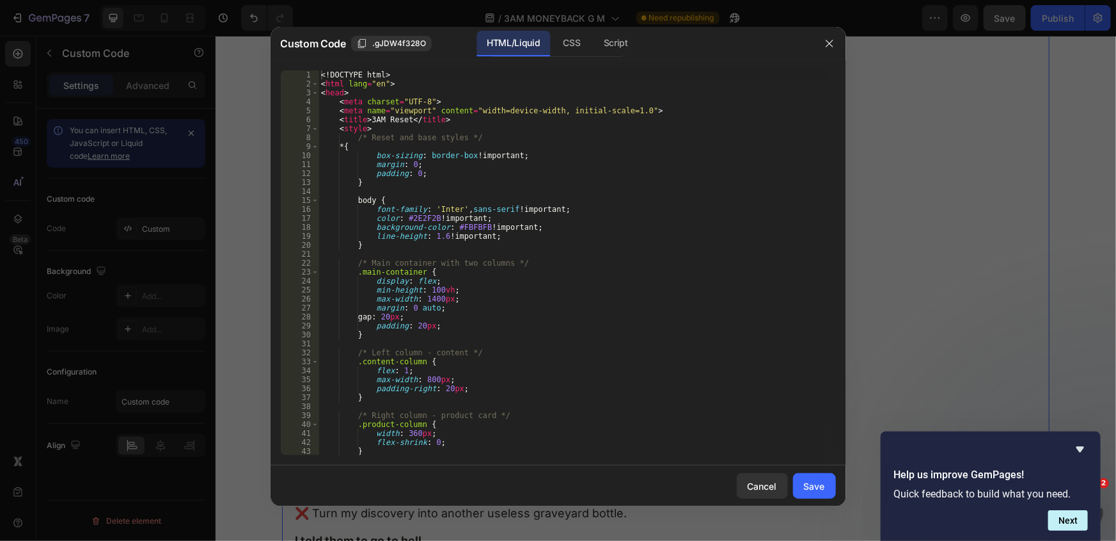
click at [586, 257] on div "<! DOCTYPE html > < html lang = "en" > < head > < meta charset = "UTF-8" > < me…" at bounding box center [573, 271] width 509 height 402
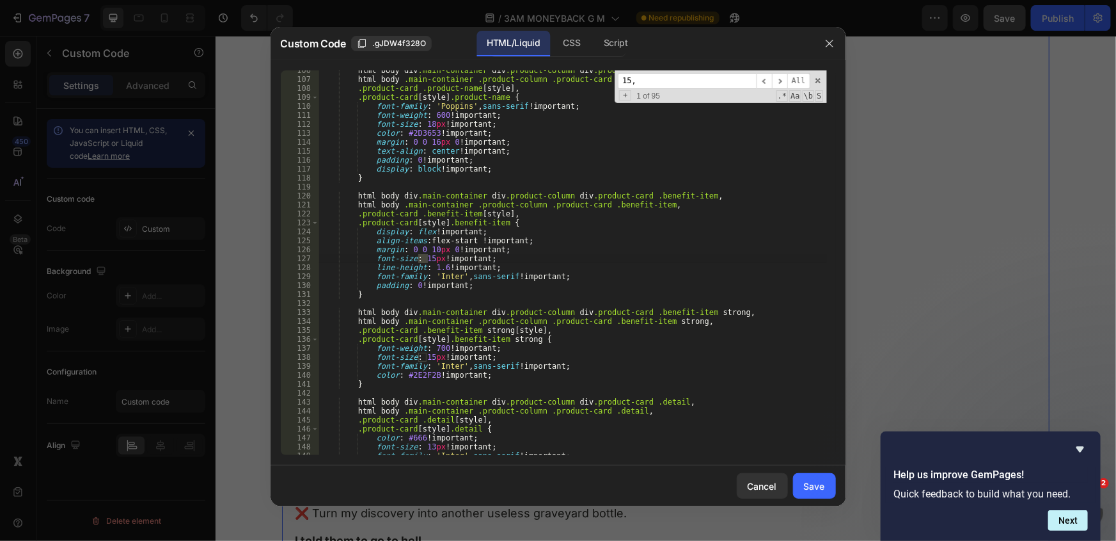
scroll to position [5074, 0]
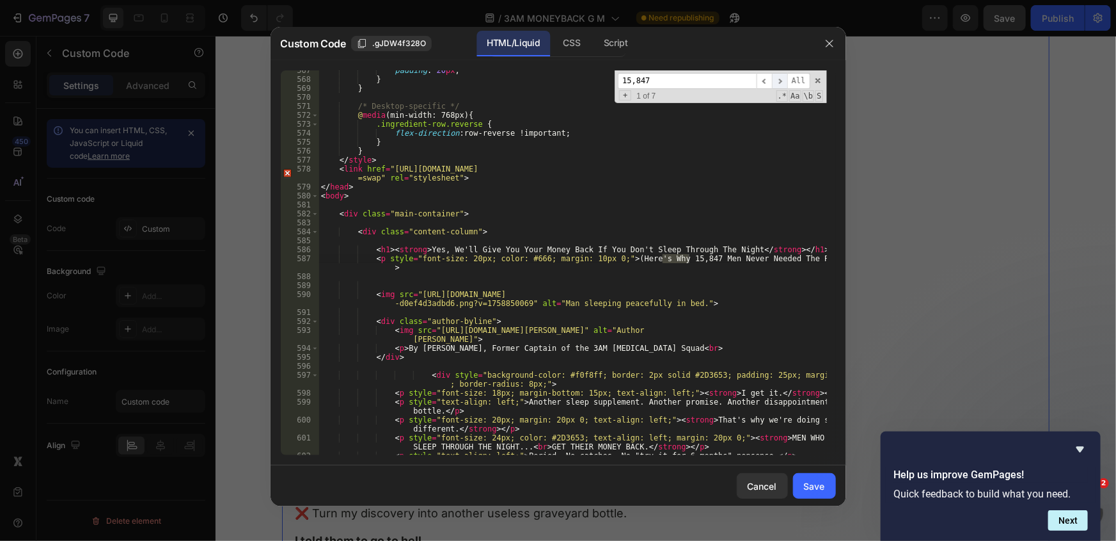
click at [780, 82] on span "​" at bounding box center [779, 81] width 15 height 16
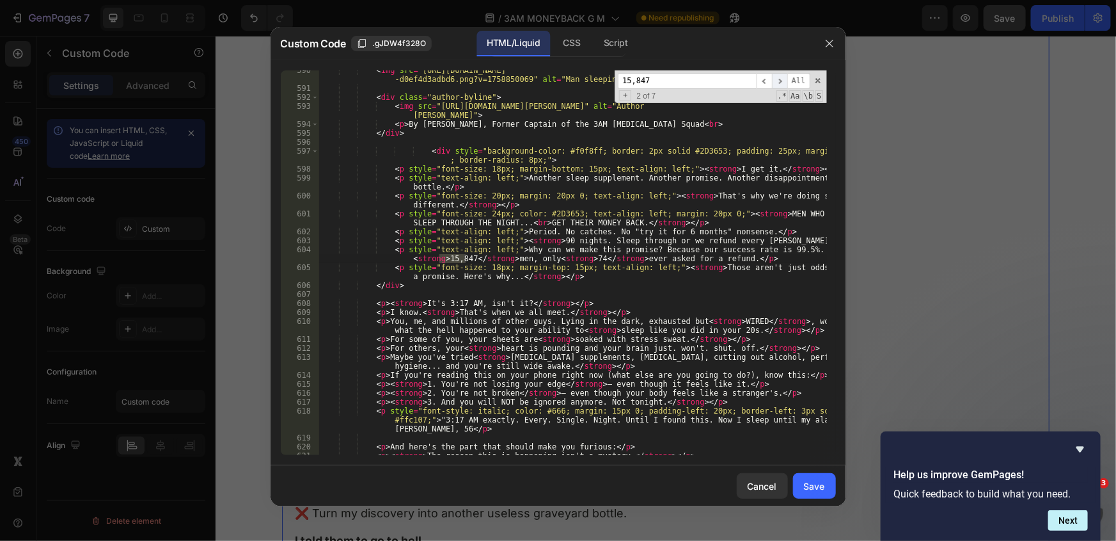
click at [780, 82] on span "​" at bounding box center [779, 81] width 15 height 16
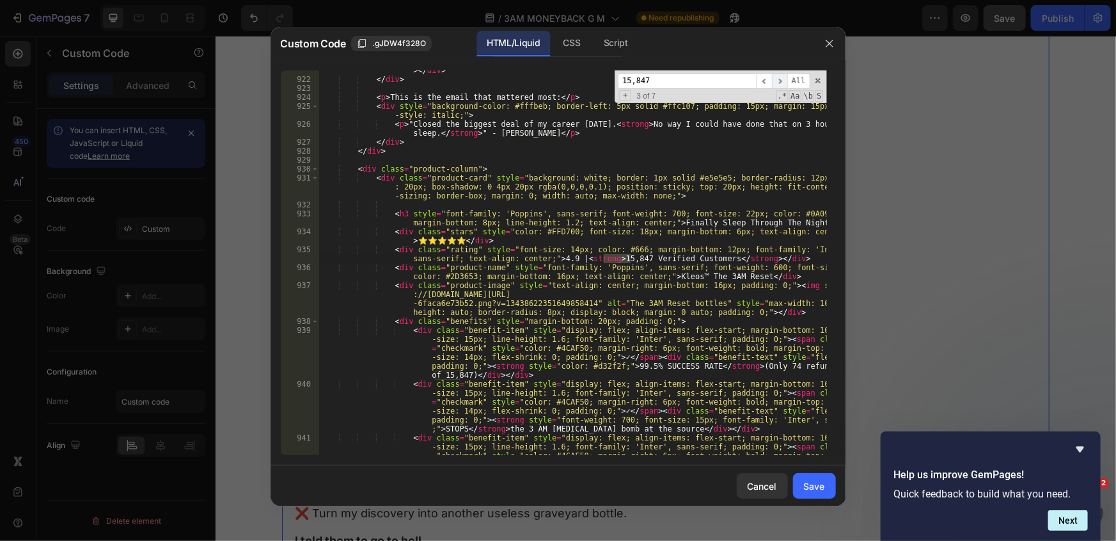
click at [784, 84] on span "​" at bounding box center [779, 81] width 15 height 16
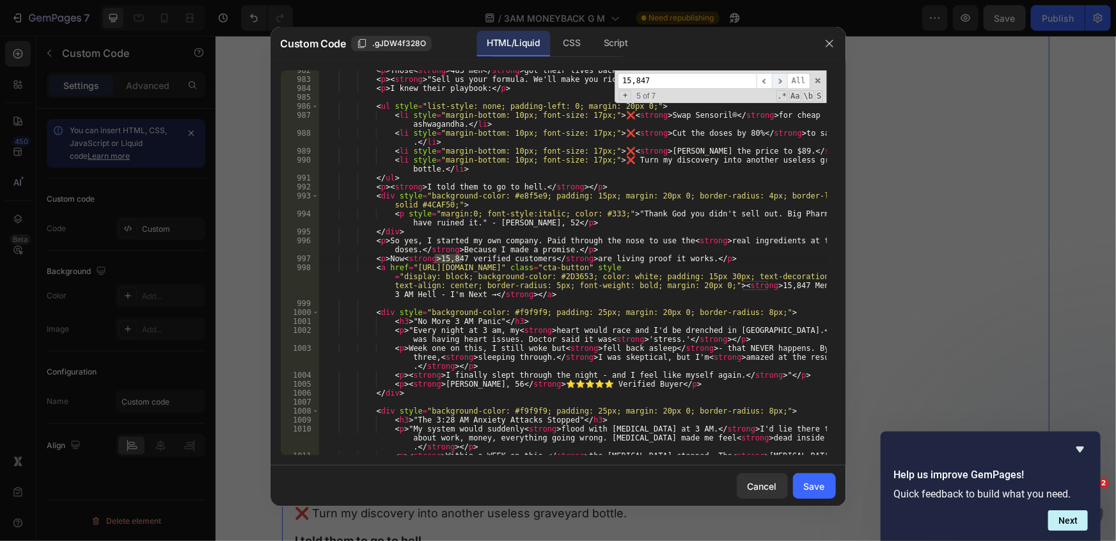
scroll to position [10610, 0]
drag, startPoint x: 646, startPoint y: 87, endPoint x: 546, endPoint y: 88, distance: 99.8
click at [546, 88] on div "< p > Those < strong > 483 men </ strong > got their lives back. But then Big S…" at bounding box center [573, 262] width 509 height 385
type input "e"
drag, startPoint x: 672, startPoint y: 82, endPoint x: 566, endPoint y: 76, distance: 106.4
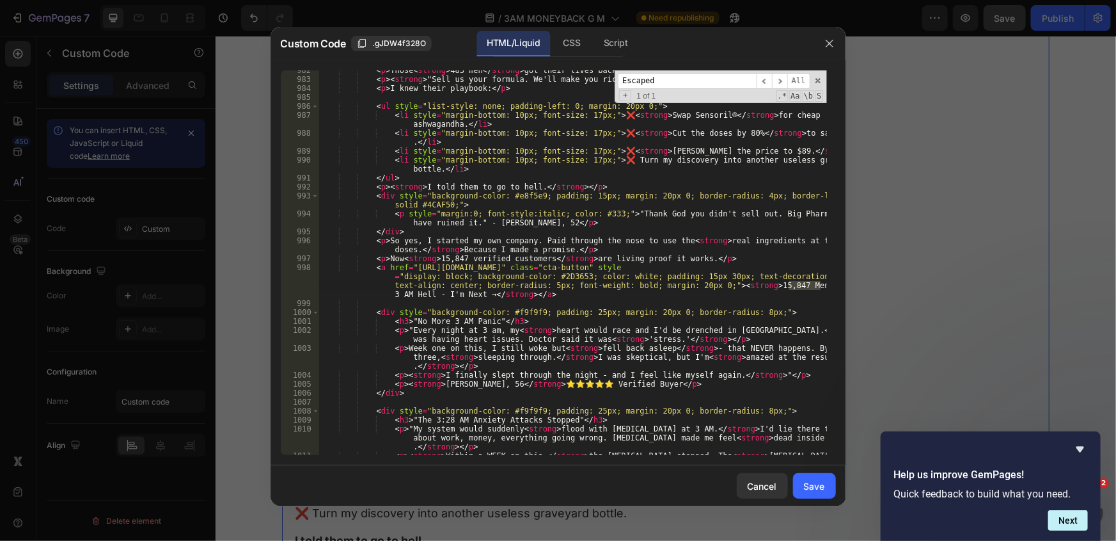
click at [566, 77] on div "< p > Those < strong > 483 men </ strong > got their lives back. But then Big S…" at bounding box center [573, 262] width 509 height 385
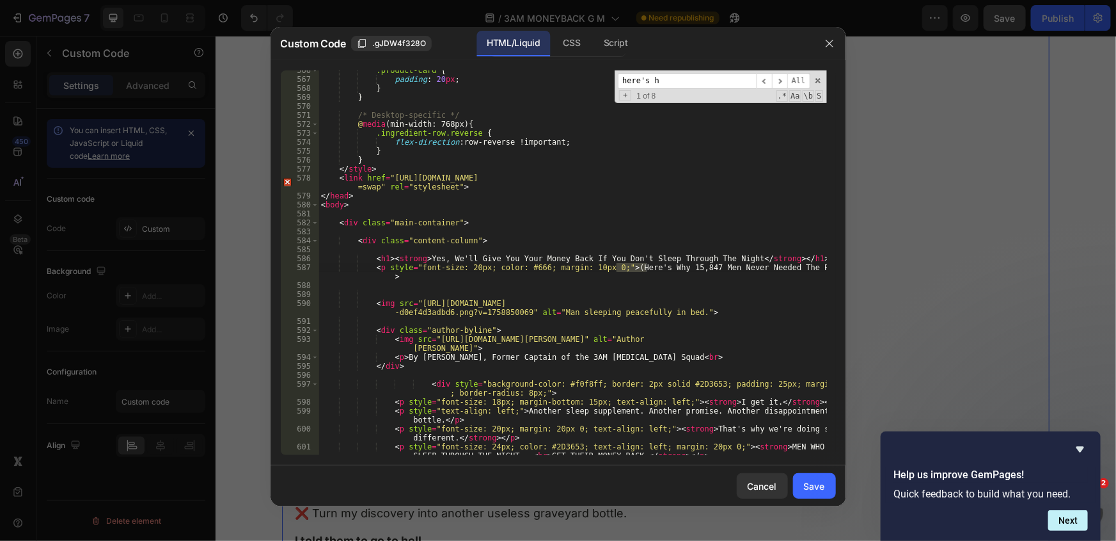
scroll to position [6955, 0]
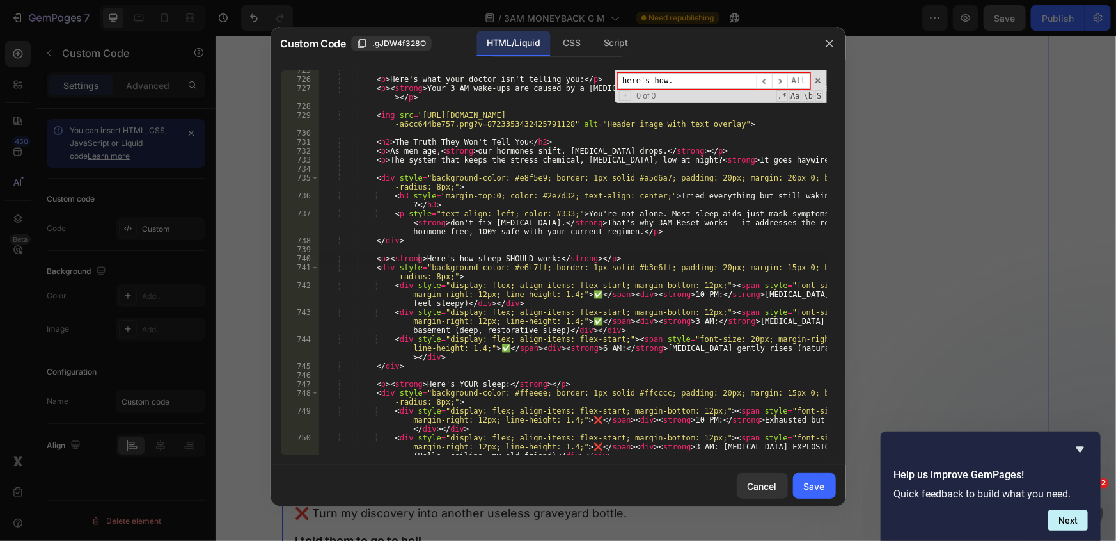
type input "here's how"
click at [816, 79] on span at bounding box center [818, 80] width 9 height 9
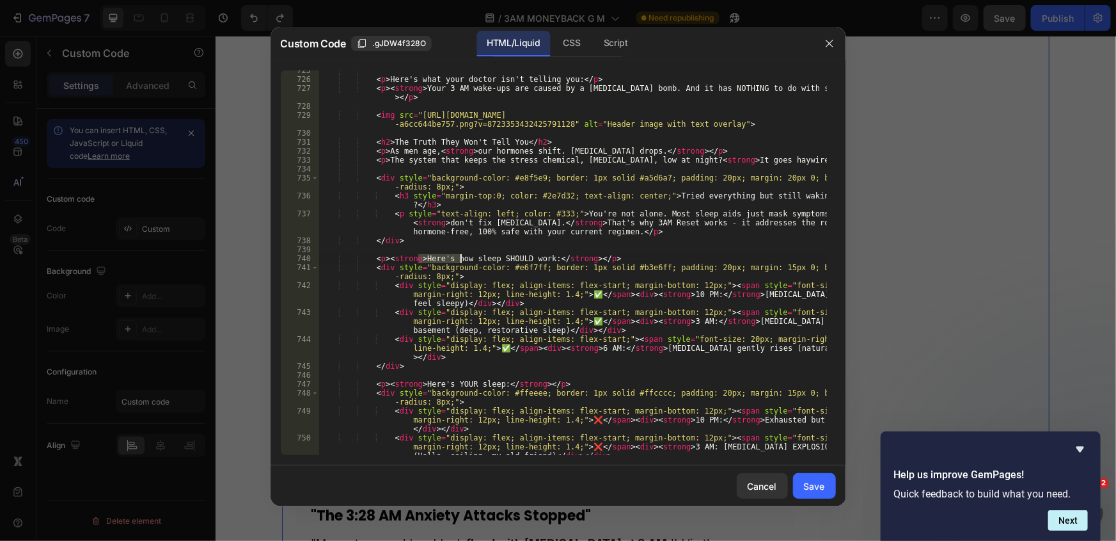
click at [582, 200] on div "< p > Here's what your doctor isn't telling you: </ p > < p > < strong > Your 3…" at bounding box center [573, 276] width 509 height 420
type textarea "<h3 style="margin-top:0; color: #2e7d32; text-align: center;">Tried everything …"
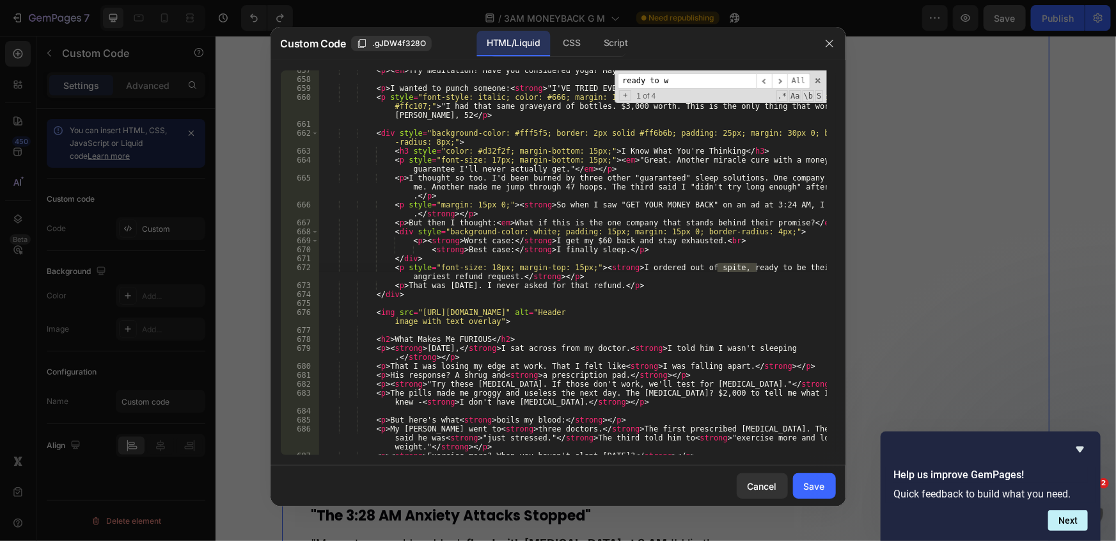
scroll to position [10727, 0]
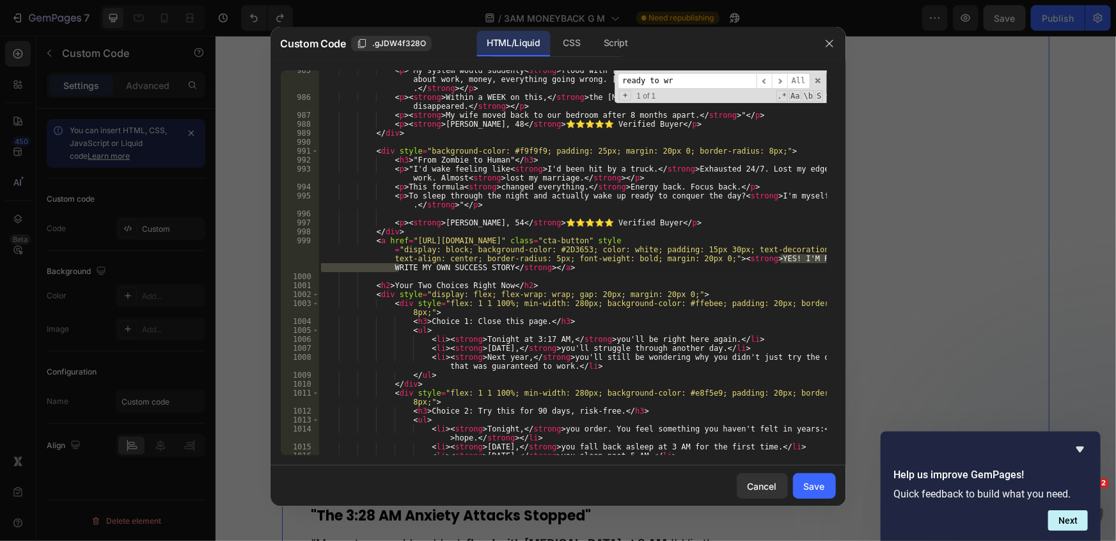
type input "ready to wr"
type textarea "<a href="https://officialkleos.com/pages/3am-reset-m?utm_content=success_cta" c…"
click at [527, 271] on div "< p > "My system would suddenly < strong > flood with adrenaline at 3 AM. </ st…" at bounding box center [573, 276] width 509 height 420
click at [513, 278] on div "< p > "My system would suddenly < strong > flood with adrenaline at 3 AM. </ st…" at bounding box center [573, 276] width 509 height 420
paste textarea "</div>"
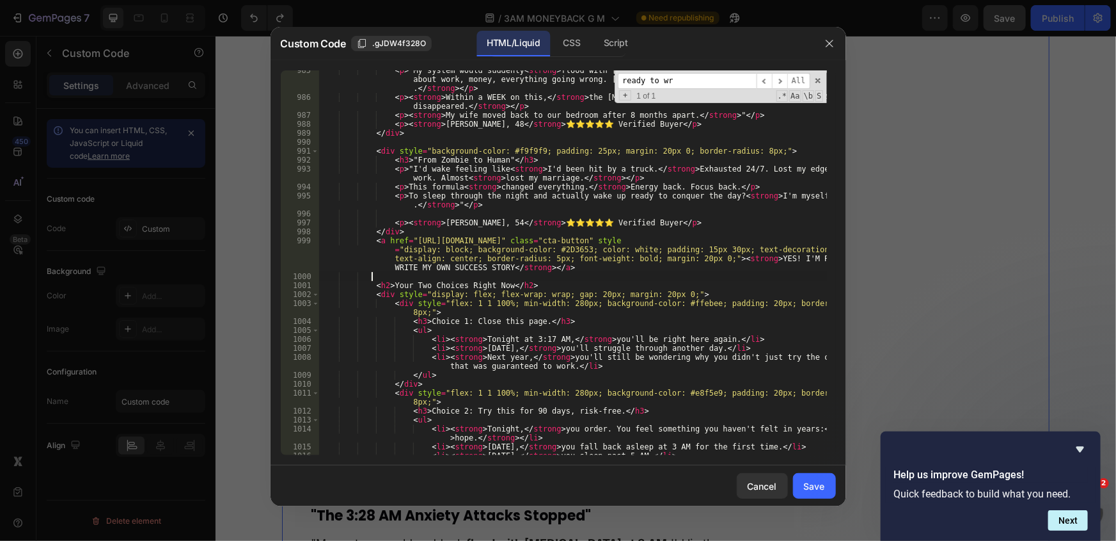
type textarea "</div>"
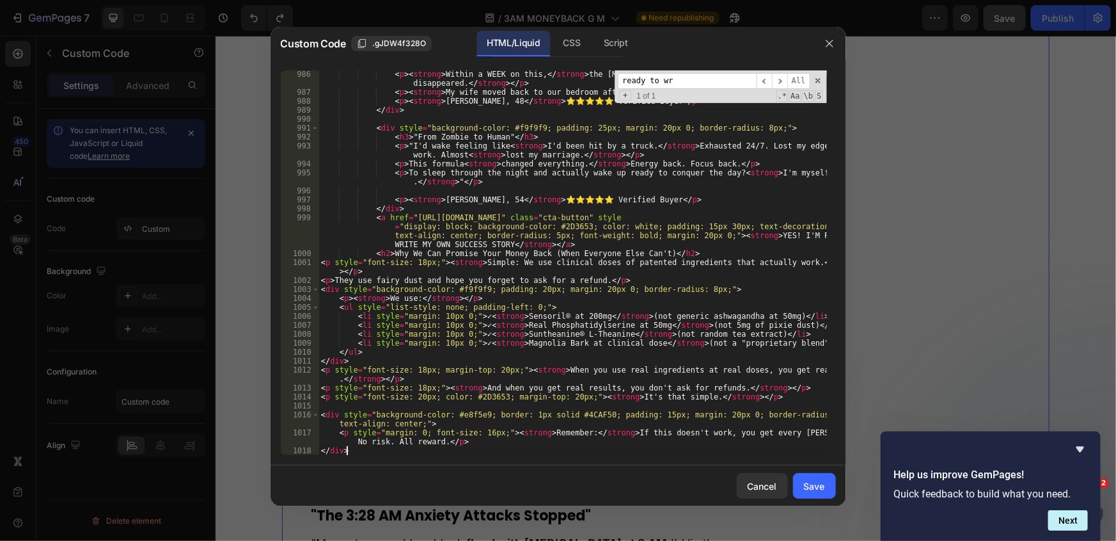
scroll to position [10749, 0]
click at [813, 477] on button "Save" at bounding box center [814, 486] width 43 height 26
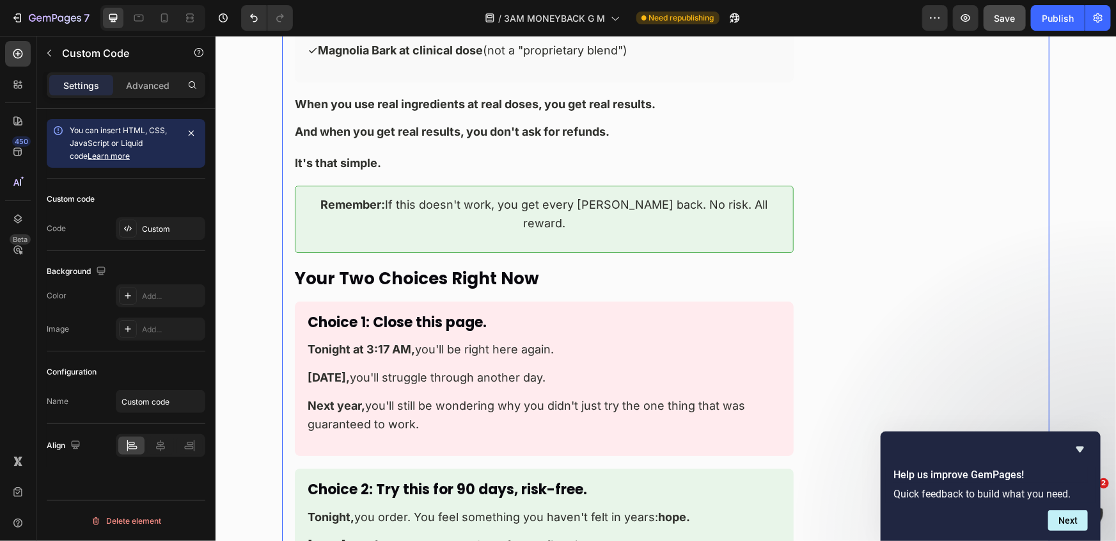
scroll to position [11562, 0]
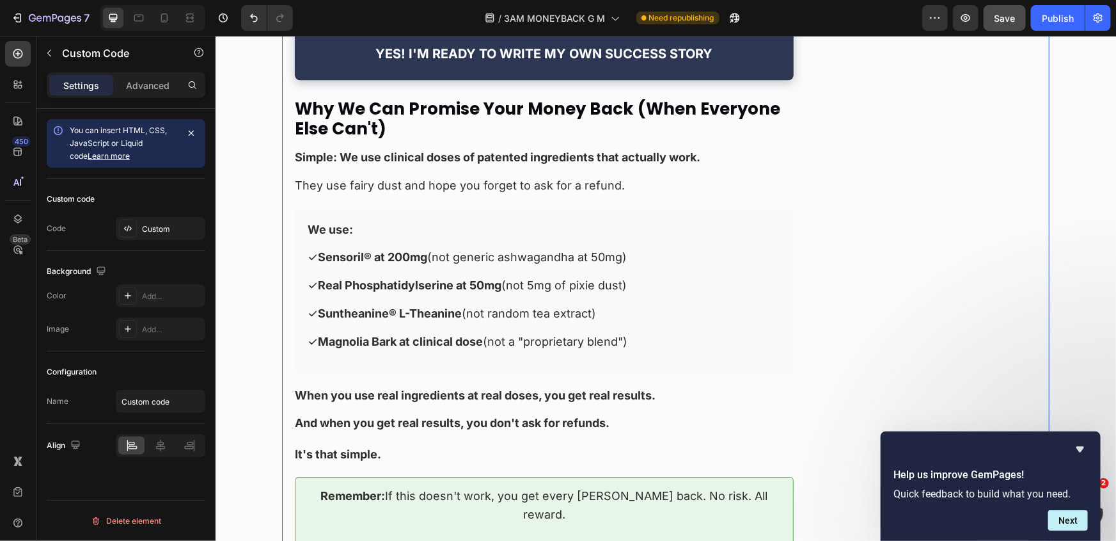
click at [542, 415] on strong "And when you get real results, you don't ask for refunds." at bounding box center [451, 421] width 315 height 13
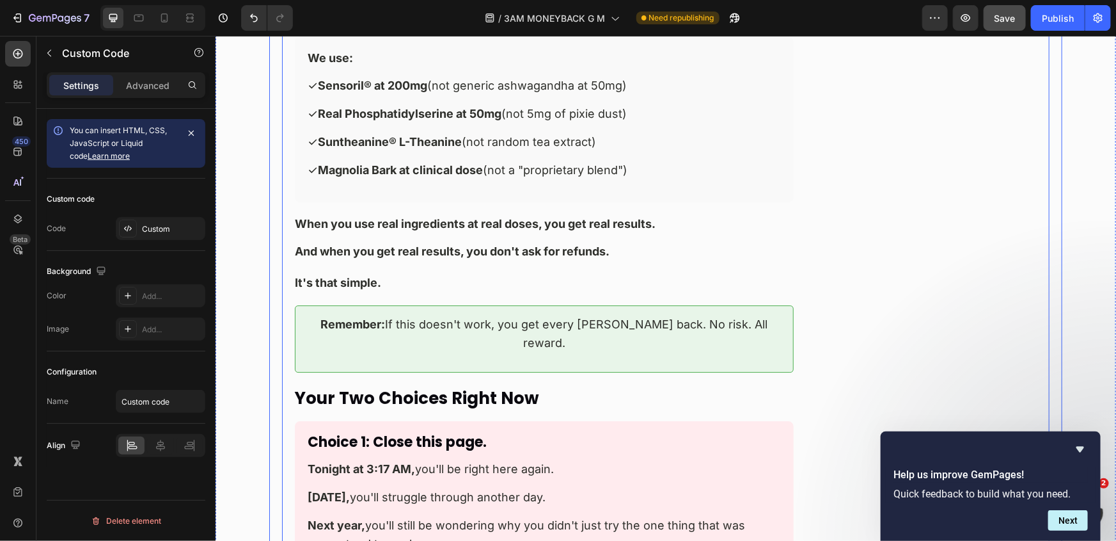
scroll to position [11794, 0]
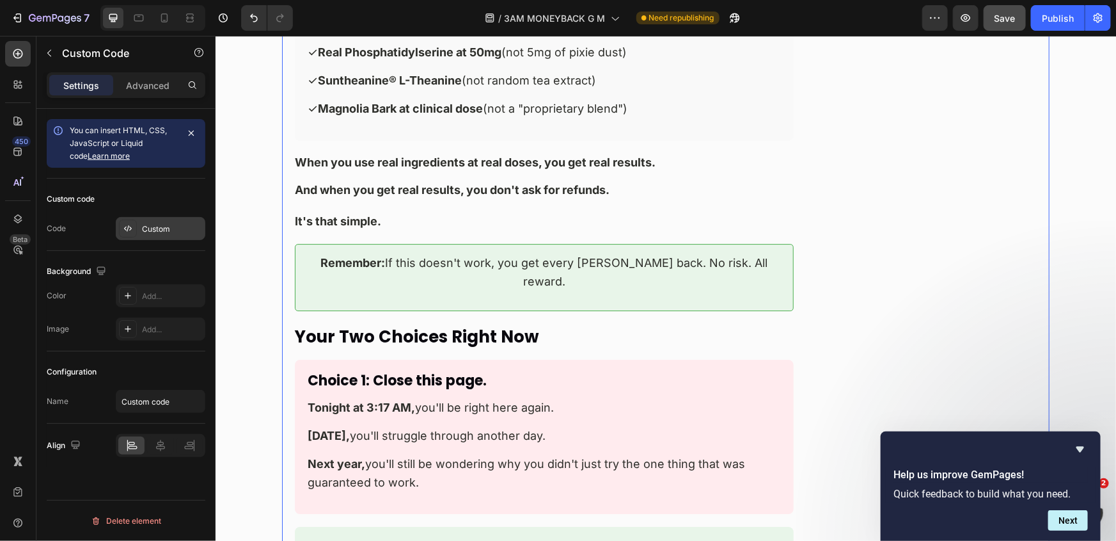
click at [153, 223] on div "Custom" at bounding box center [172, 229] width 60 height 12
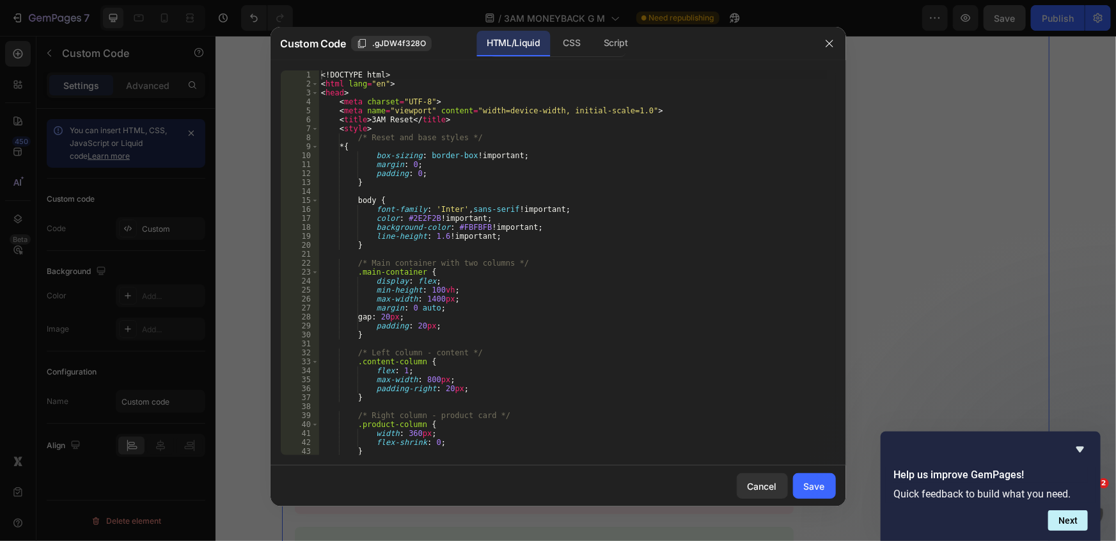
type textarea "line-height: 1.6 !important;"
click at [464, 237] on div "<! DOCTYPE html > < html lang = "en" > < head > < meta charset = "UTF-8" > < me…" at bounding box center [573, 271] width 509 height 402
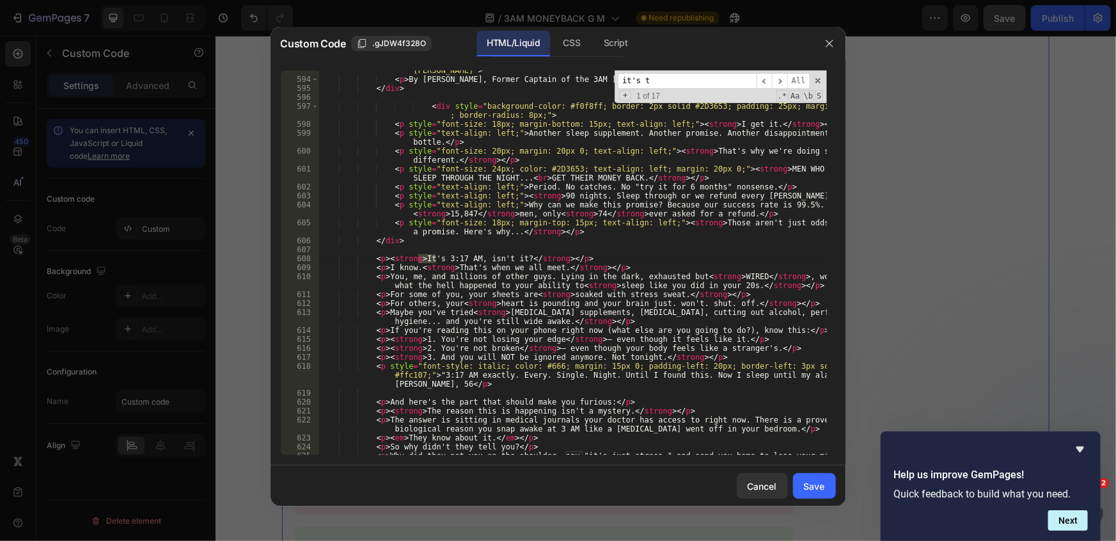
scroll to position [10888, 0]
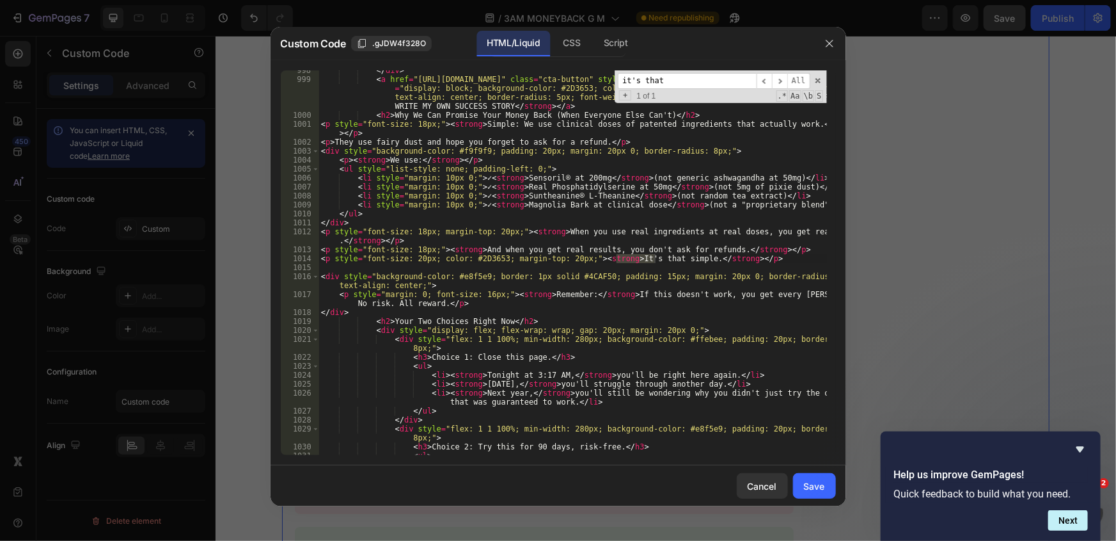
type input "it's that"
type textarea "<p style="margin: 0; font-size: 16px;"><strong>Remember:</strong> If this doesn…"
click at [474, 303] on div "</ div > < a href = "https://officialkleos.com/pages/3am-reset-m?utm_content=su…" at bounding box center [573, 267] width 509 height 402
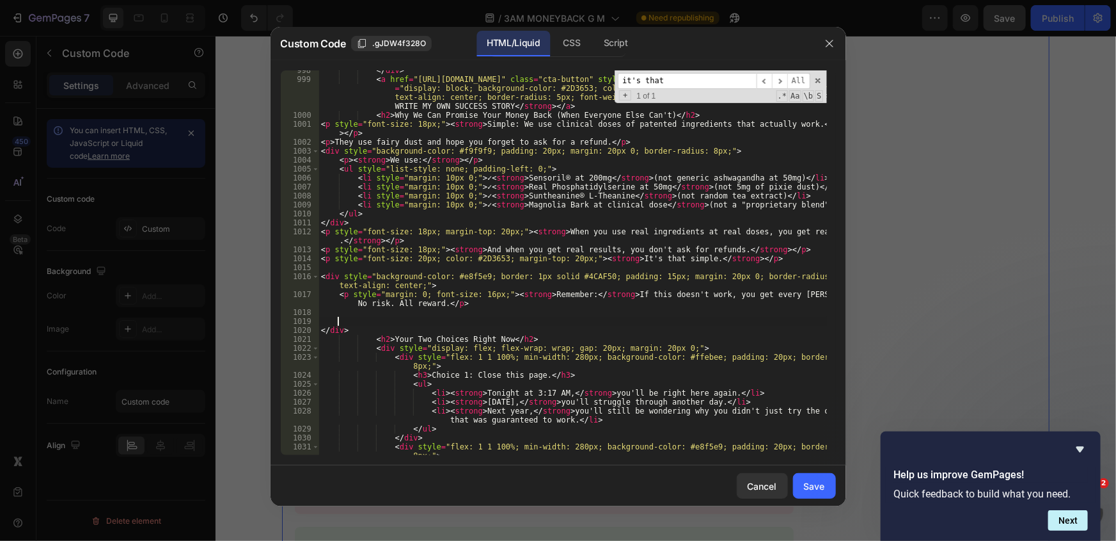
paste textarea "<a href="https://officialkleos.com/pages/3am-reset-m?utm_content=honest_convers…"
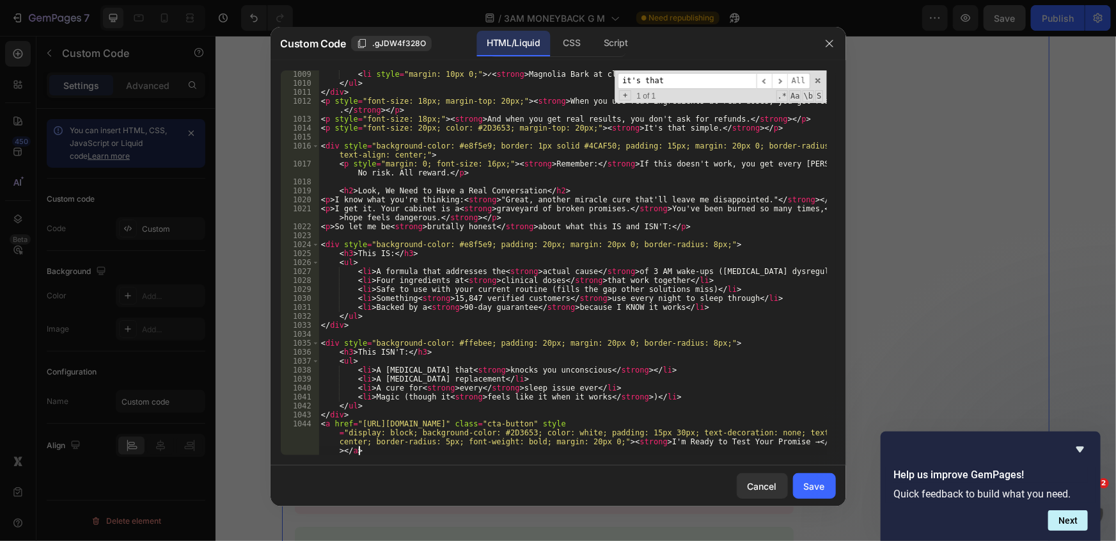
scroll to position [11018, 0]
type textarea "<a href="https://officialkleos.com/pages/3am-reset-m?utm_content=honest_convers…"
click at [814, 483] on div "Save" at bounding box center [814, 485] width 21 height 13
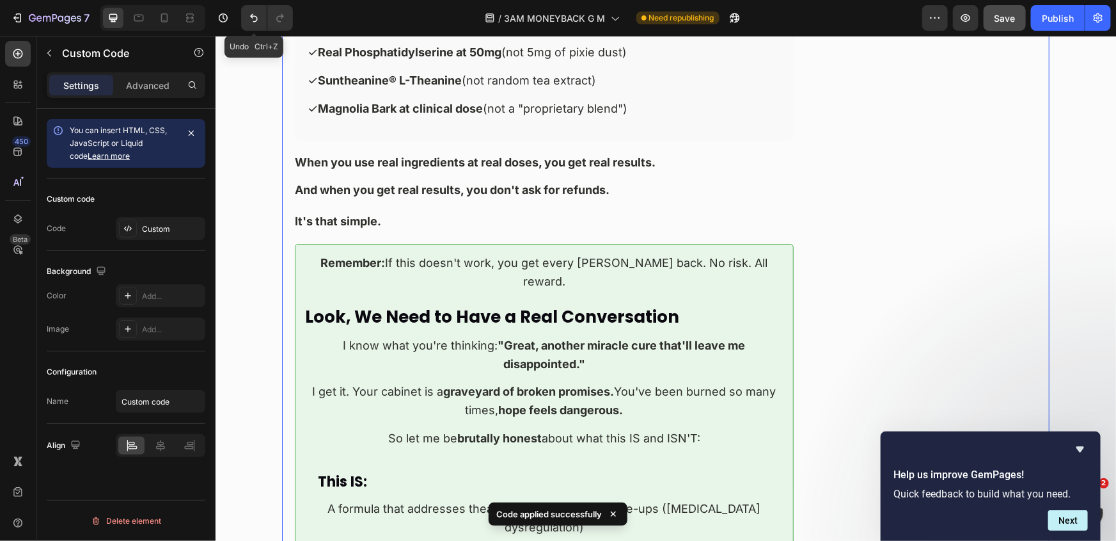
click at [253, 21] on icon "Undo/Redo" at bounding box center [254, 18] width 8 height 8
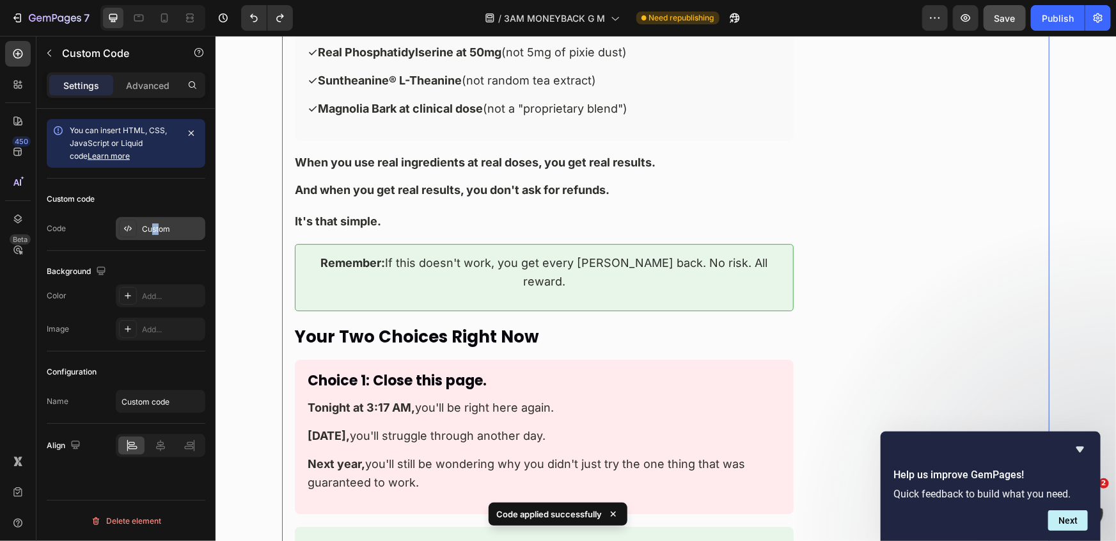
click at [158, 228] on div "Custom" at bounding box center [161, 228] width 90 height 23
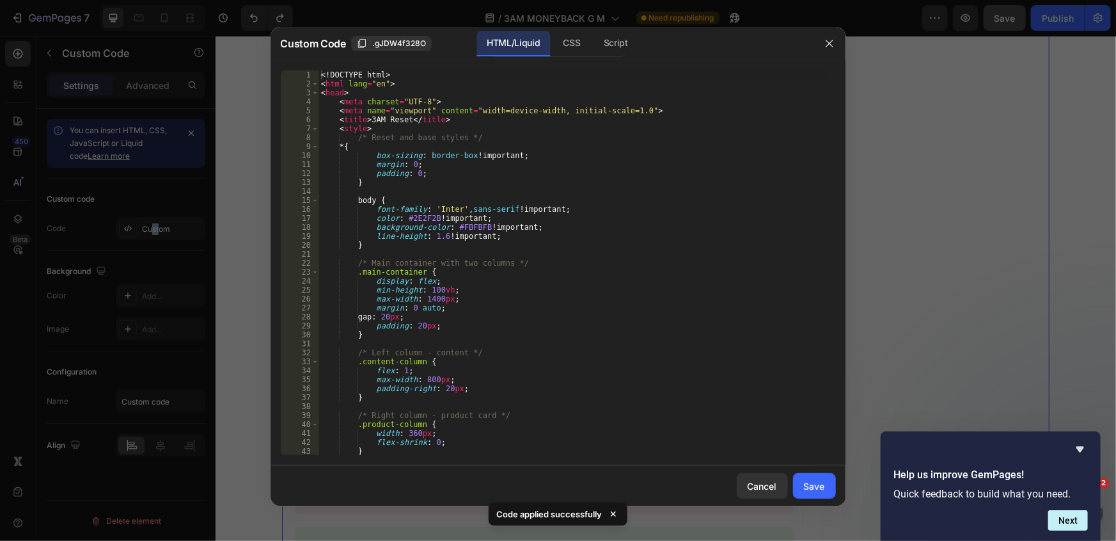
type textarea "}"
click at [626, 180] on div "<! DOCTYPE html > < html lang = "en" > < head > < meta charset = "UTF-8" > < me…" at bounding box center [573, 271] width 509 height 402
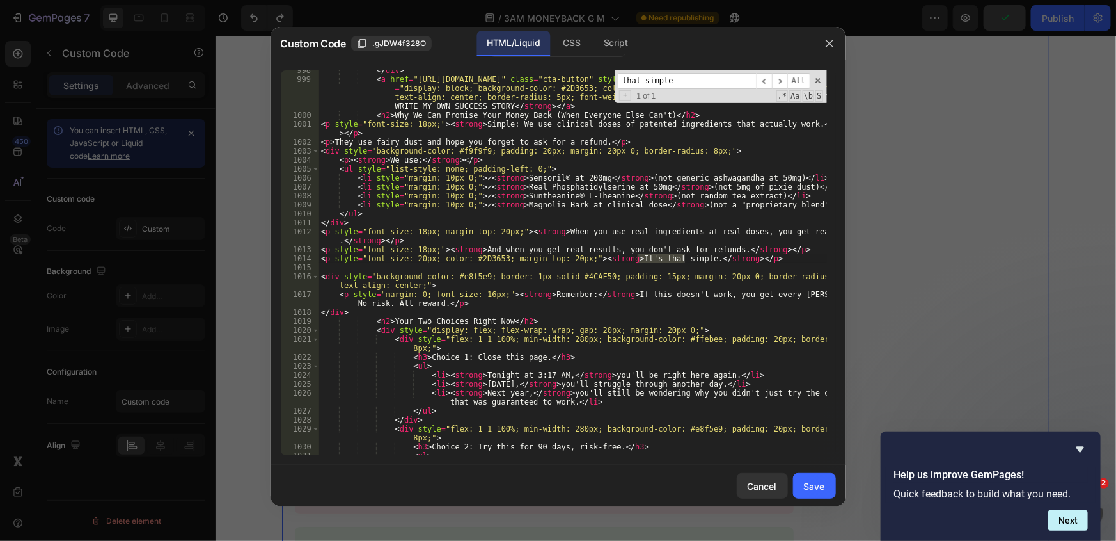
scroll to position [10922, 0]
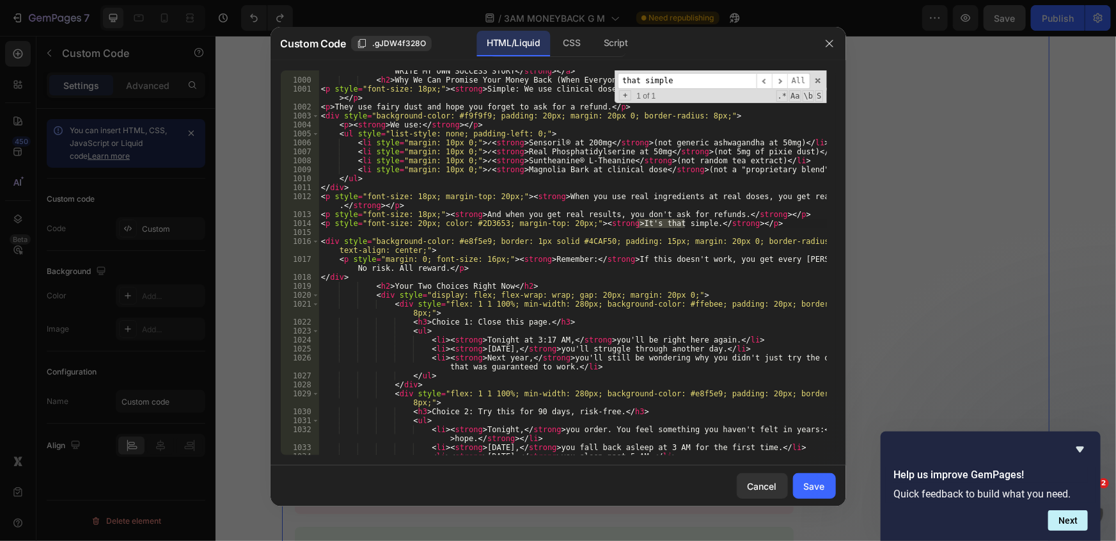
type input "that simple"
type textarea "</div>"
click at [482, 274] on div "< a href = "https://officialkleos.com/pages/3am-reset-m?utm_content=success_cta…" at bounding box center [573, 254] width 509 height 429
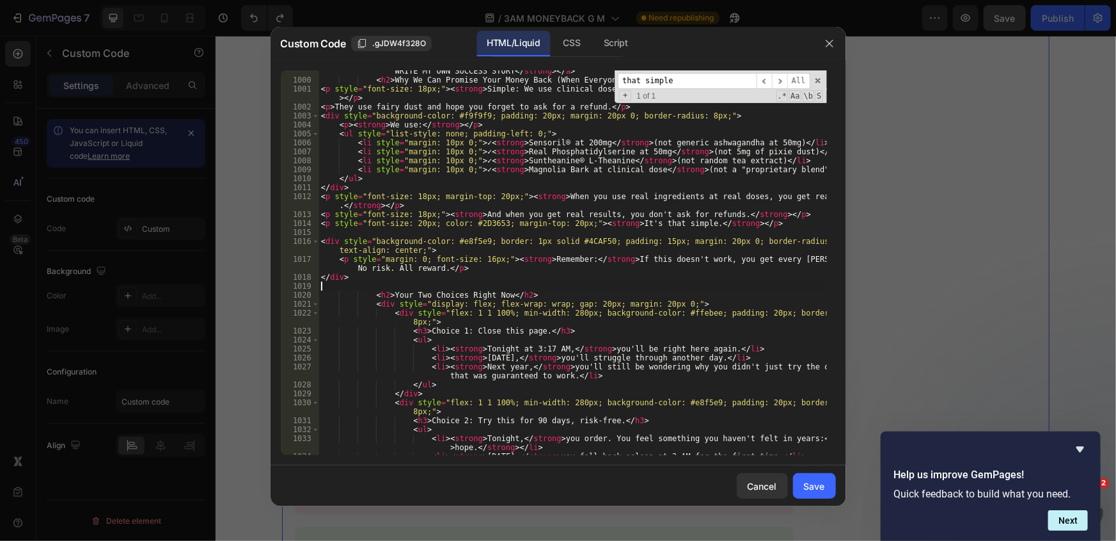
paste textarea "<a href="https://officialkleos.com/pages/3am-reset-m?utm_content=honest_convers…"
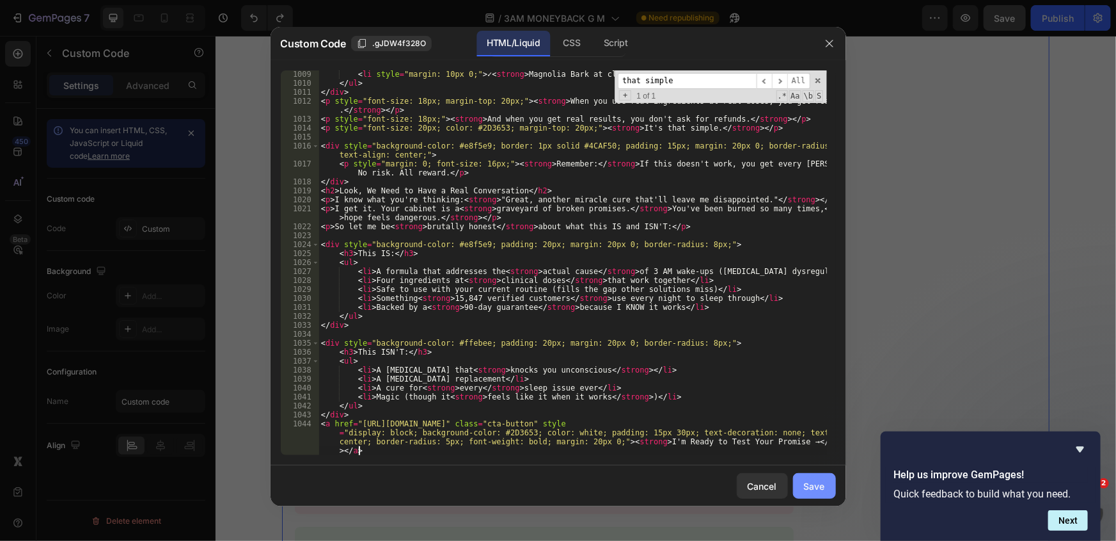
type textarea "<a href="https://officialkleos.com/pages/3am-reset-m?utm_content=honest_convers…"
click at [813, 473] on button "Save" at bounding box center [814, 486] width 43 height 26
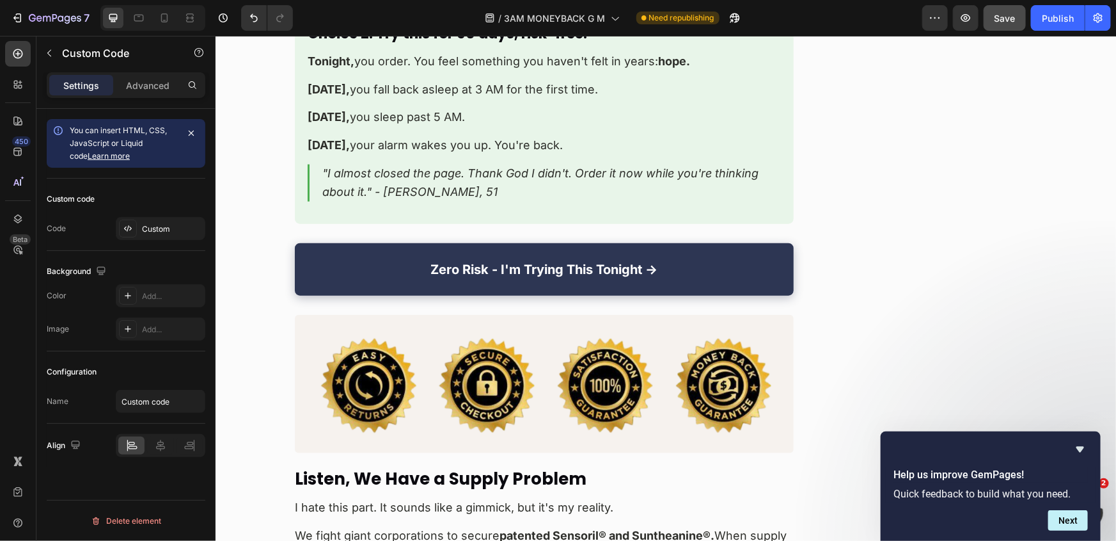
scroll to position [12899, 0]
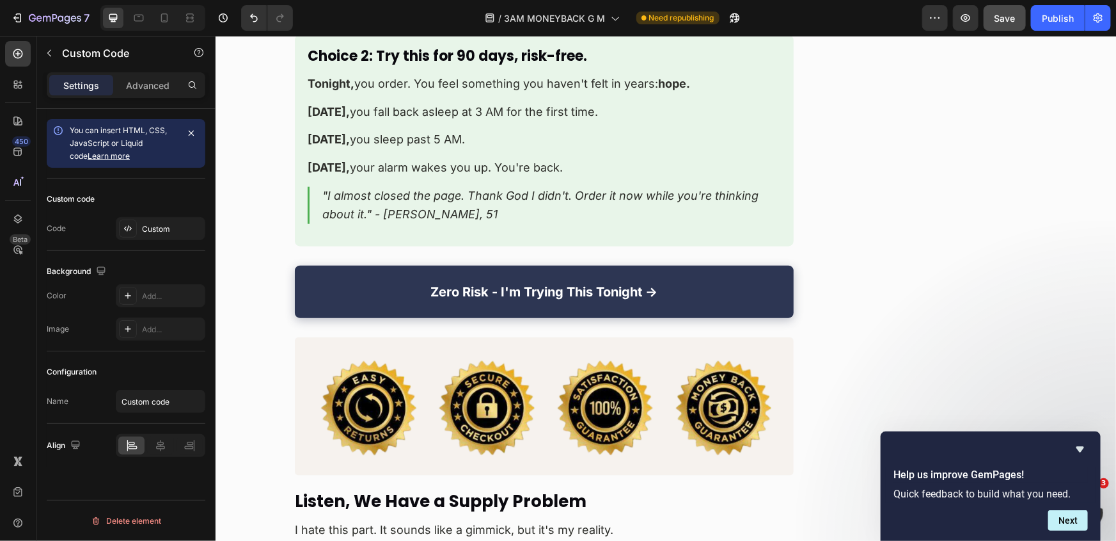
click at [461, 337] on img at bounding box center [543, 406] width 499 height 139
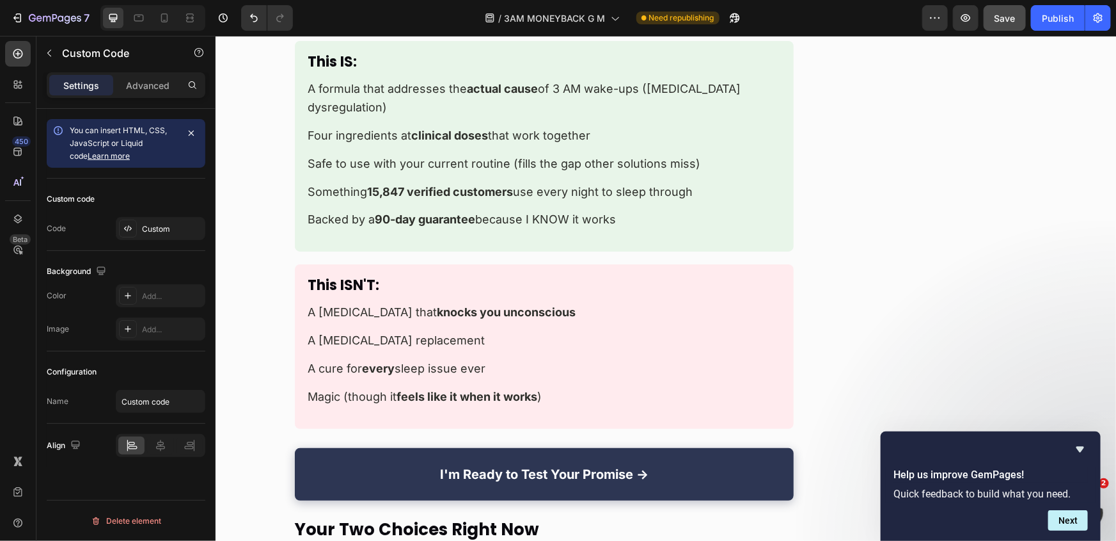
scroll to position [12260, 0]
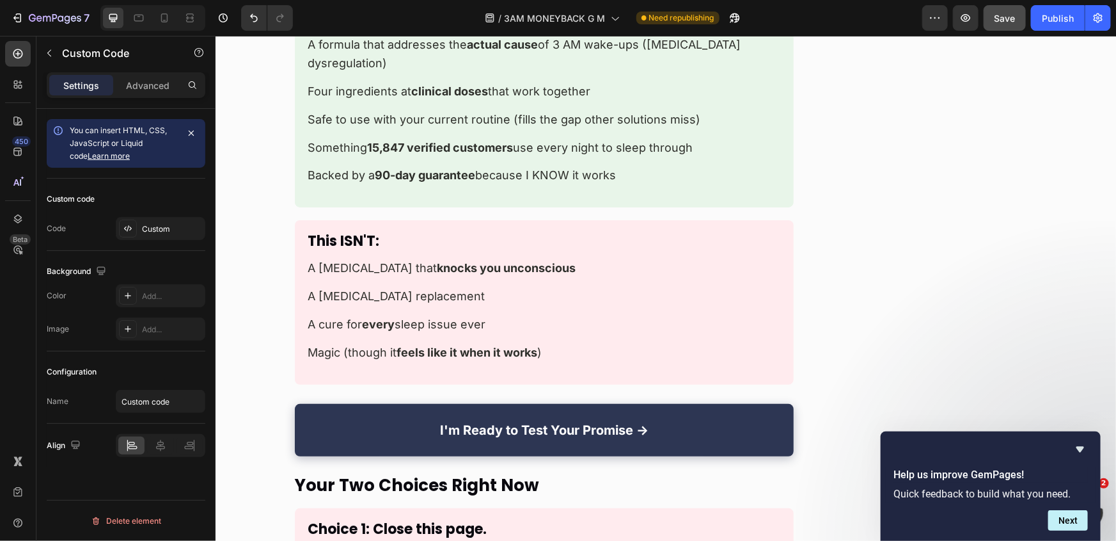
click at [454, 258] on ul "A sedative that knocks you unconscious A testosterone replacement A cure for ev…" at bounding box center [543, 309] width 473 height 102
click at [179, 224] on div "Custom" at bounding box center [172, 229] width 60 height 12
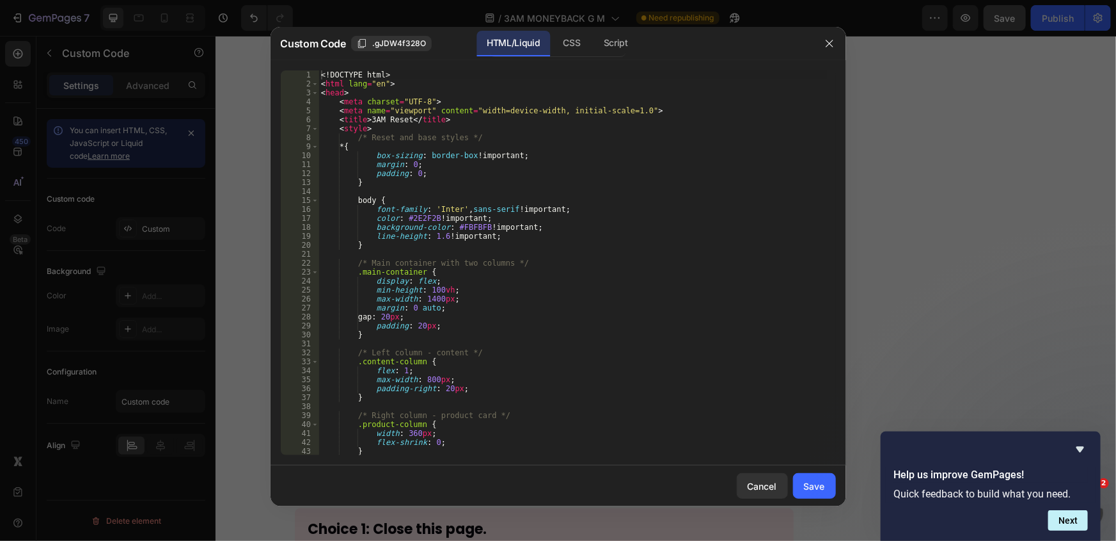
type textarea "background-color: #FBFBFB !important;"
click at [705, 226] on div "<! DOCTYPE html > < html lang = "en" > < head > < meta charset = "UTF-8" > < me…" at bounding box center [573, 271] width 509 height 402
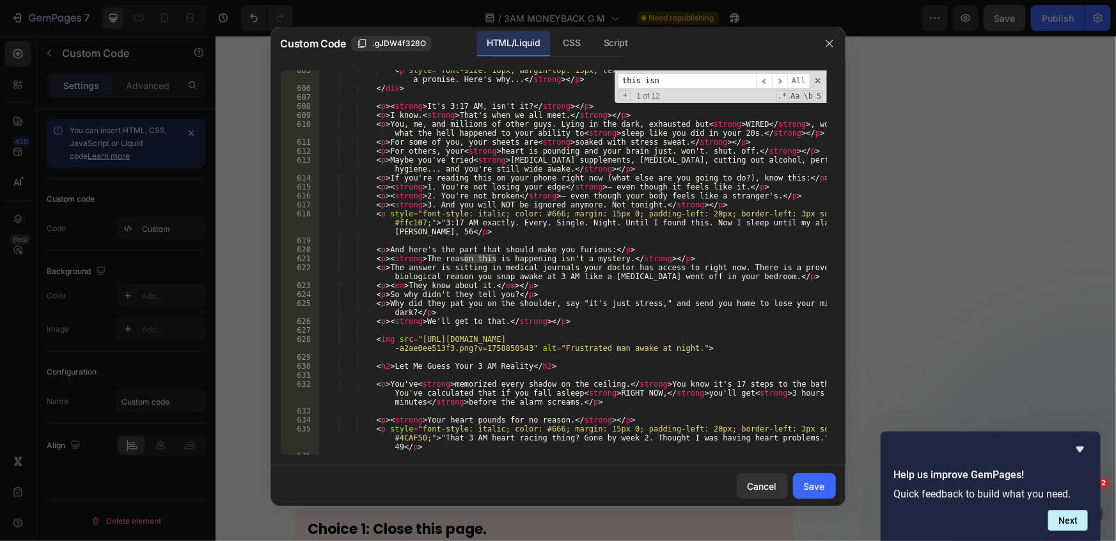
scroll to position [8559, 0]
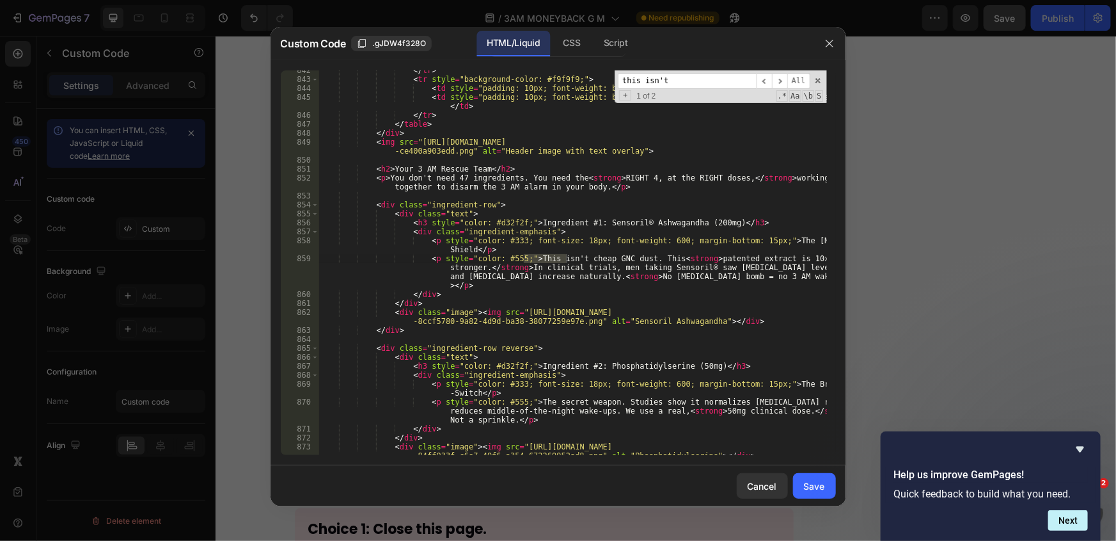
type input "this isn't"
type textarea "</div>"
click at [459, 300] on div "</ tr > < tr style = "background-color: #f9f9f9;" > < td style = "padding: 10px…" at bounding box center [573, 271] width 509 height 411
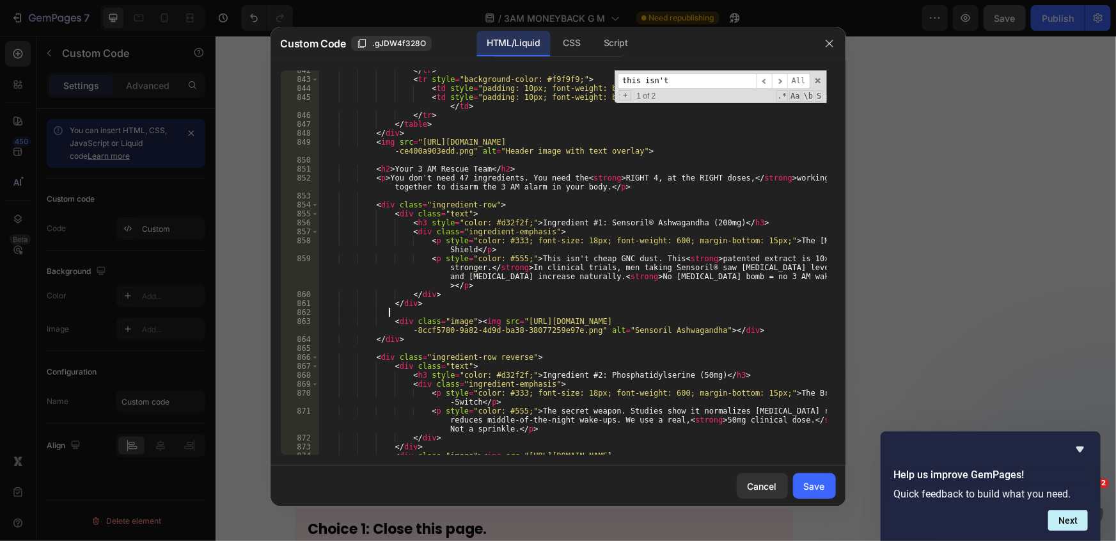
paste textarea "<a href="https://officialkleos.com/pages/3am-reset-m?utm_content=picture_this_c…"
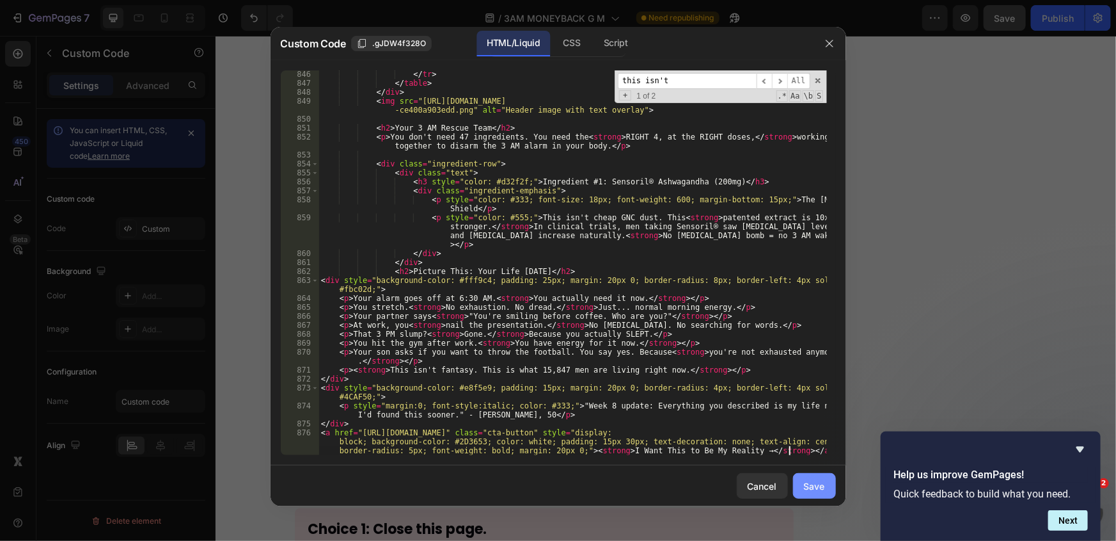
type textarea "<a href="https://officialkleos.com/pages/3am-reset-m?utm_content=picture_this_c…"
click at [820, 486] on div "Save" at bounding box center [814, 485] width 21 height 13
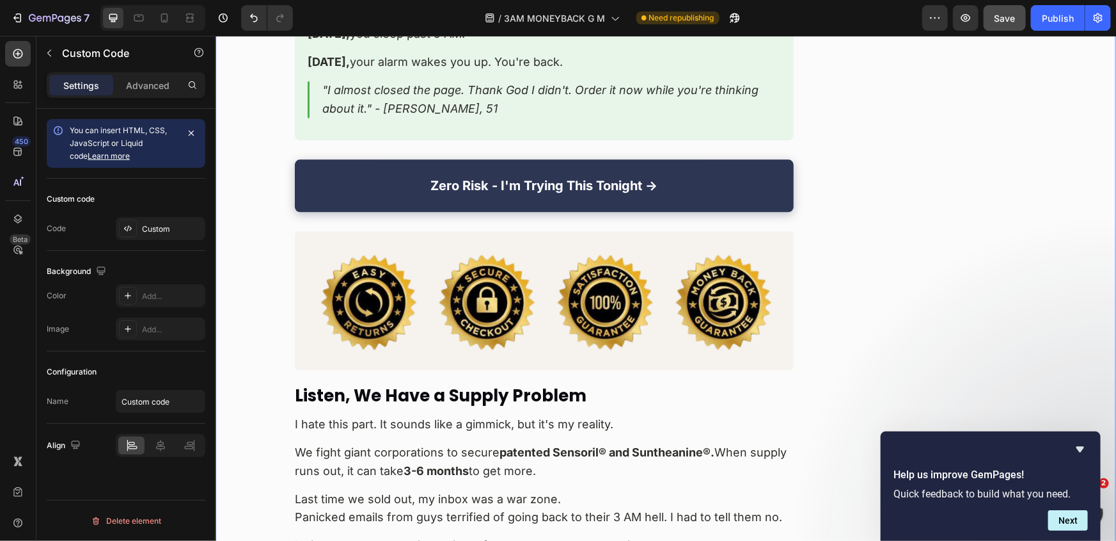
scroll to position [13772, 0]
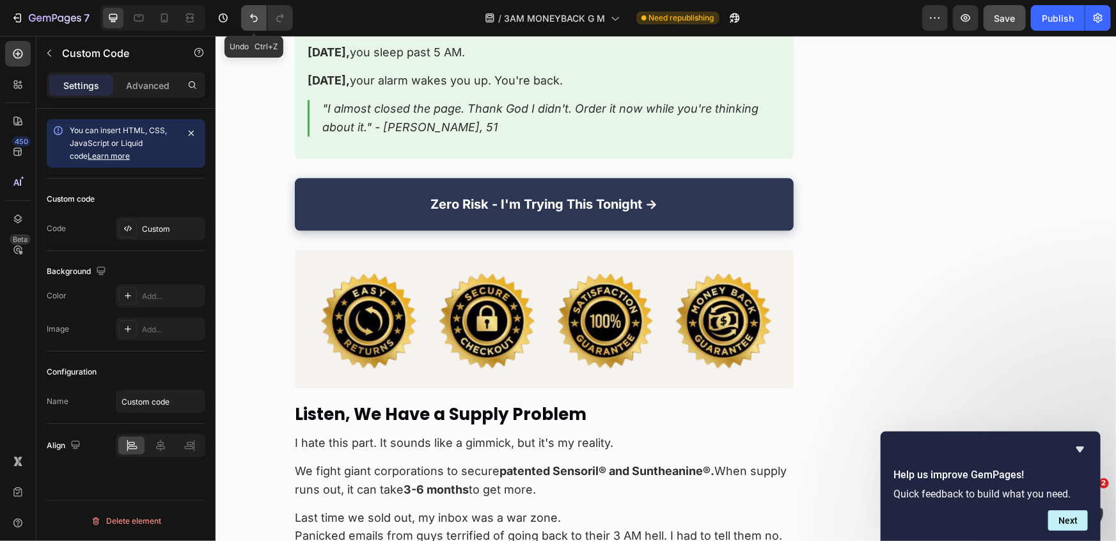
click at [256, 13] on icon "Undo/Redo" at bounding box center [254, 18] width 13 height 13
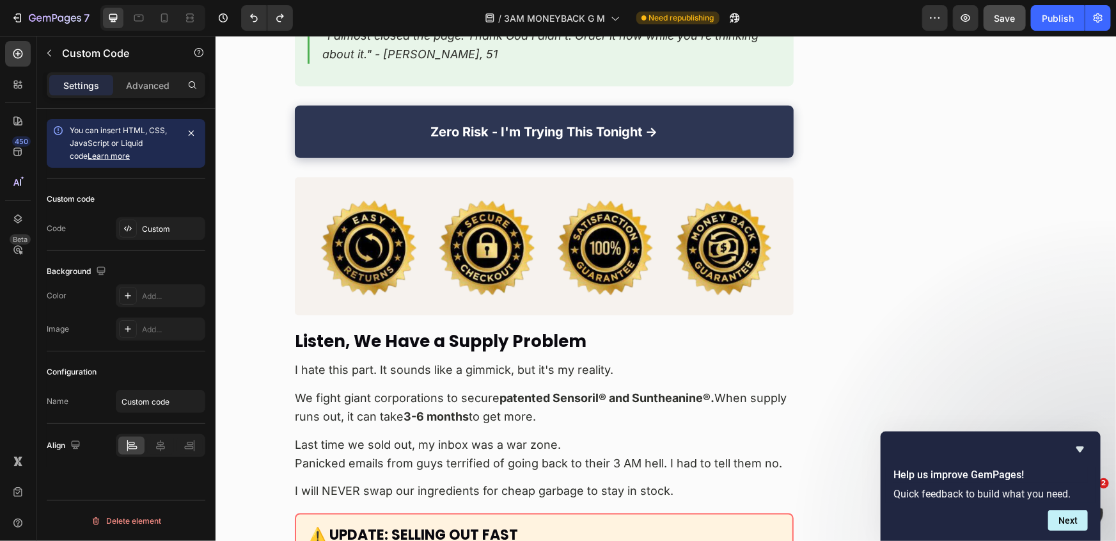
scroll to position [13016, 0]
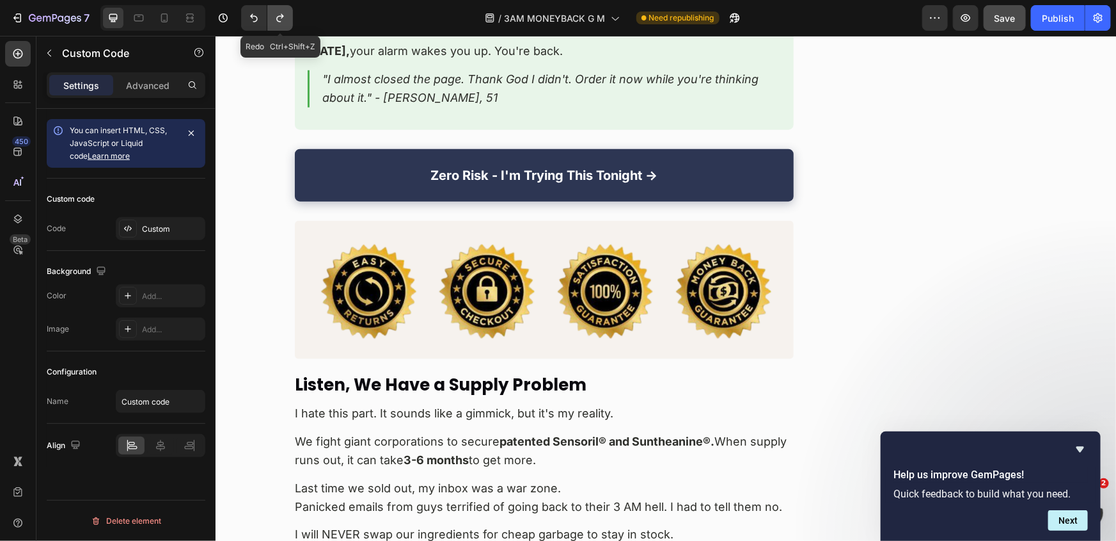
click at [284, 15] on icon "Undo/Redo" at bounding box center [280, 18] width 13 height 13
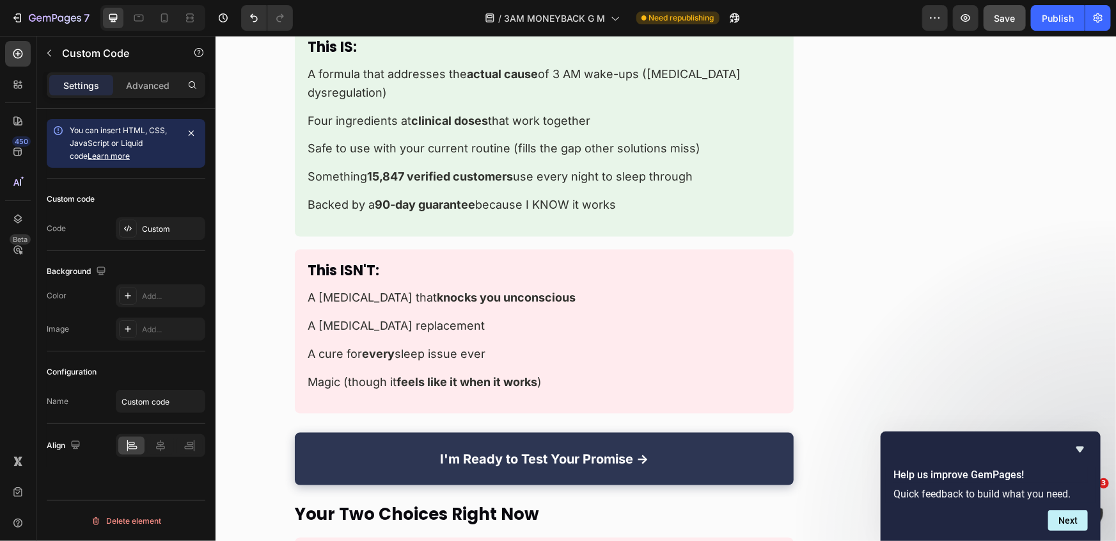
click at [479, 374] on strong "feels like it when it works" at bounding box center [466, 380] width 141 height 13
click at [147, 235] on div "Custom" at bounding box center [161, 228] width 90 height 23
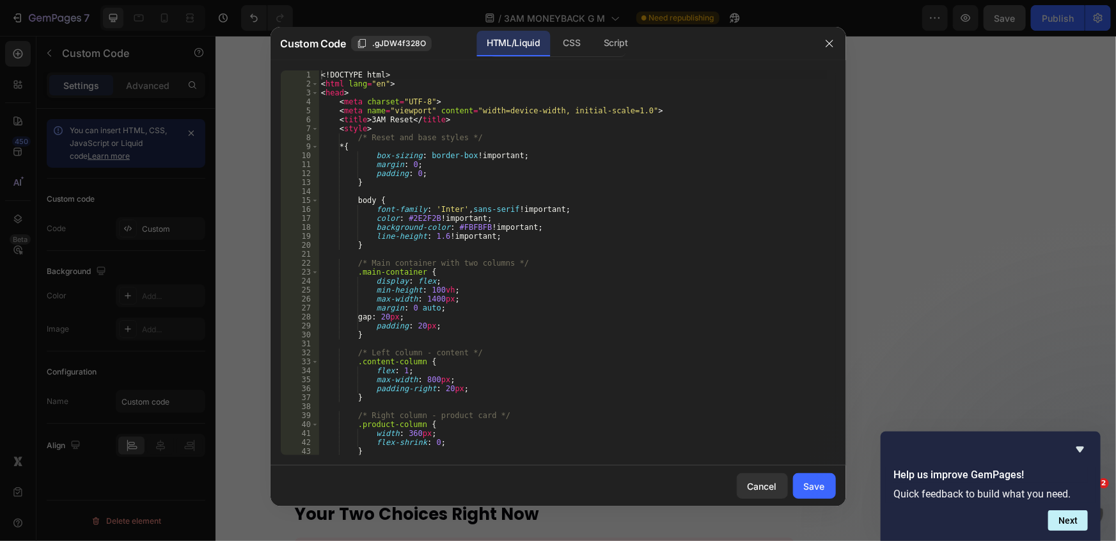
type textarea "display: flex;"
click at [447, 280] on div "<! DOCTYPE html > < html lang = "en" > < head > < meta charset = "UTF-8" > < me…" at bounding box center [573, 271] width 509 height 402
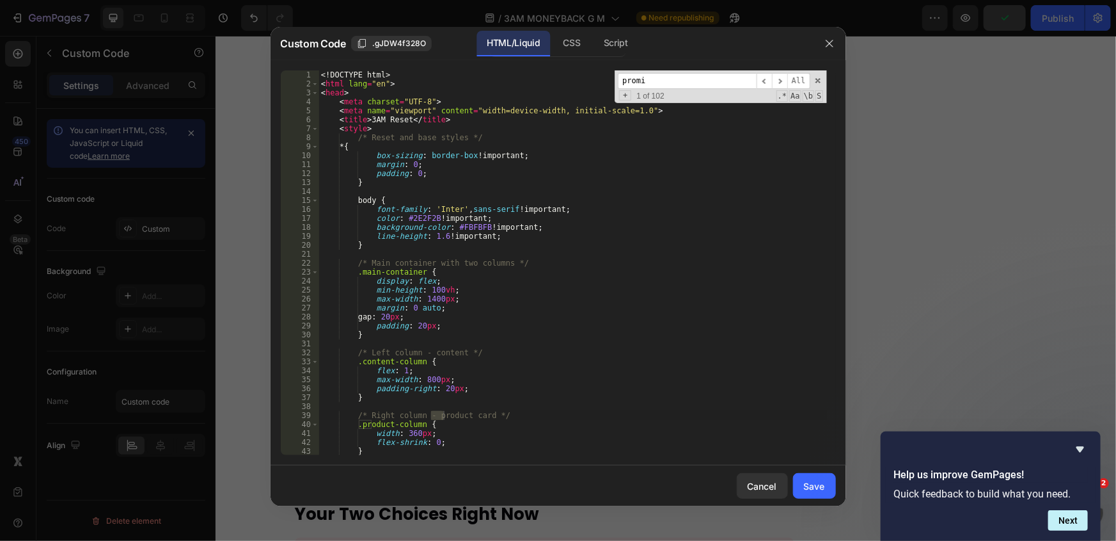
scroll to position [5218, 0]
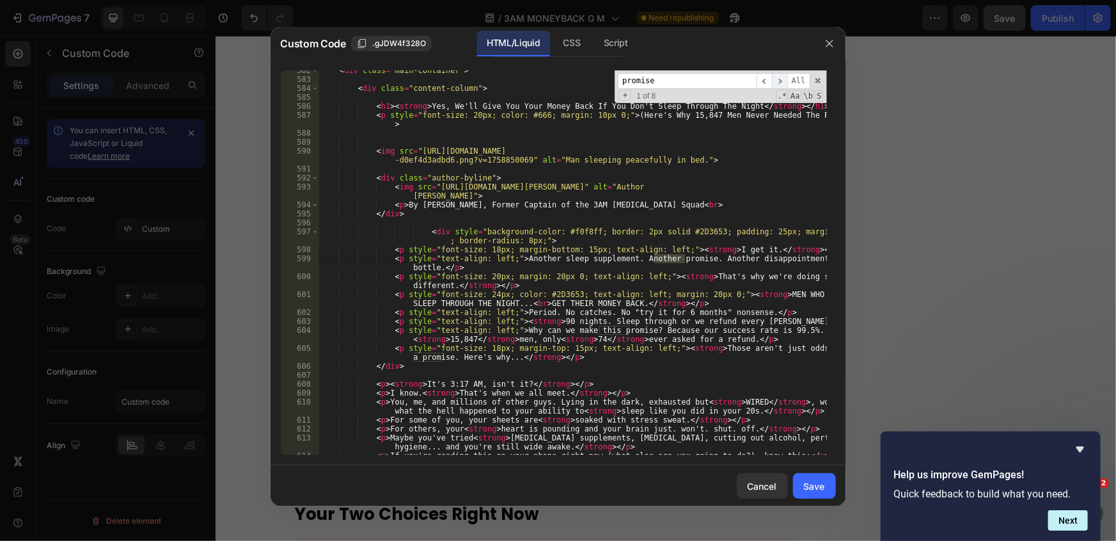
type input "promise"
click at [781, 80] on span "​" at bounding box center [779, 81] width 15 height 16
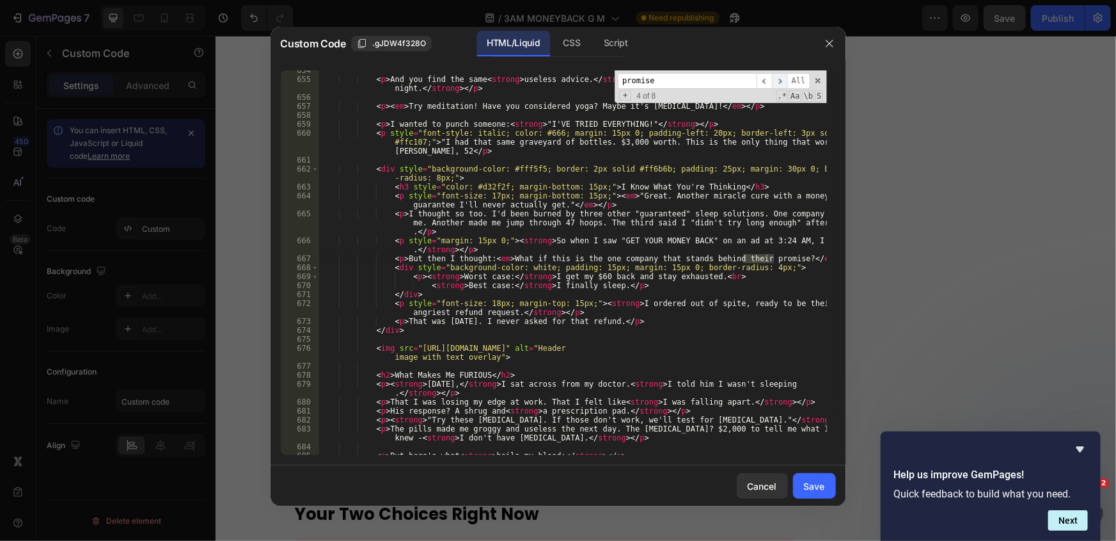
click at [781, 80] on span "​" at bounding box center [779, 81] width 15 height 16
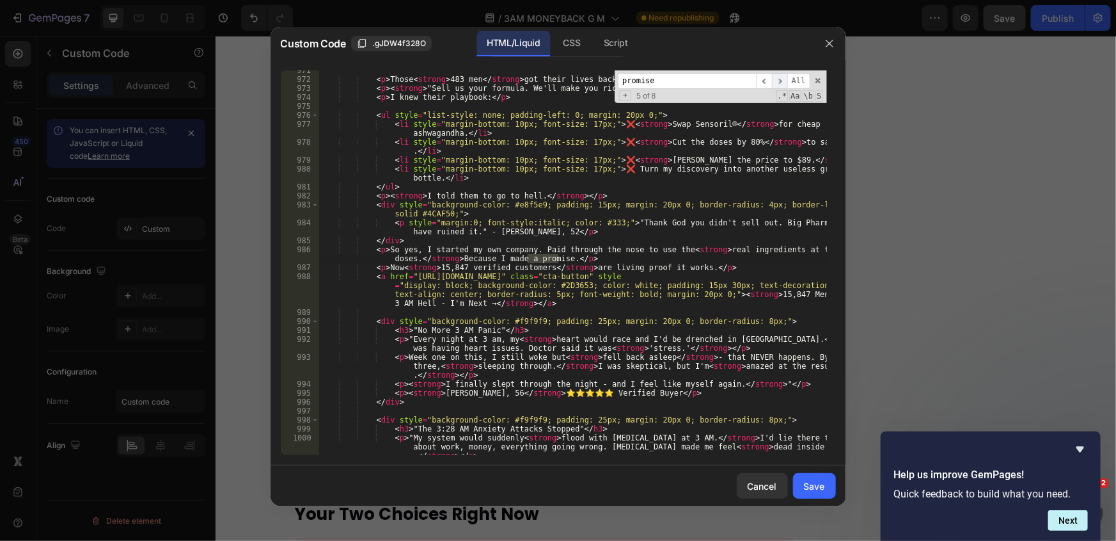
click at [781, 80] on span "​" at bounding box center [779, 81] width 15 height 16
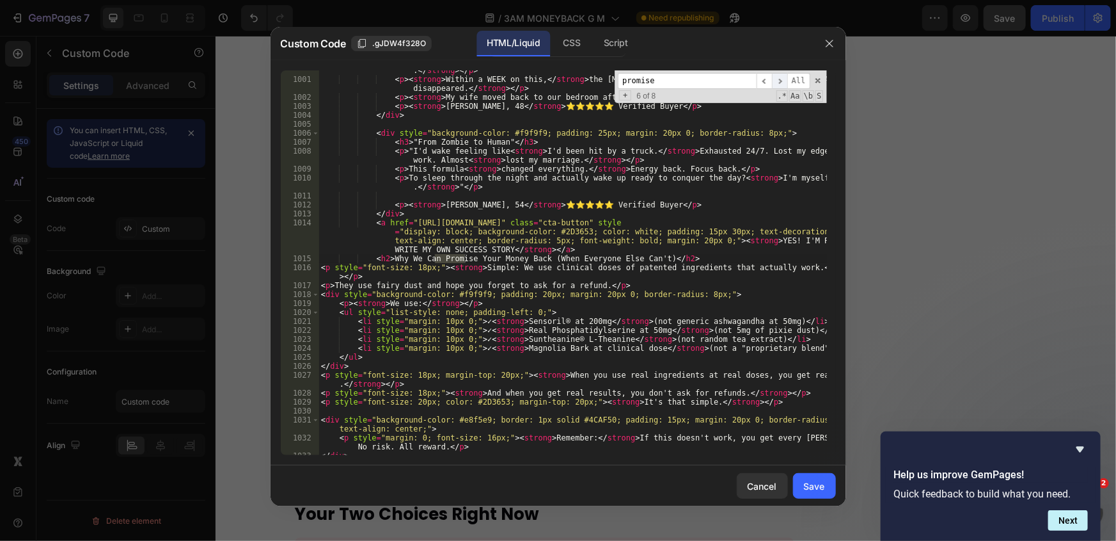
click at [781, 80] on span "​" at bounding box center [779, 81] width 15 height 16
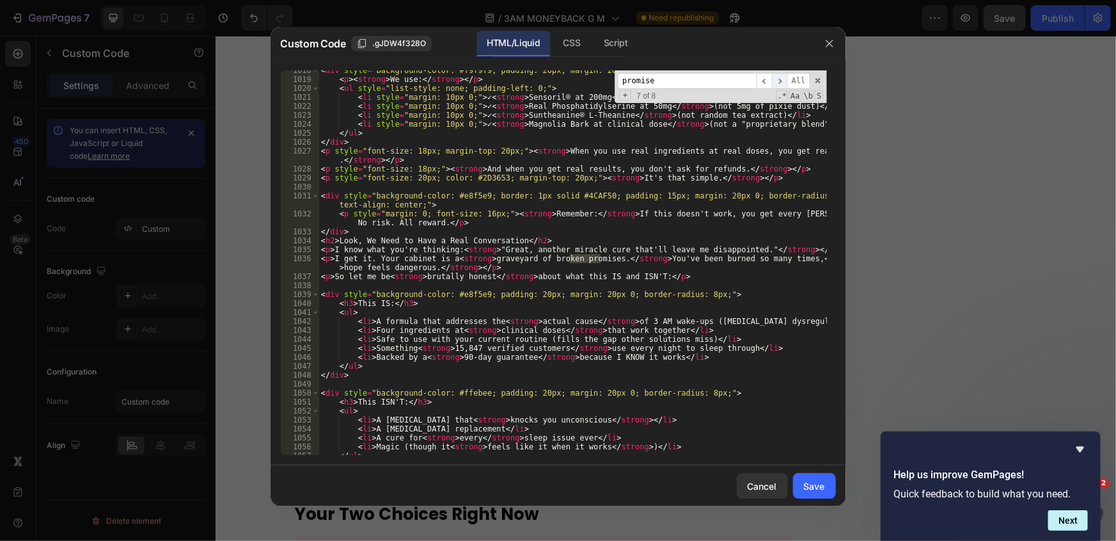
click at [781, 80] on span "​" at bounding box center [779, 81] width 15 height 16
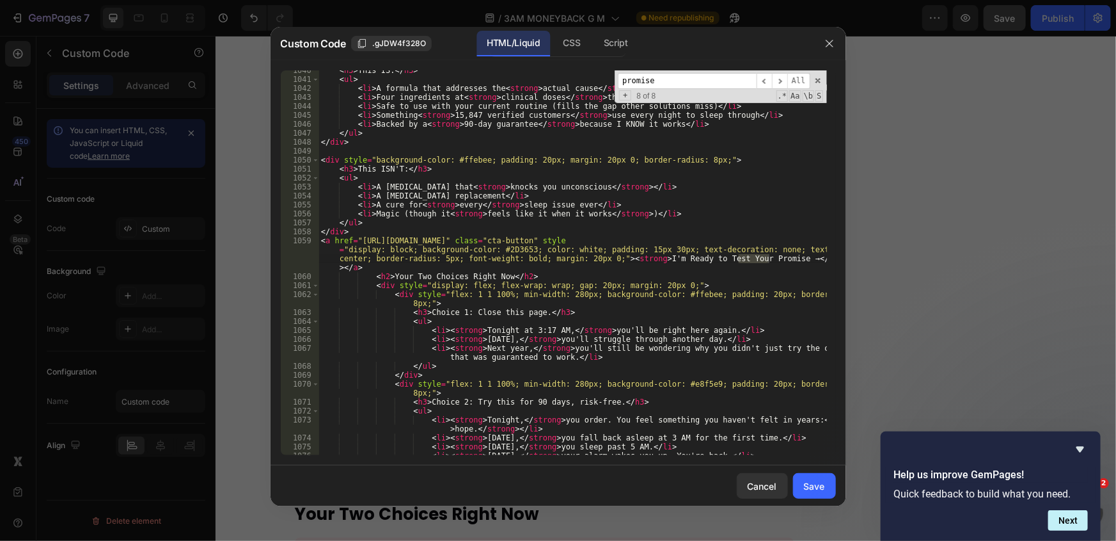
type textarea "<a href="https://officialkleos.com/pages/3am-reset-m?utm_content=honest_convers…"
click at [425, 268] on div "< h3 > This IS: </ h3 > < ul > < li > A formula that addresses the < strong > a…" at bounding box center [573, 267] width 509 height 402
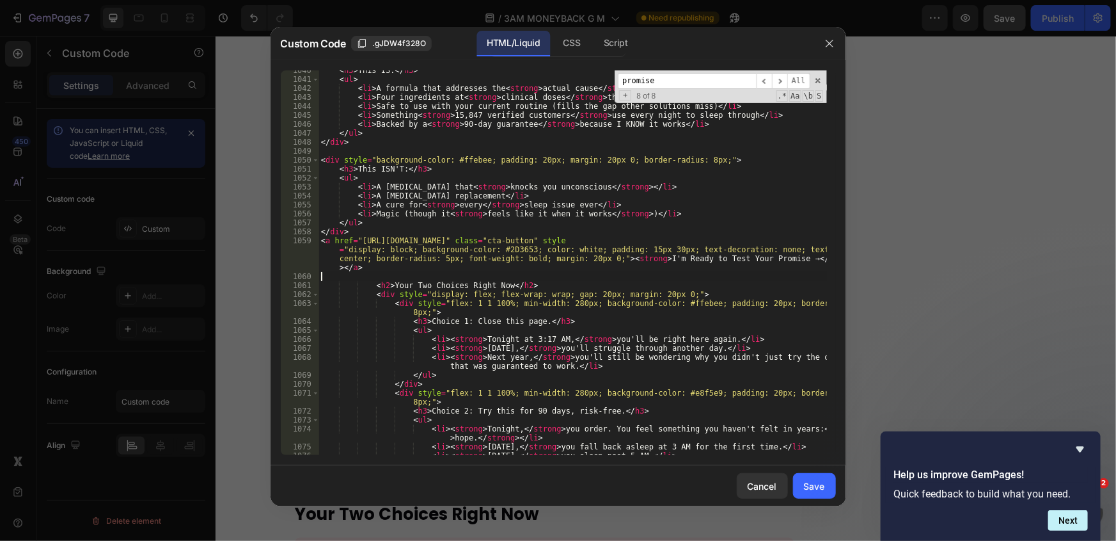
paste textarea "<a href="https://officialkleos.com/pages/3am-reset-m?utm_content=picture_this_c…"
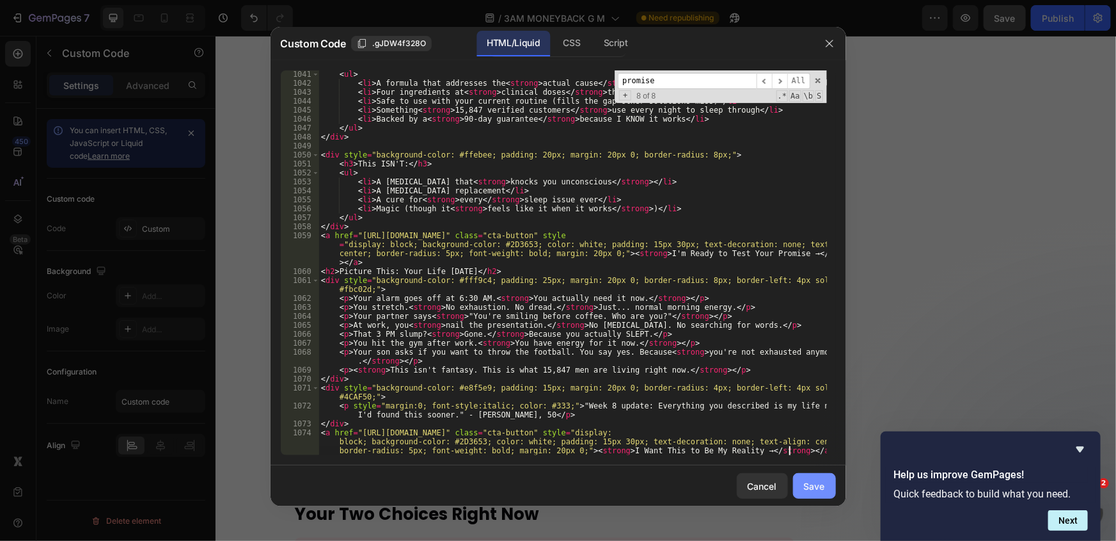
type textarea "<a href="https://officialkleos.com/pages/3am-reset-m?utm_content=picture_this_c…"
click at [825, 482] on button "Save" at bounding box center [814, 486] width 43 height 26
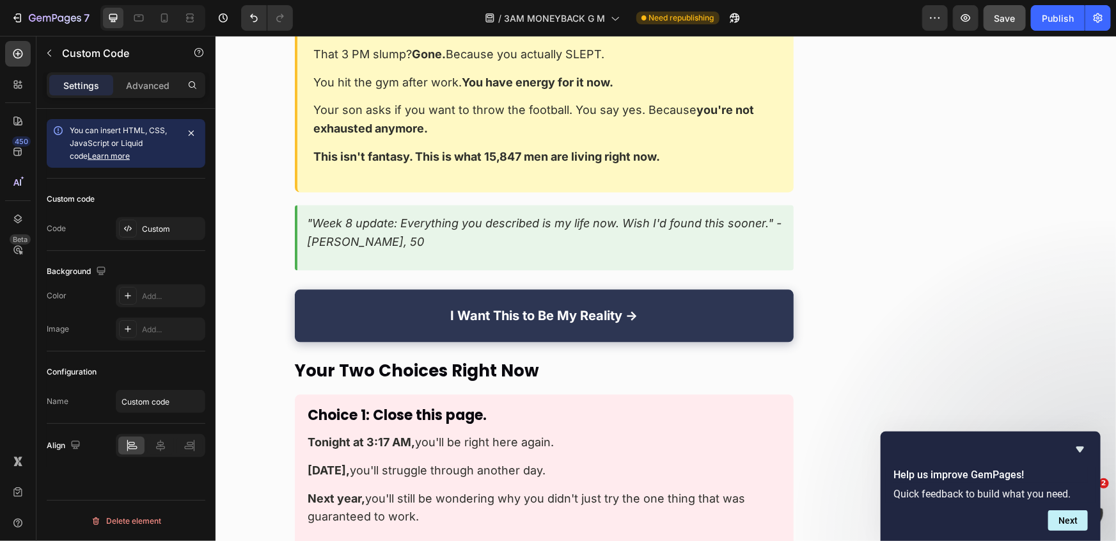
scroll to position [13597, 0]
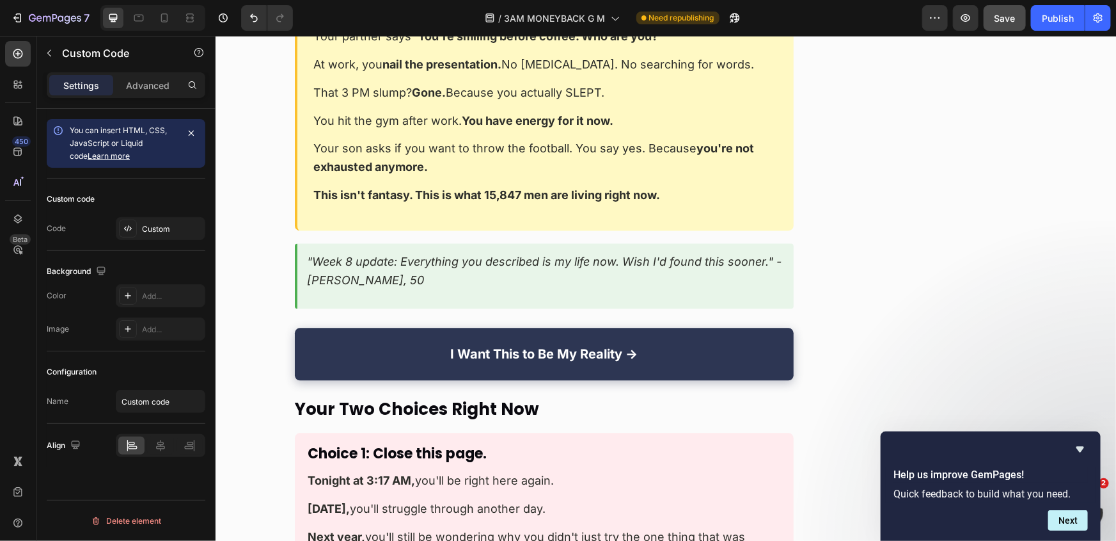
click at [435, 432] on div "Choice 1: Close this page. Tonight at 3:17 AM, you'll be right here again. Tomo…" at bounding box center [543, 509] width 499 height 155
click at [151, 219] on div "Custom" at bounding box center [161, 228] width 90 height 23
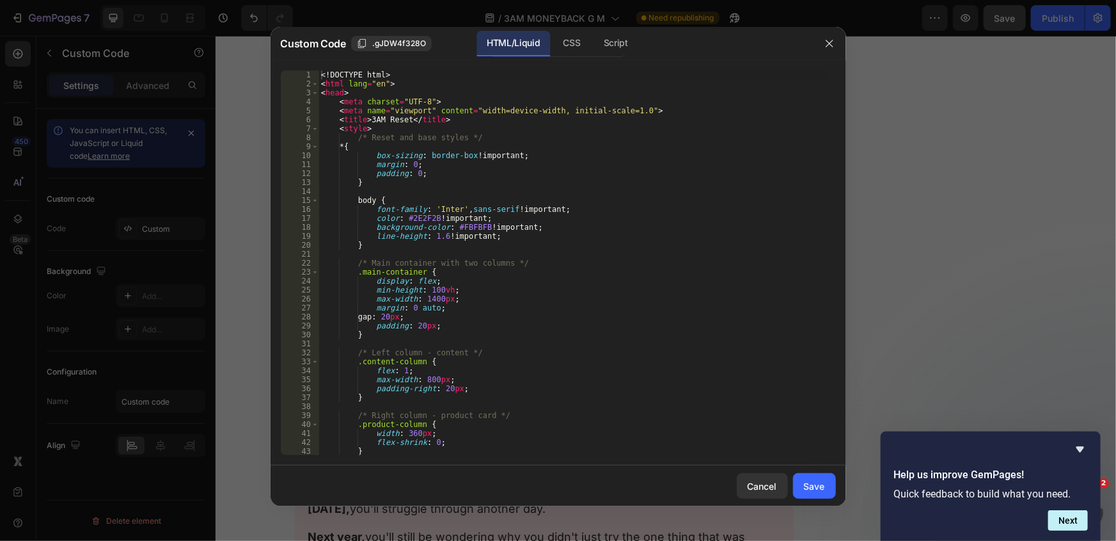
click at [651, 166] on div "<! DOCTYPE html > < html lang = "en" > < head > < meta charset = "UTF-8" > < me…" at bounding box center [573, 271] width 509 height 402
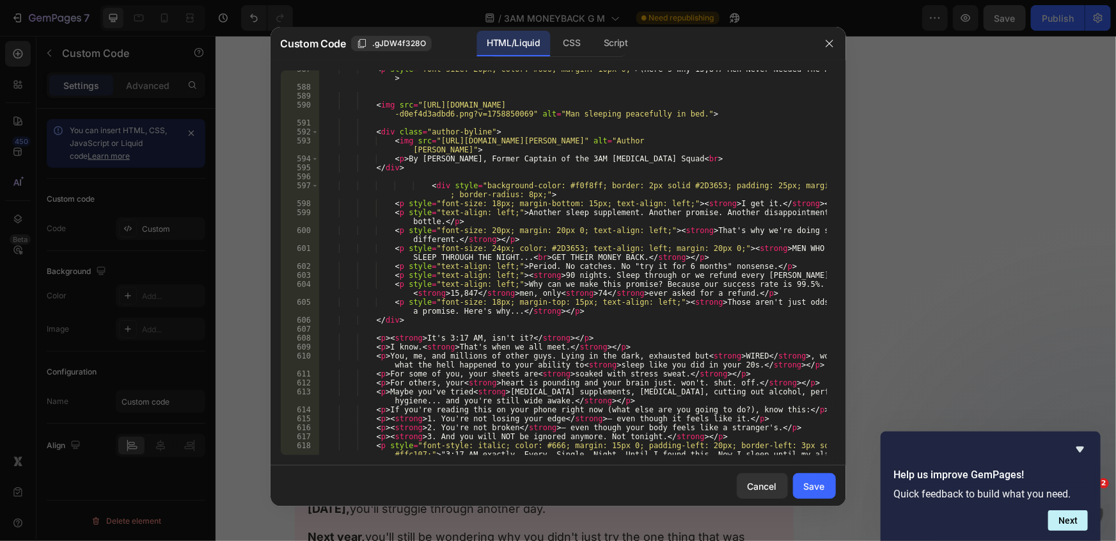
scroll to position [5160, 0]
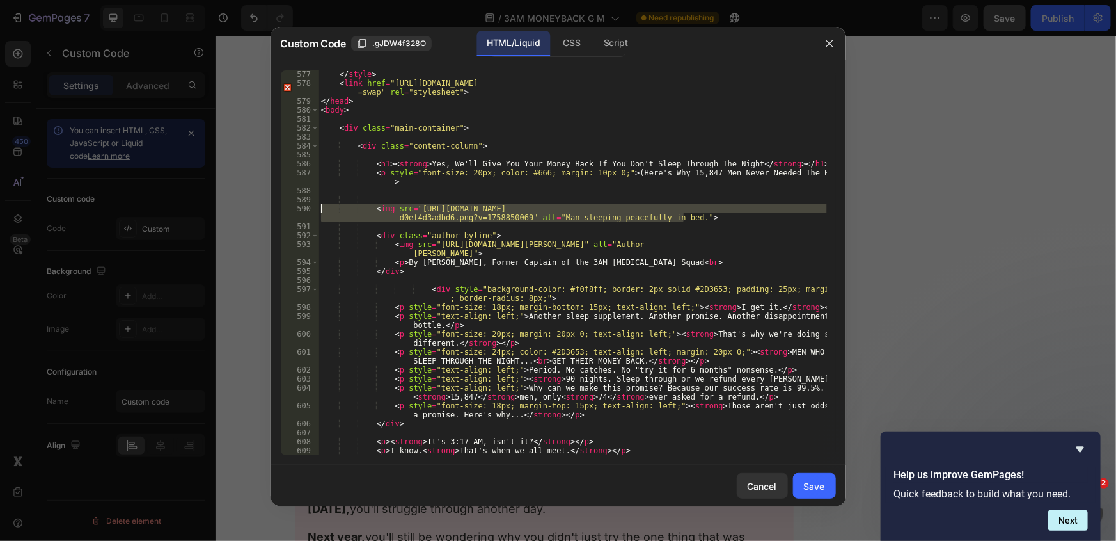
drag, startPoint x: 706, startPoint y: 218, endPoint x: 253, endPoint y: 204, distance: 453.2
click at [253, 204] on div "Custom Code .gJDW4f328O HTML/Liquid CSS Script margin: 0; 577 578 579 580 581 5…" at bounding box center [558, 270] width 1116 height 541
type textarea "<img src="https://cdn.shopify.com/s/files/1/0661/2677/4444/files/75.00_4_60ffdc…"
click at [632, 277] on div "</ style > < link href = "https://fonts.googleapis.com/css2?family=Poppins:wght…" at bounding box center [573, 275] width 509 height 411
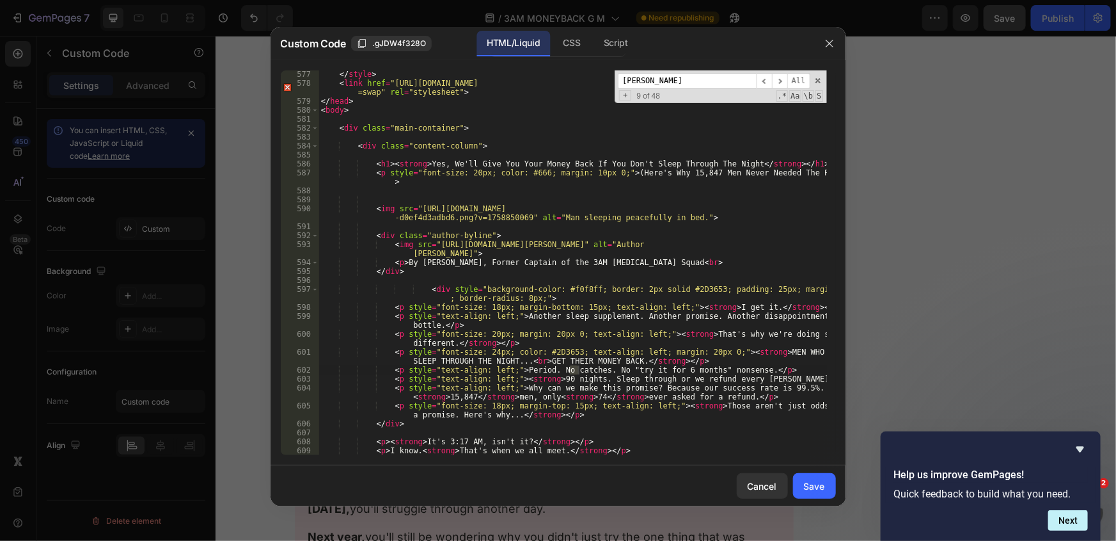
scroll to position [11595, 0]
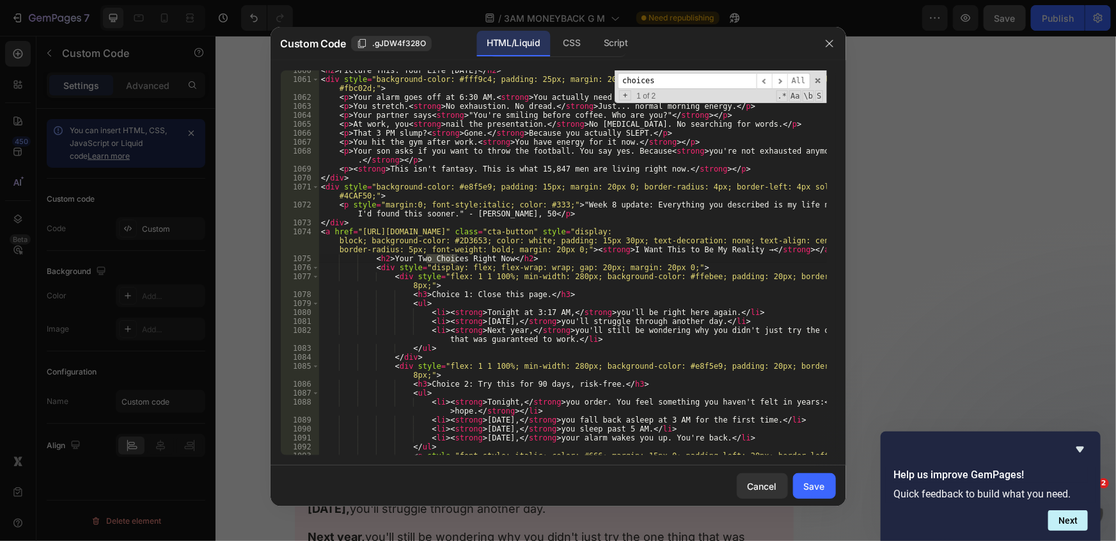
type input "choices"
click at [370, 255] on div "< h2 > Picture This: Your Life 8 Weeks From Now </ h2 > < div style = "backgrou…" at bounding box center [573, 276] width 509 height 420
type textarea "<h2>Your Two Choices Right Now</h2>"
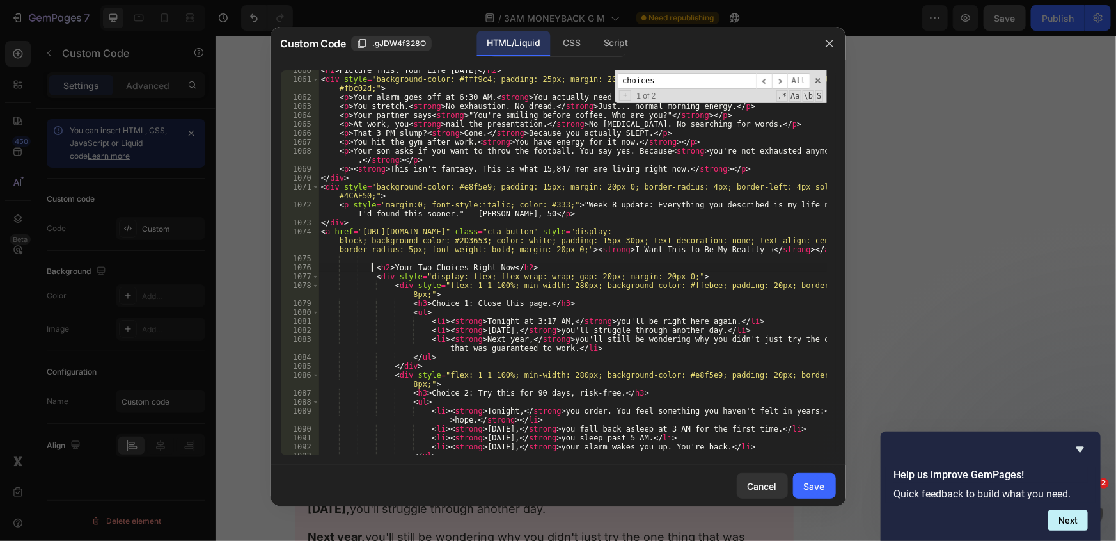
click at [379, 258] on div "< h2 > Picture This: Your Life 8 Weeks From Now </ h2 > < div style = "backgrou…" at bounding box center [573, 267] width 509 height 402
paste textarea "<img src="https://cdn.shopify.com/s/files/1/0661/2677/4444/files/75.00_4_60ffdc…"
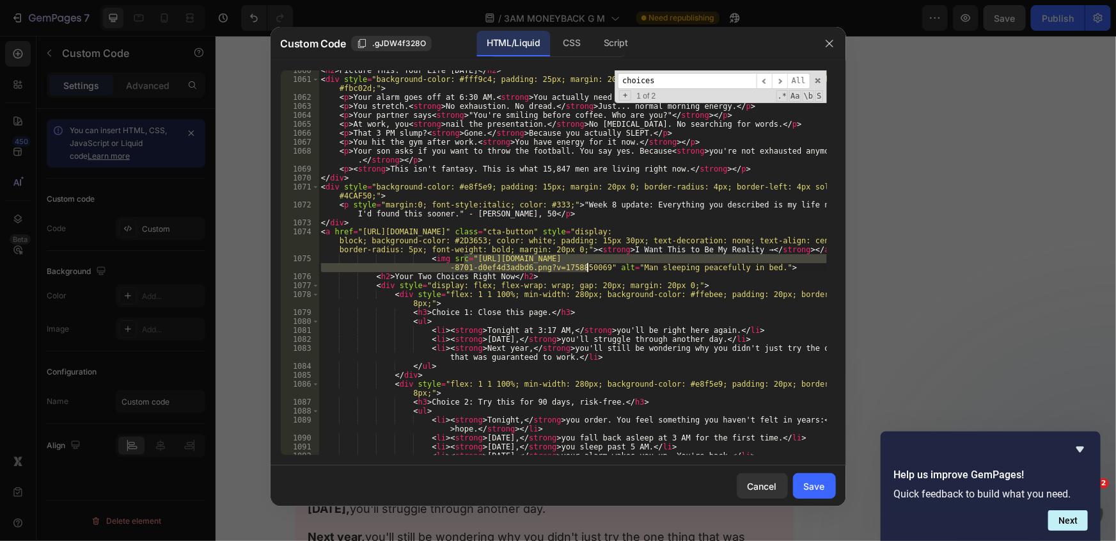
drag, startPoint x: 465, startPoint y: 258, endPoint x: 586, endPoint y: 269, distance: 121.4
click at [586, 269] on div "< h2 > Picture This: Your Life 8 Weeks From Now </ h2 > < div style = "backgrou…" at bounding box center [573, 267] width 509 height 402
paste textarea "6_fa2a03ee-cc93-4753-94b0-efb3e934cb17.png?v=1758851214"
type textarea "<img src="https://cdn.shopify.com/s/files/1/0661/2677/4444/files/75.00_6_fa2a03…"
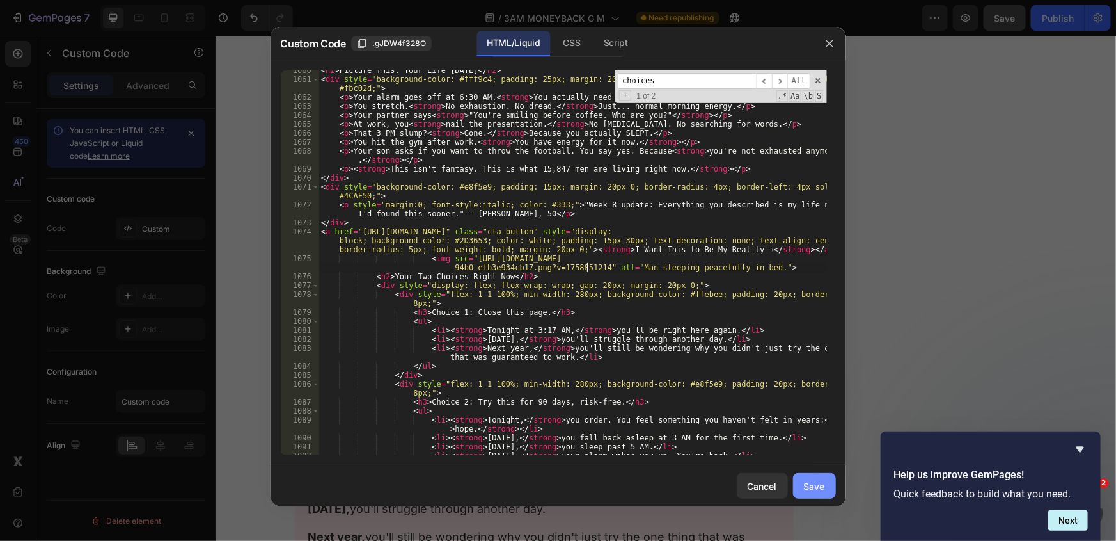
click at [811, 484] on div "Save" at bounding box center [814, 485] width 21 height 13
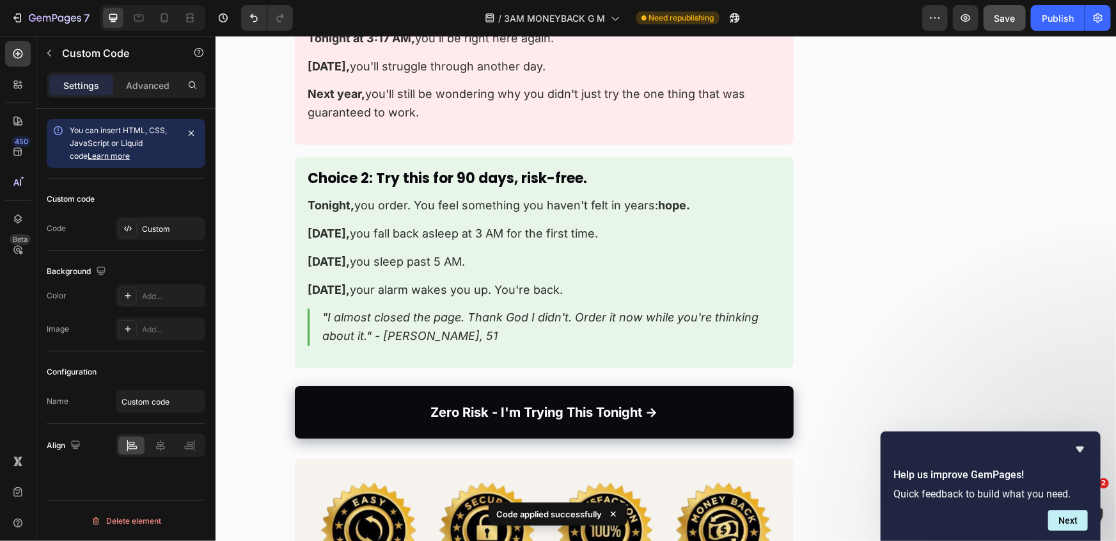
scroll to position [14354, 0]
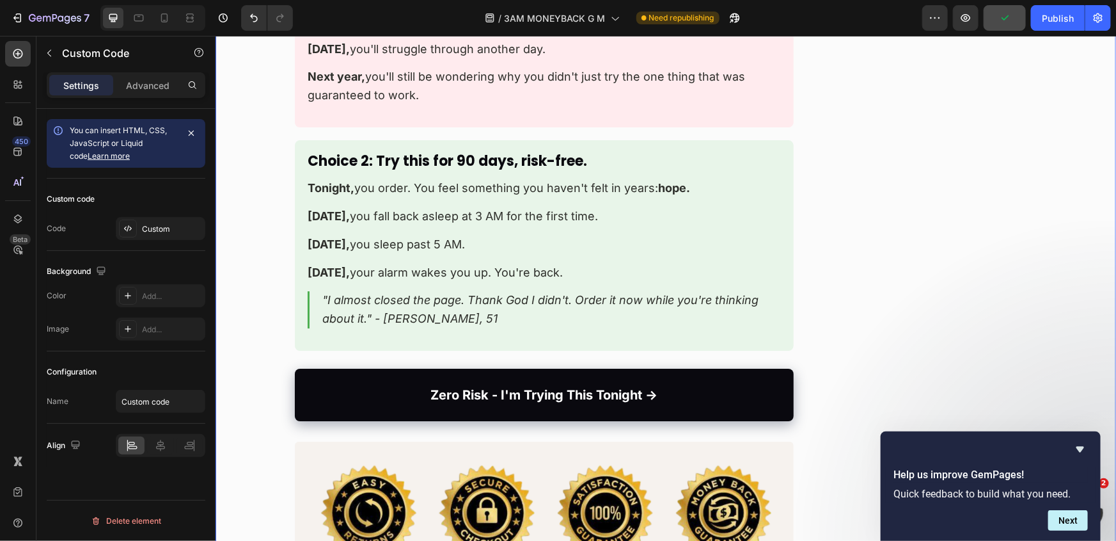
click at [448, 368] on link "Zero Risk - I'm Trying This Tonight →" at bounding box center [543, 394] width 499 height 52
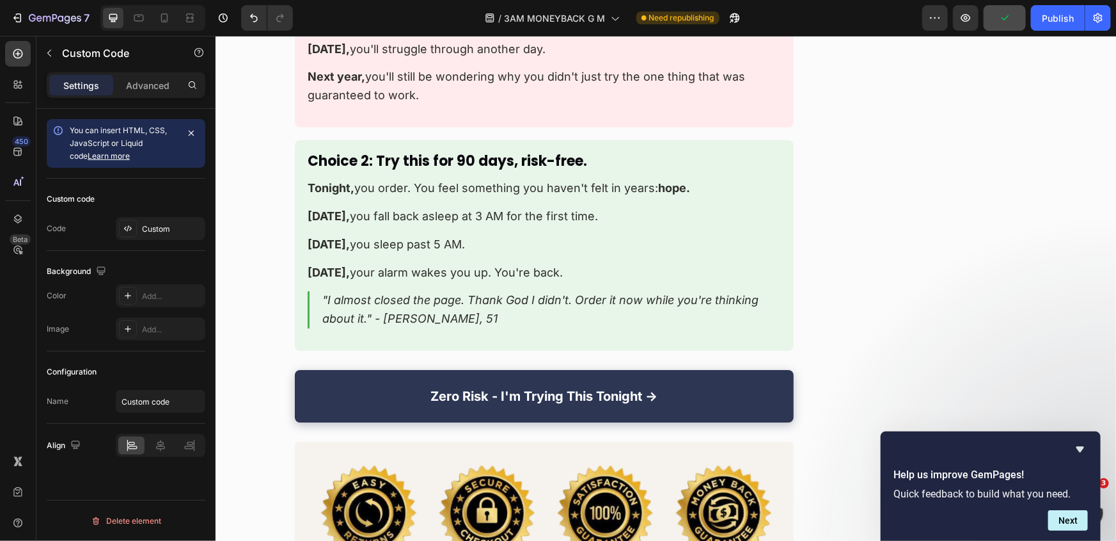
click at [431, 290] on p ""I almost closed the page. Thank God I didn't. Order it now while you're thinki…" at bounding box center [543, 308] width 473 height 37
click at [157, 226] on div "Custom" at bounding box center [172, 229] width 60 height 12
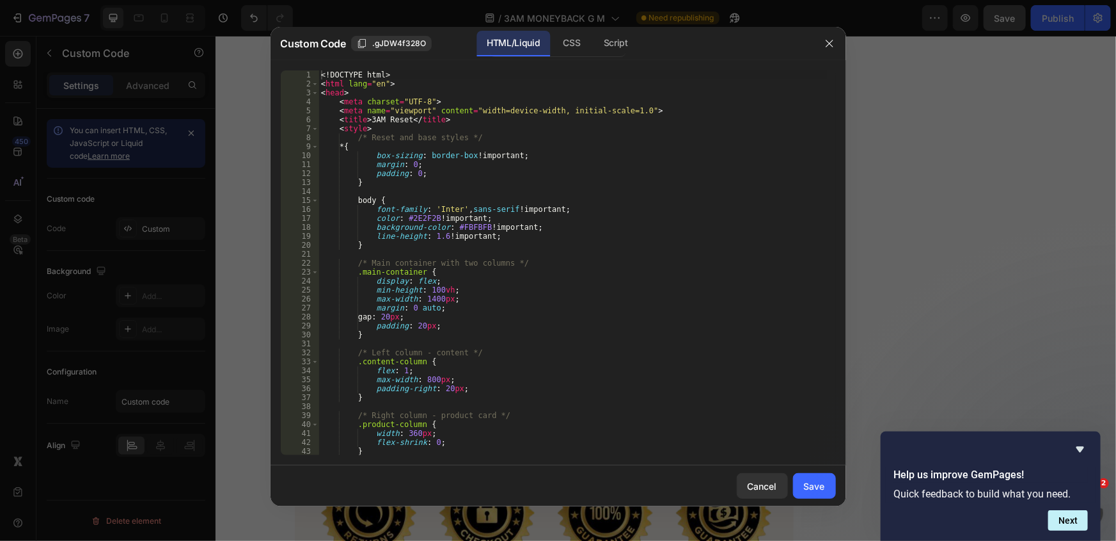
type textarea "}"
click at [472, 241] on div "<! DOCTYPE html > < html lang = "en" > < head > < meta charset = "UTF-8" > < me…" at bounding box center [573, 271] width 509 height 402
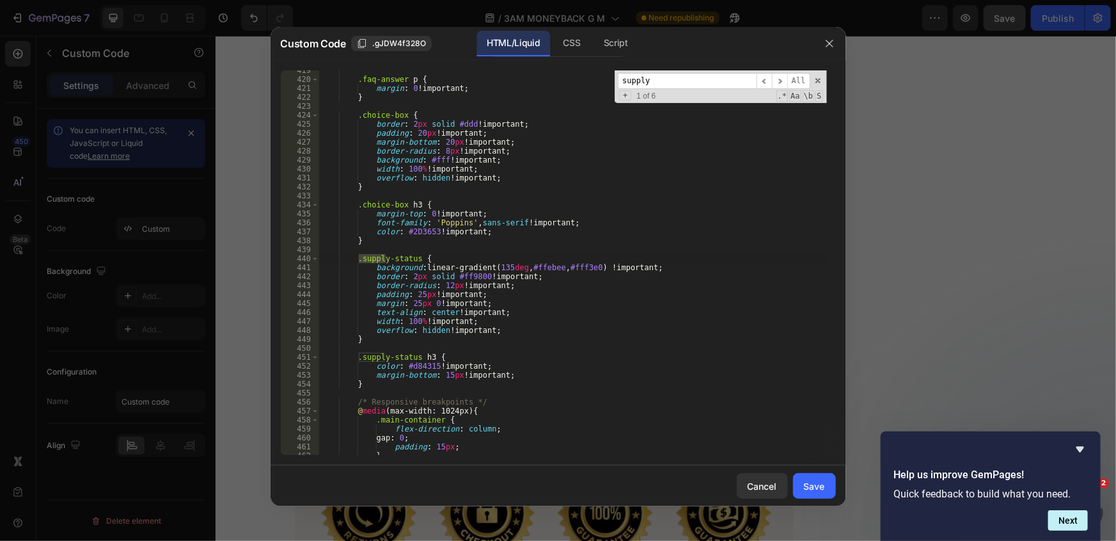
scroll to position [11927, 0]
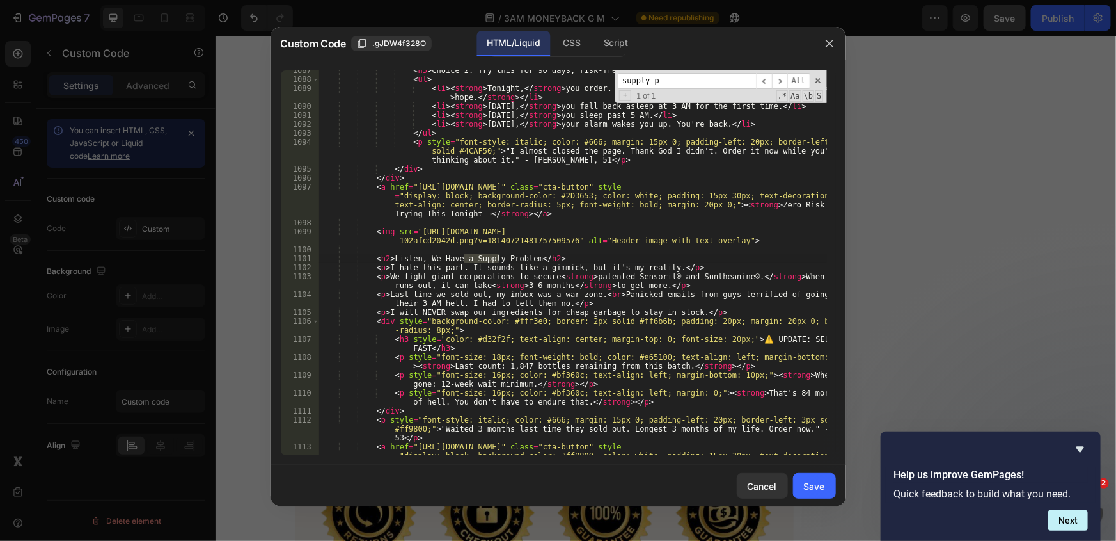
type input "supply p"
click at [507, 247] on div "< h3 > Choice 2: Try this for 90 days, risk-free. </ h3 > < ul > < li > < stron…" at bounding box center [573, 280] width 509 height 429
click at [413, 221] on div "< h3 > Choice 2: Try this for 90 days, risk-free. </ h3 > < ul > < li > < stron…" at bounding box center [573, 280] width 509 height 429
paste textarea "<a href="https://officialkleos.com/pages/3am-reset-m?utm_content=promise_cta" c…"
type textarea "<a href="https://officialkleos.com/pages/3am-reset-m?utm_content=promise_cta" c…"
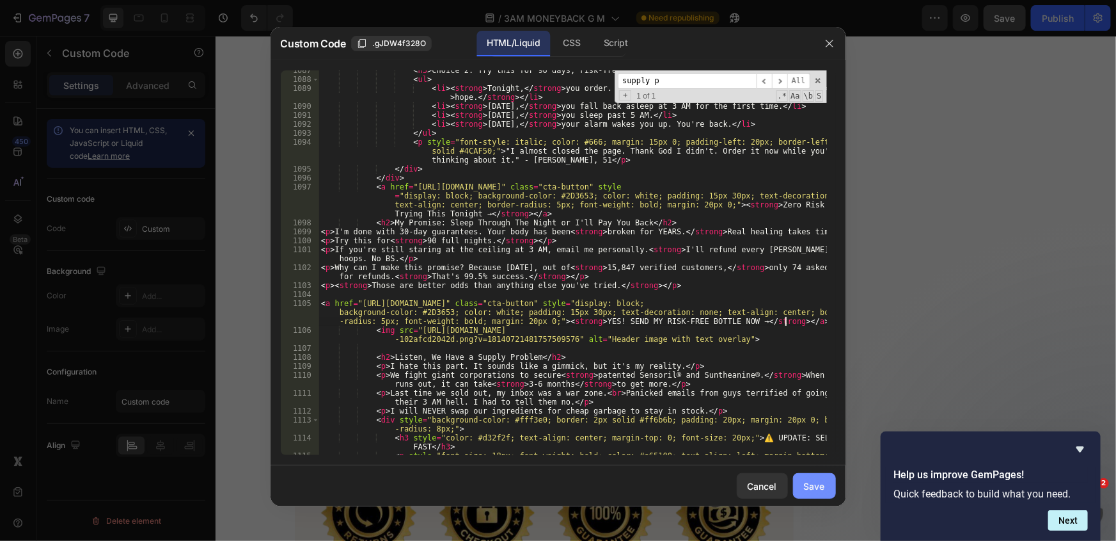
click at [828, 484] on button "Save" at bounding box center [814, 486] width 43 height 26
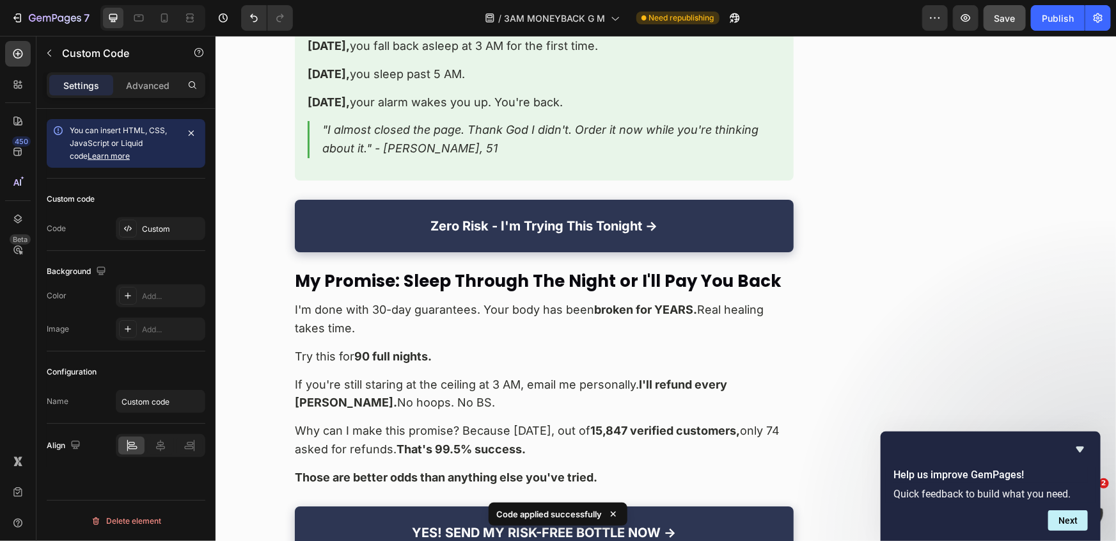
scroll to position [14528, 0]
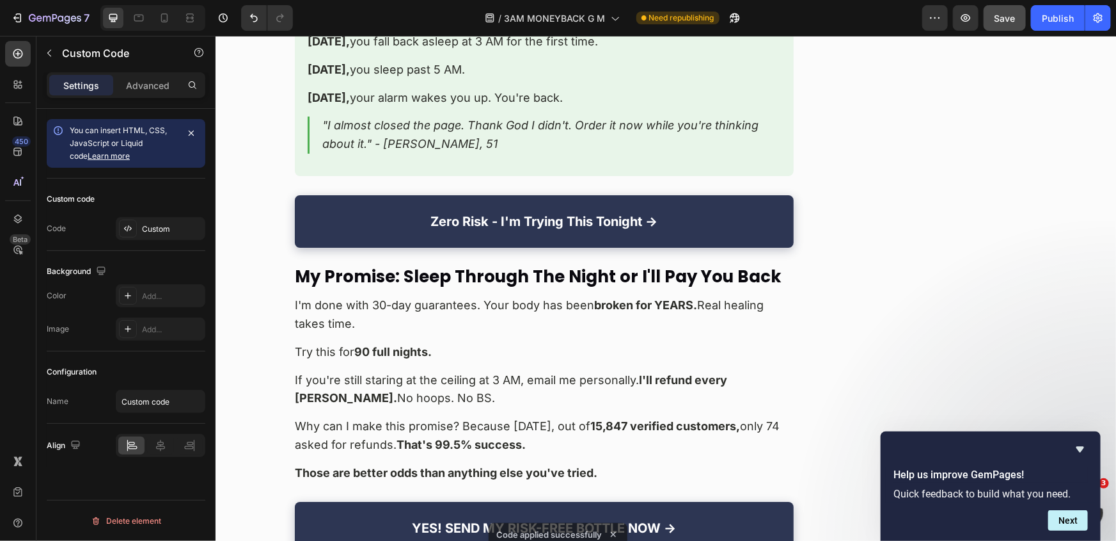
drag, startPoint x: 427, startPoint y: 61, endPoint x: 337, endPoint y: 200, distance: 165.6
click at [171, 240] on div "Custom code Code Custom" at bounding box center [126, 215] width 159 height 72
click at [164, 230] on div "Custom" at bounding box center [172, 229] width 60 height 12
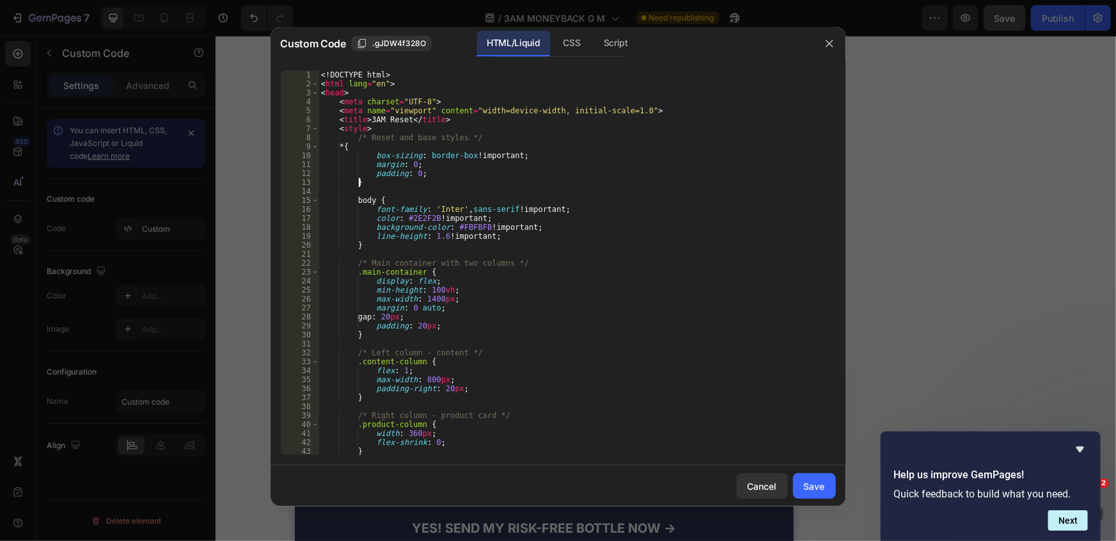
click at [665, 179] on div "<! DOCTYPE html > < html lang = "en" > < head > < meta charset = "UTF-8" > < me…" at bounding box center [573, 271] width 509 height 402
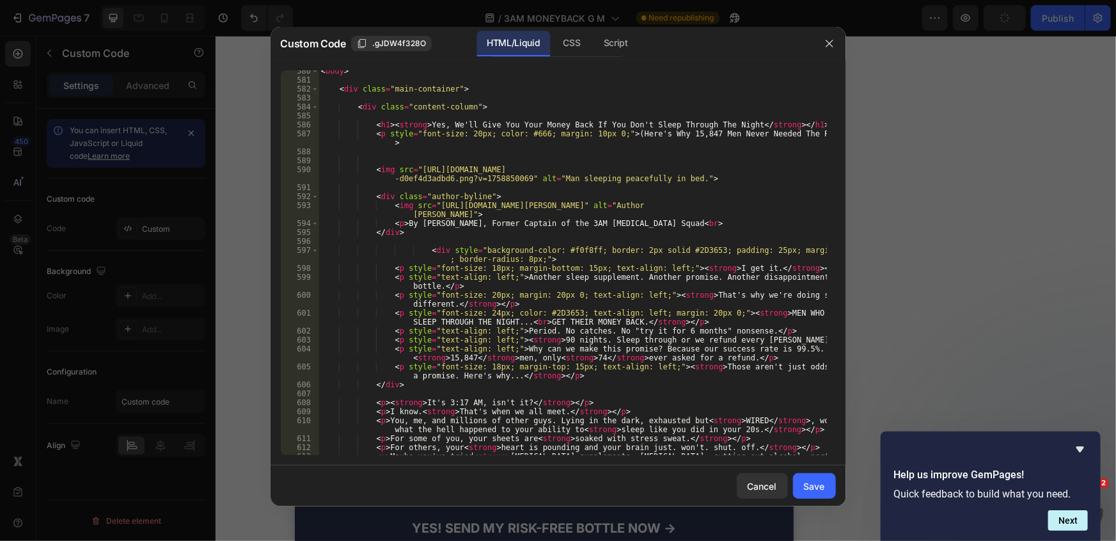
scroll to position [5158, 0]
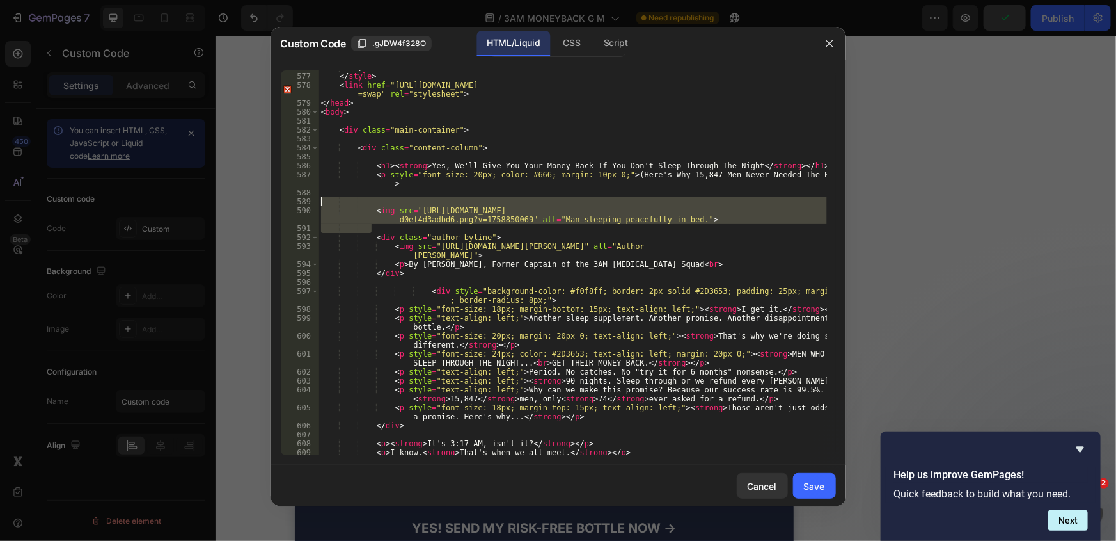
drag, startPoint x: 694, startPoint y: 224, endPoint x: 294, endPoint y: 205, distance: 400.3
click at [294, 205] on div "} 576 577 578 579 580 581 582 583 584 585 586 587 588 589 590 591 592 593 594 5…" at bounding box center [558, 262] width 555 height 385
click at [550, 219] on div "} </ style > < link href = "https://fonts.googleapis.com/css2?family=Poppins:wg…" at bounding box center [573, 262] width 509 height 385
type textarea "<img src="https://cdn.shopify.com/s/files/1/0661/2677/4444/files/75.00_4_60ffdc…"
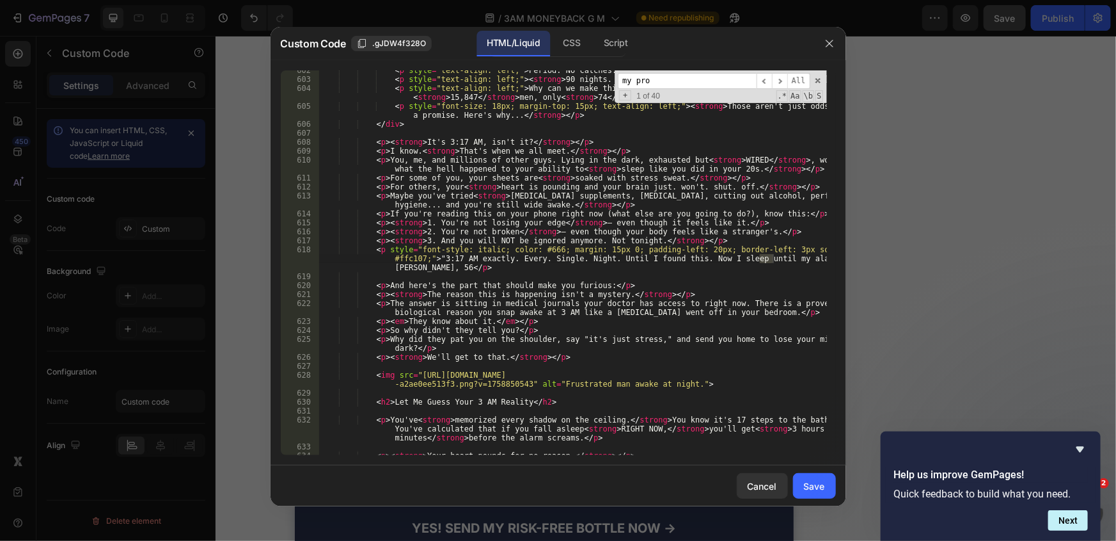
scroll to position [11891, 0]
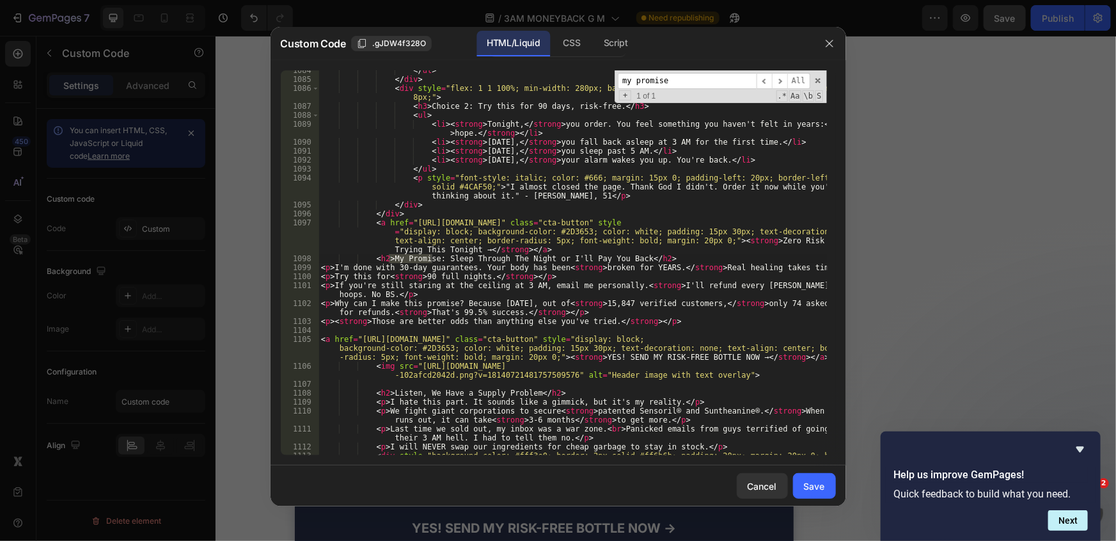
type input "my promise"
type textarea "<a href="https://officialkleos.com/pages/3am-reset-m?utm_content=choices_cta" c…"
click at [537, 250] on div "</ ul > </ div > < div style = "flex: 1 1 100%; min-width: 280px; background-co…" at bounding box center [573, 271] width 509 height 411
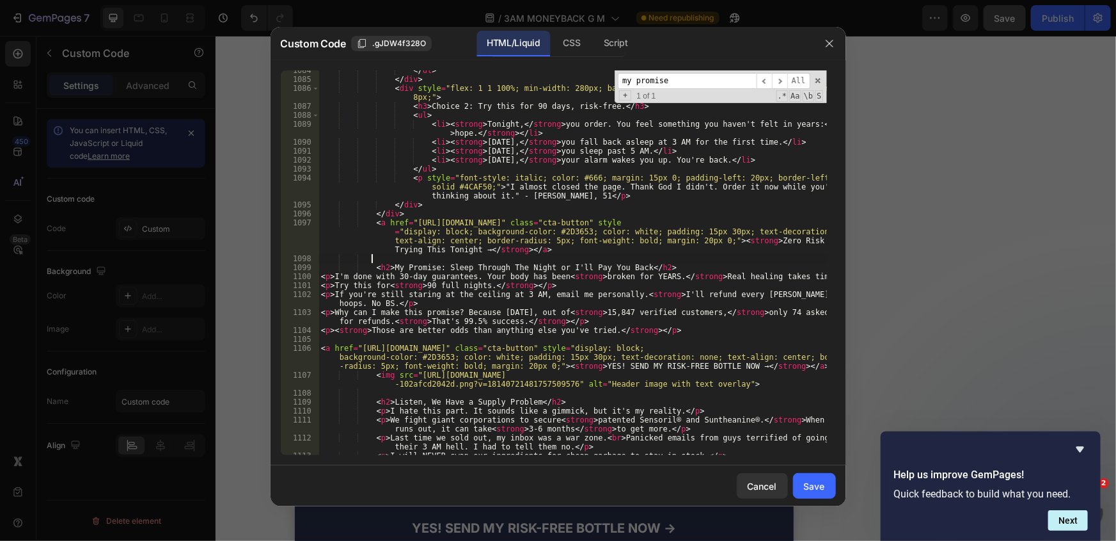
scroll to position [0, 3]
paste textarea
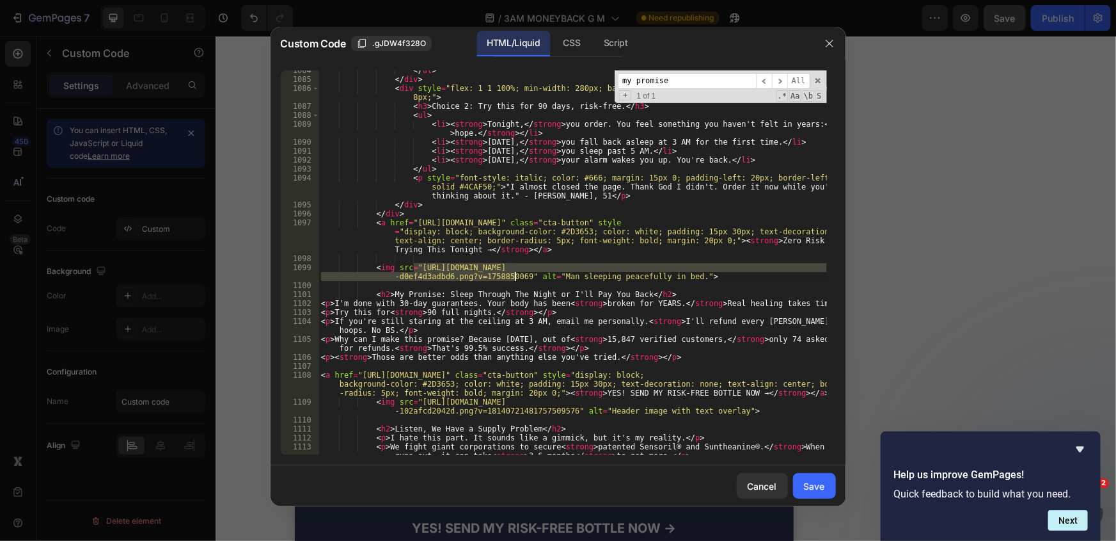
drag, startPoint x: 415, startPoint y: 266, endPoint x: 518, endPoint y: 275, distance: 103.4
click at [518, 275] on div "</ ul > </ div > < div style = "flex: 1 1 100%; min-width: 280px; background-co…" at bounding box center [573, 271] width 509 height 411
paste textarea "officialkleos.com/cdn/shop/files/gempages_569824420814652568-e459f847-1e3e-45ca…"
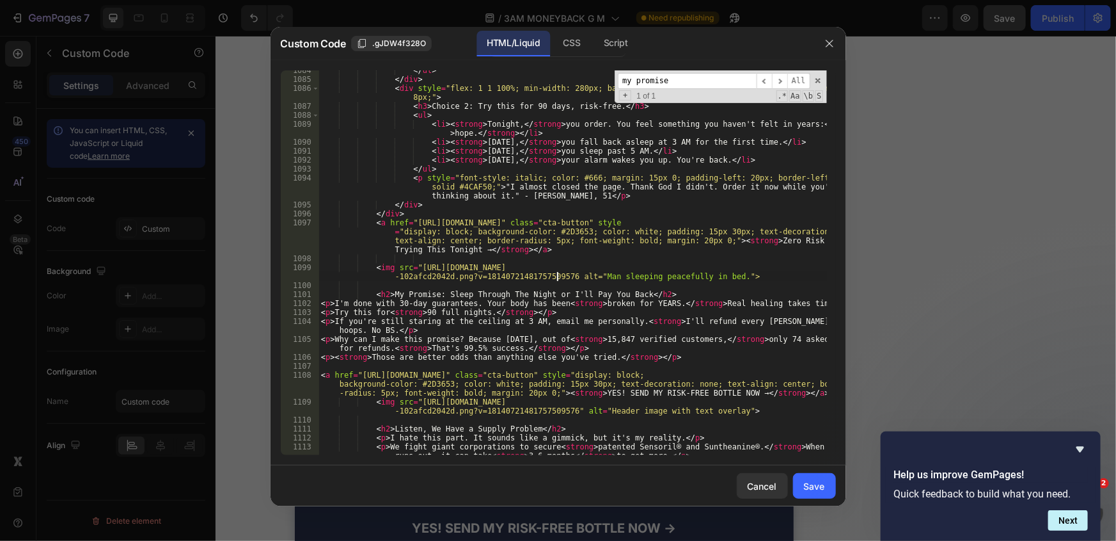
scroll to position [0, 54]
type textarea "<img src="https://officialkleos.com/cdn/shop/files/gempages_569824420814652568-…"
click at [820, 491] on div "Save" at bounding box center [814, 485] width 21 height 13
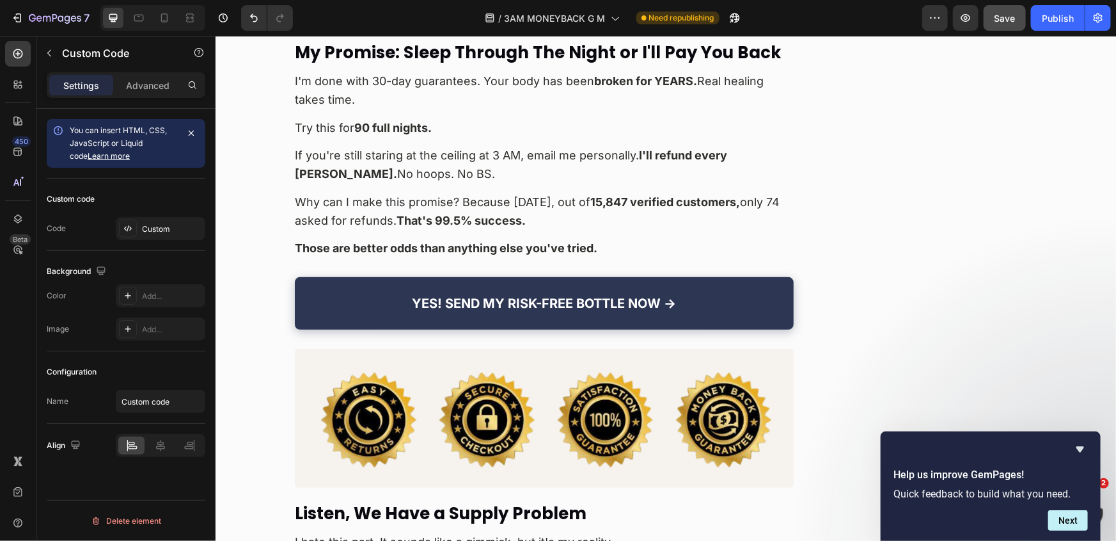
scroll to position [14935, 0]
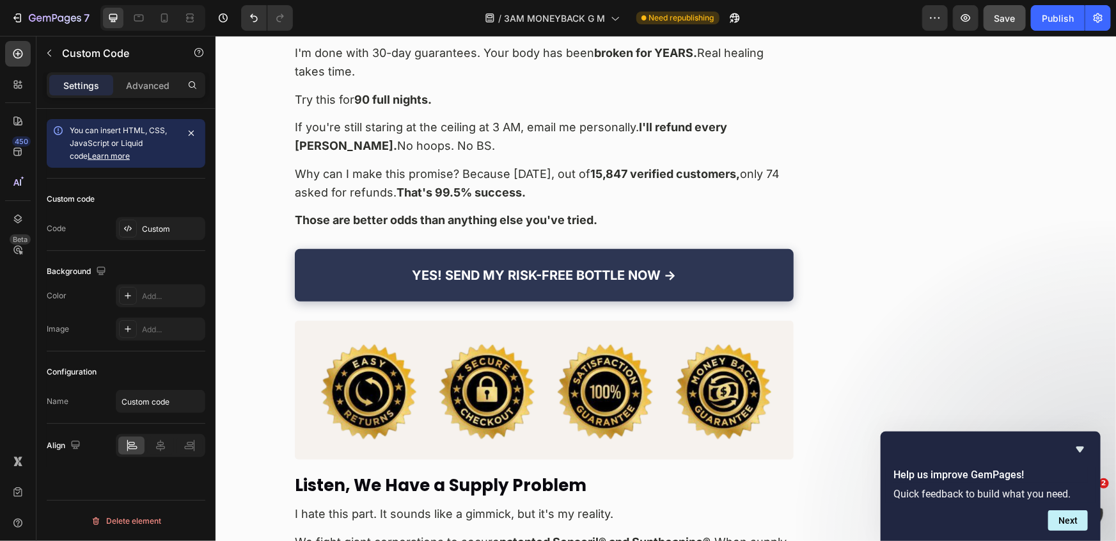
click at [358, 320] on img at bounding box center [543, 389] width 499 height 139
click at [147, 230] on div "Custom" at bounding box center [172, 229] width 60 height 12
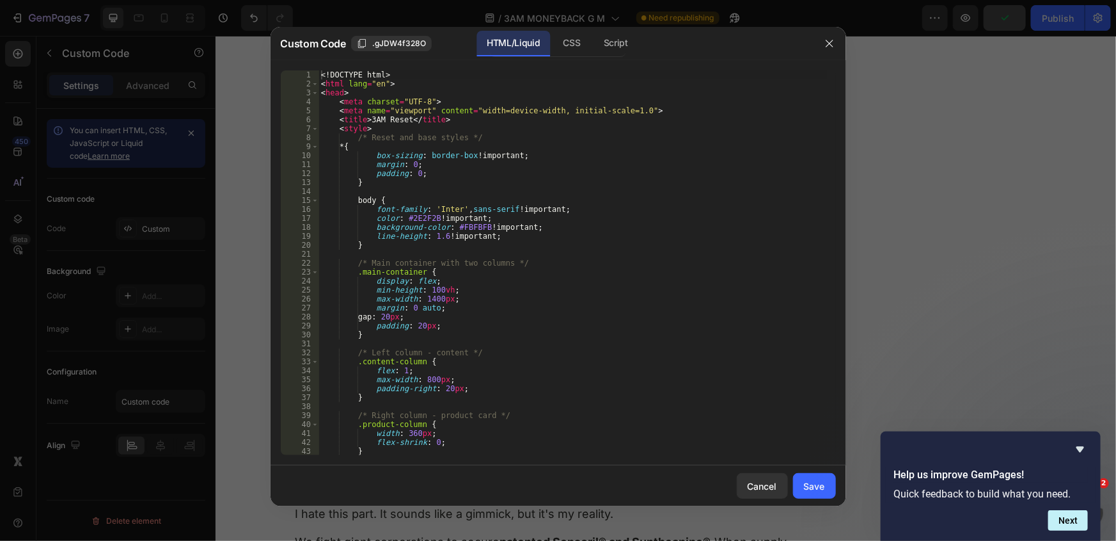
type textarea "body {"
click at [502, 201] on div "<! DOCTYPE html > < html lang = "en" > < head > < meta charset = "UTF-8" > < me…" at bounding box center [573, 271] width 509 height 402
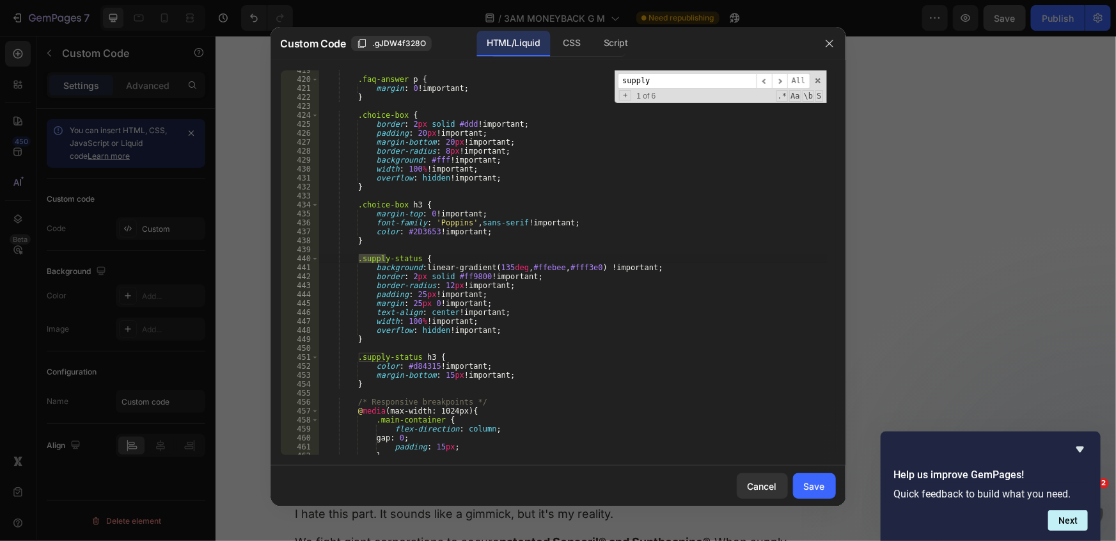
scroll to position [12061, 0]
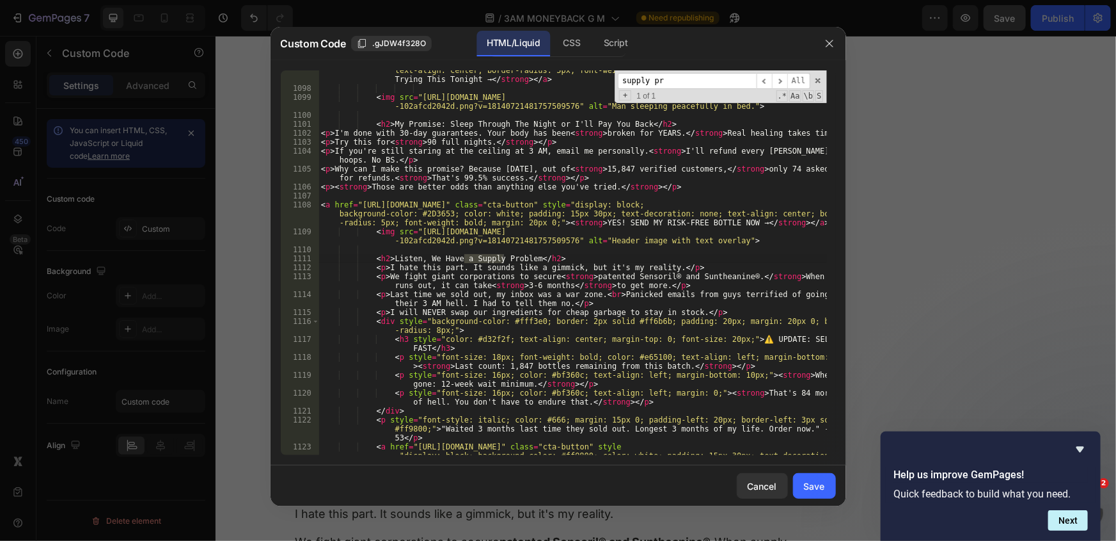
type input "supply pr"
drag, startPoint x: 557, startPoint y: 237, endPoint x: 413, endPoint y: 227, distance: 143.7
click at [413, 227] on div "< a href = "https://officialkleos.com/pages/3am-reset-m?utm_content=choices_cta…" at bounding box center [573, 276] width 509 height 456
paste textarea "2655e36f-3355-4dfe-8324-b89040470048.webp"
type textarea "<img src="https://officialkleos.com/cdn/shop/files/gempages_569824420814652568-…"
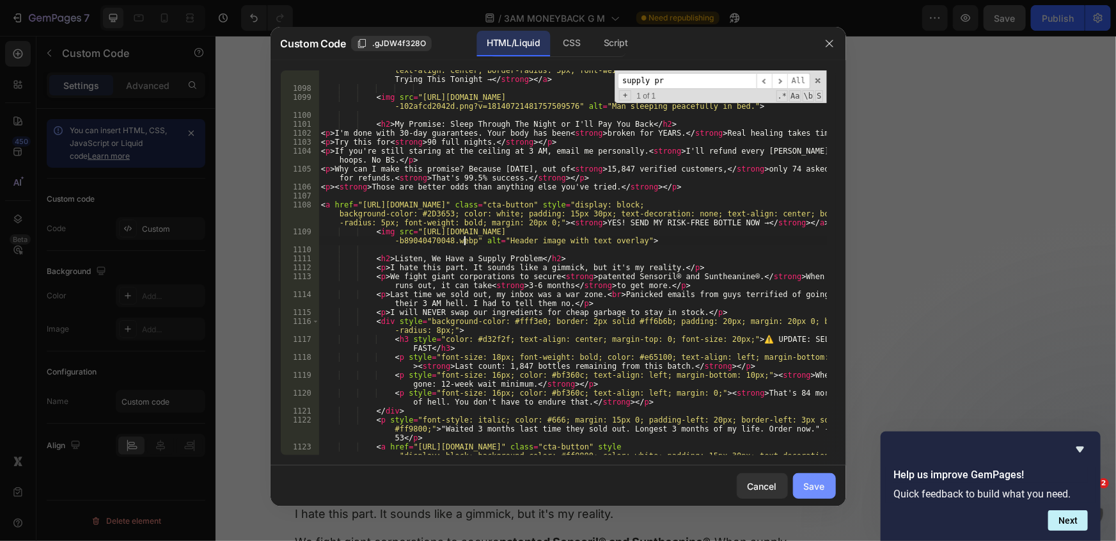
click at [822, 480] on div "Save" at bounding box center [814, 485] width 21 height 13
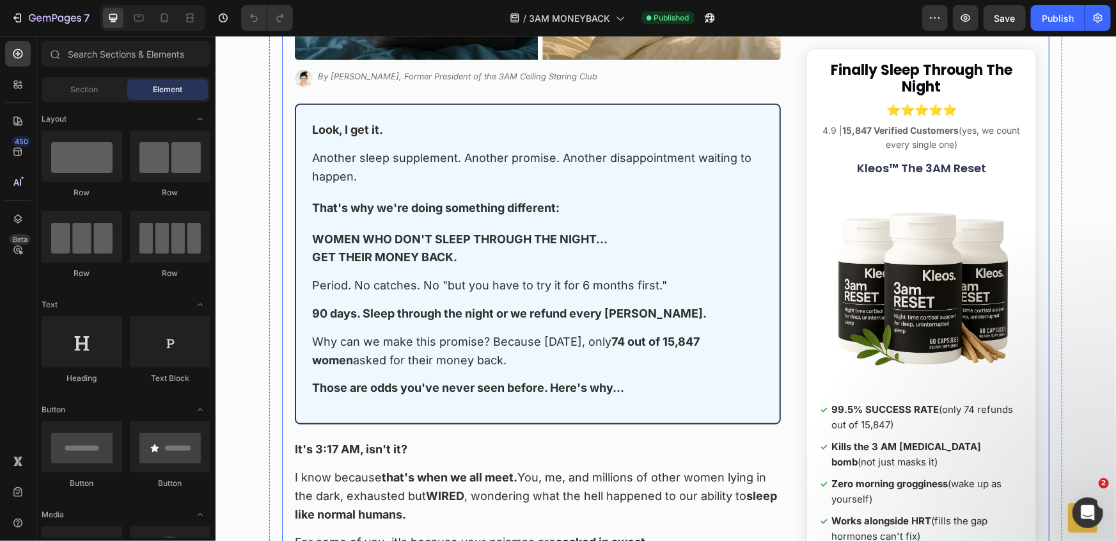
scroll to position [465, 0]
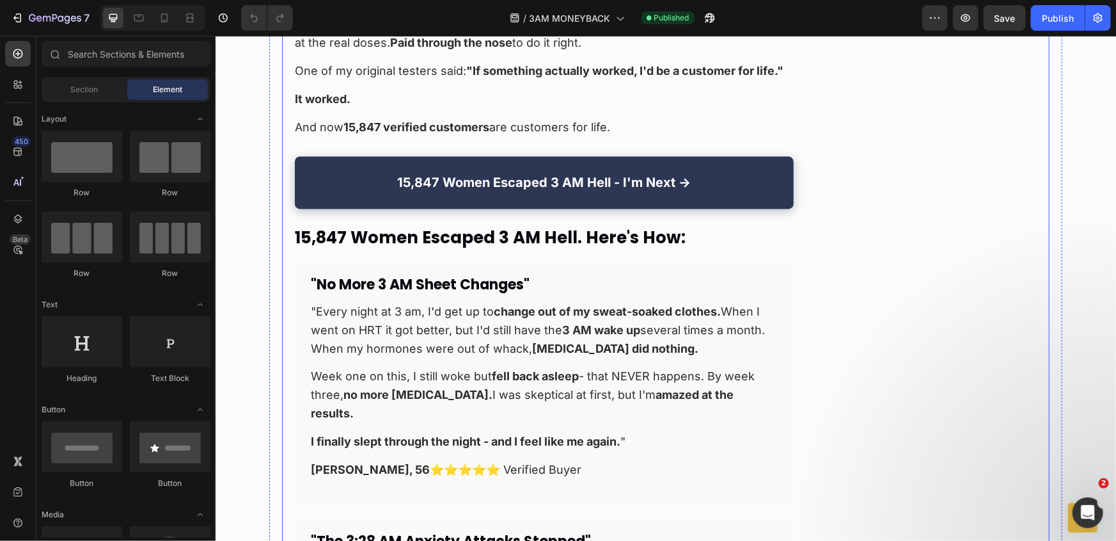
click at [465, 302] on p ""Every night at 3 am, I'd get up to change out of my sweat-soaked clothes. When…" at bounding box center [543, 329] width 467 height 55
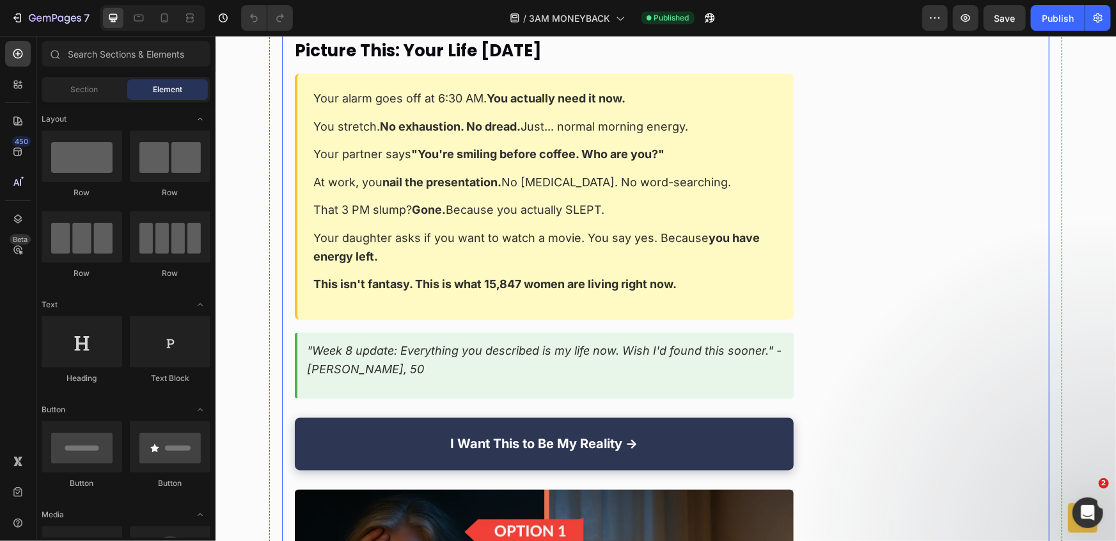
scroll to position [15591, 0]
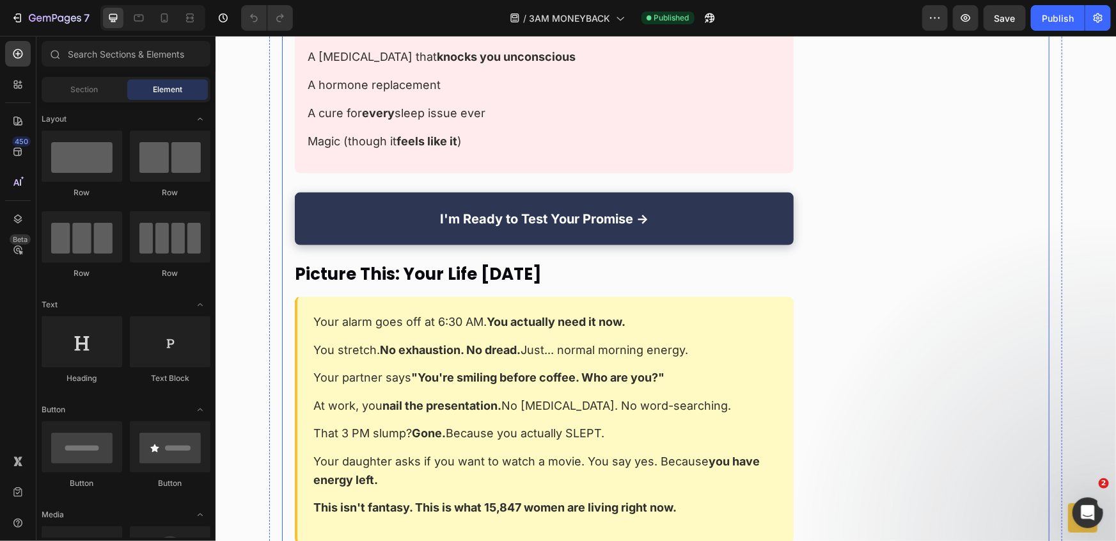
click at [488, 296] on div "Your alarm goes off at 6:30 AM. You actually need it now. You stretch. No exhau…" at bounding box center [543, 419] width 499 height 246
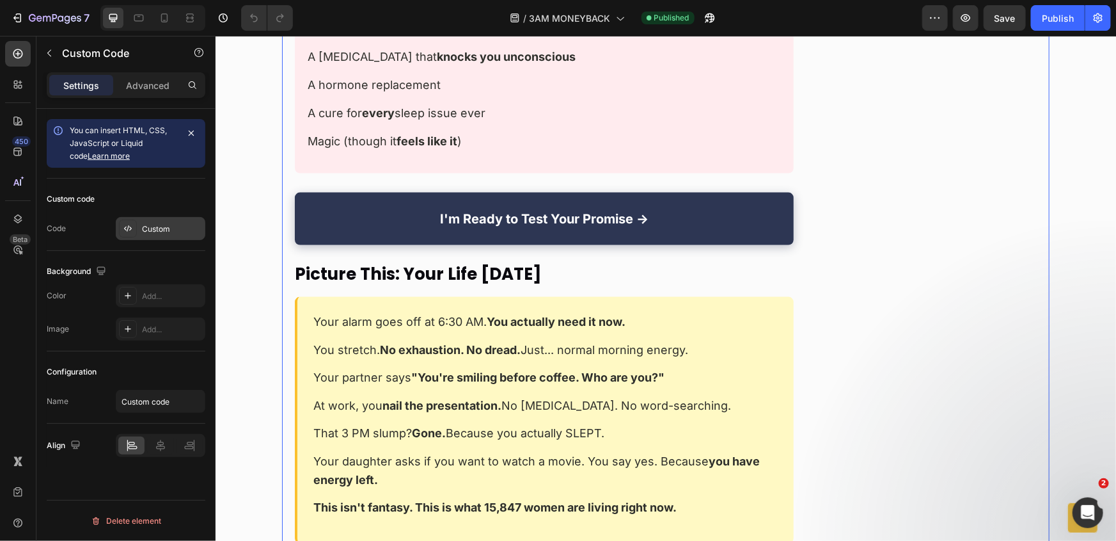
click at [153, 231] on div "Custom" at bounding box center [172, 229] width 60 height 12
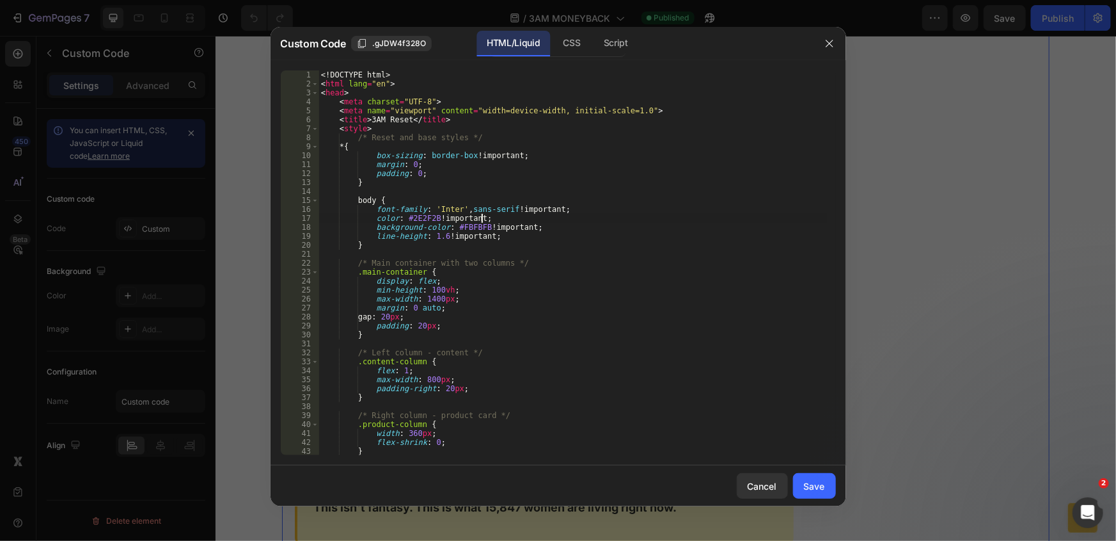
click at [549, 221] on div "<! DOCTYPE html > < html lang = "en" > < head > < meta charset = "UTF-8" > < me…" at bounding box center [573, 271] width 509 height 402
type textarea "</body> </html>"
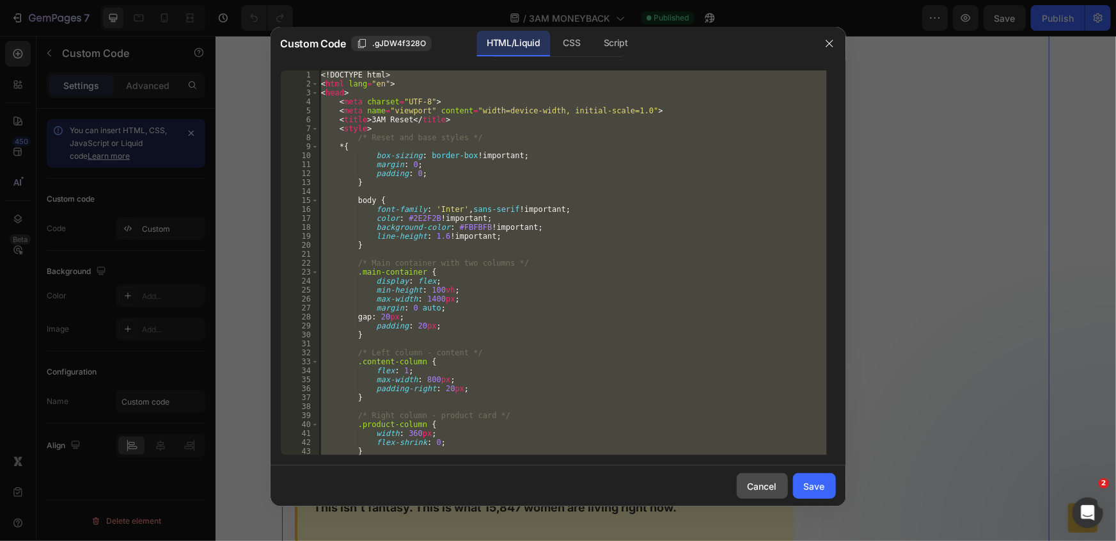
click at [769, 495] on button "Cancel" at bounding box center [762, 486] width 51 height 26
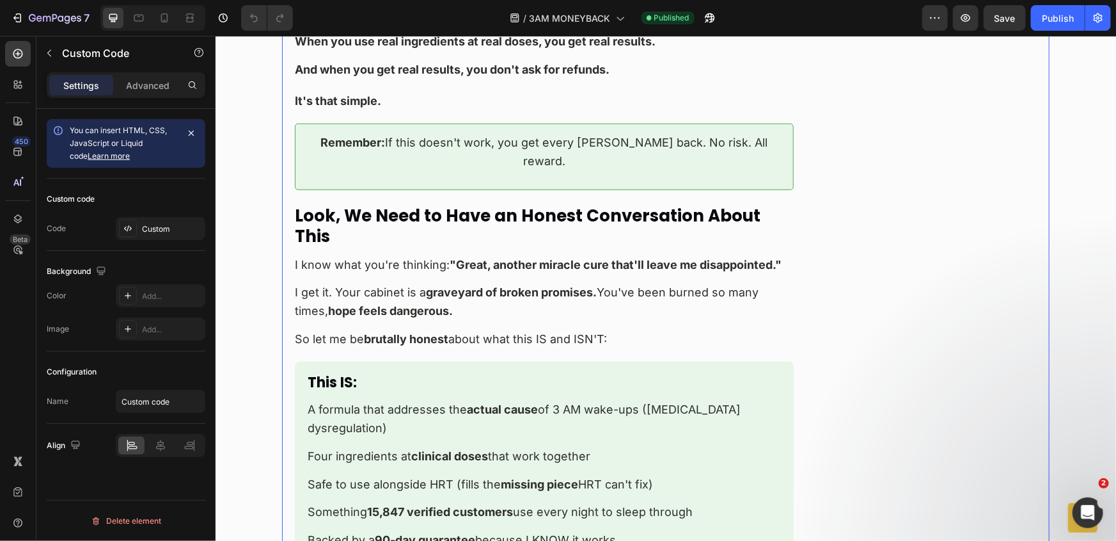
scroll to position [15010, 0]
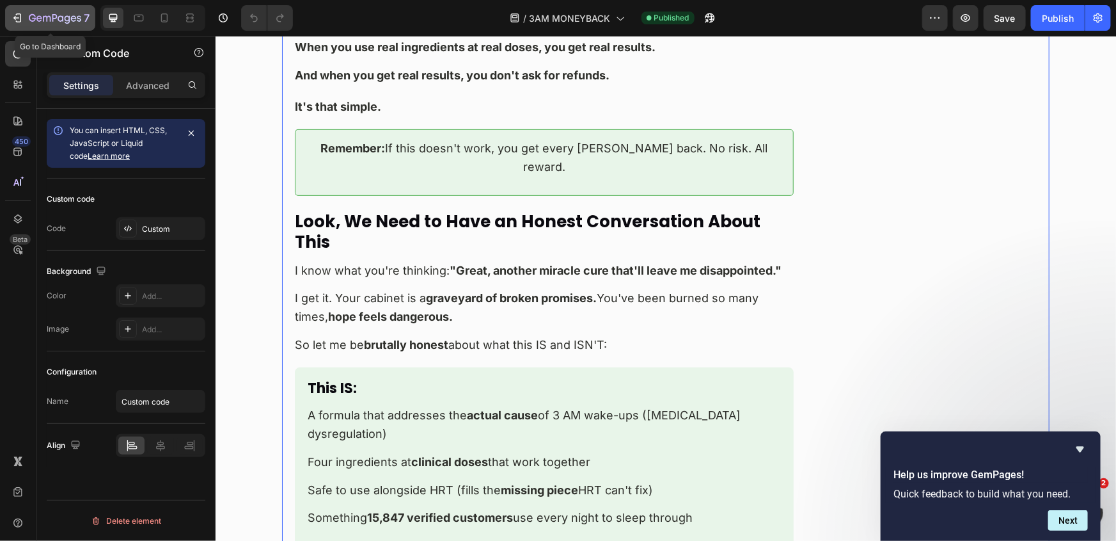
click at [54, 16] on icon "button" at bounding box center [55, 18] width 52 height 11
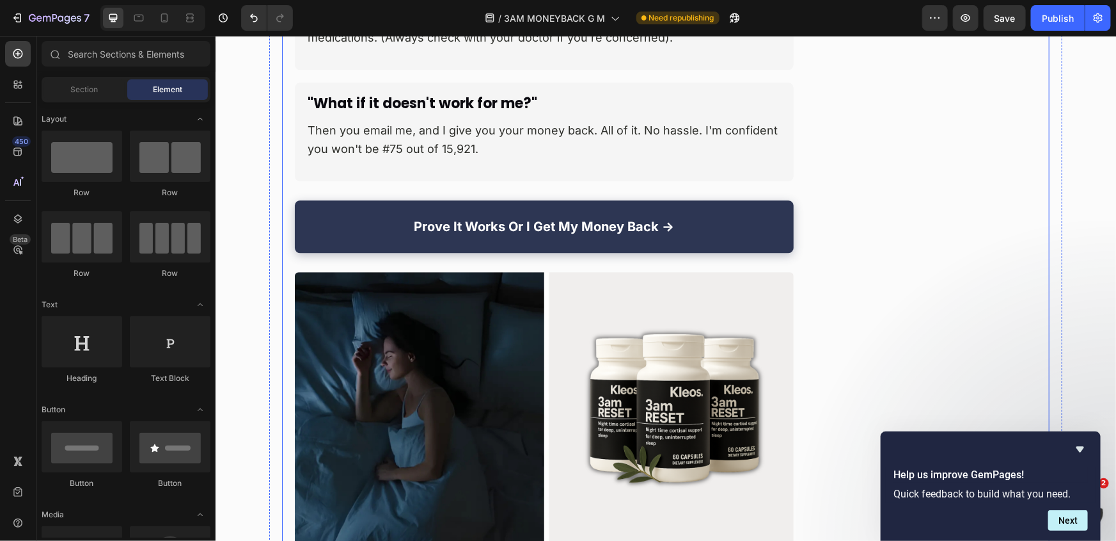
scroll to position [16450, 0]
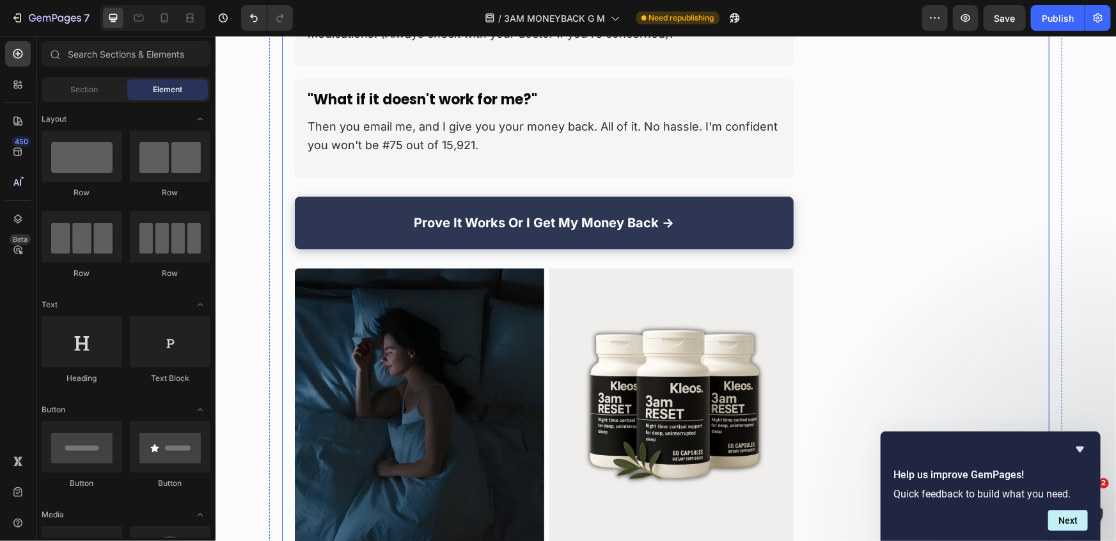
click at [393, 285] on img at bounding box center [543, 407] width 499 height 281
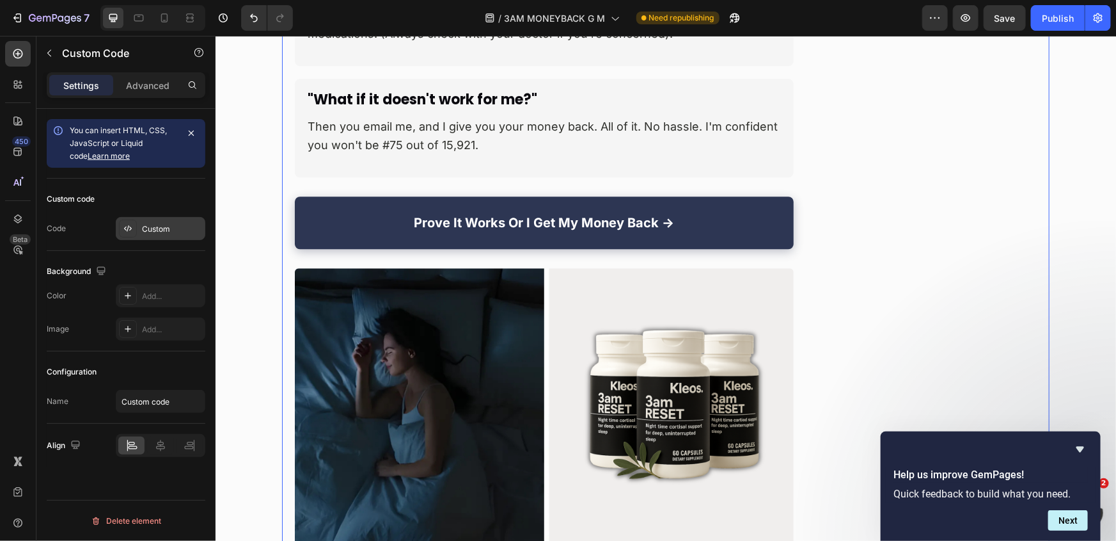
click at [164, 226] on div "Custom" at bounding box center [172, 229] width 60 height 12
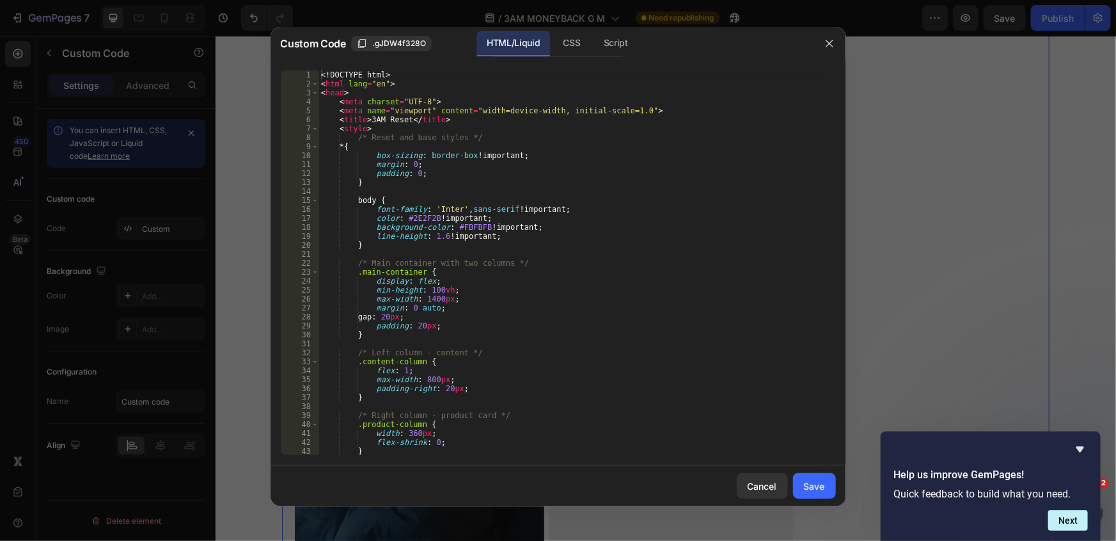
type textarea "max-width: 1400px;"
click at [711, 299] on div "<! DOCTYPE html > < html lang = "en" > < head > < meta charset = "UTF-8" > < me…" at bounding box center [573, 271] width 509 height 402
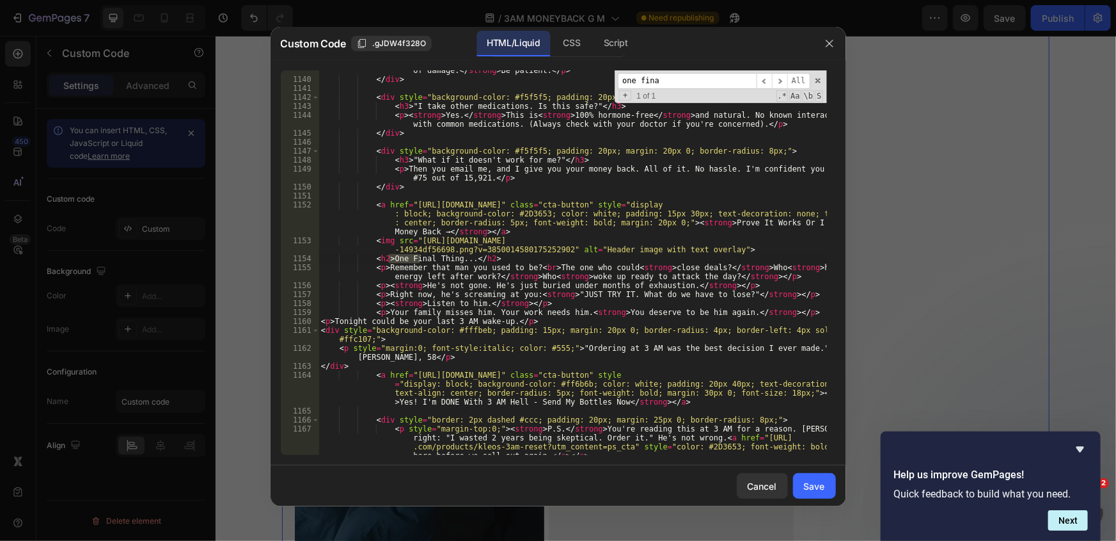
scroll to position [12652, 0]
type input "one final"
drag, startPoint x: 554, startPoint y: 250, endPoint x: 415, endPoint y: 244, distance: 139.6
click at [415, 244] on div "< p > Most men notice they fall back asleep easier in the < strong > first week…" at bounding box center [573, 271] width 509 height 447
paste textarea "cdn.shopify.com/s/files/1/0661/2677/4444/files/75.00_12.png?v=1758854185"
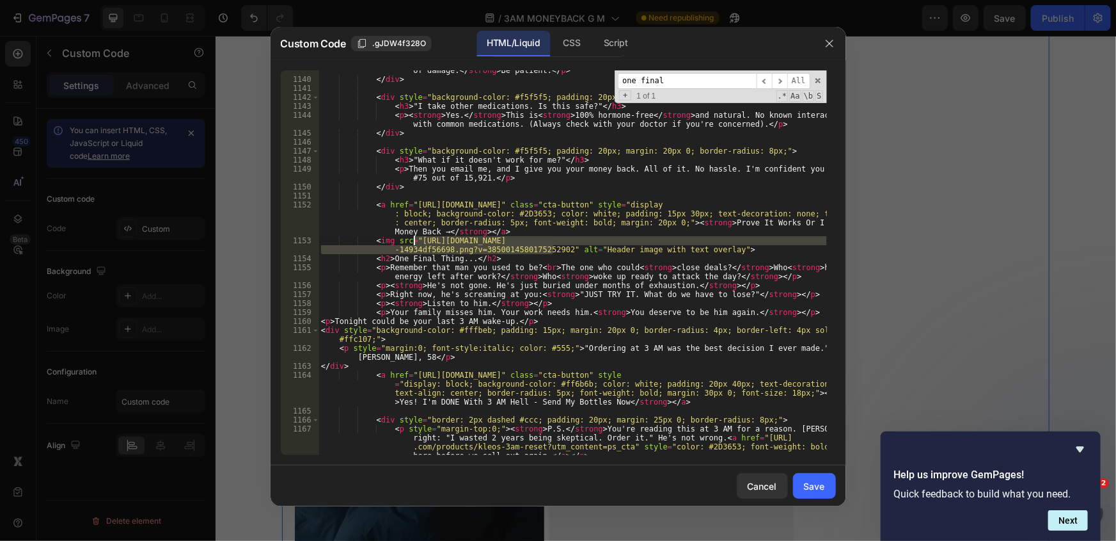
type textarea "<img src="https://cdn.shopify.com/s/files/1/0661/2677/4444/files/75.00_12.png?v…"
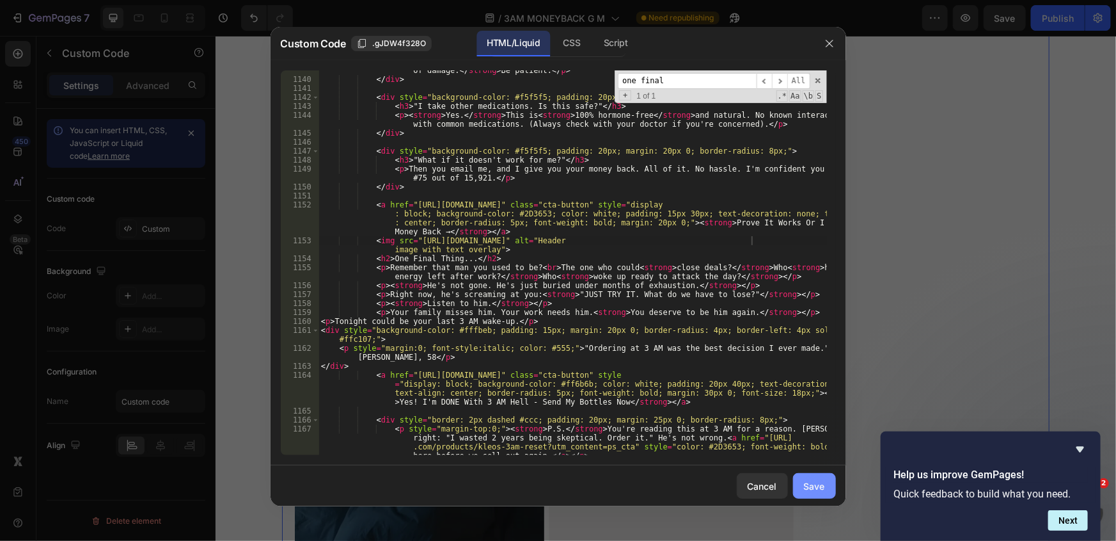
click at [803, 484] on button "Save" at bounding box center [814, 486] width 43 height 26
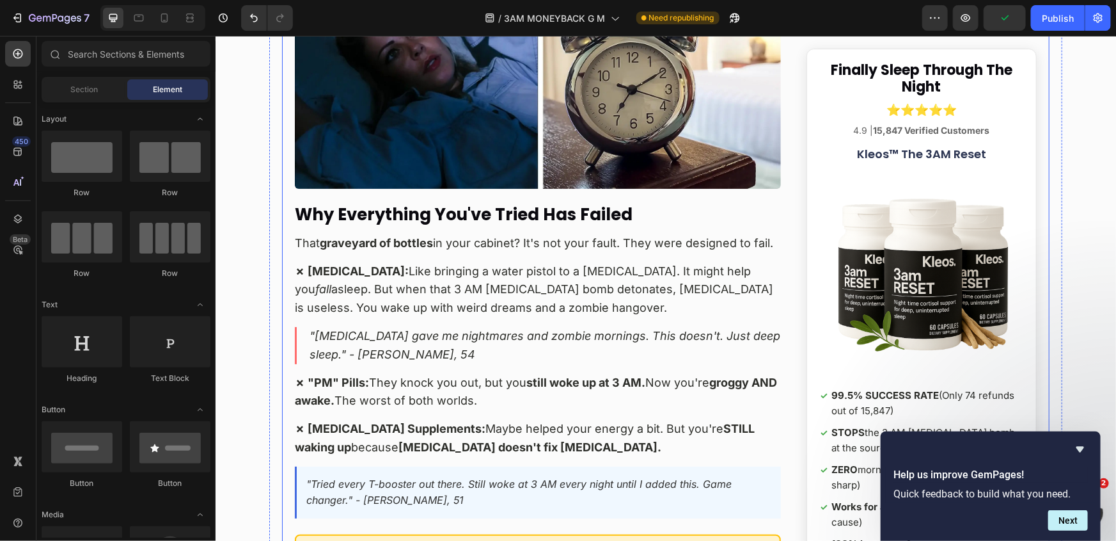
scroll to position [4967, 0]
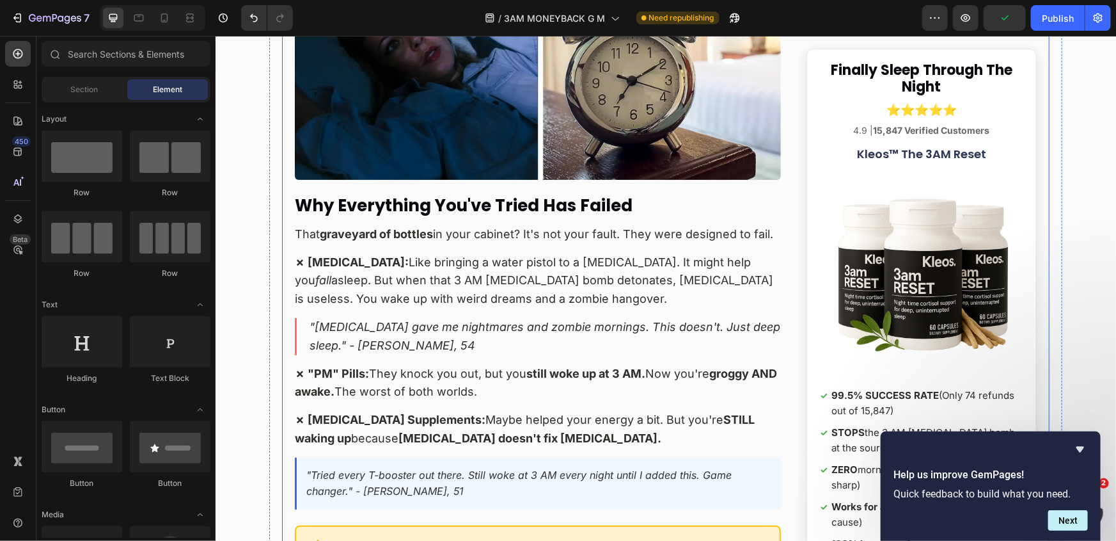
click at [514, 223] on div "Yes, We'll Give You Your Money Back If You Don't Sleep Through The Night (Here'…" at bounding box center [543, 481] width 499 height 10749
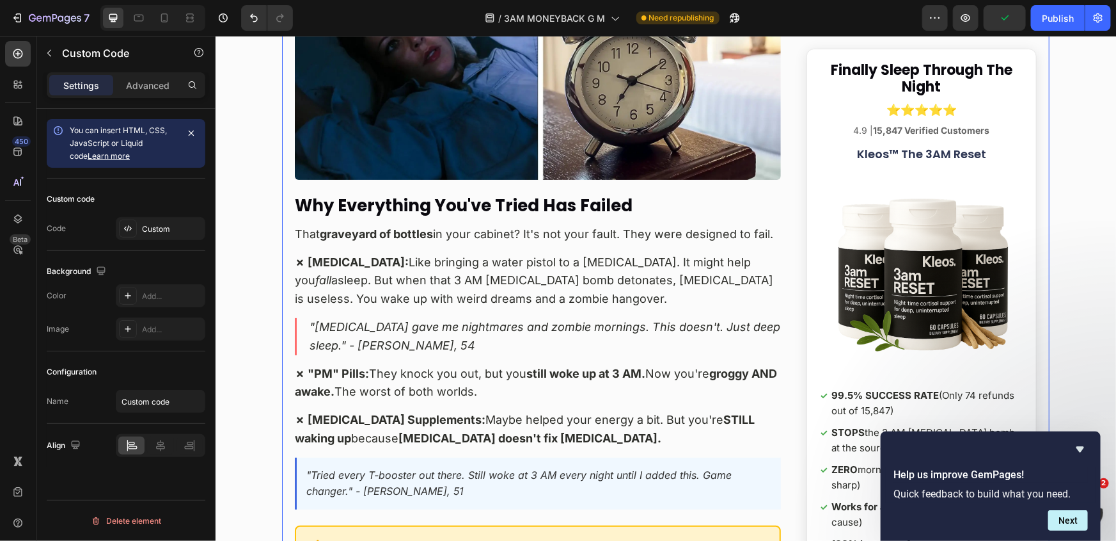
click at [126, 242] on div "Custom code Code Custom" at bounding box center [126, 215] width 159 height 72
click at [140, 228] on div "Custom" at bounding box center [161, 228] width 90 height 23
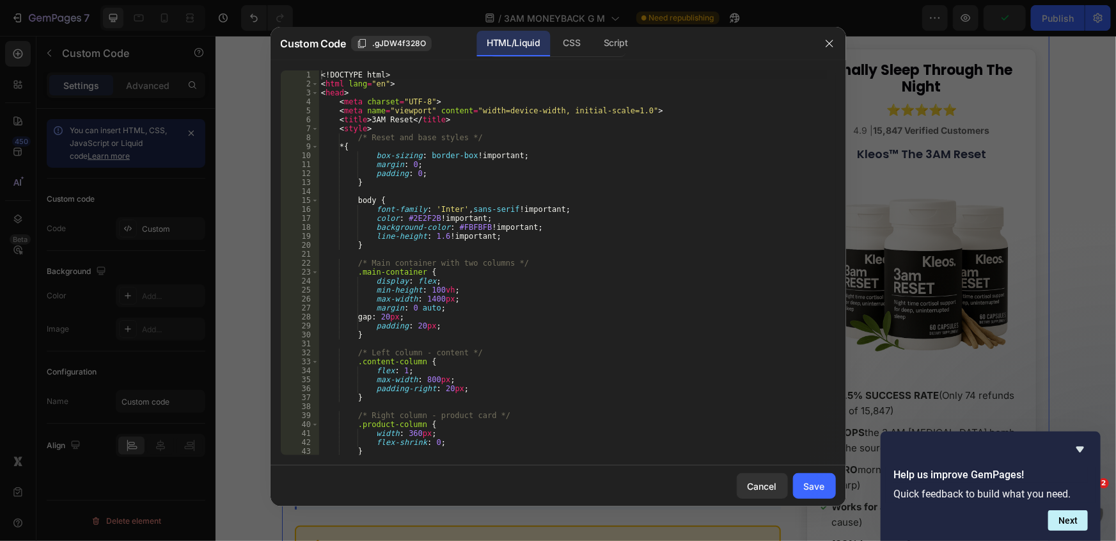
click at [571, 255] on div "<! DOCTYPE html > < html lang = "en" > < head > < meta charset = "UTF-8" > < me…" at bounding box center [573, 271] width 509 height 402
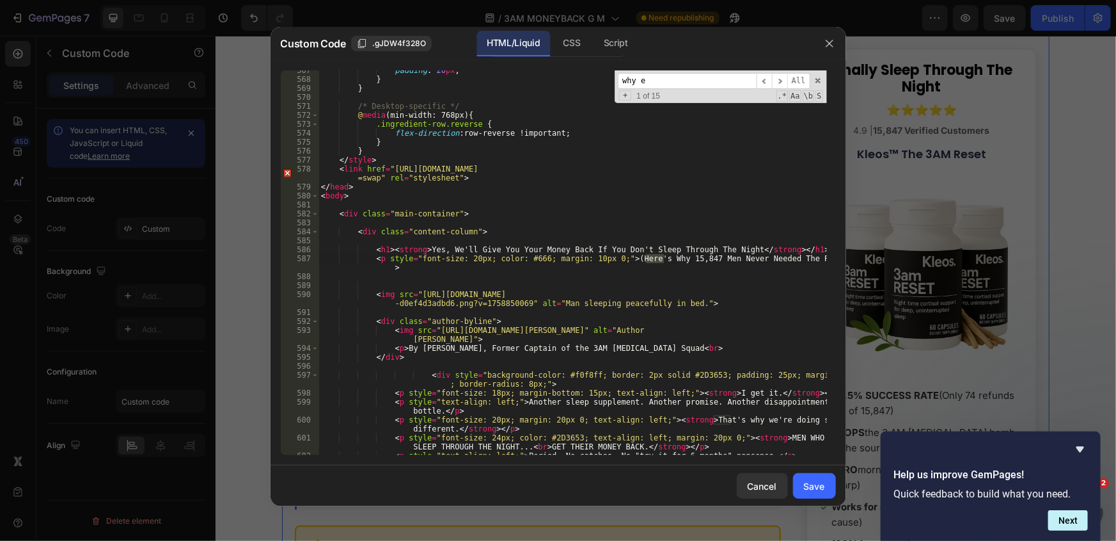
scroll to position [7323, 0]
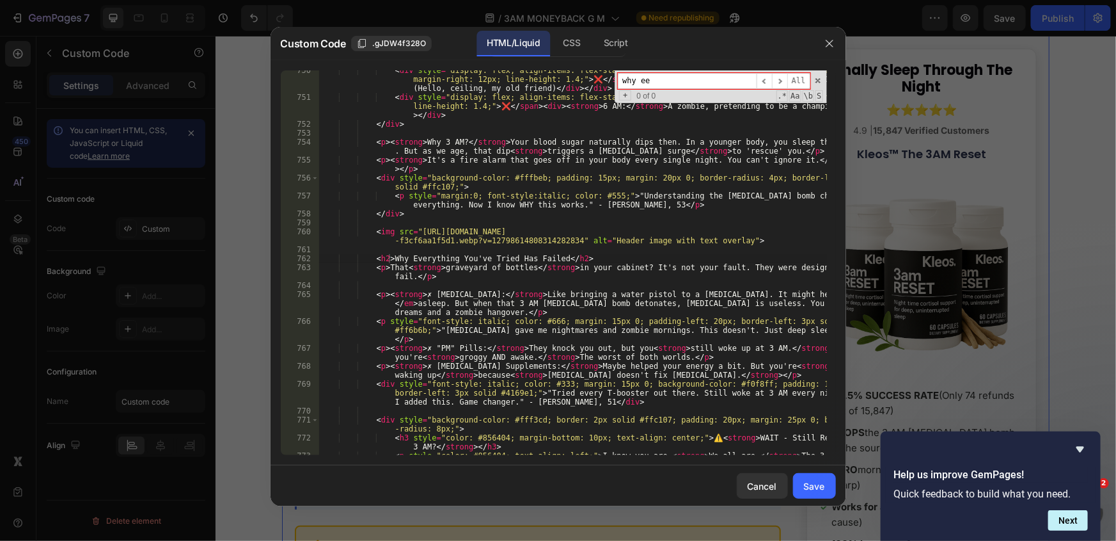
type input "why ee"
click at [559, 239] on div "< div style = "display: flex; align-items: flex-start; margin-bottom: 12px;" > …" at bounding box center [573, 280] width 509 height 429
drag, startPoint x: 561, startPoint y: 239, endPoint x: 414, endPoint y: 230, distance: 147.4
click at [414, 230] on div "< div style = "display: flex; align-items: flex-start; margin-bottom: 12px;" > …" at bounding box center [573, 280] width 509 height 429
paste textarea "cdn.shopify.com/s/files/1/0661/2677/4444/files/75.00_13.png?v=1758854186"
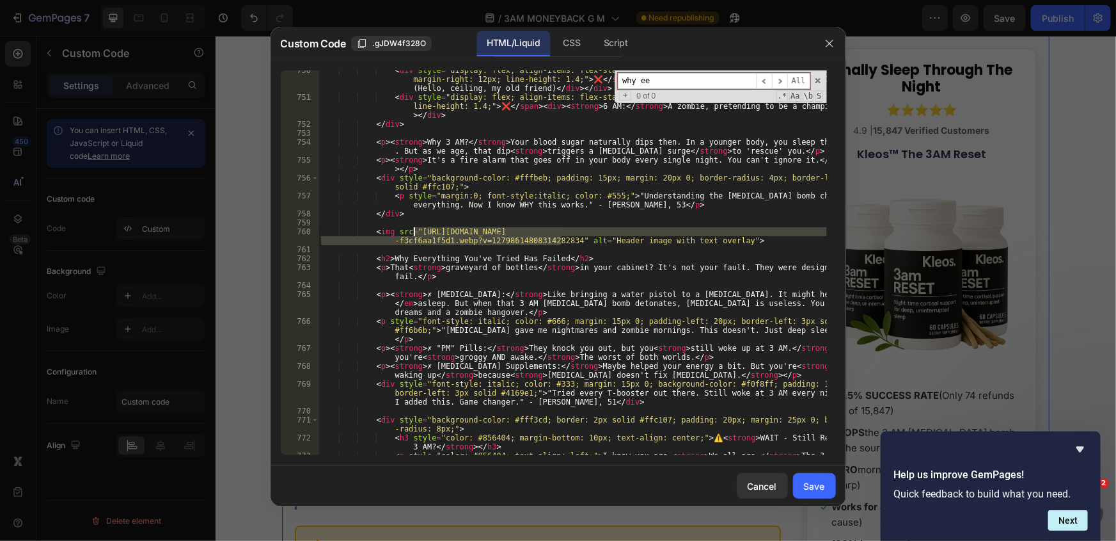
type textarea "<img src="https://cdn.shopify.com/s/files/1/0661/2677/4444/files/75.00_13.png?v…"
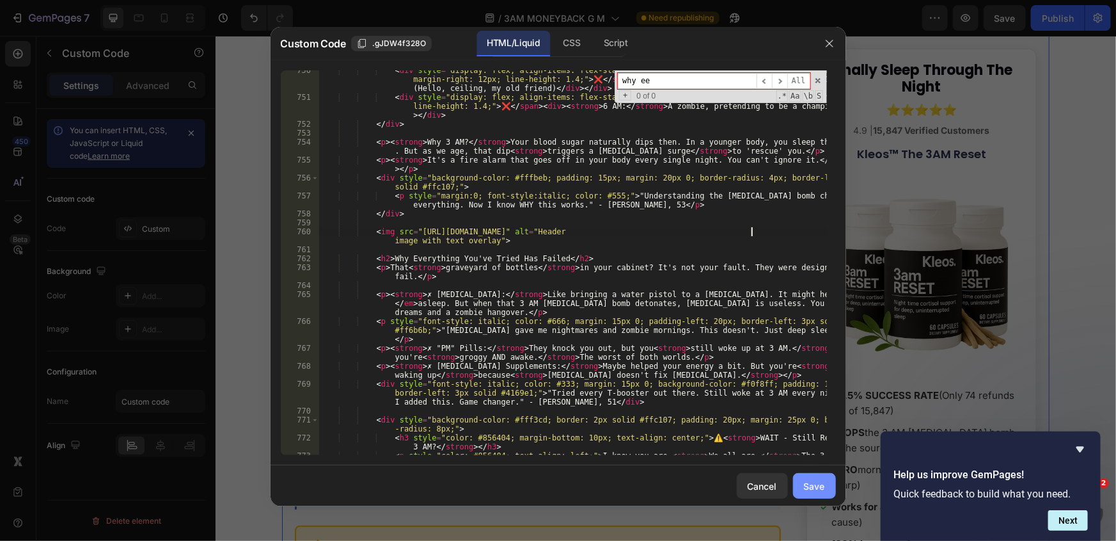
click at [813, 482] on div "Save" at bounding box center [814, 485] width 21 height 13
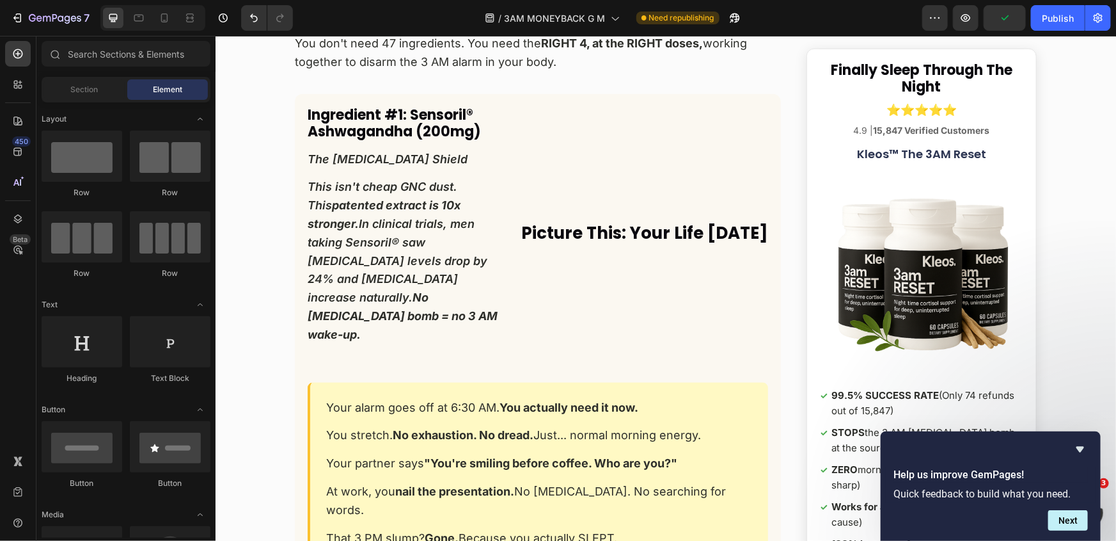
scroll to position [8128, 0]
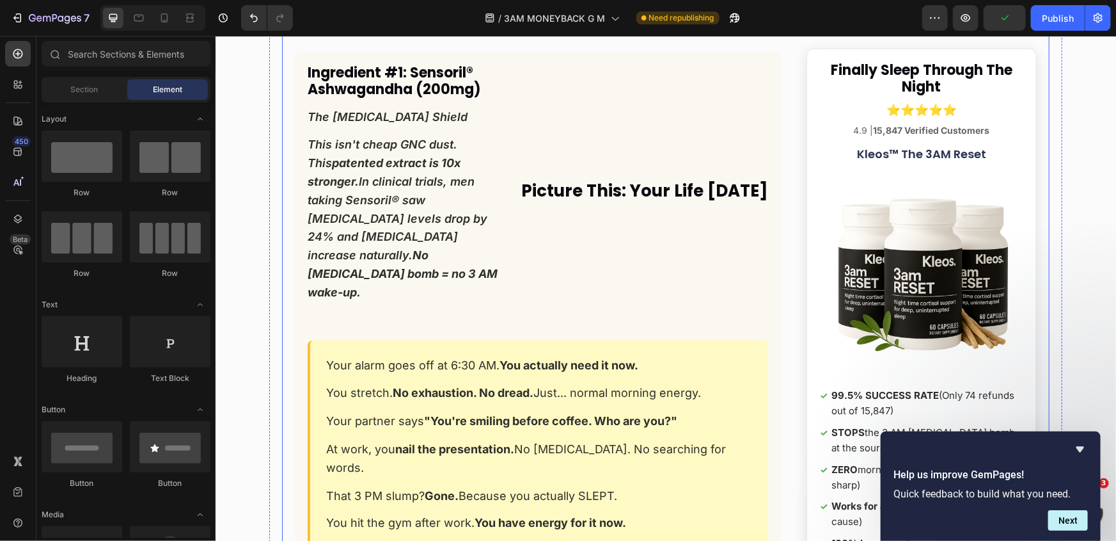
click at [541, 340] on div "Your alarm goes off at 6:30 AM. You actually need it now. You stretch. No exhau…" at bounding box center [537, 486] width 461 height 293
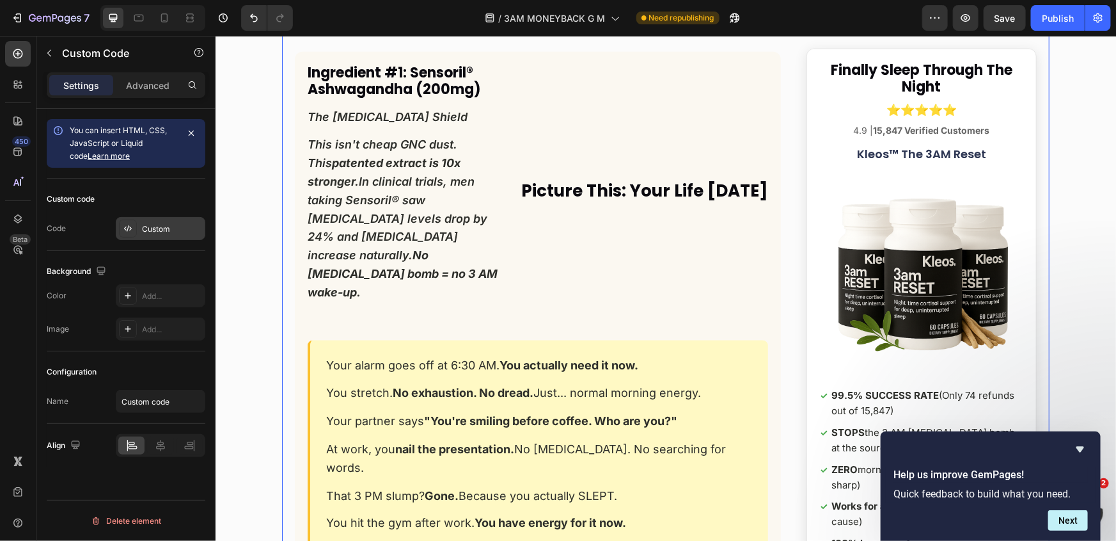
click at [164, 232] on div "Custom" at bounding box center [172, 229] width 60 height 12
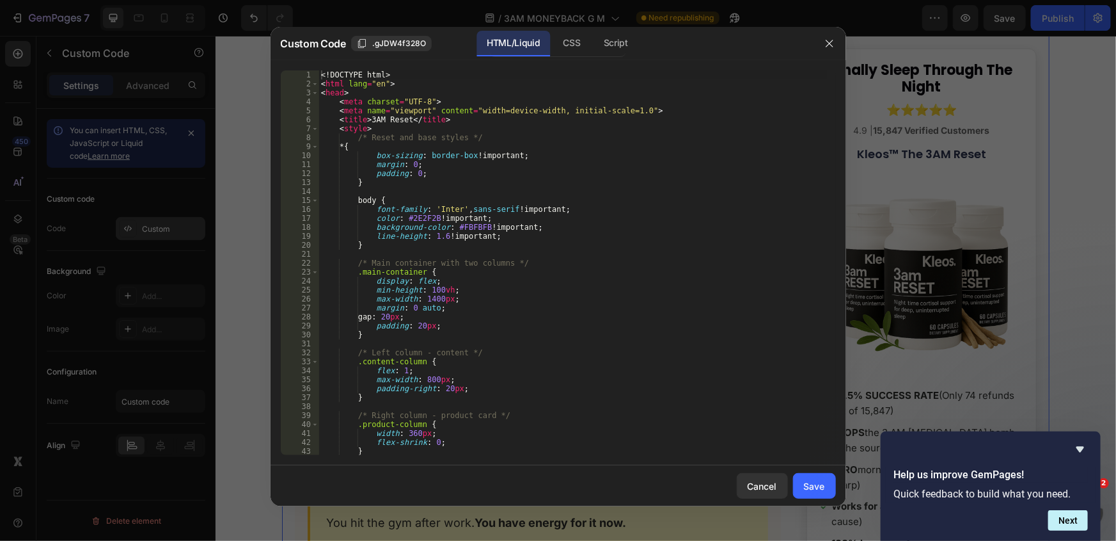
type textarea "/* Main container with two columns */"
click at [556, 266] on div "<! DOCTYPE html > < html lang = "en" > < head > < meta charset = "UTF-8" > < me…" at bounding box center [573, 271] width 509 height 402
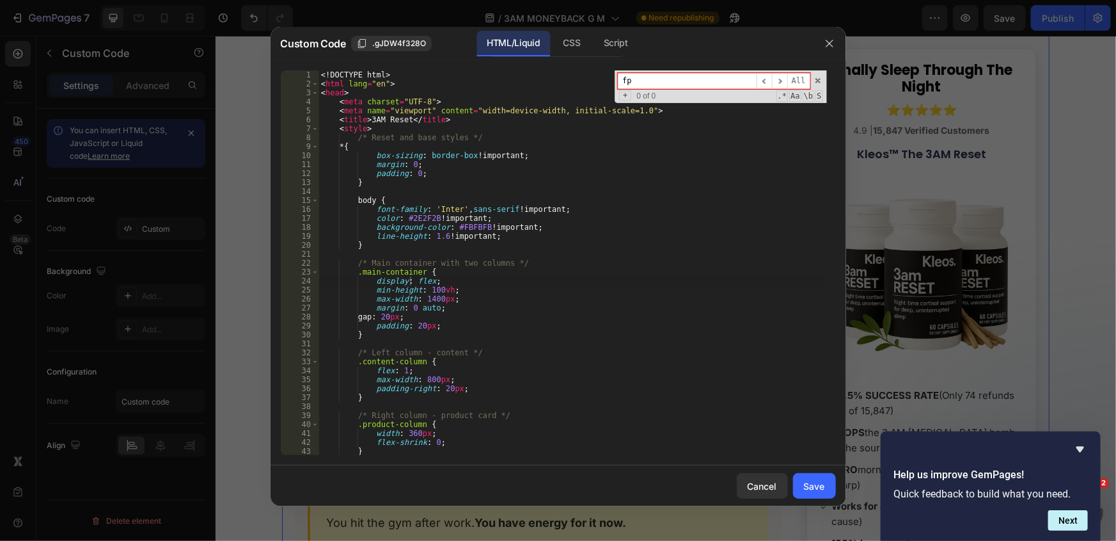
type input "f"
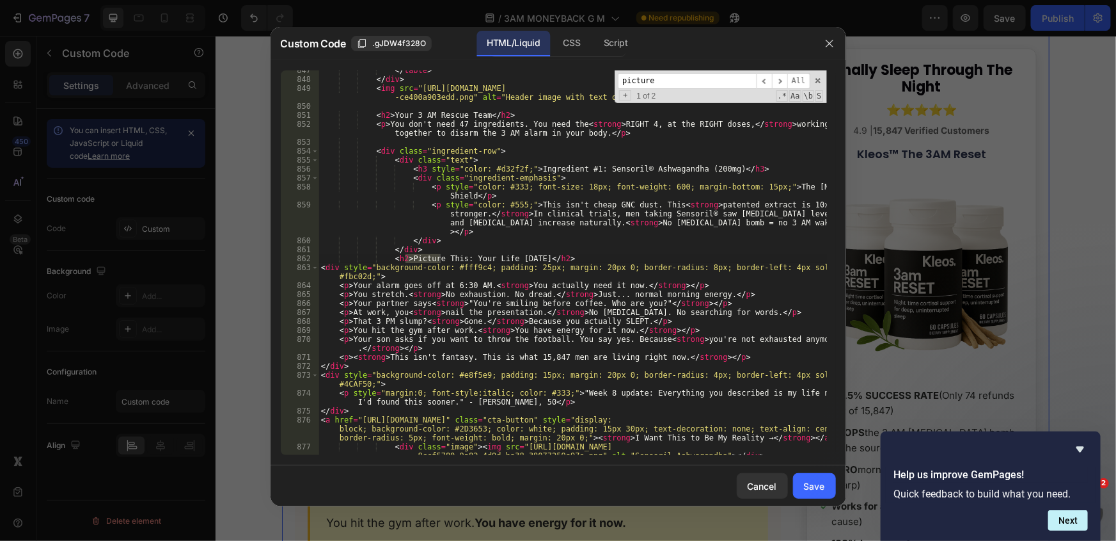
type input "picture"
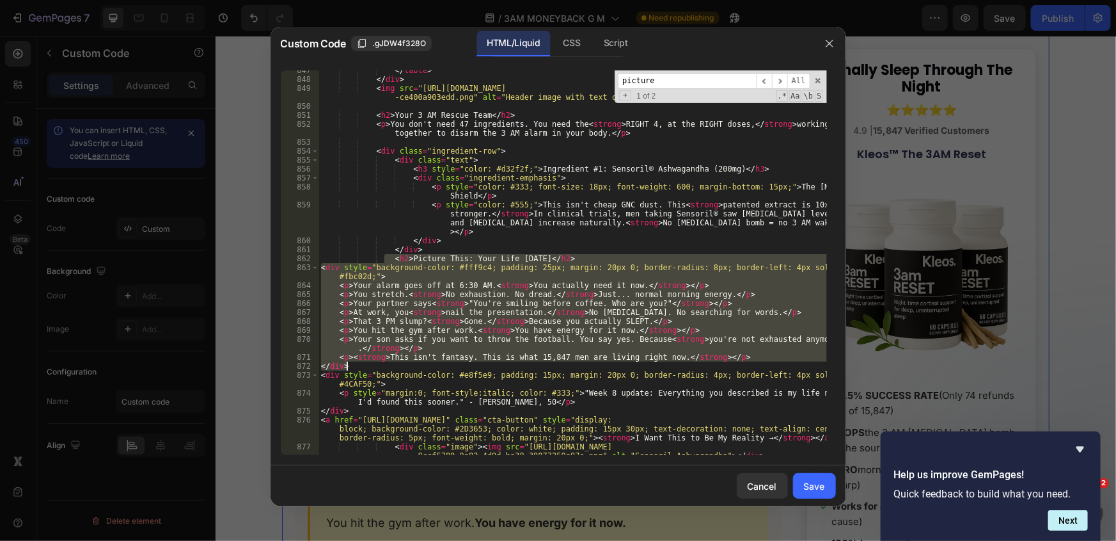
drag, startPoint x: 386, startPoint y: 261, endPoint x: 385, endPoint y: 365, distance: 103.7
click at [385, 365] on div "</ table > </ div > < img src = "https://officialkleos.com/cdn/shop/files/gempa…" at bounding box center [573, 271] width 509 height 411
type textarea "<p><strong>This isn't fantasy. This is what 15,847 men are living right now.</s…"
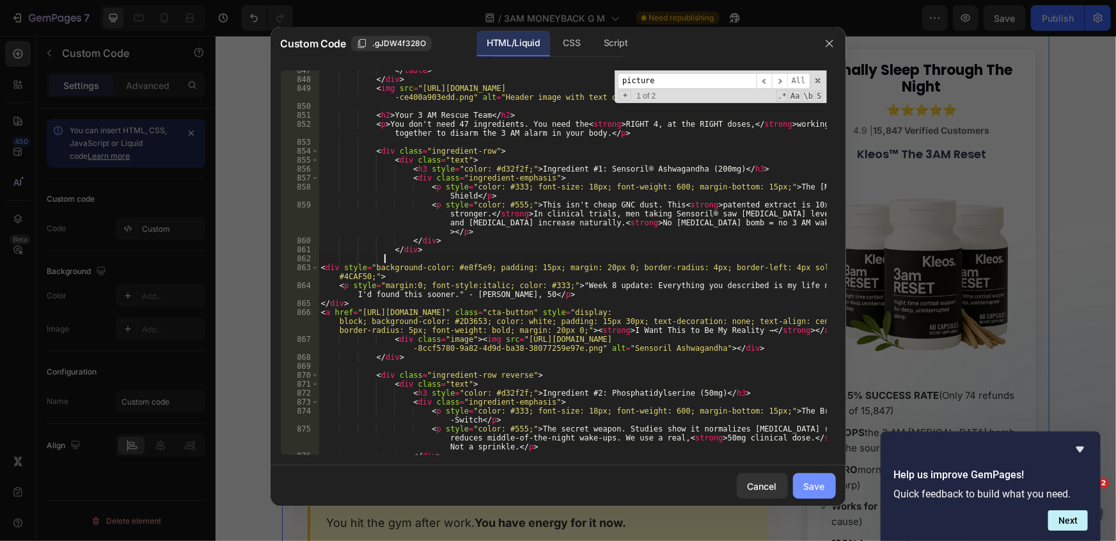
click at [809, 478] on button "Save" at bounding box center [814, 486] width 43 height 26
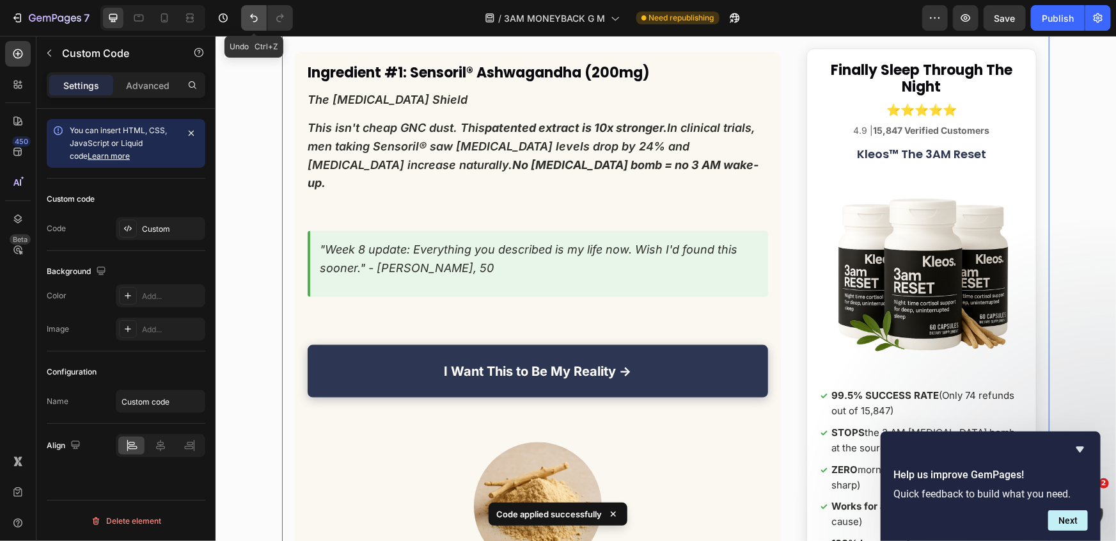
click at [254, 13] on icon "Undo/Redo" at bounding box center [254, 18] width 13 height 13
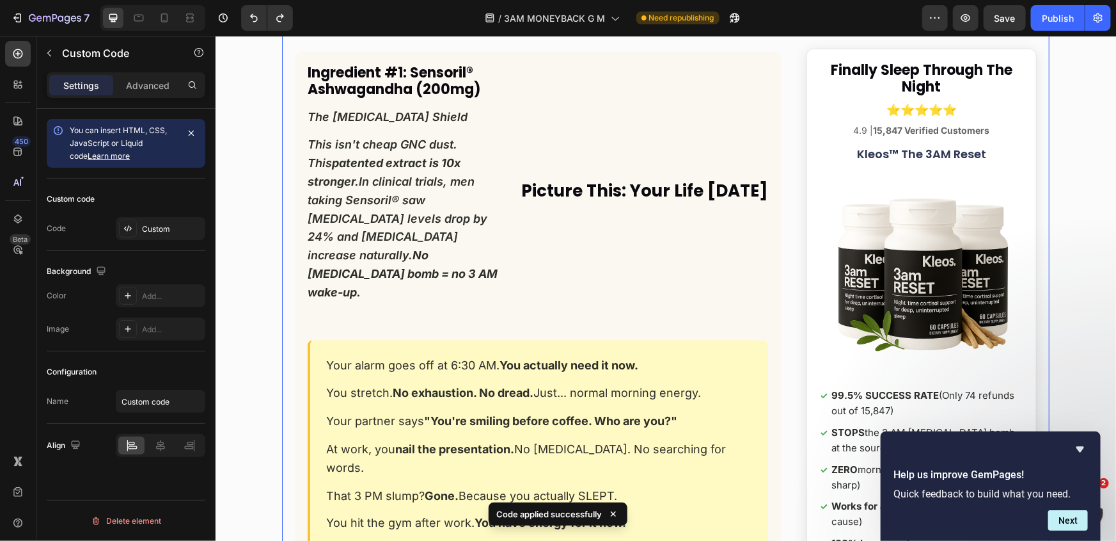
click at [411, 230] on div "Ingredient #1: Sensoril® Ashwagandha (200mg) The Cortisol Shield This isn't che…" at bounding box center [537, 543] width 486 height 984
click at [156, 232] on div "Custom" at bounding box center [172, 229] width 60 height 12
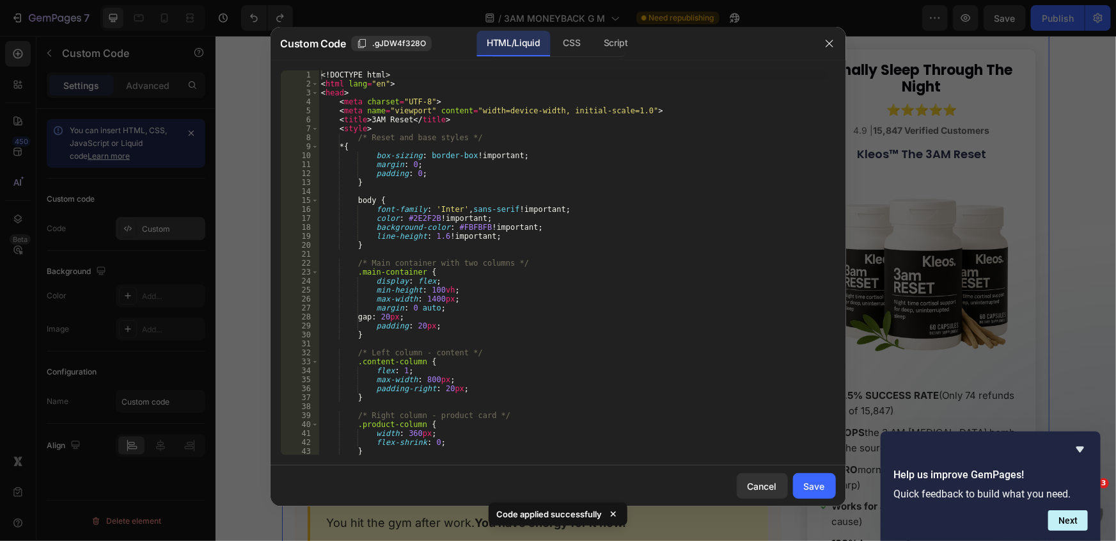
type textarea "}"
click at [702, 336] on div "<! DOCTYPE html > < html lang = "en" > < head > < meta charset = "UTF-8" > < me…" at bounding box center [573, 271] width 509 height 402
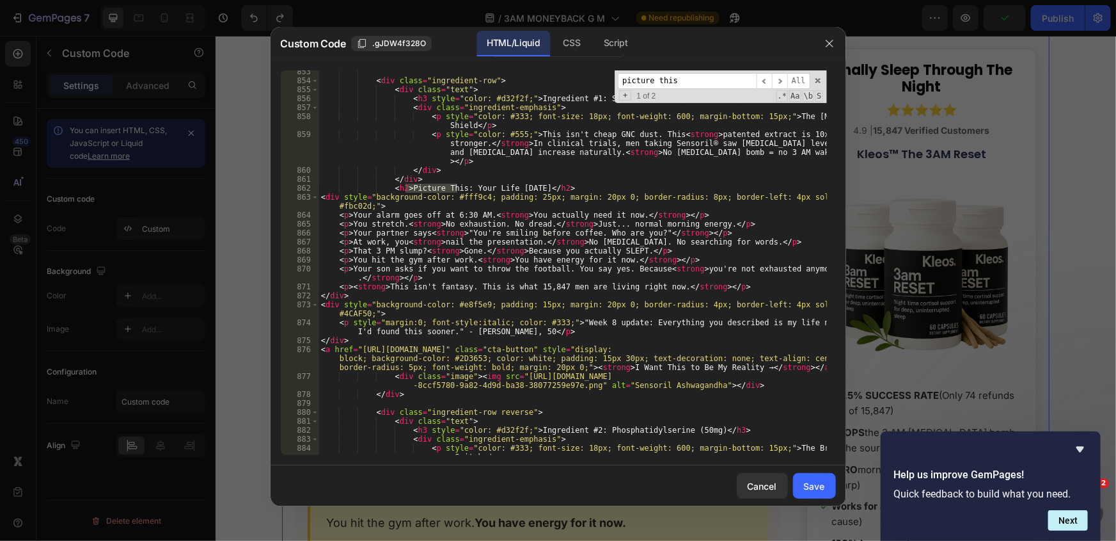
scroll to position [8718, 0]
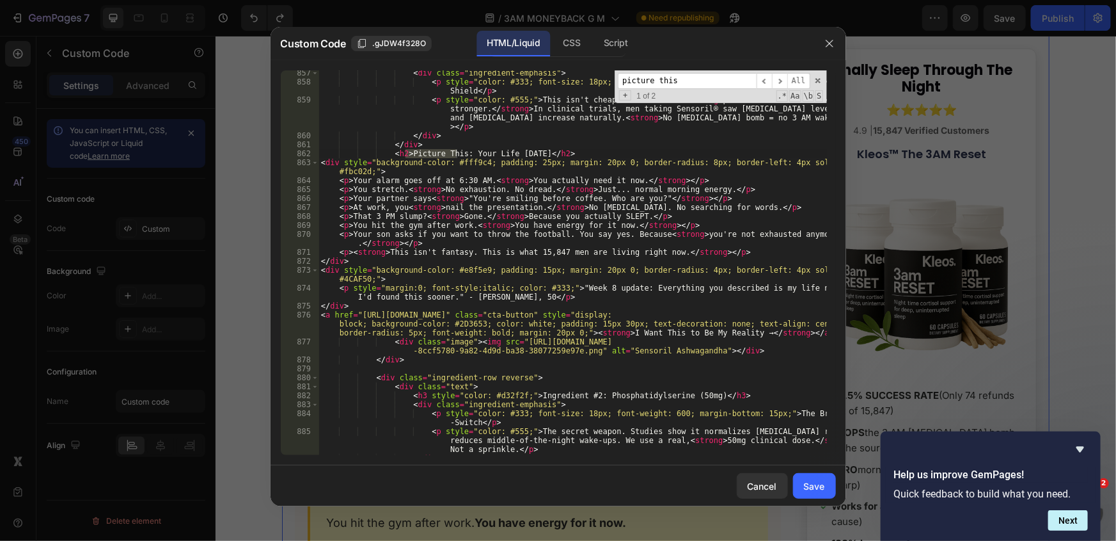
type input "picture this"
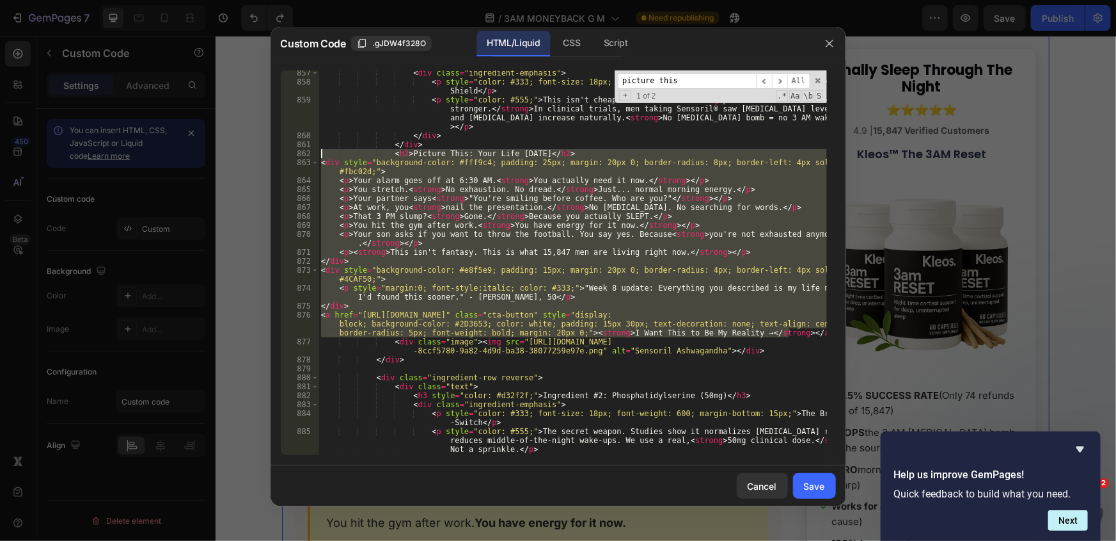
drag, startPoint x: 790, startPoint y: 335, endPoint x: 240, endPoint y: 155, distance: 579.1
click at [240, 155] on div "Custom Code .gJDW4f328O HTML/Liquid CSS Script <a href="https://officialkleos.c…" at bounding box center [558, 270] width 1116 height 541
type textarea "<h2>Picture This: Your Life 8 Weeks From Now</h2> <div style="background-color:…"
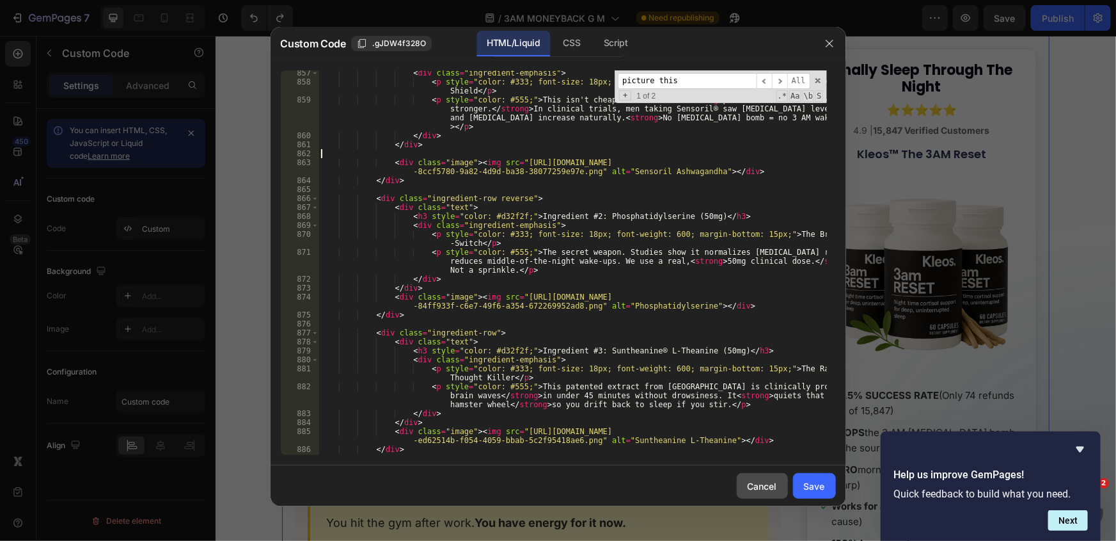
type textarea "</div>"
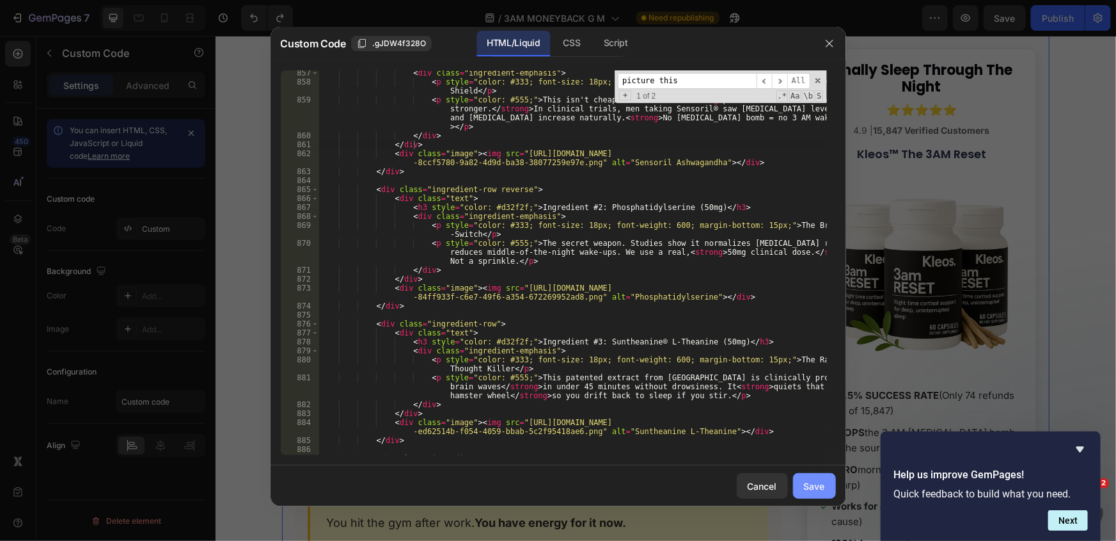
click at [817, 483] on div "Save" at bounding box center [814, 485] width 21 height 13
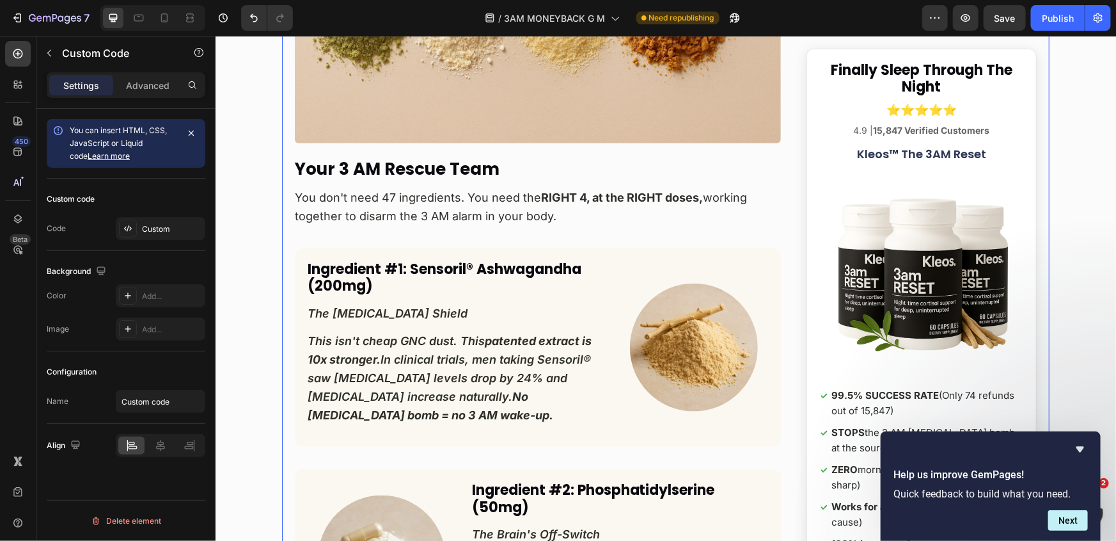
scroll to position [7954, 0]
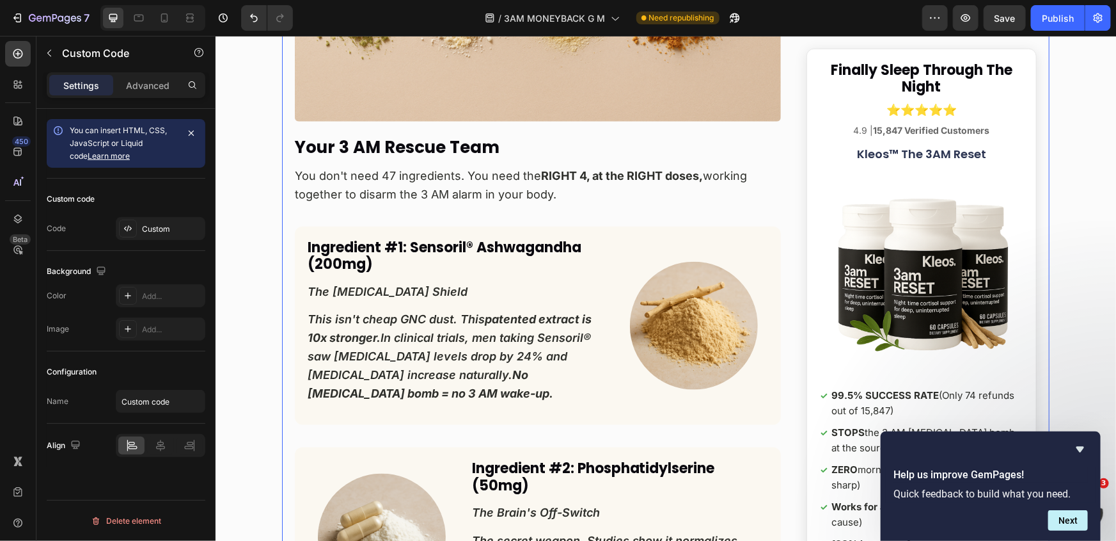
click at [418, 226] on div "Ingredient #1: Sensoril® Ashwagandha (200mg) The Cortisol Shield This isn't che…" at bounding box center [537, 325] width 486 height 199
click at [173, 227] on div "Custom" at bounding box center [172, 229] width 60 height 12
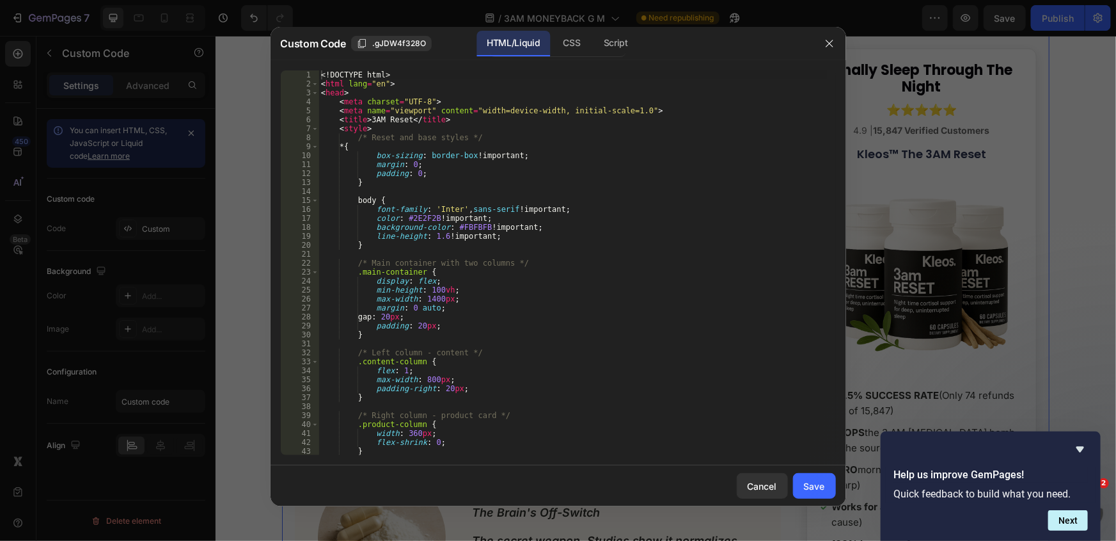
type textarea "margin: 0 auto;"
click at [548, 305] on div "<! DOCTYPE html > < html lang = "en" > < head > < meta charset = "UTF-8" > < me…" at bounding box center [573, 271] width 509 height 402
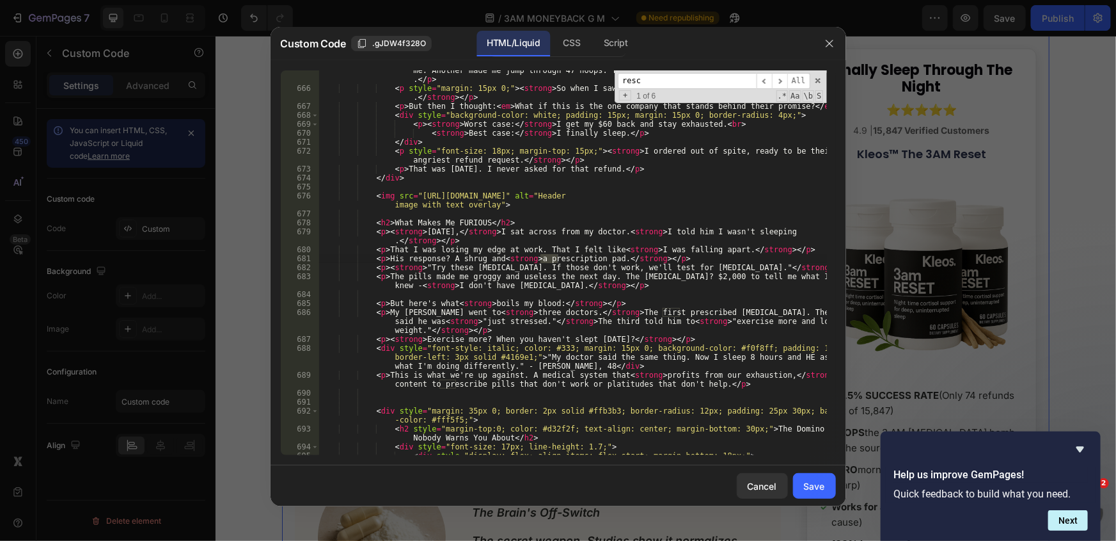
scroll to position [7215, 0]
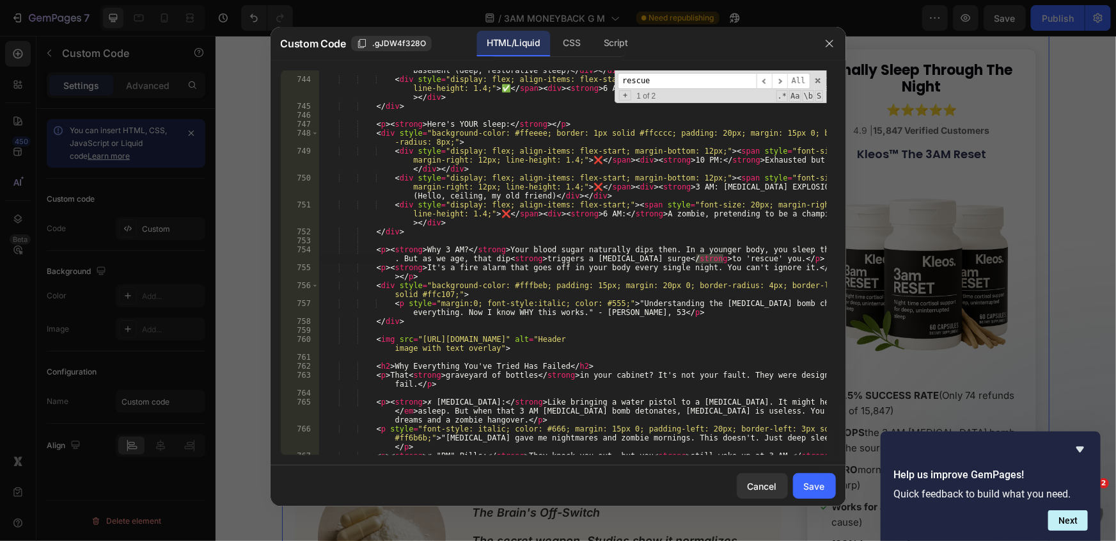
type input "rescue"
click at [779, 81] on span "​" at bounding box center [779, 81] width 15 height 16
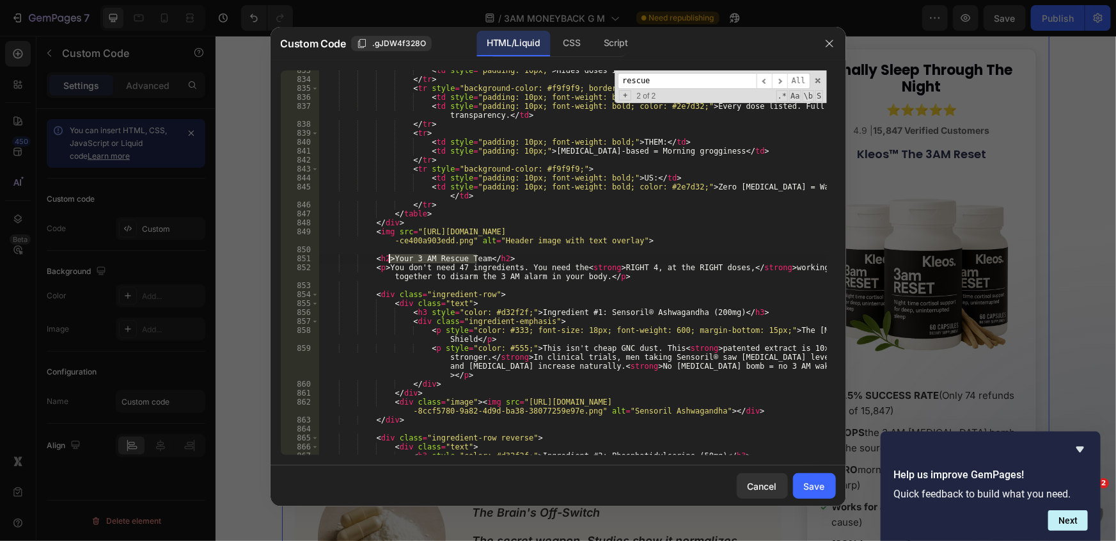
drag, startPoint x: 479, startPoint y: 260, endPoint x: 390, endPoint y: 259, distance: 89.6
click at [390, 259] on div "< td style = "padding: 10px;" > Hides doses in a "proprietary blend" </ td > </…" at bounding box center [573, 267] width 509 height 402
paste textarea "The Four Things That Saved My Sanity"
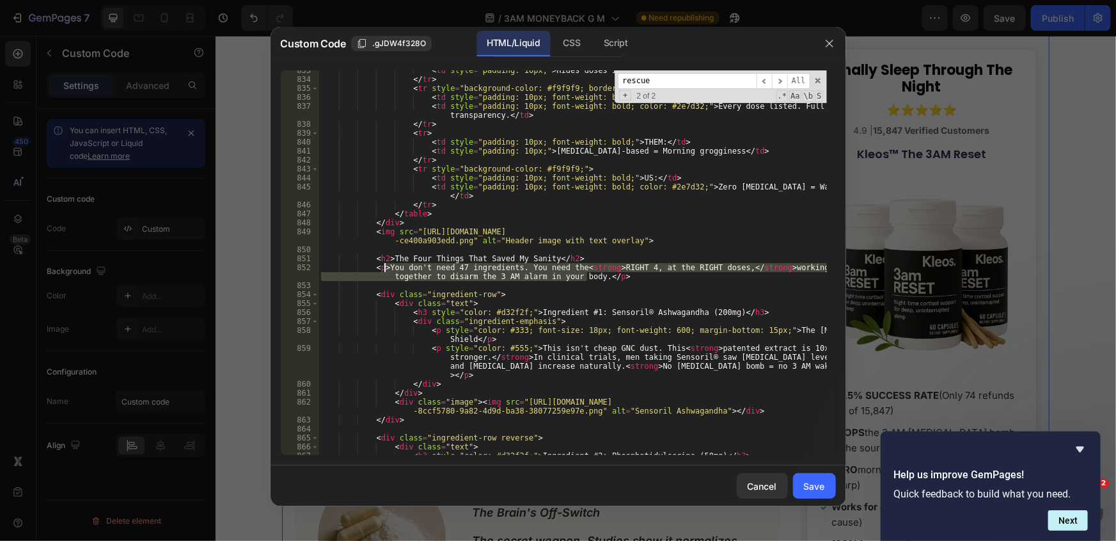
drag, startPoint x: 586, startPoint y: 279, endPoint x: 386, endPoint y: 266, distance: 200.7
click at [386, 266] on div "< td style = "padding: 10px;" > Hides doses in a "proprietary blend" </ td > </…" at bounding box center [573, 267] width 509 height 402
paste textarea "These four things do exactly that"
type textarea "These four things do exactly that.</p>"
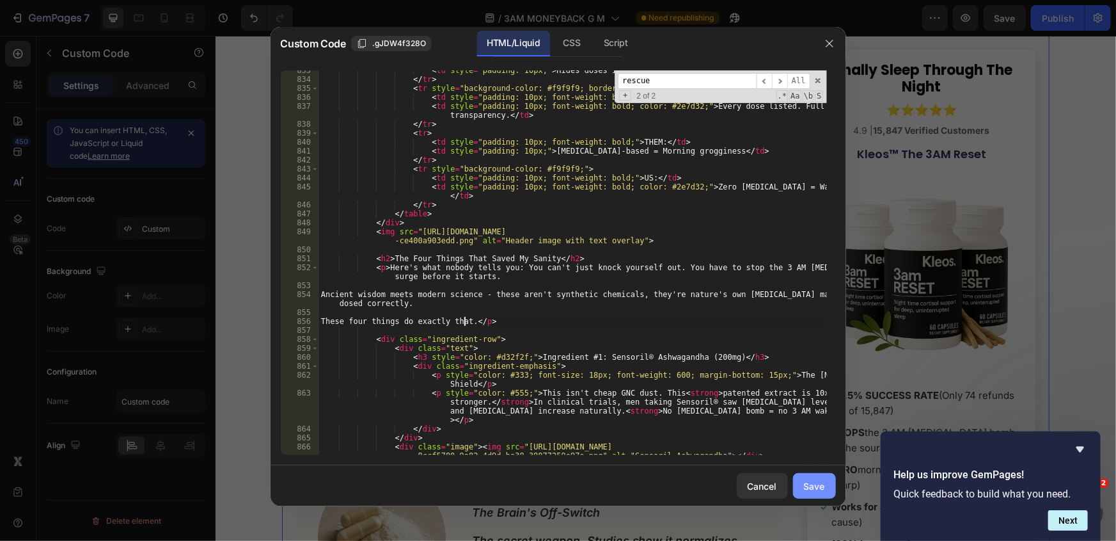
click at [818, 479] on div "Save" at bounding box center [814, 485] width 21 height 13
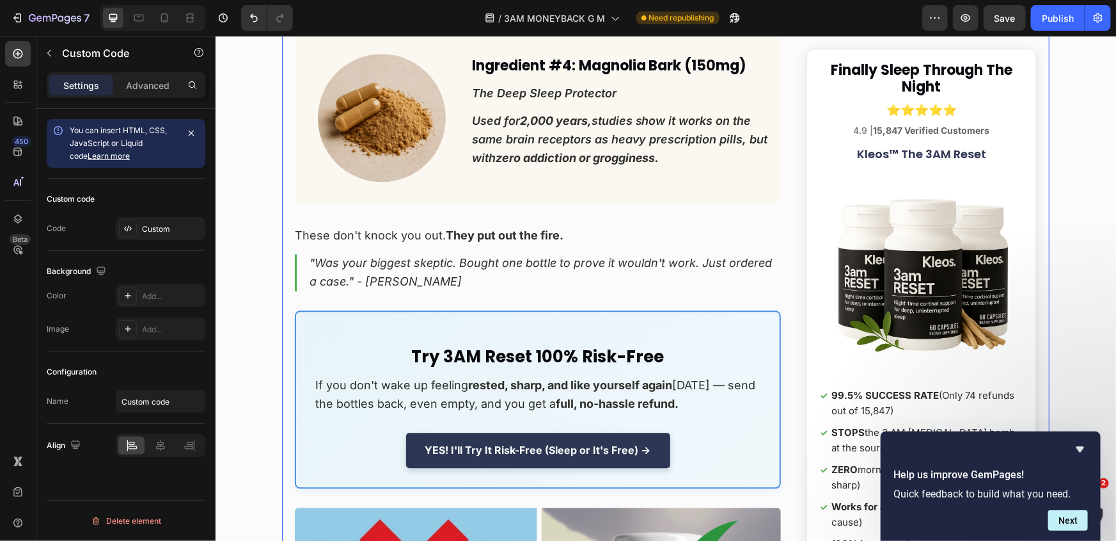
scroll to position [8768, 0]
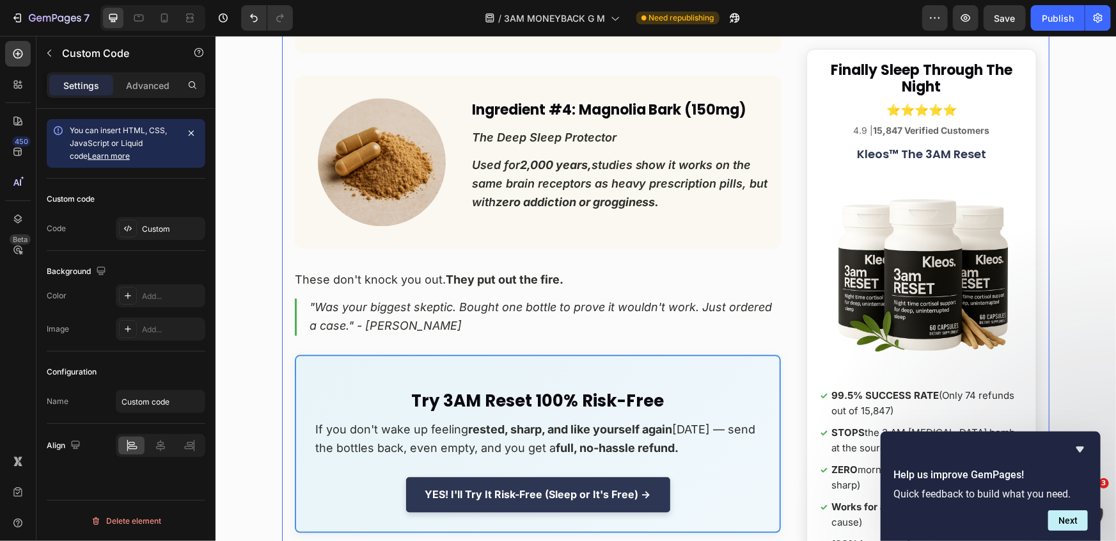
click at [434, 298] on p ""Was your biggest skeptic. Bought one bottle to prove it wouldn't work. Just or…" at bounding box center [537, 316] width 486 height 37
click at [153, 229] on div "Custom" at bounding box center [172, 229] width 60 height 12
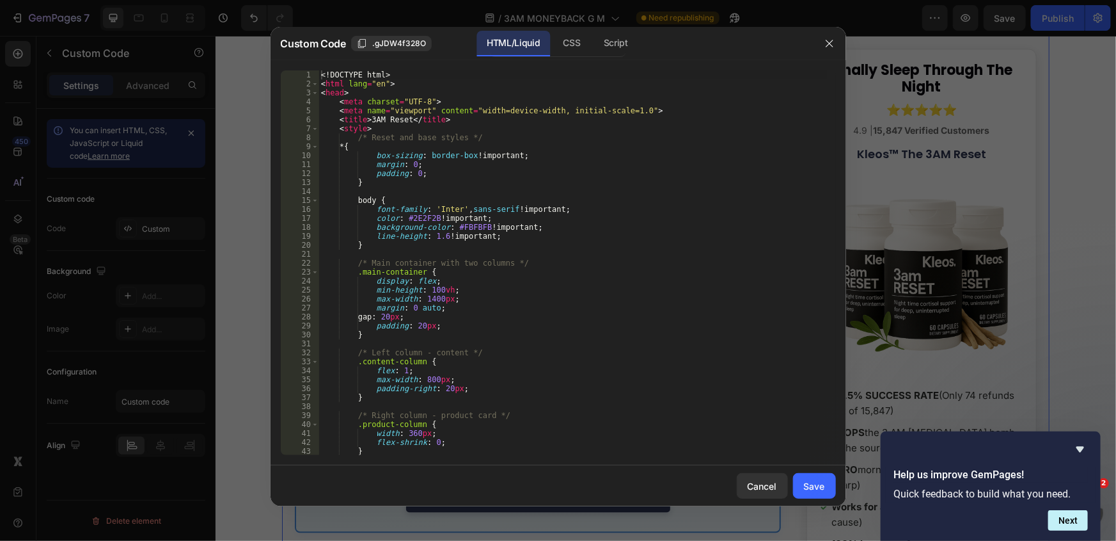
type textarea "max-width: 1400px;"
click at [604, 302] on div "<! DOCTYPE html > < html lang = "en" > < head > < meta charset = "UTF-8" > < me…" at bounding box center [573, 271] width 509 height 402
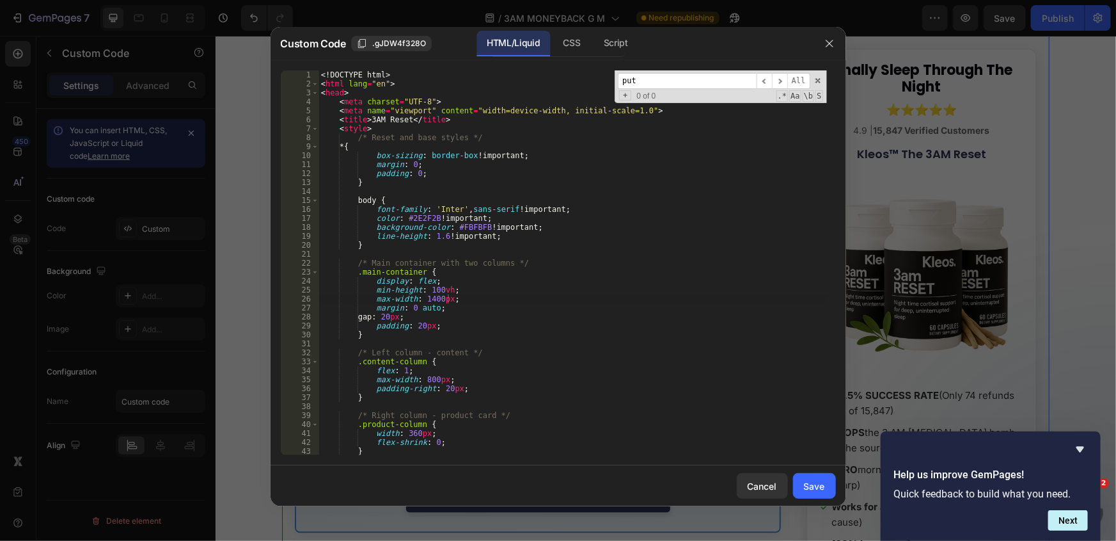
scroll to position [9096, 0]
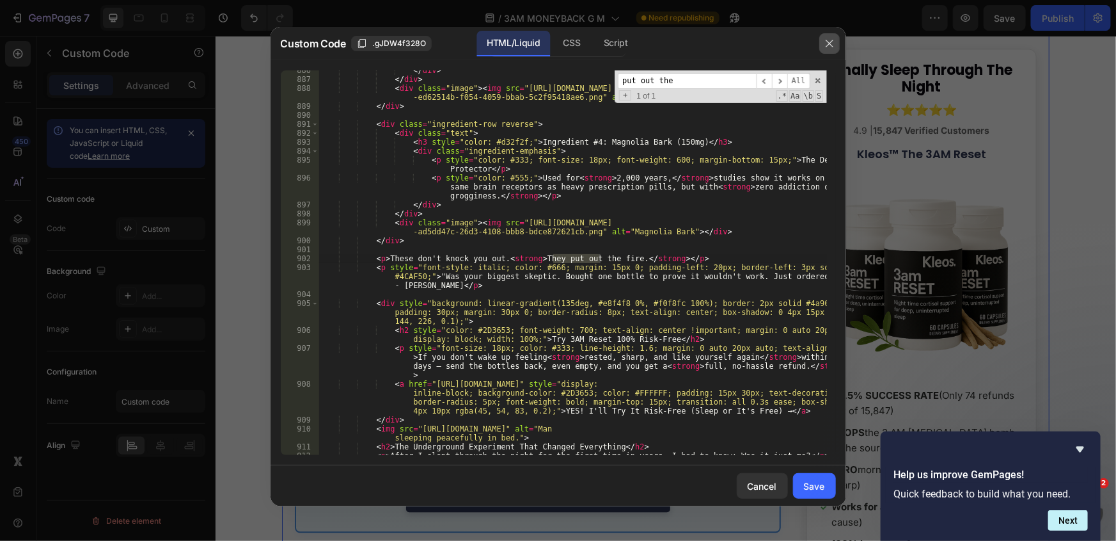
type input "put out the"
click at [825, 45] on icon "button" at bounding box center [830, 43] width 10 height 10
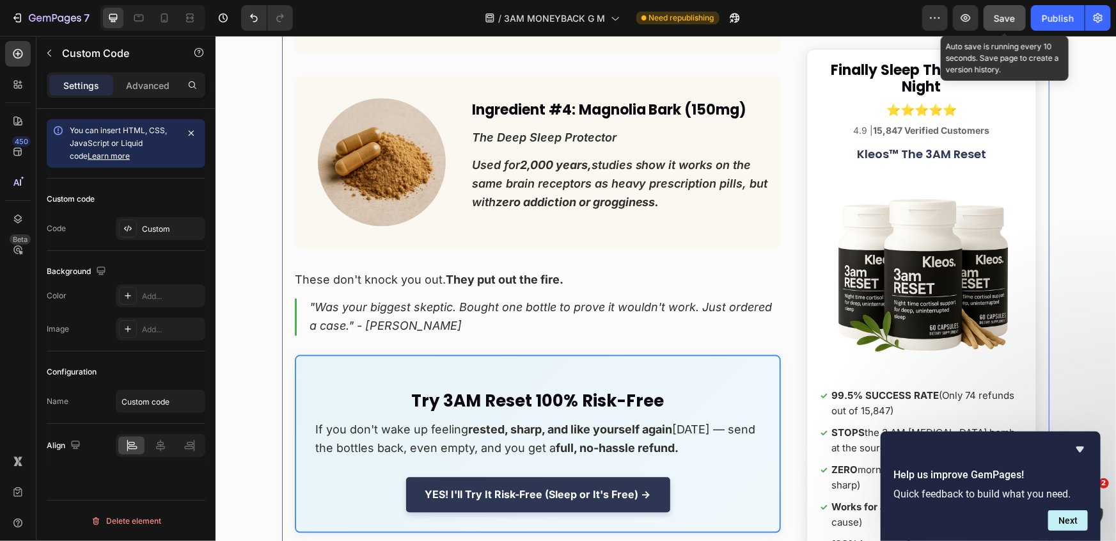
click at [1015, 13] on span "Save" at bounding box center [1005, 18] width 21 height 11
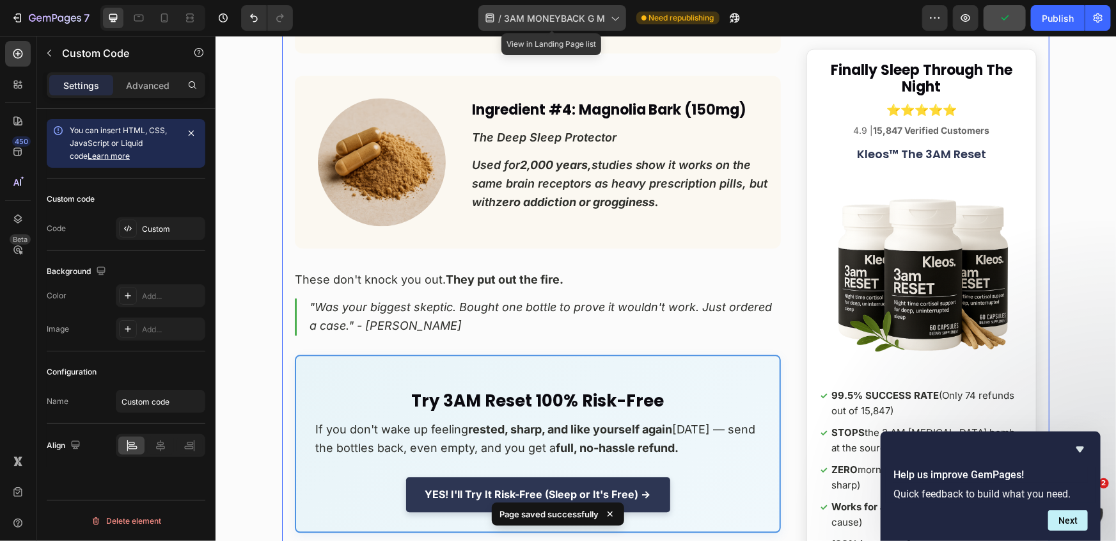
click at [611, 14] on icon at bounding box center [614, 18] width 13 height 13
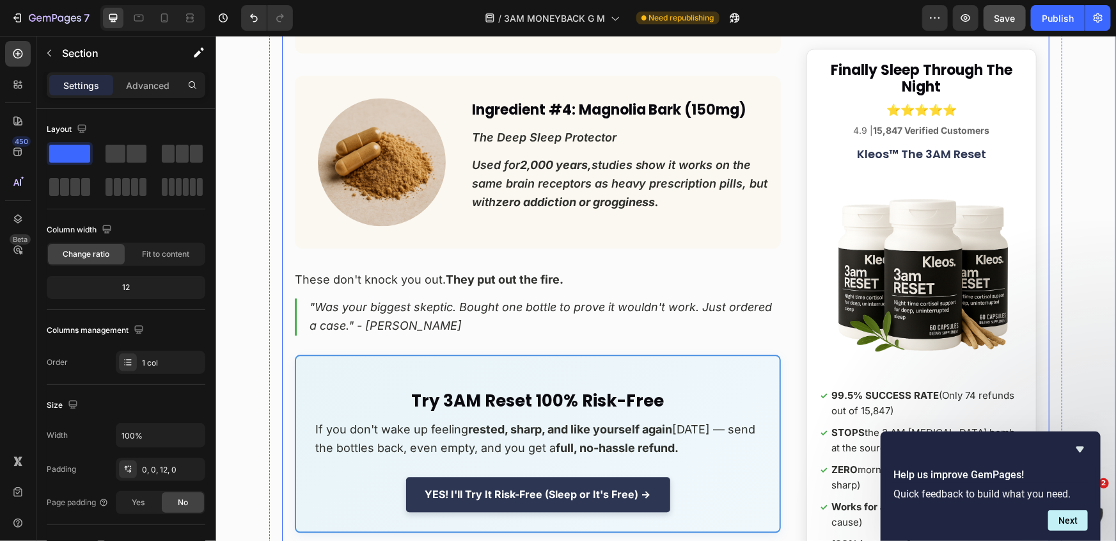
click at [389, 308] on p ""Was your biggest skeptic. Bought one bottle to prove it wouldn't work. Just or…" at bounding box center [537, 316] width 486 height 37
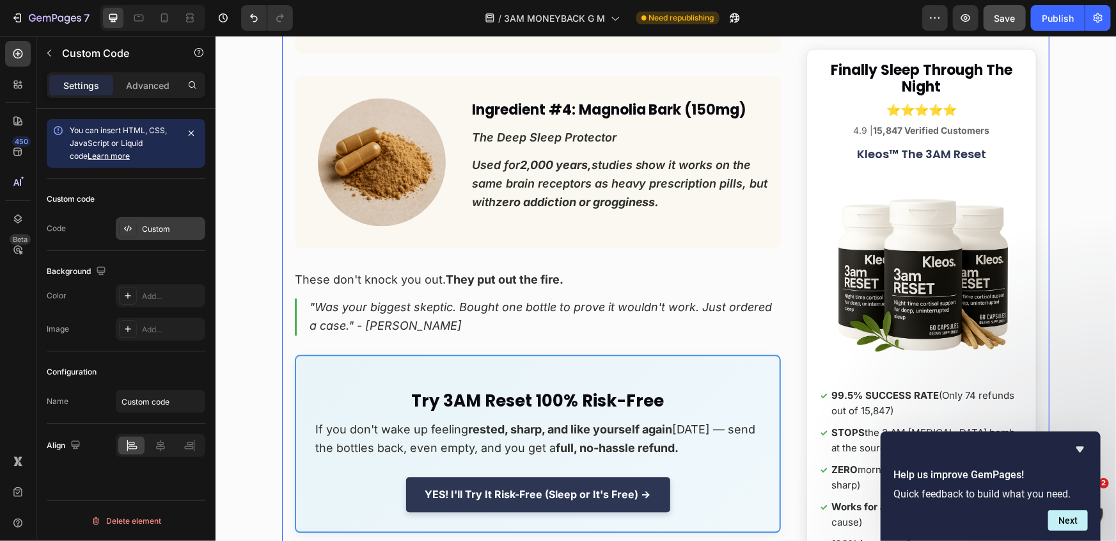
click at [167, 231] on div "Custom" at bounding box center [172, 229] width 60 height 12
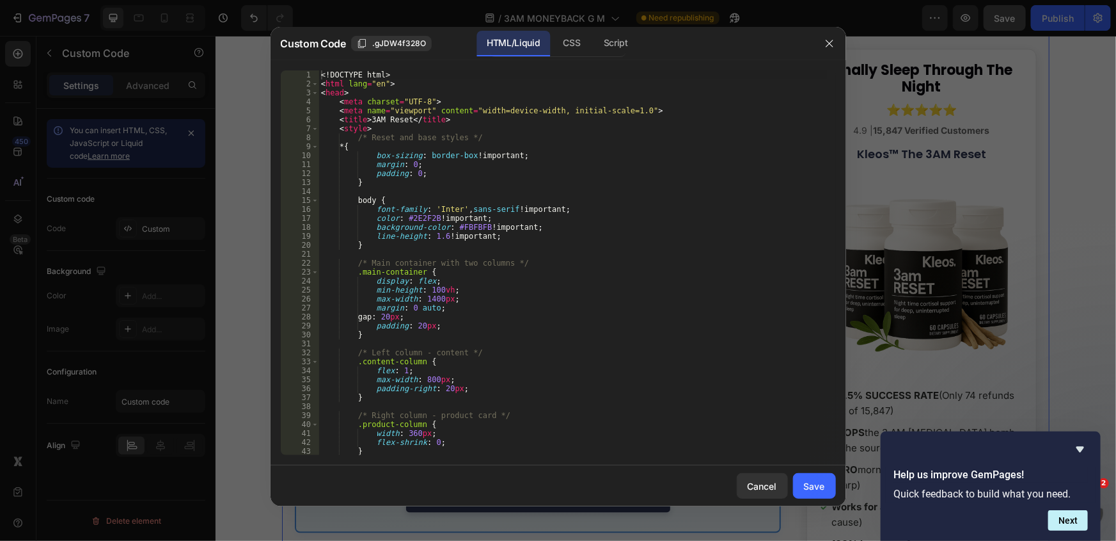
type textarea "/* Main container with two columns */"
click at [463, 261] on div "<! DOCTYPE html > < html lang = "en" > < head > < meta charset = "UTF-8" > < me…" at bounding box center [573, 271] width 509 height 402
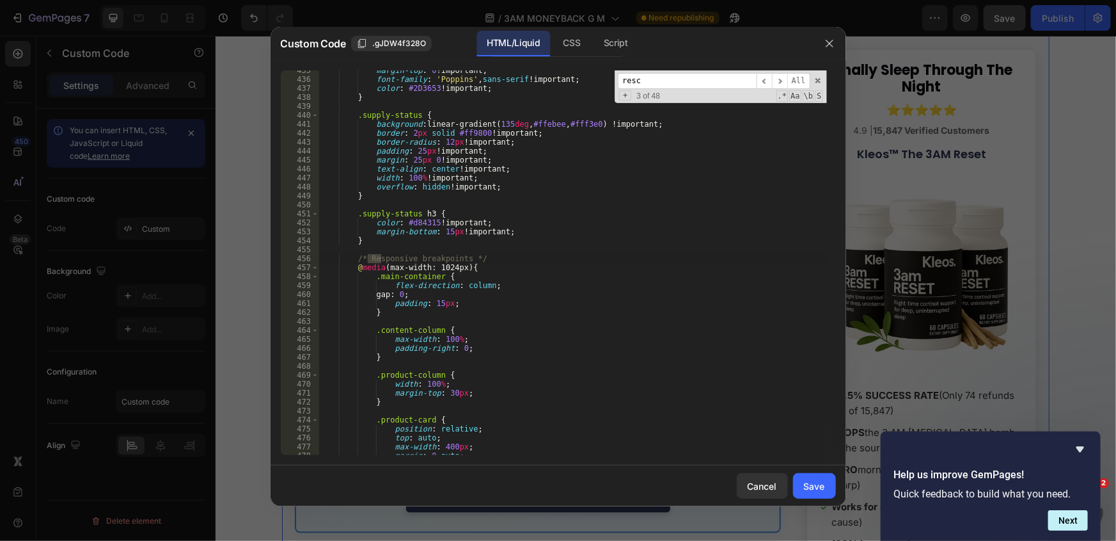
scroll to position [7215, 0]
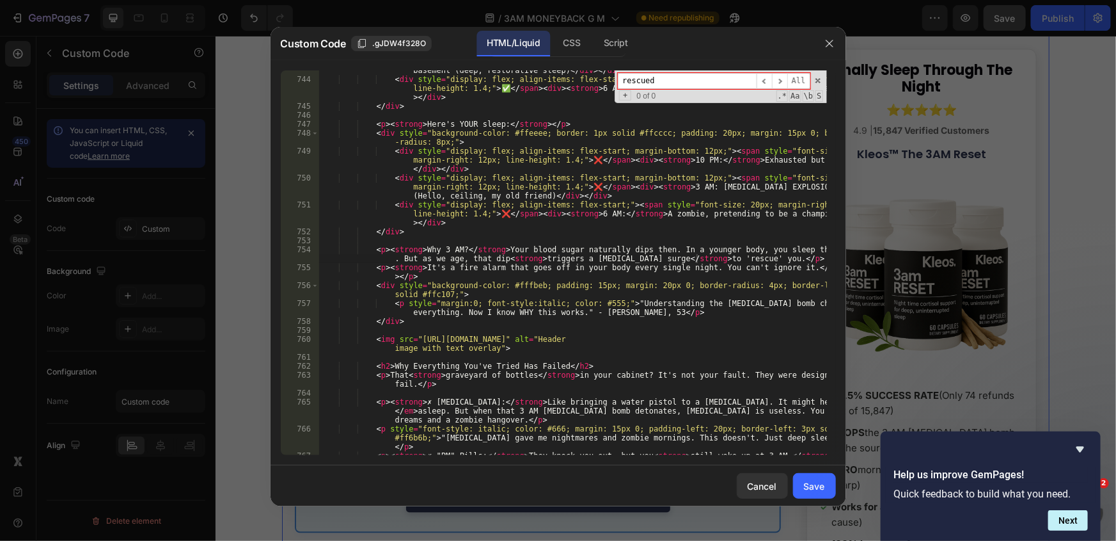
type input "rescued"
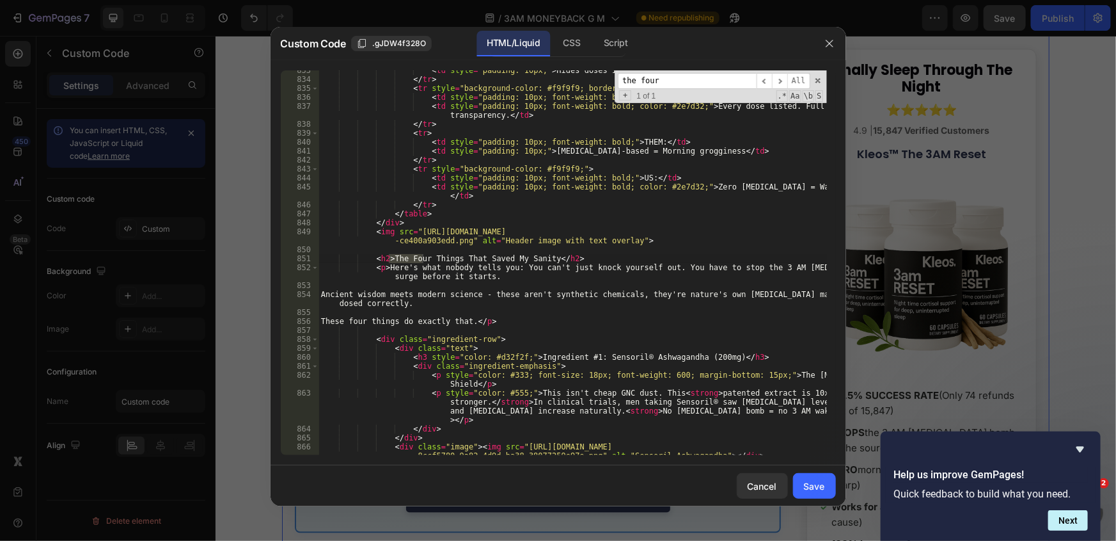
type input "the four"
click at [369, 261] on div "< td style = "padding: 10px;" > Hides doses in a "proprietary blend" </ td > </…" at bounding box center [573, 271] width 509 height 411
paste textarea "/div> <"
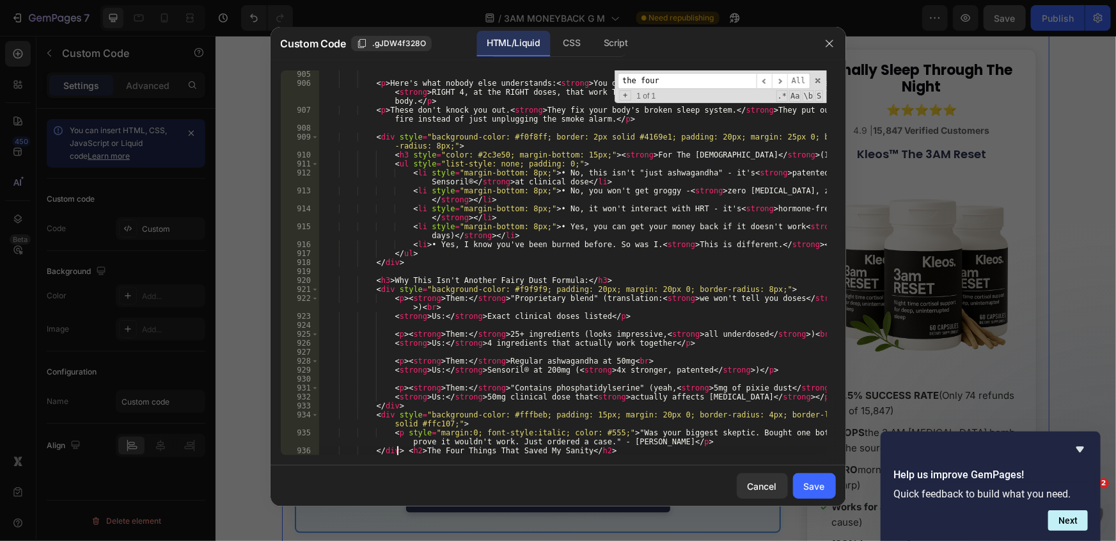
scroll to position [8460, 0]
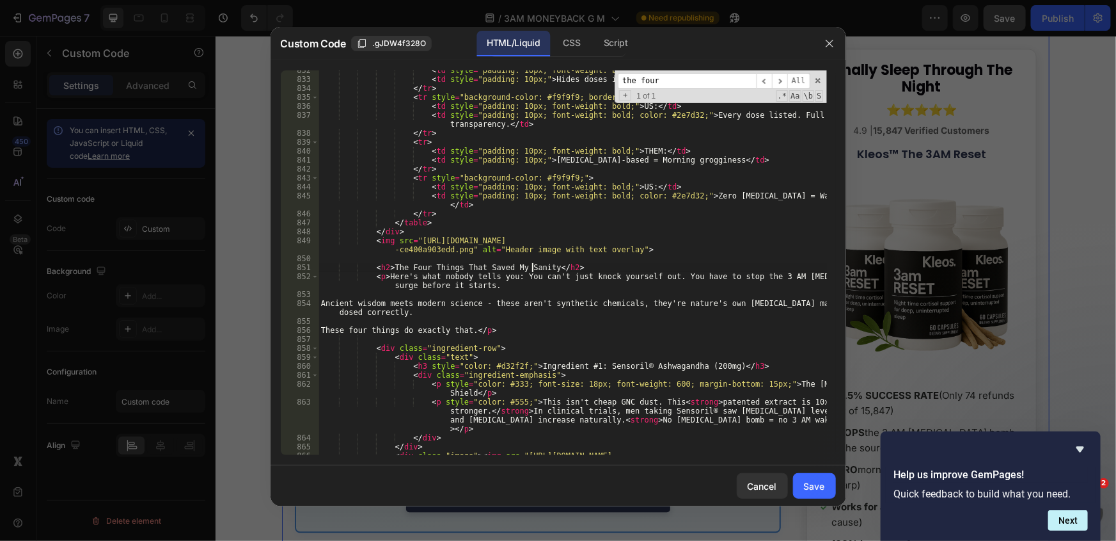
click at [534, 269] on div "< td style = "padding: 10px; font-weight: bold;" > THEM: </ td > < td style = "…" at bounding box center [573, 271] width 509 height 411
click at [424, 285] on div "< td style = "padding: 10px; font-weight: bold;" > THEM: </ td > < td style = "…" at bounding box center [573, 271] width 509 height 411
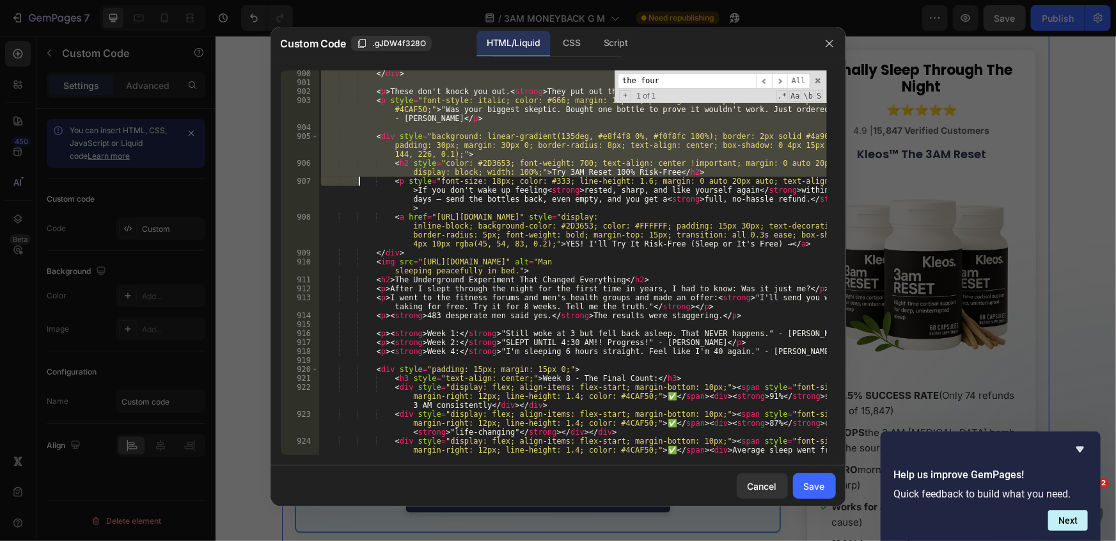
scroll to position [9228, 0]
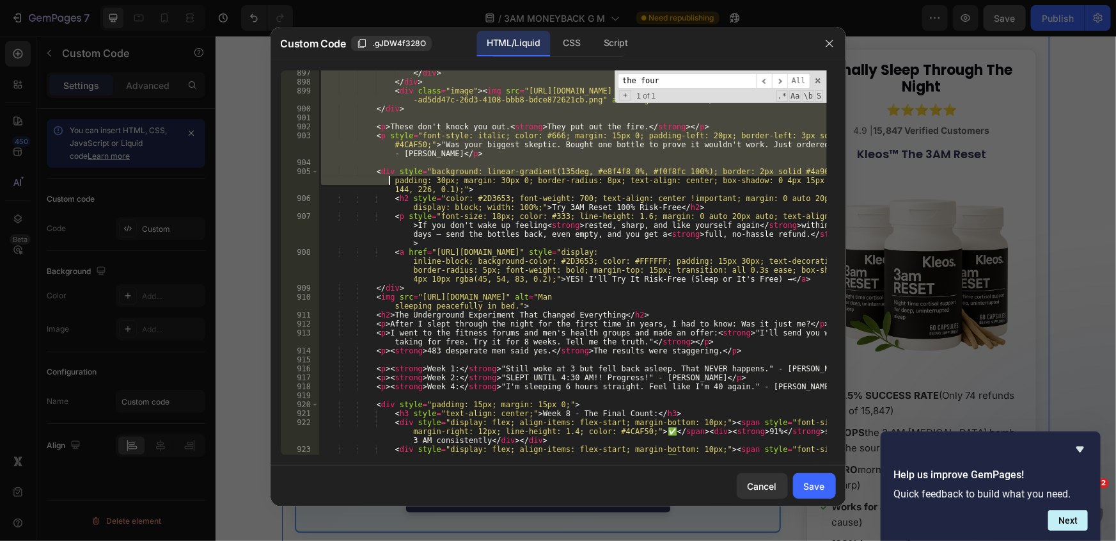
drag, startPoint x: 370, startPoint y: 275, endPoint x: 344, endPoint y: 168, distance: 110.0
click at [358, 177] on div "</ div > </ div > < div class = "image" > < img src = "https://officialkleos.co…" at bounding box center [573, 278] width 509 height 420
type textarea "<div style="background: linear-gradient(135deg, #e8f4f8 0%, #f0f8fc 100%); bord…"
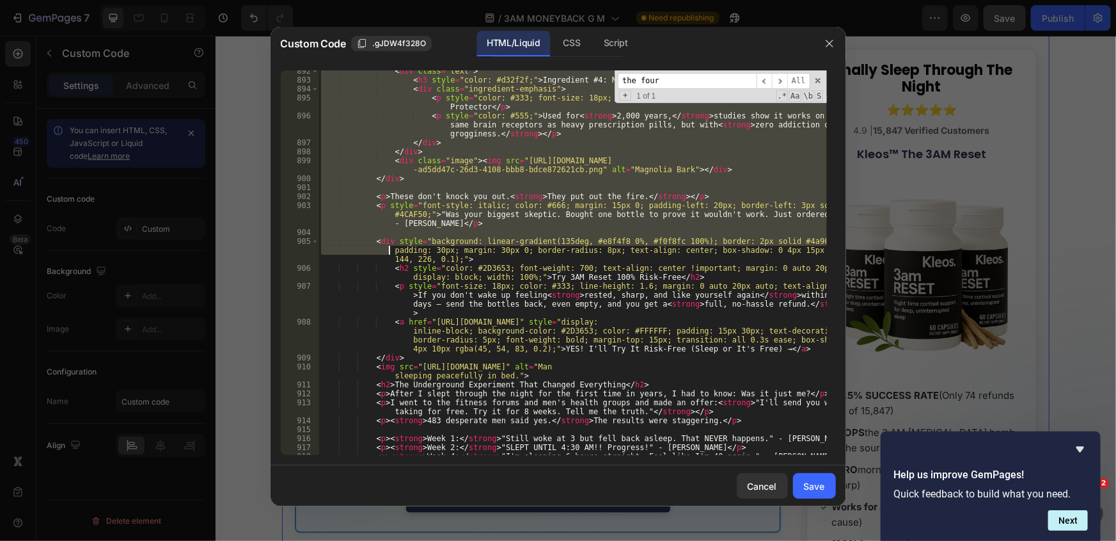
scroll to position [9124, 0]
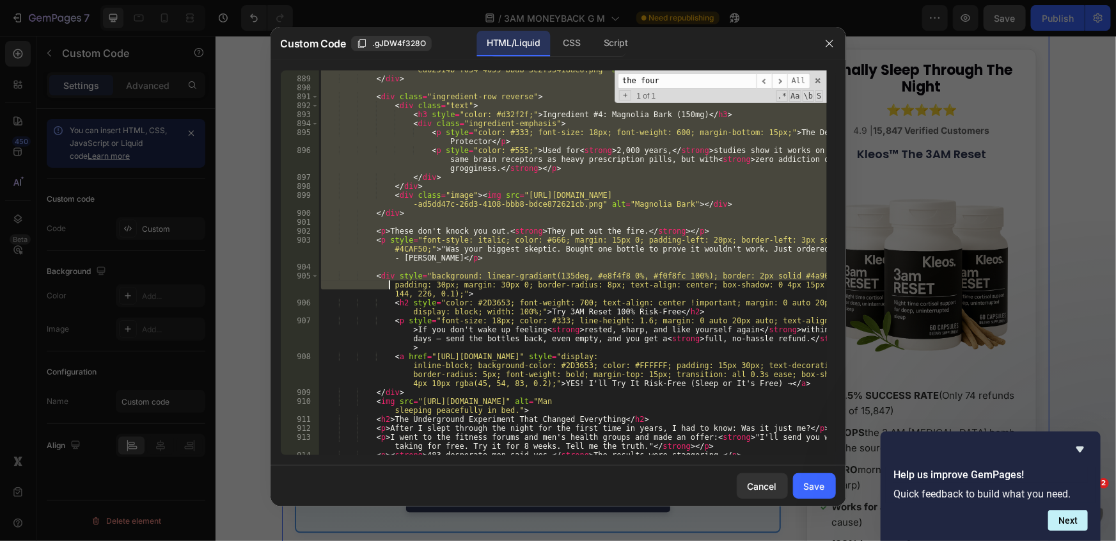
click at [445, 266] on div "< div class = "image" > < img src = "https://officialkleos.com/cdn/shop/files/g…" at bounding box center [573, 262] width 509 height 385
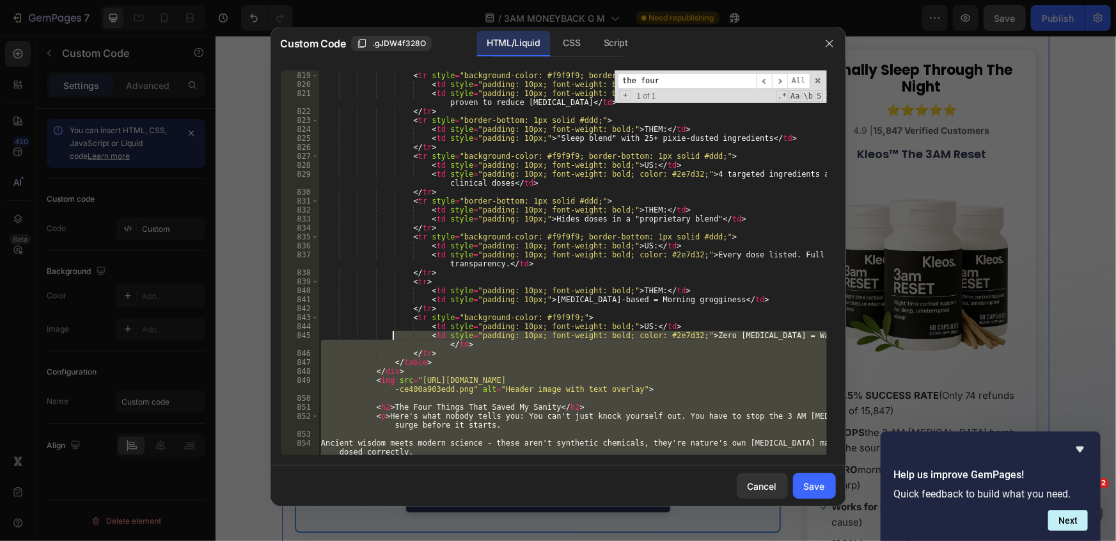
scroll to position [8496, 0]
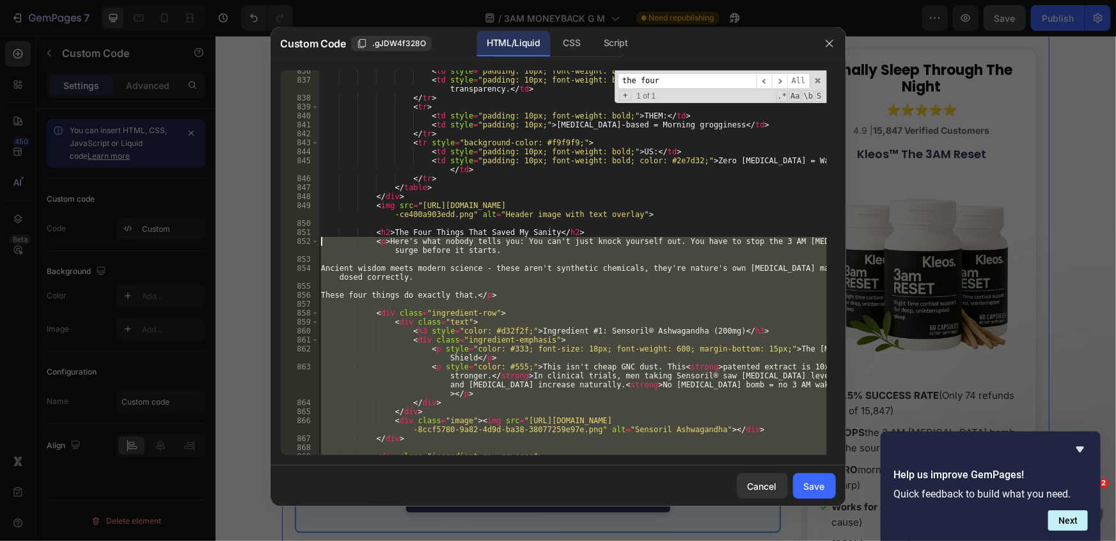
drag, startPoint x: 461, startPoint y: 261, endPoint x: 289, endPoint y: 242, distance: 172.5
click at [289, 242] on div "836 837 838 839 840 841 842 843 844 845 846 847 848 849 850 851 852 853 854 855…" at bounding box center [558, 262] width 555 height 385
paste textarea "/div>"
type textarea "</div>"
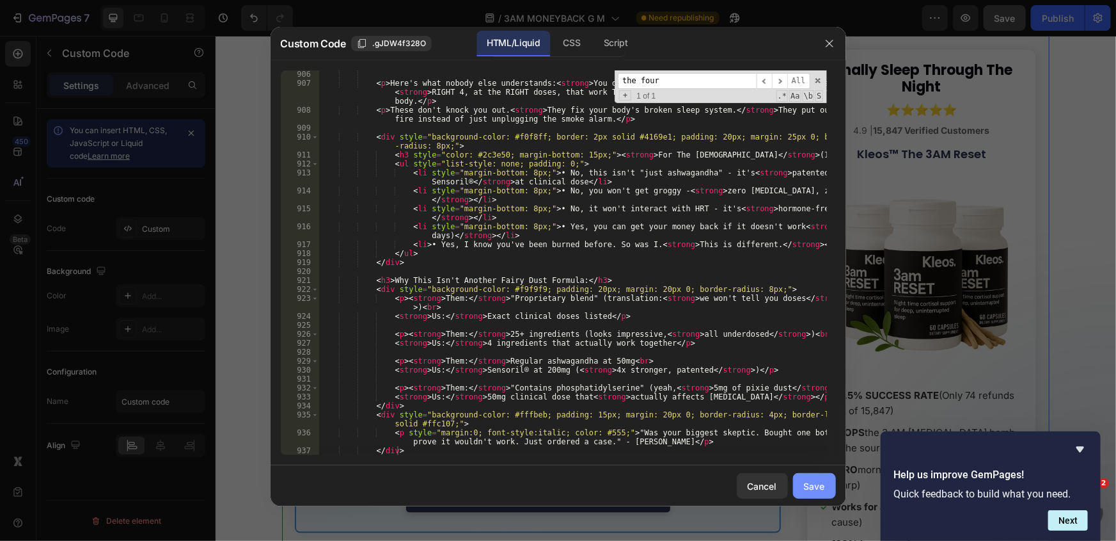
click at [817, 485] on div "Save" at bounding box center [814, 485] width 21 height 13
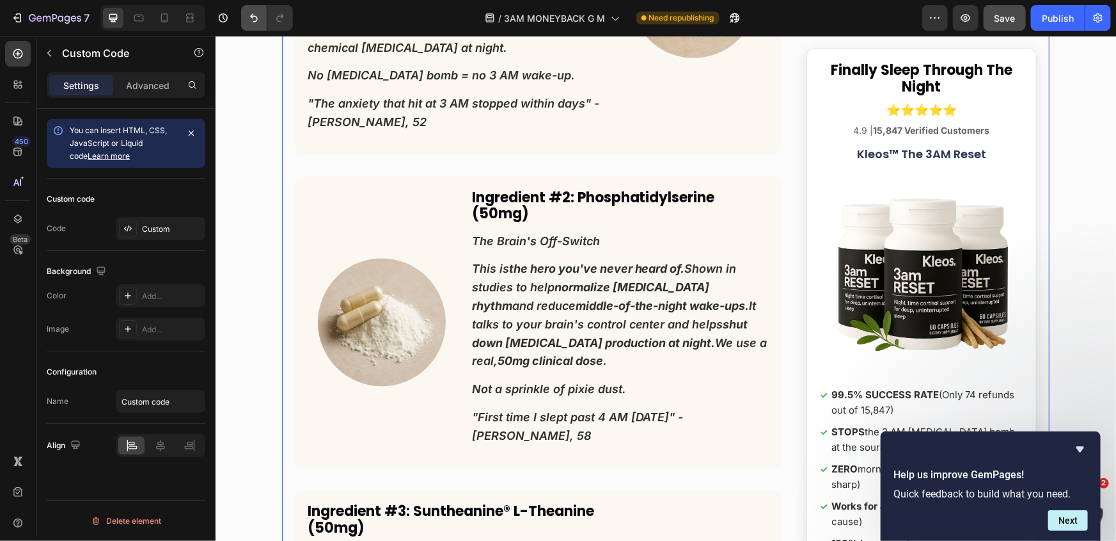
scroll to position [8419, 0]
click at [252, 19] on icon "Undo/Redo" at bounding box center [254, 18] width 13 height 13
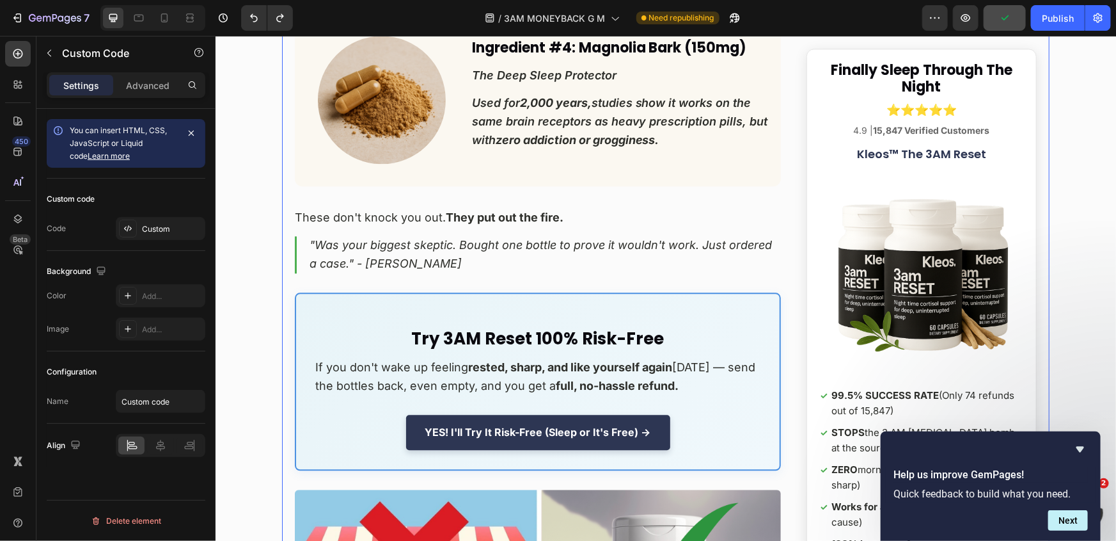
scroll to position [8885, 0]
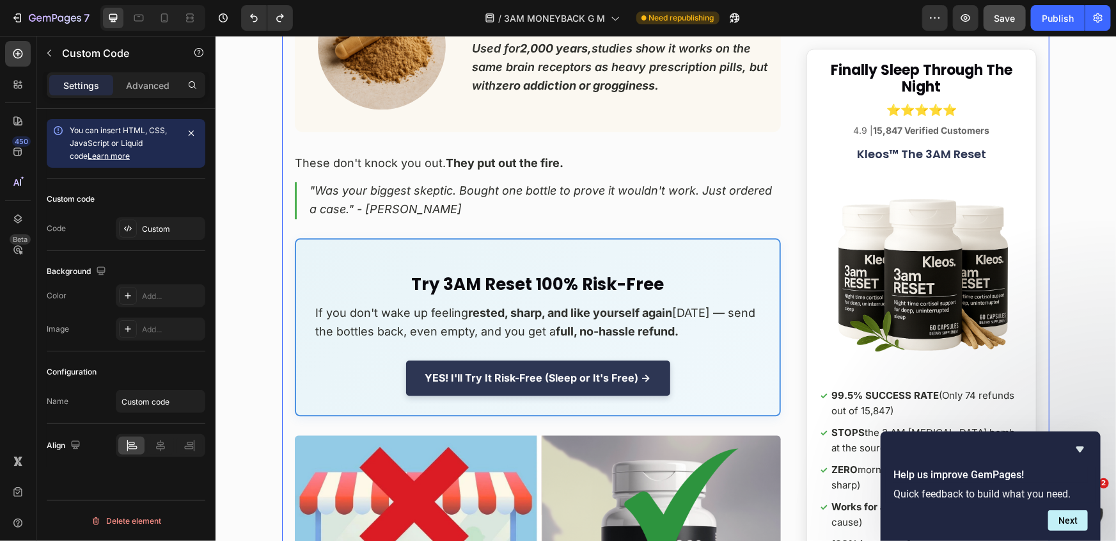
click at [406, 181] on p ""Was your biggest skeptic. Bought one bottle to prove it wouldn't work. Just or…" at bounding box center [537, 199] width 486 height 37
click at [166, 238] on div "Custom" at bounding box center [161, 228] width 90 height 23
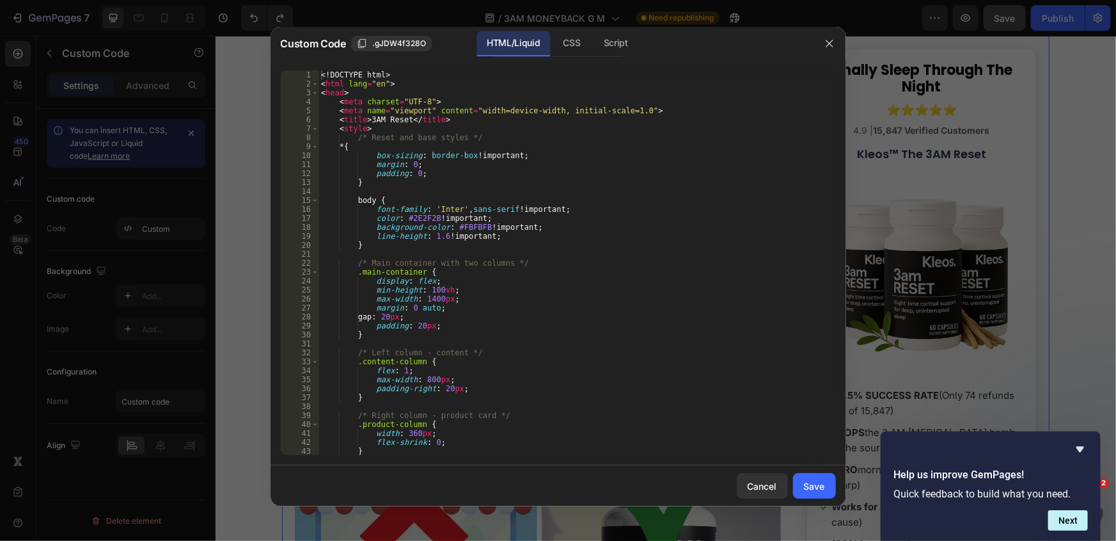
click at [406, 255] on div "<! DOCTYPE html > < html lang = "en" > < head > < meta charset = "UTF-8" > < me…" at bounding box center [573, 271] width 509 height 402
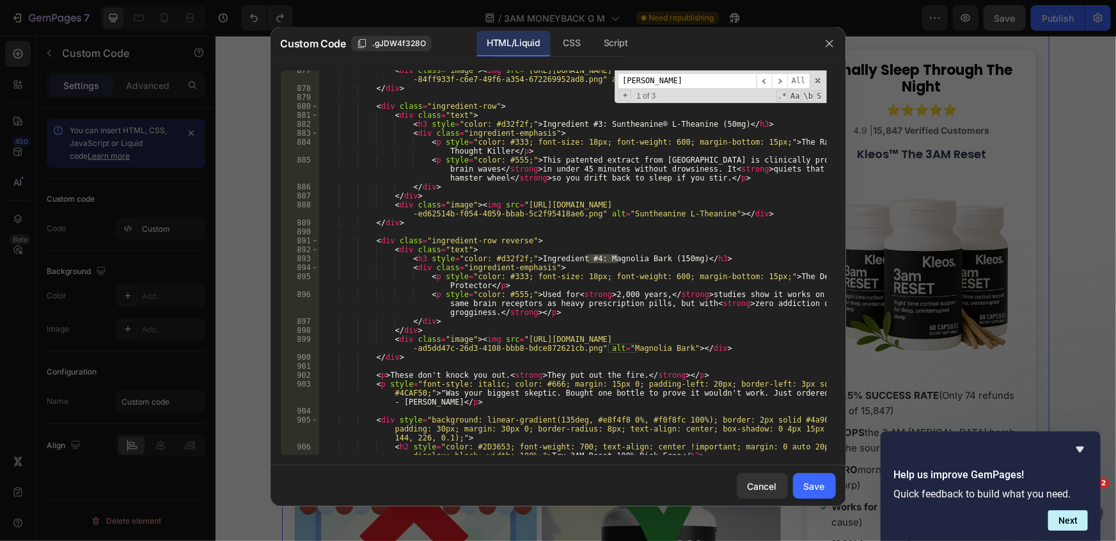
scroll to position [9050, 0]
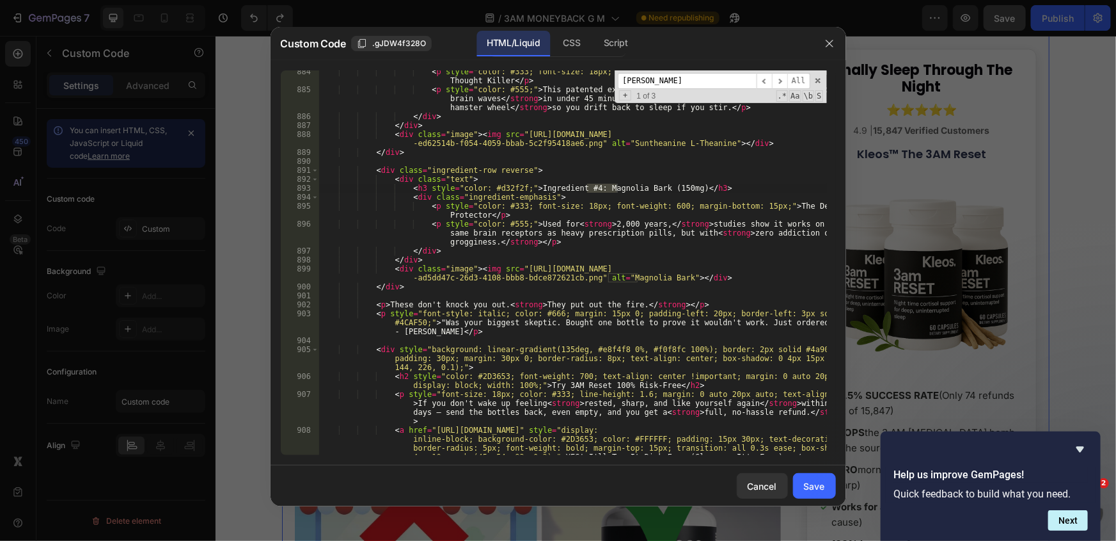
type input "magnoli"
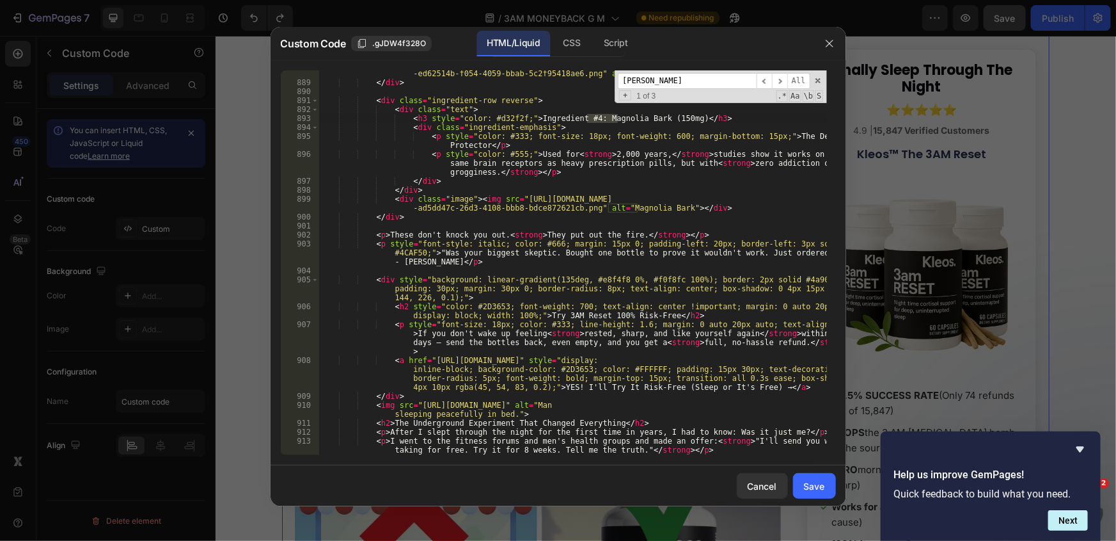
scroll to position [9189, 0]
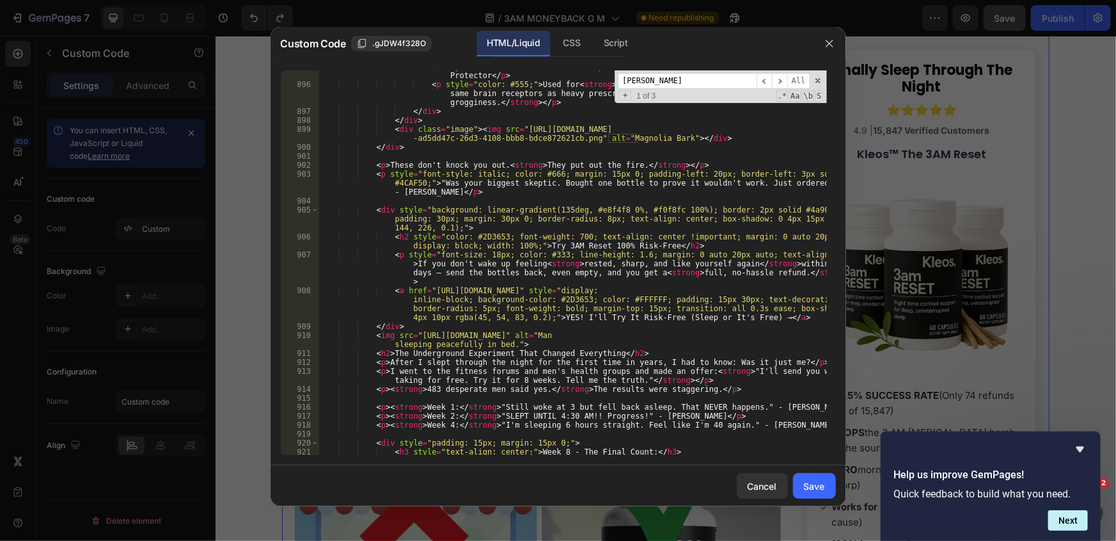
type textarea "<a href="https://officialkleos.com/products/kleos-3am-reset?utm_content=risk_fr…"
click at [479, 299] on div "< p style = "color: #333; font-size: 18px; font-weight: 600; margin-bottom: 15p…" at bounding box center [573, 267] width 509 height 411
click at [693, 77] on input "magnoli" at bounding box center [687, 81] width 139 height 16
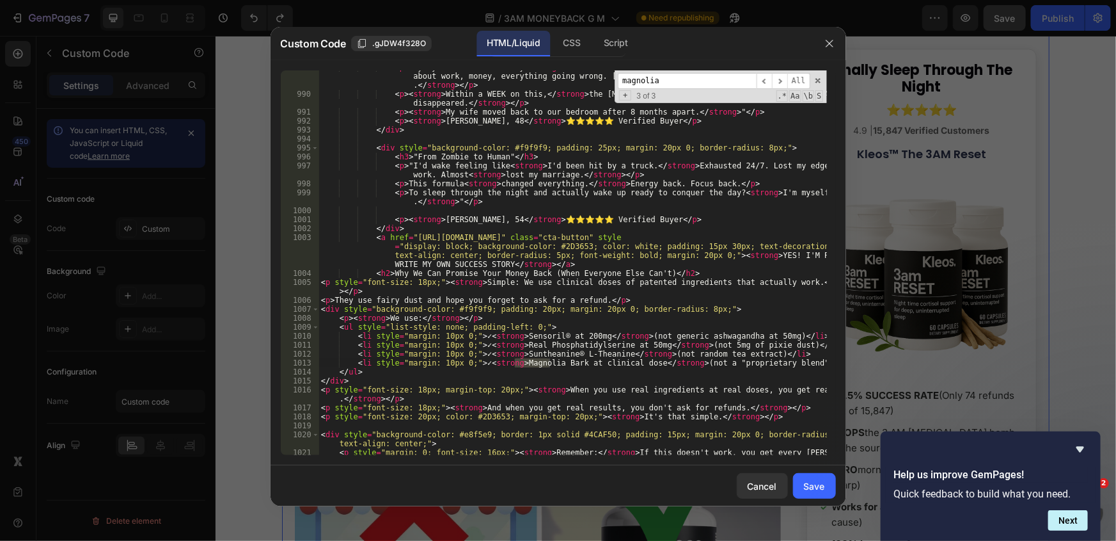
scroll to position [10739, 0]
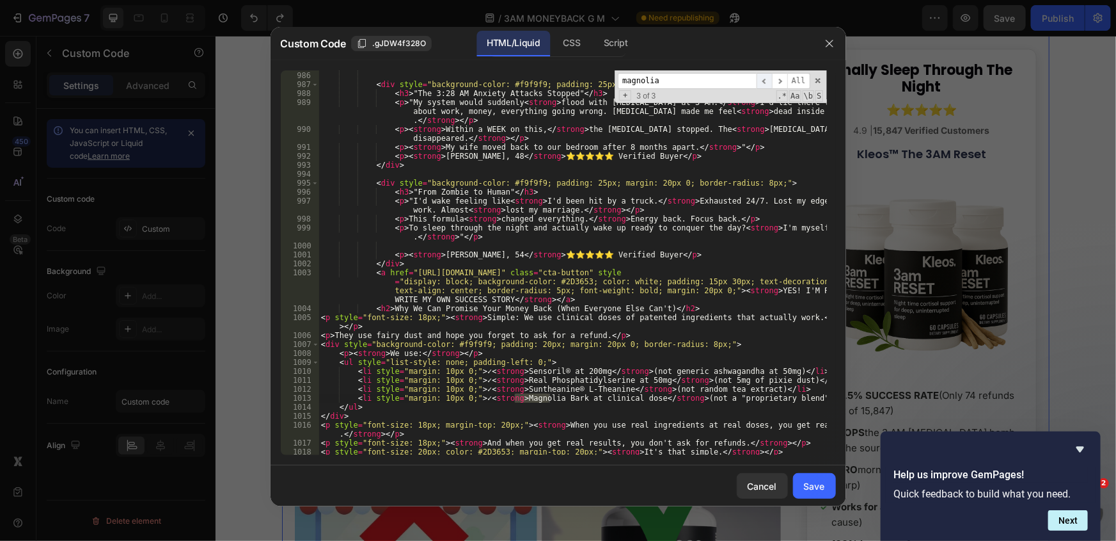
type input "magnolia"
click at [769, 79] on span "​" at bounding box center [764, 81] width 15 height 16
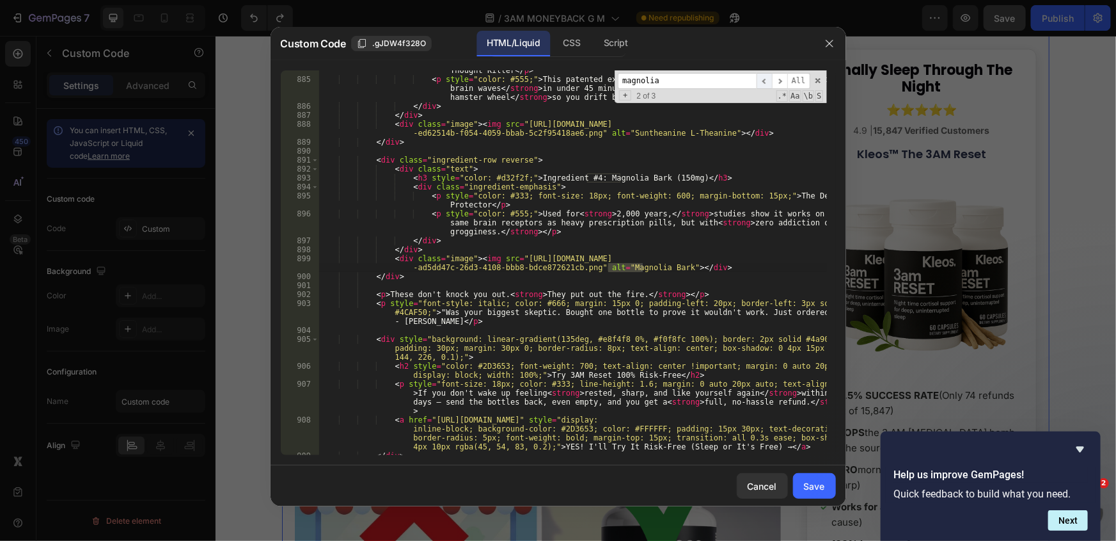
click at [769, 79] on span "​" at bounding box center [764, 81] width 15 height 16
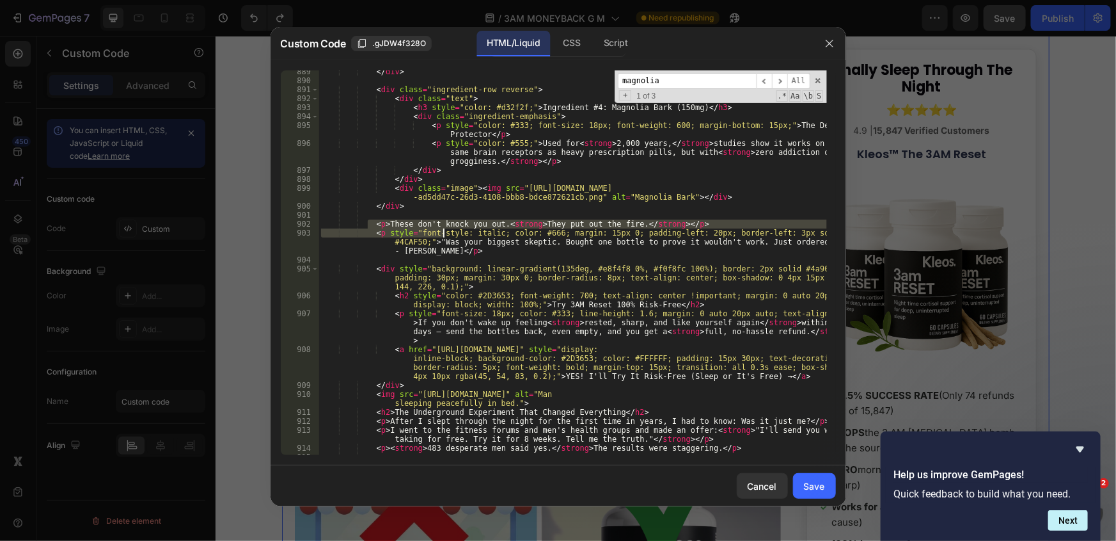
drag, startPoint x: 368, startPoint y: 224, endPoint x: 444, endPoint y: 233, distance: 76.7
click at [444, 233] on div "</ div > < div class = "ingredient-row reverse" > < div class = "text" > < h3 s…" at bounding box center [573, 268] width 509 height 402
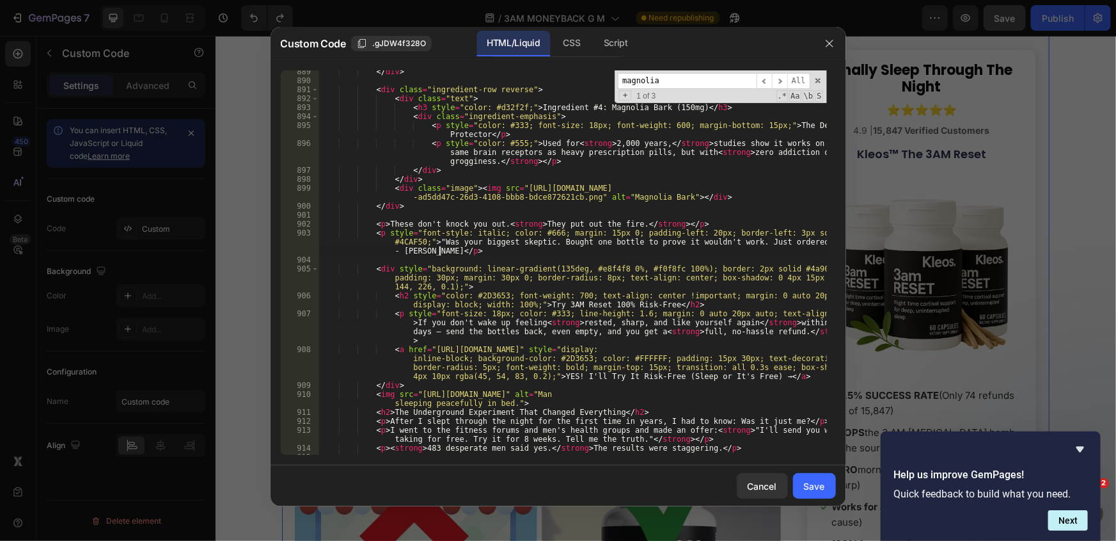
click at [439, 248] on div "</ div > < div class = "ingredient-row reverse" > < div class = "text" > < h3 s…" at bounding box center [573, 268] width 509 height 402
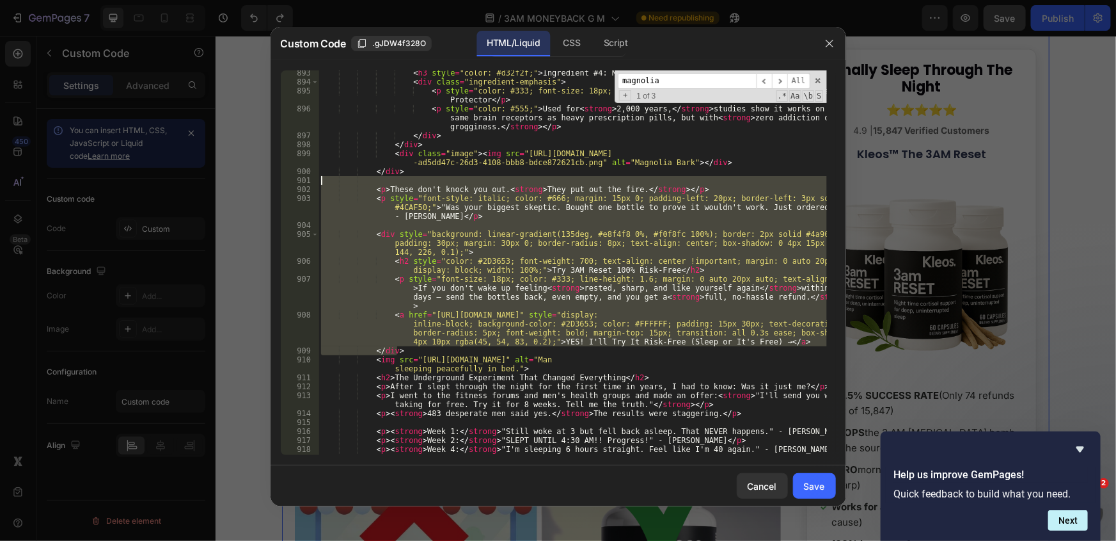
drag, startPoint x: 655, startPoint y: 347, endPoint x: 246, endPoint y: 184, distance: 440.4
click at [246, 184] on div "Custom Code .gJDW4f328O HTML/Liquid CSS Script <p style="font-style: italic; co…" at bounding box center [558, 270] width 1116 height 541
paste textarea "</div"
type textarea "</div>"
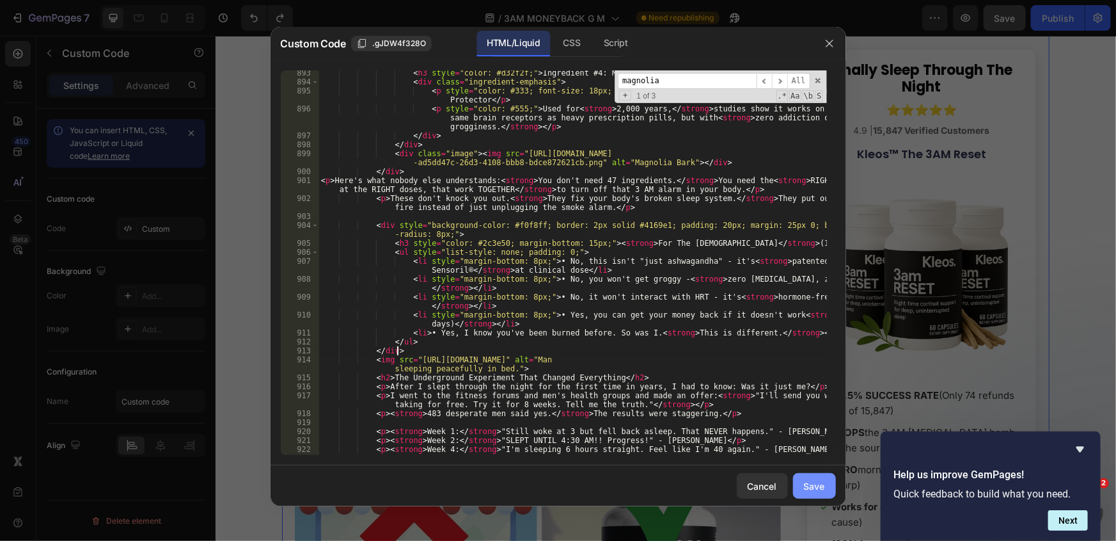
click at [811, 485] on div "Save" at bounding box center [814, 485] width 21 height 13
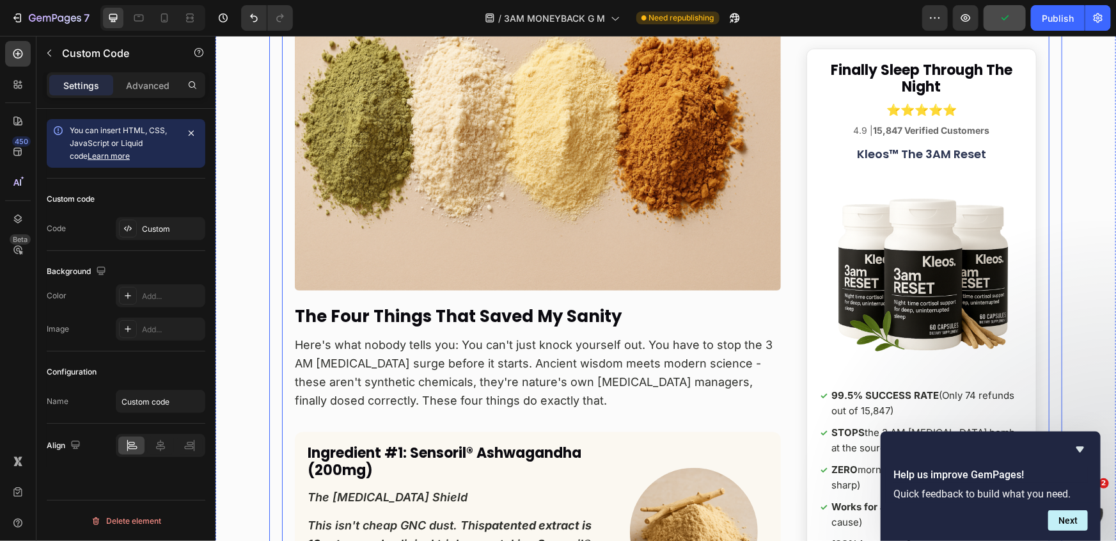
scroll to position [7780, 0]
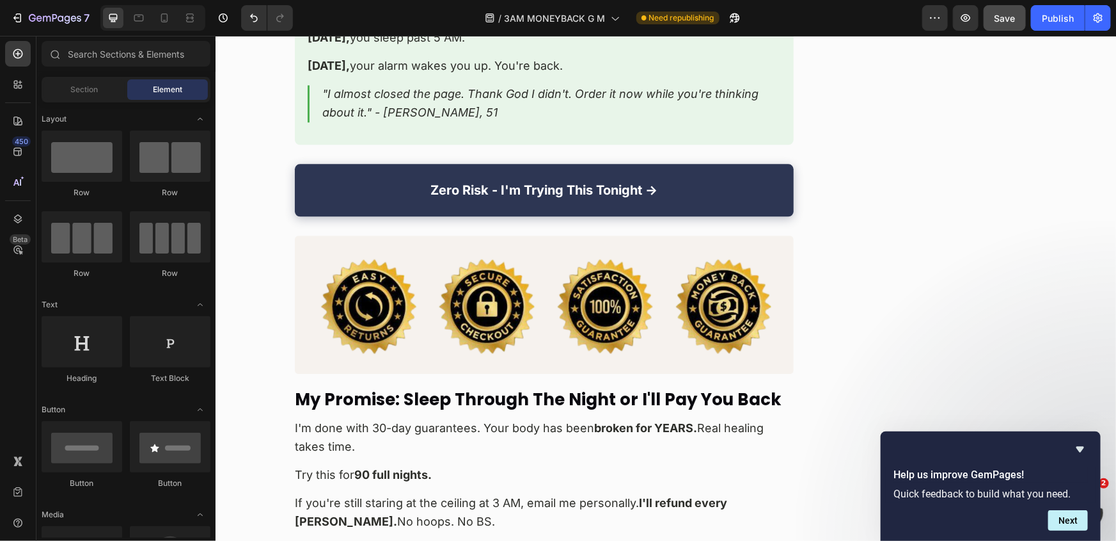
drag, startPoint x: 1115, startPoint y: 309, endPoint x: 1308, endPoint y: 470, distance: 251.2
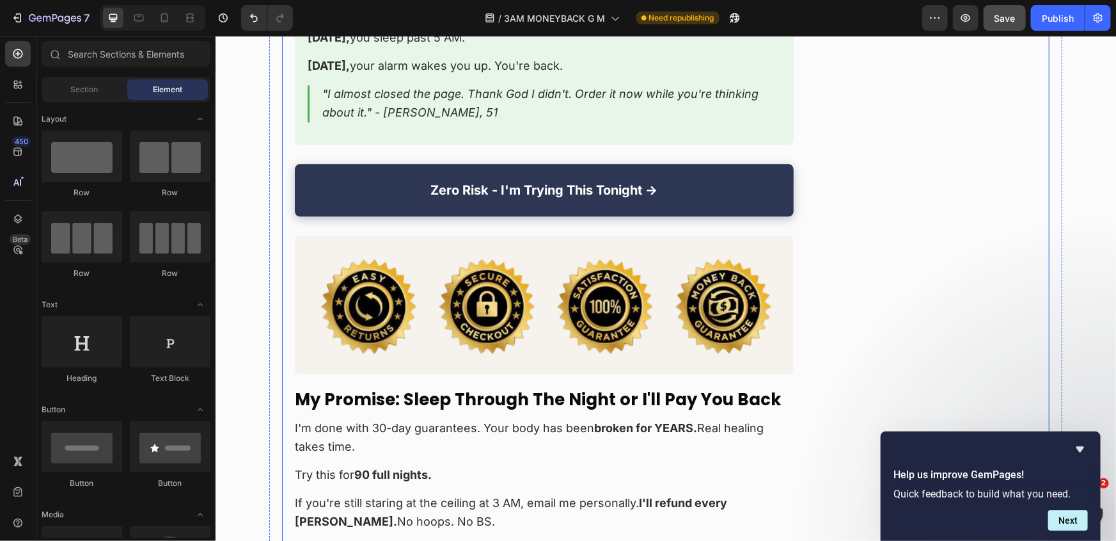
scroll to position [13796, 0]
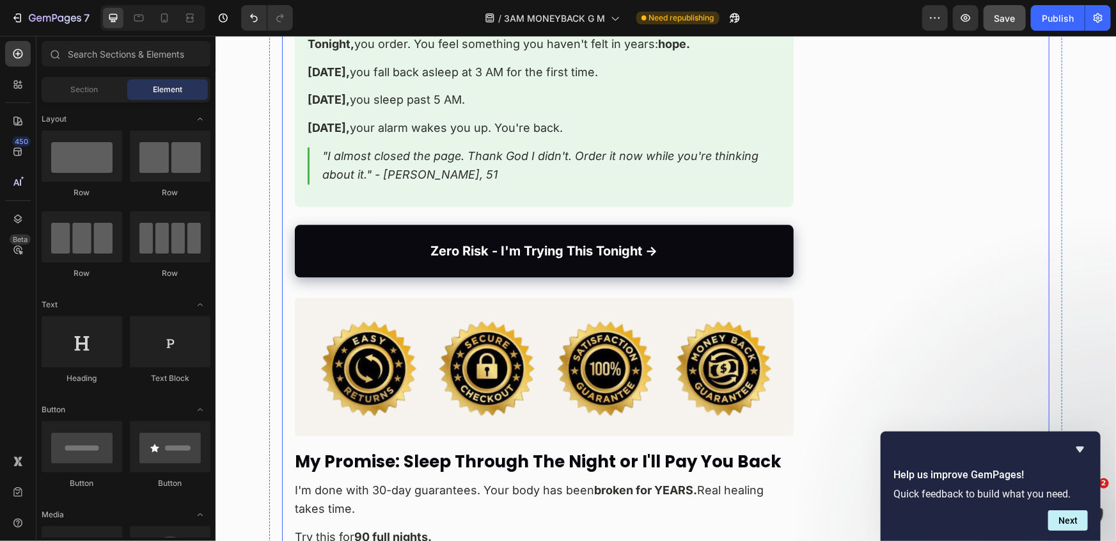
click at [420, 224] on link "Zero Risk - I'm Trying This Tonight →" at bounding box center [543, 250] width 499 height 52
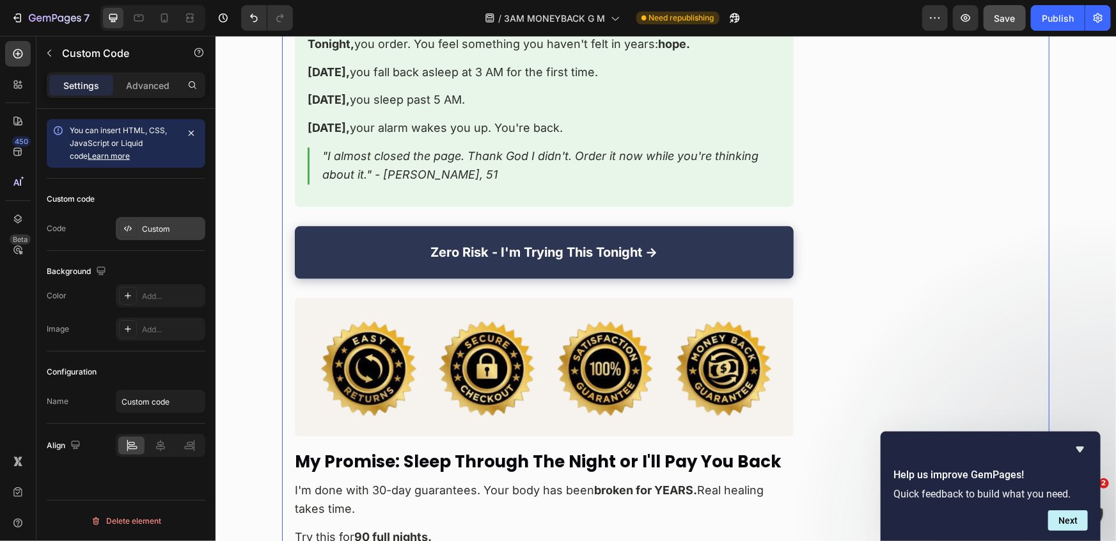
click at [170, 224] on div "Custom" at bounding box center [172, 229] width 60 height 12
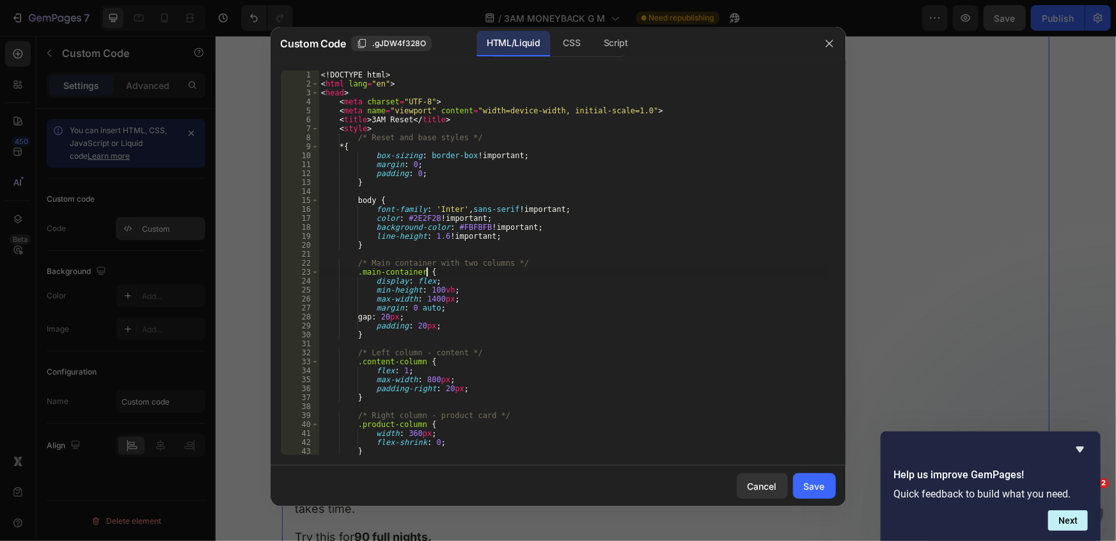
click at [612, 271] on div "<! DOCTYPE html > < html lang = "en" > < head > < meta charset = "UTF-8" > < me…" at bounding box center [573, 271] width 509 height 402
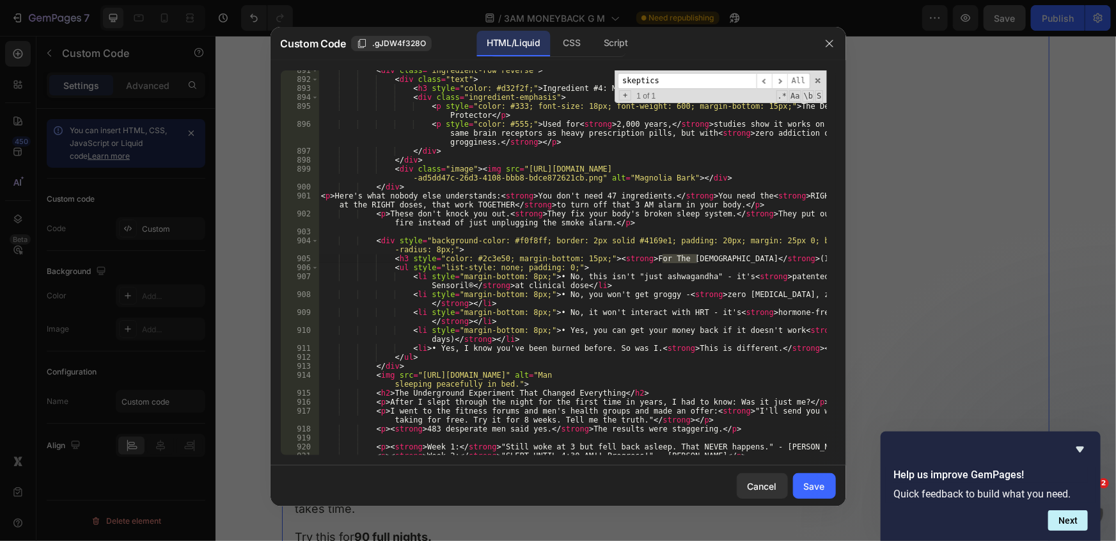
scroll to position [9185, 0]
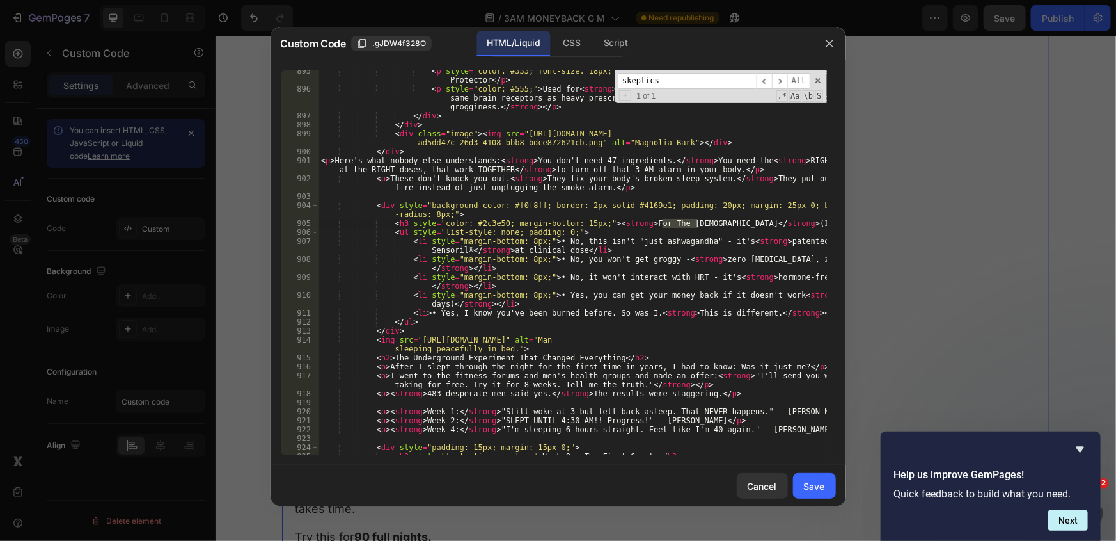
type input "skeptics"
type textarea "</div>"
click at [414, 330] on div "< p style = "color: #333; font-size: 18px; font-weight: 600; margin-bottom: 15p…" at bounding box center [573, 272] width 509 height 411
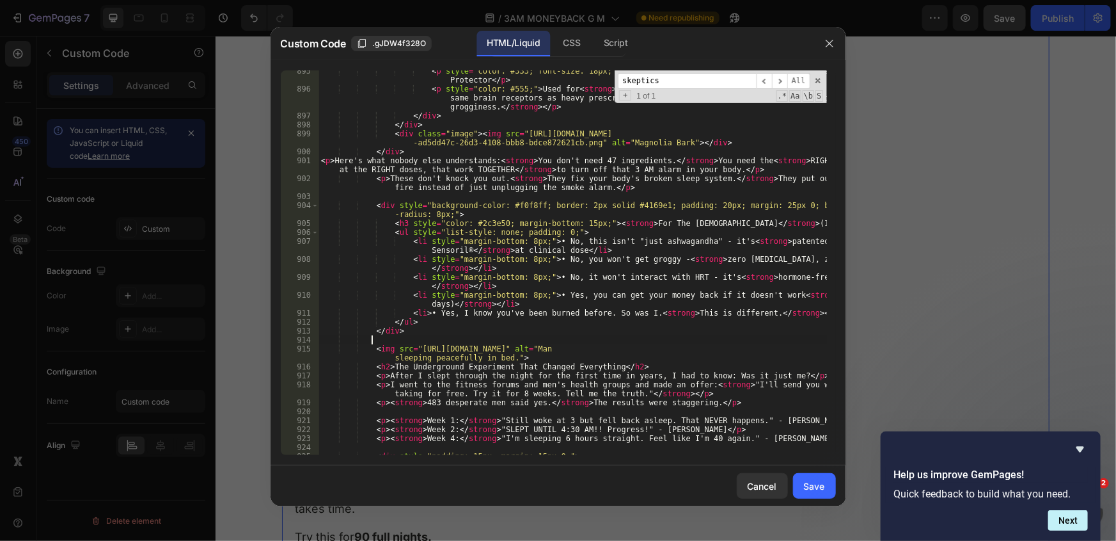
paste textarea "</div>"
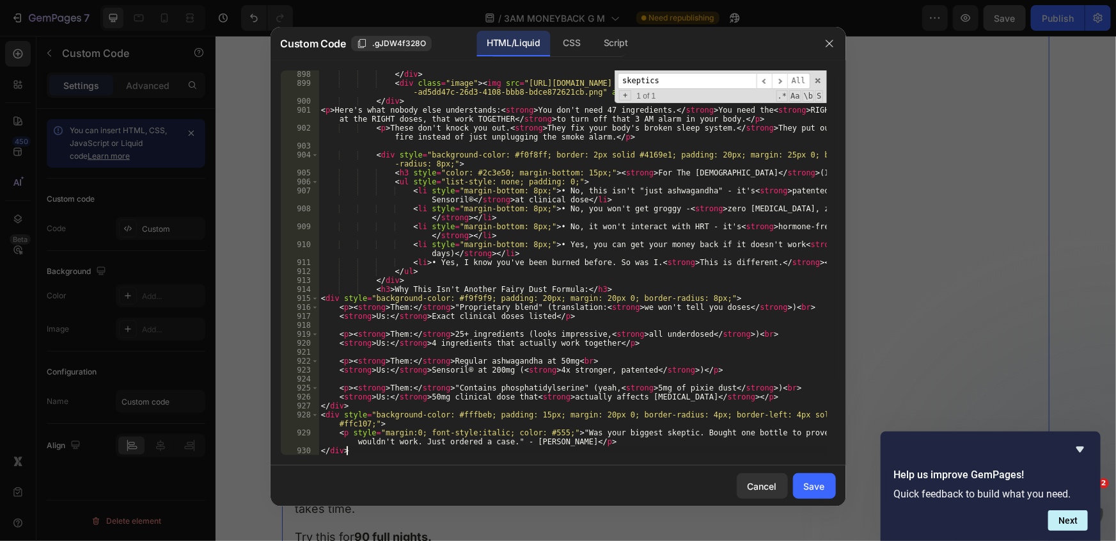
scroll to position [9236, 0]
type textarea "</div>"
click at [804, 486] on div "Save" at bounding box center [814, 485] width 21 height 13
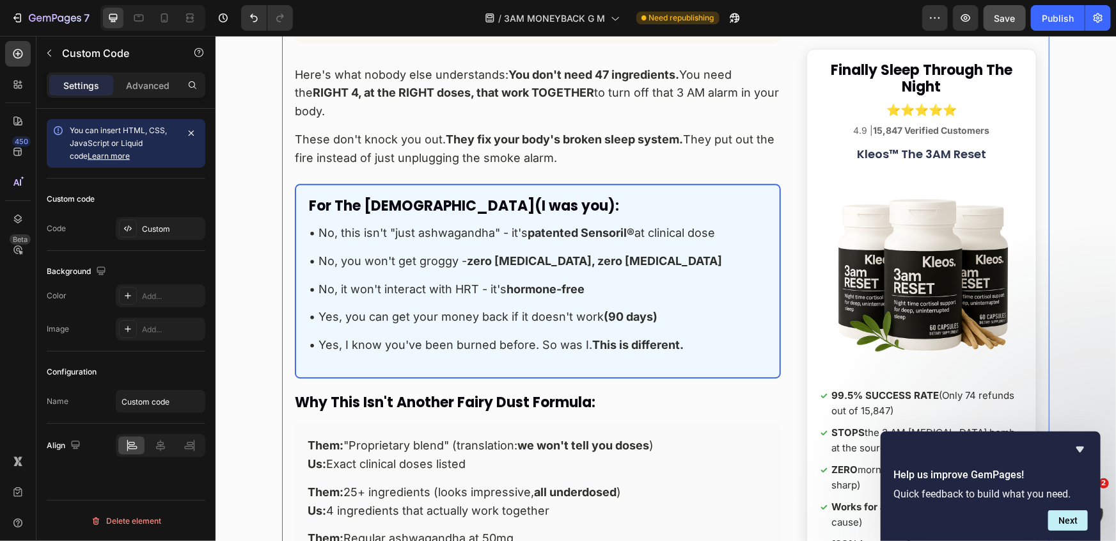
scroll to position [8969, 0]
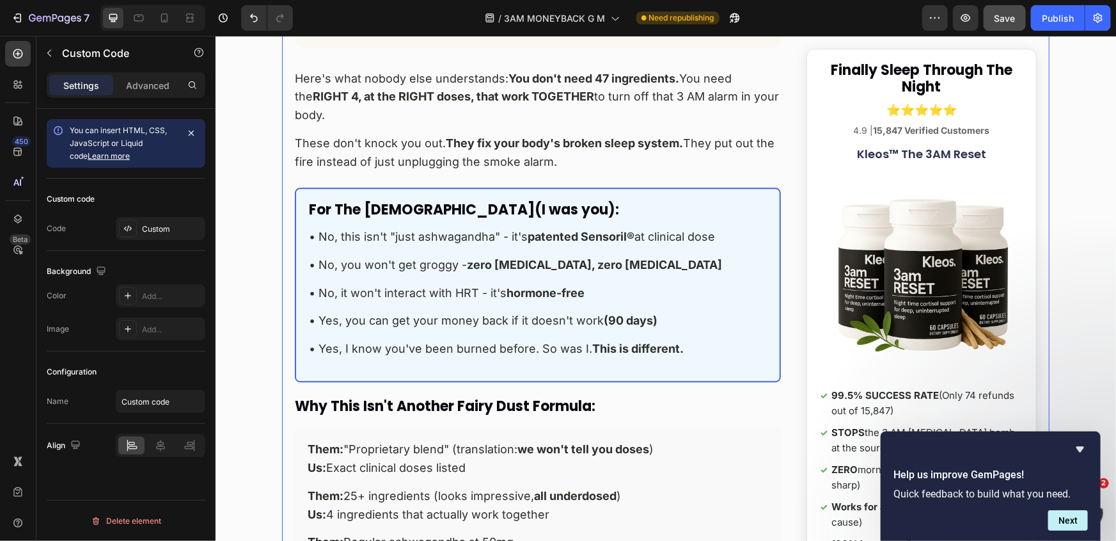
click at [587, 229] on strong "patented Sensoril®" at bounding box center [580, 235] width 107 height 13
click at [163, 224] on div "Custom" at bounding box center [172, 229] width 60 height 12
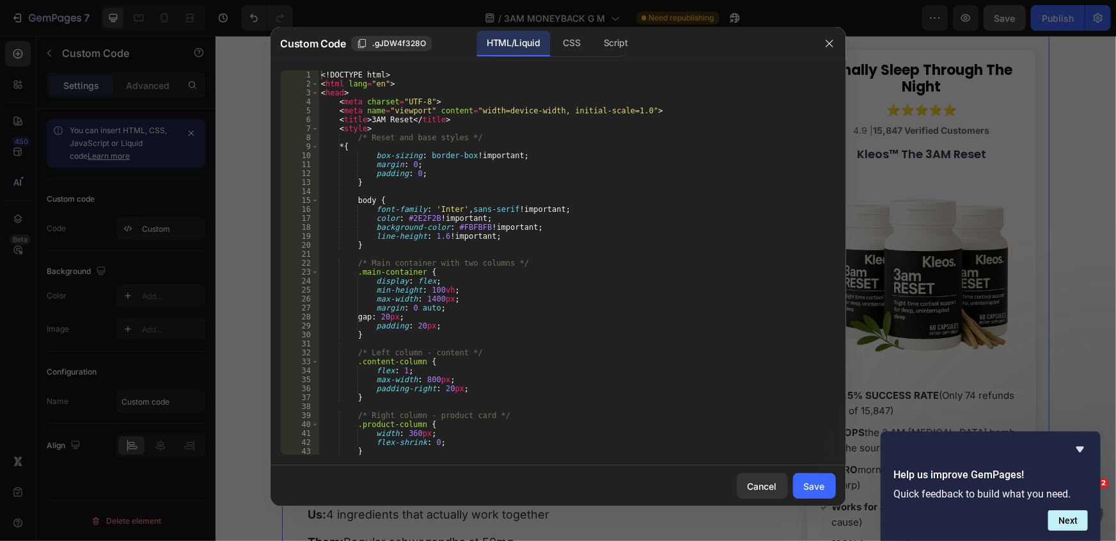
scroll to position [475, 0]
type textarea "font-family: 'Inter', sans-serif !important;"
click at [634, 211] on div "<! DOCTYPE html > < html lang = "en" > < head > < meta charset = "UTF-8" > < me…" at bounding box center [573, 271] width 509 height 402
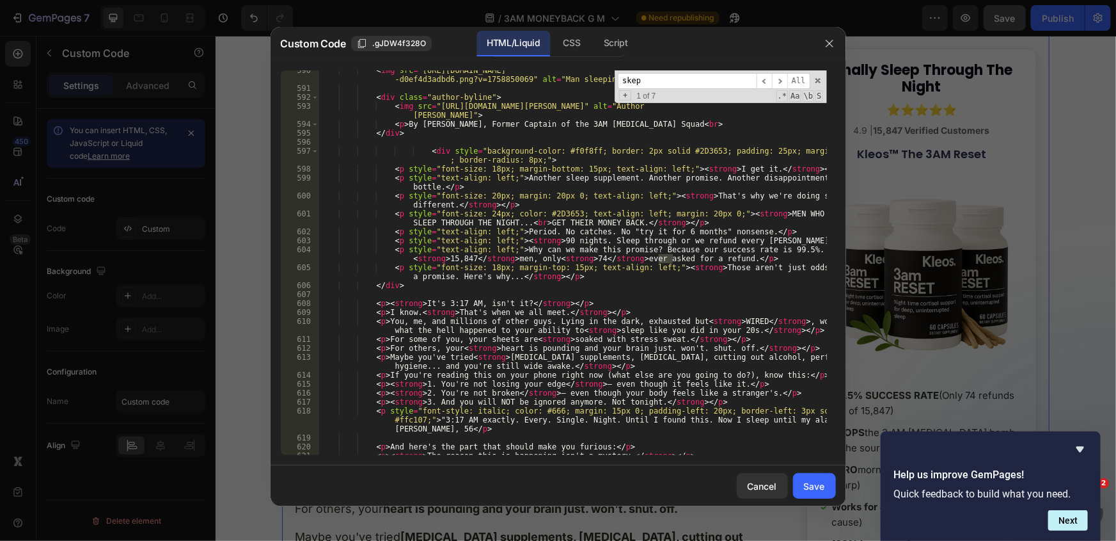
scroll to position [9150, 0]
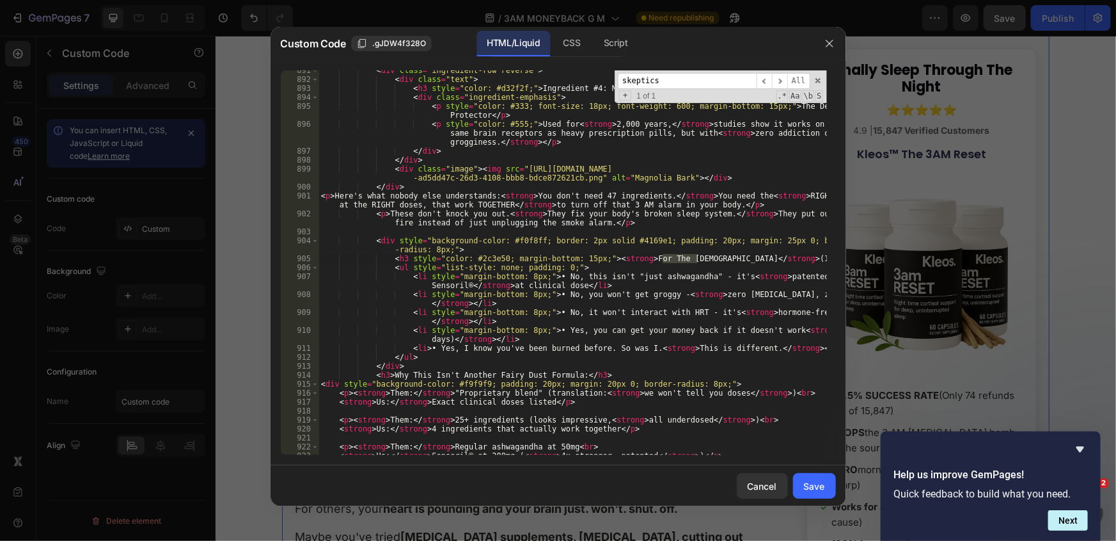
type input "skeptics"
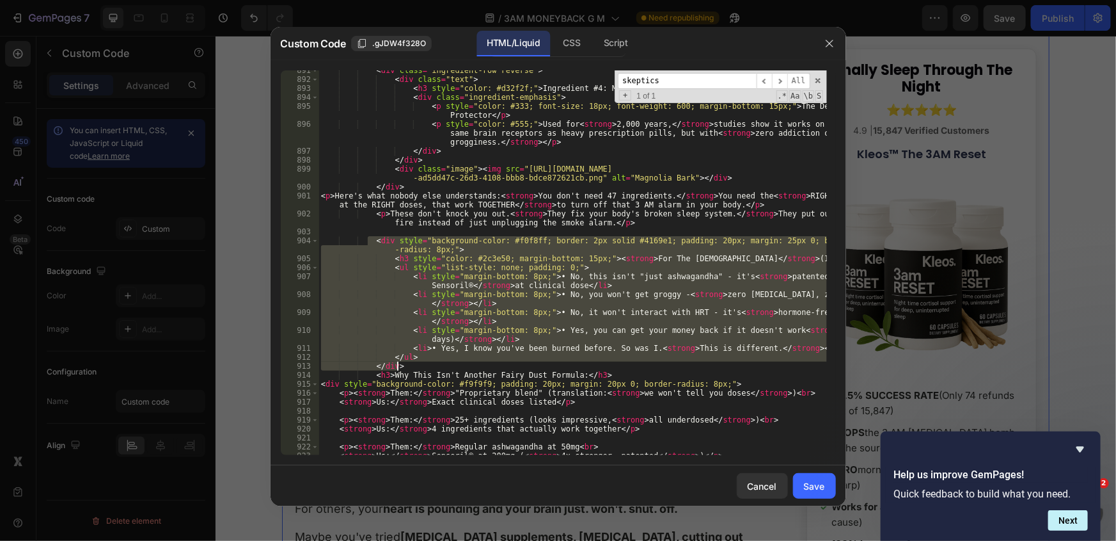
drag, startPoint x: 370, startPoint y: 243, endPoint x: 457, endPoint y: 365, distance: 150.4
click at [457, 365] on div "< div class = "ingredient-row reverse" > < div class = "text" > < h3 style = "c…" at bounding box center [573, 267] width 509 height 402
paste textarea
type textarea "</div>"
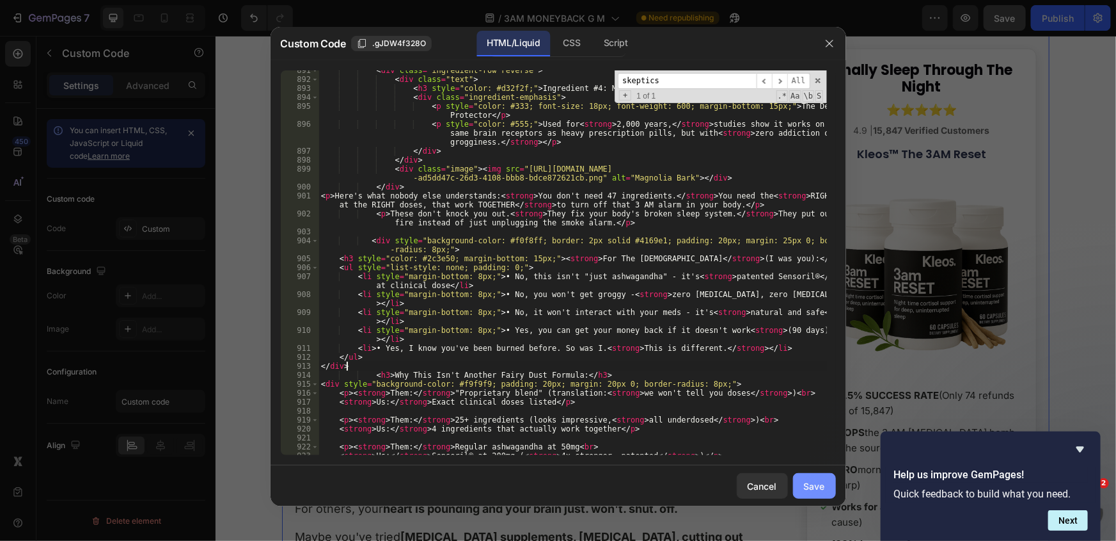
click at [808, 478] on button "Save" at bounding box center [814, 486] width 43 height 26
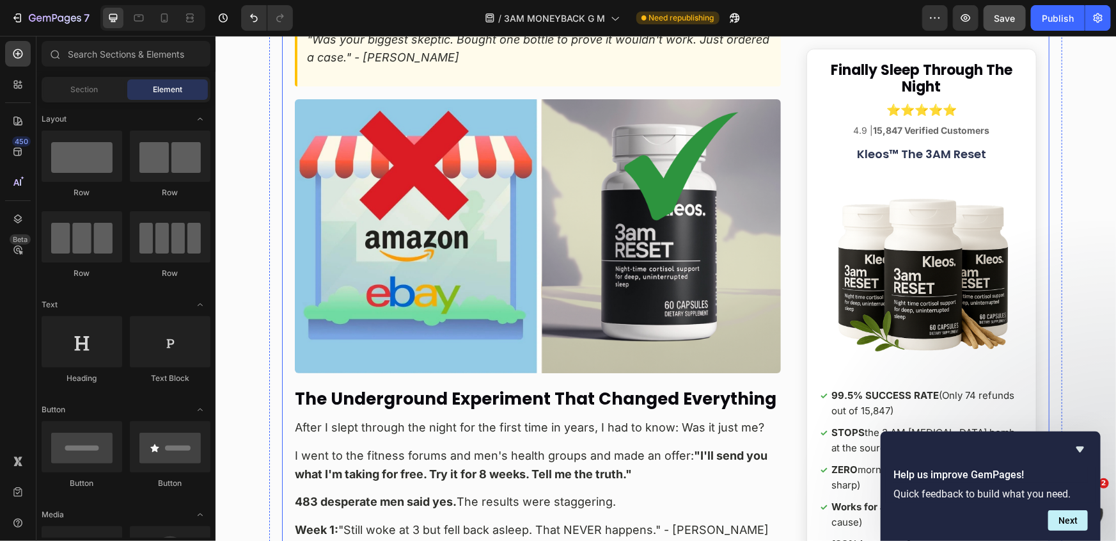
scroll to position [9871, 0]
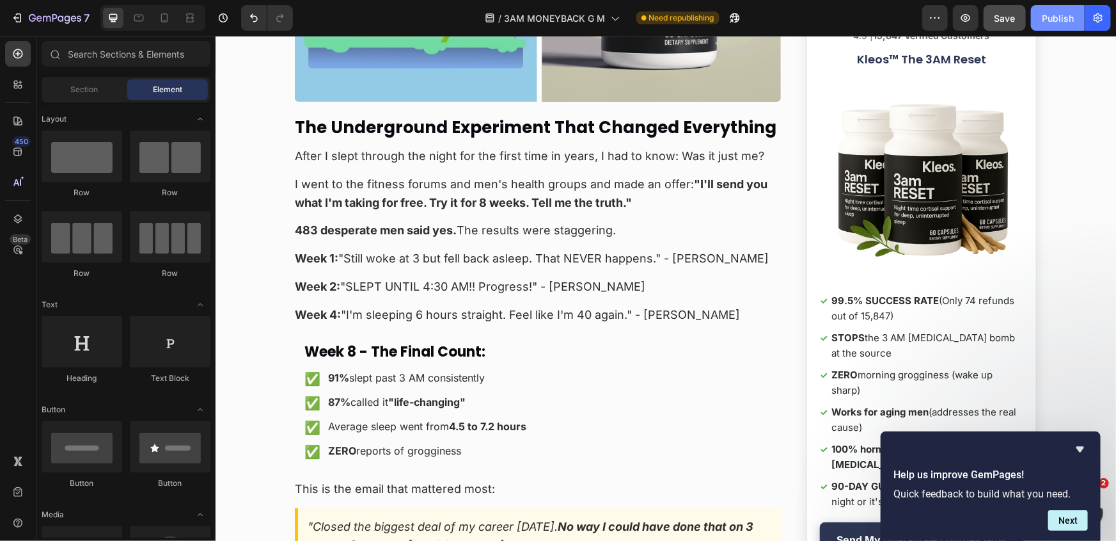
click at [1061, 14] on div "Publish" at bounding box center [1058, 18] width 32 height 13
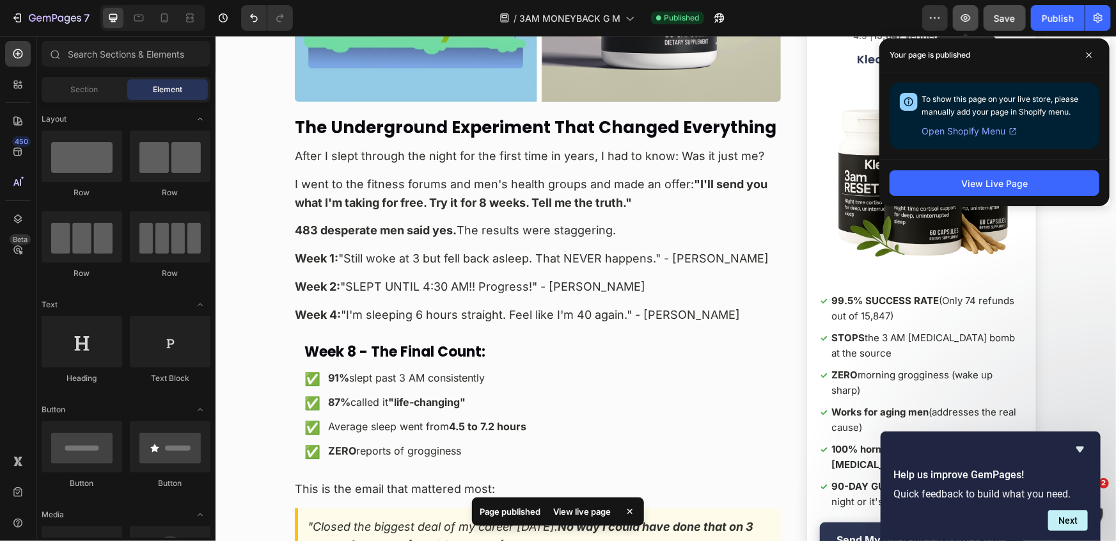
click at [967, 22] on icon "button" at bounding box center [966, 18] width 13 height 13
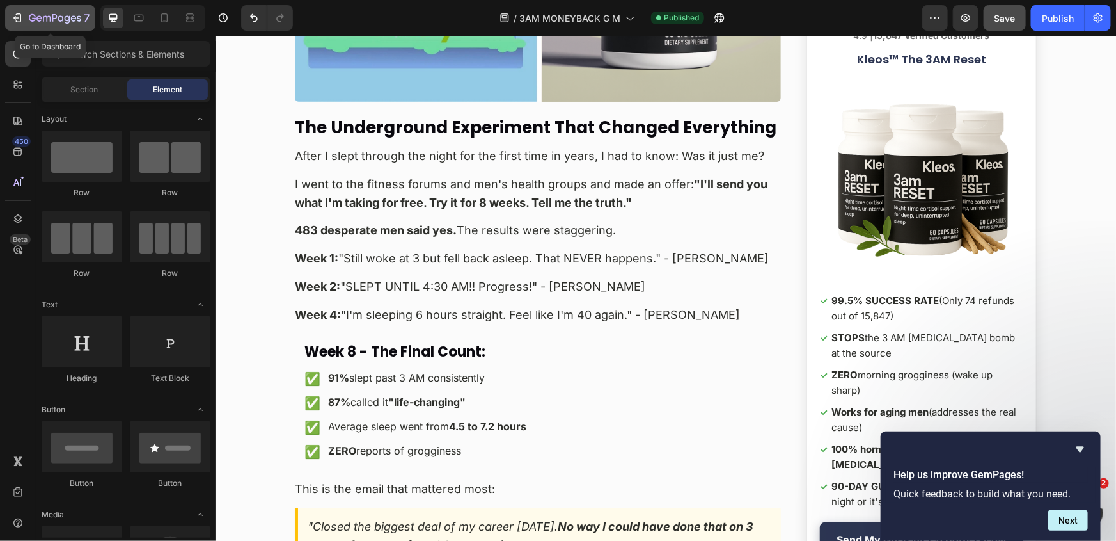
click at [52, 20] on icon "button" at bounding box center [54, 18] width 5 height 8
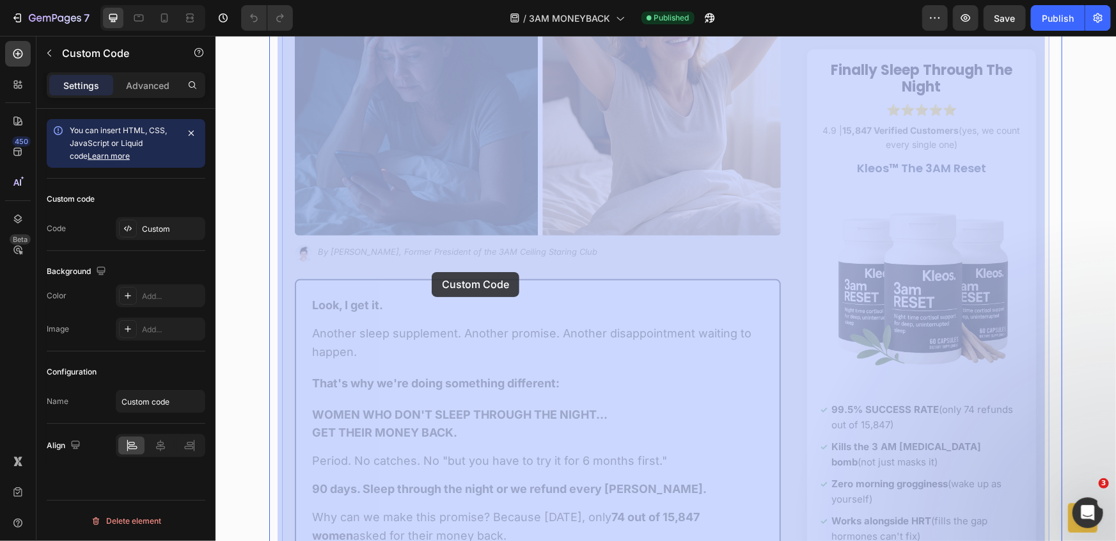
scroll to position [290, 0]
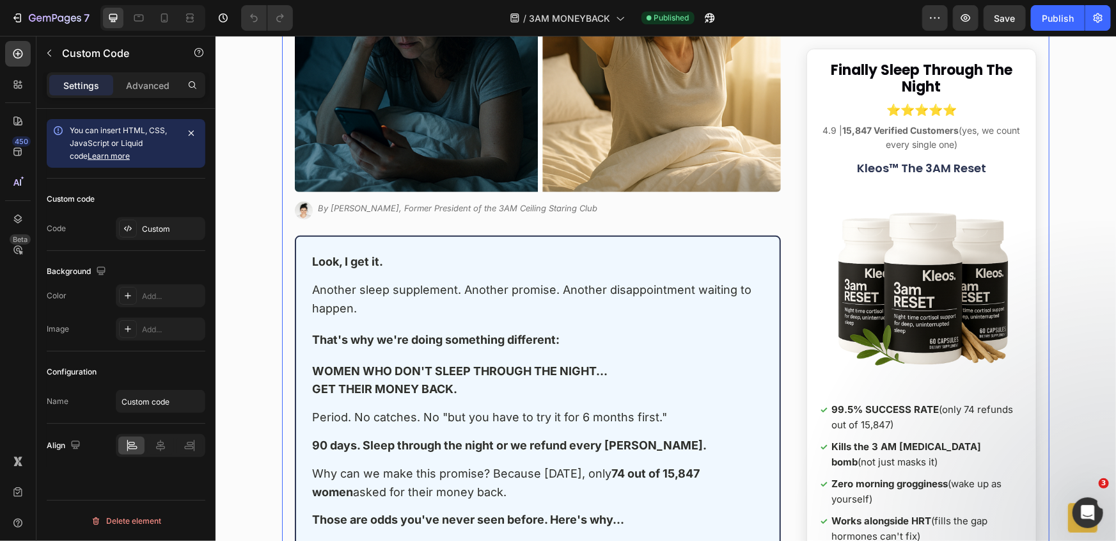
click at [159, 226] on div "Custom" at bounding box center [172, 229] width 60 height 12
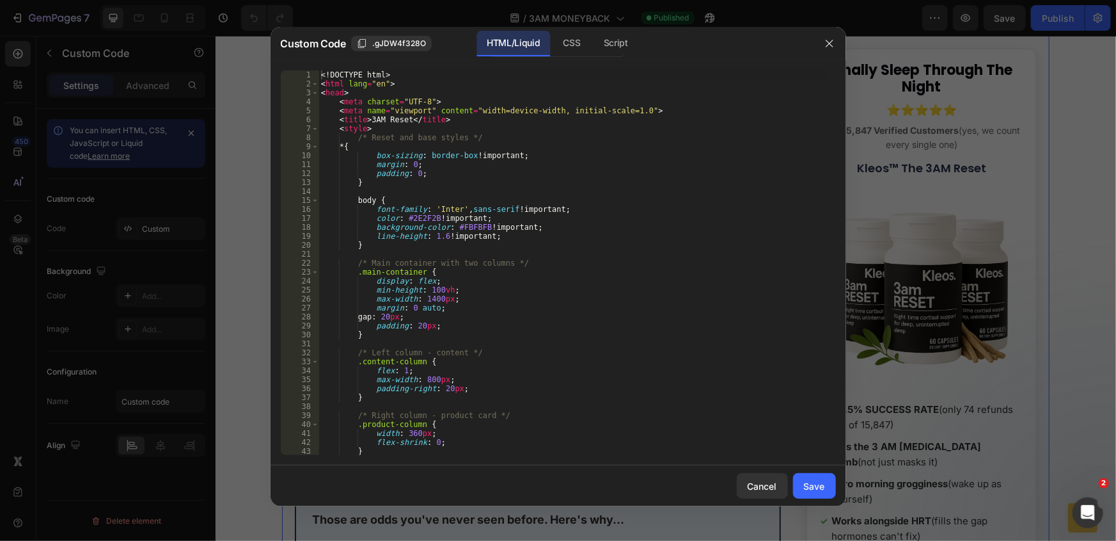
type textarea "/* Main container with two columns */"
click at [598, 263] on div "<! DOCTYPE html > < html lang = "en" > < head > < meta charset = "UTF-8" > < me…" at bounding box center [573, 271] width 509 height 402
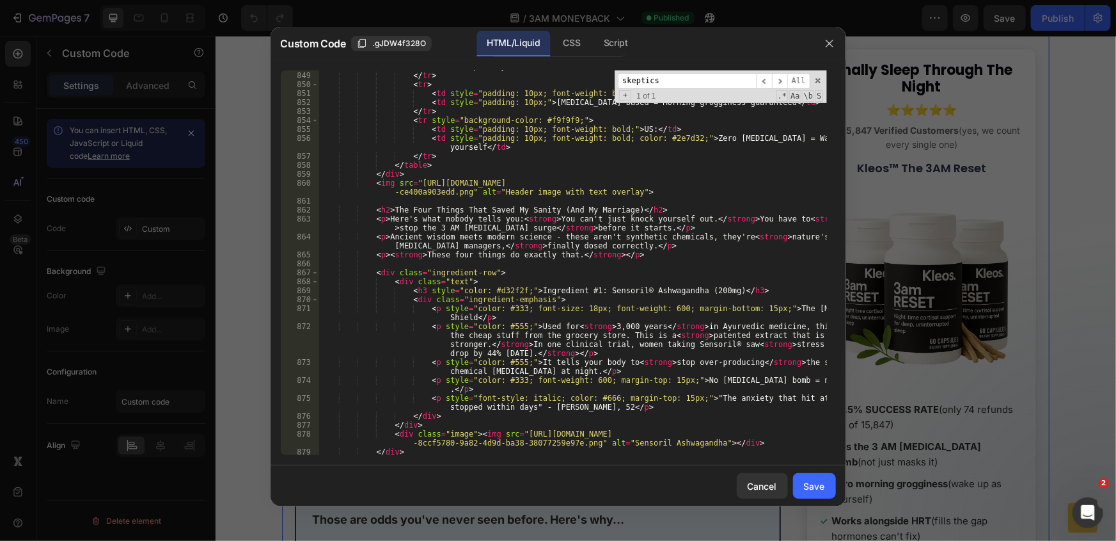
scroll to position [8670, 0]
type input "skeptics"
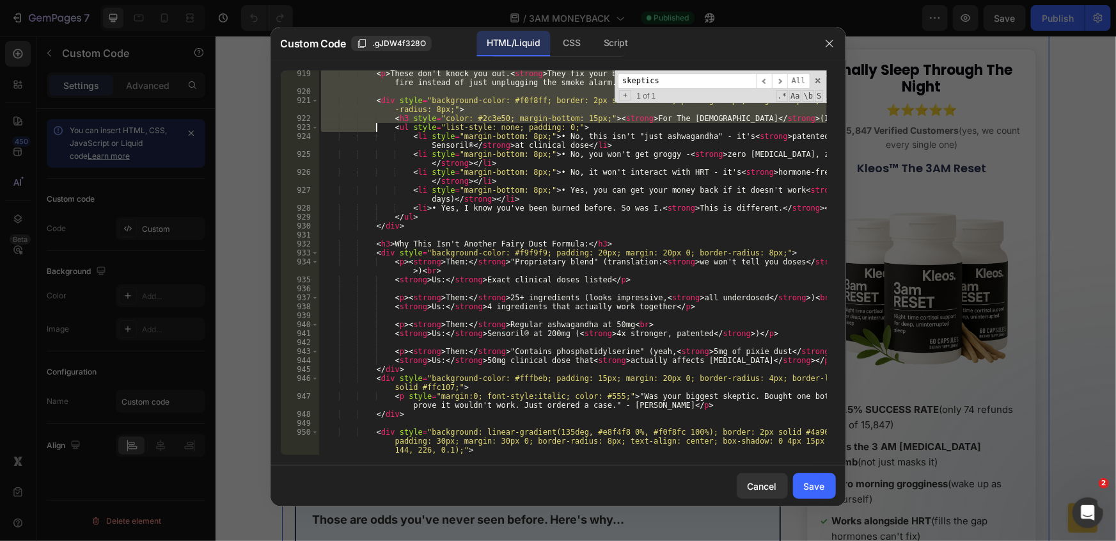
scroll to position [9717, 0]
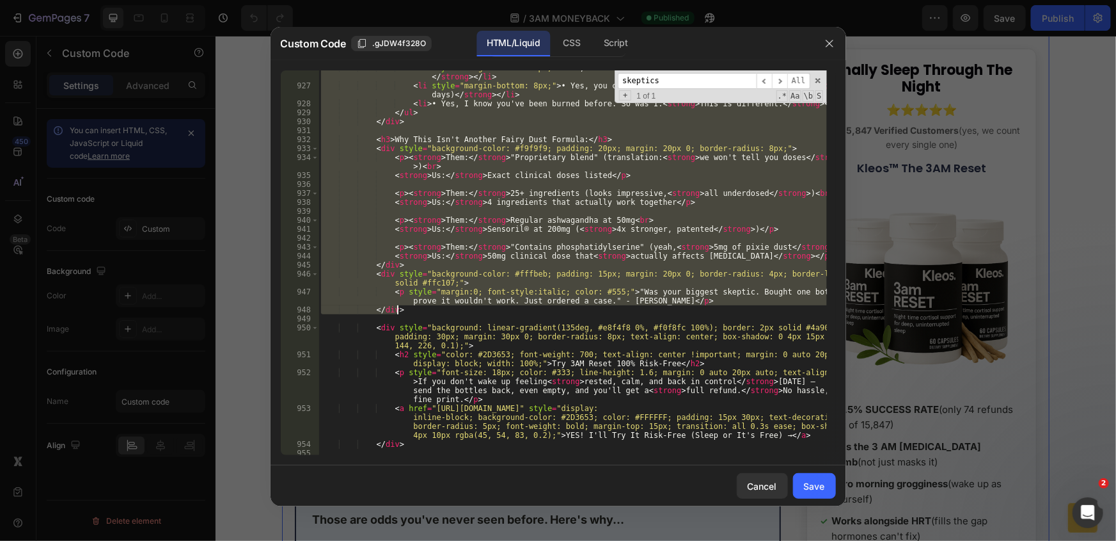
drag, startPoint x: 371, startPoint y: 221, endPoint x: 417, endPoint y: 314, distance: 103.3
click at [417, 314] on div "< li style = "margin-bottom: 8px;" > • No, it won't interact with HRT - it's < …" at bounding box center [573, 268] width 509 height 411
type textarea "<p style="margin:0; font-style:italic; color: #555;">"Was your biggest skeptic.…"
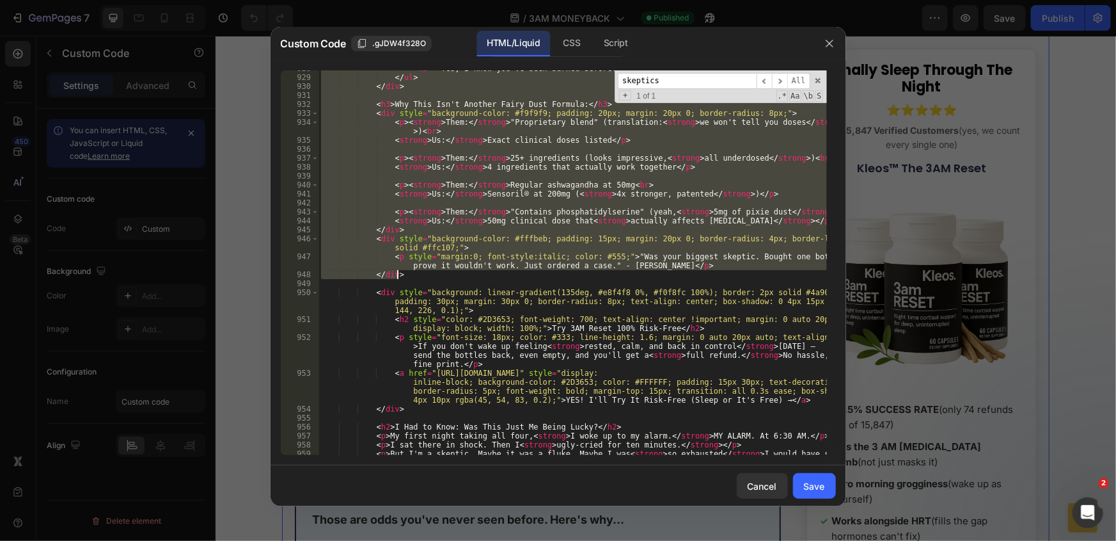
click at [973, 403] on div at bounding box center [558, 270] width 1116 height 541
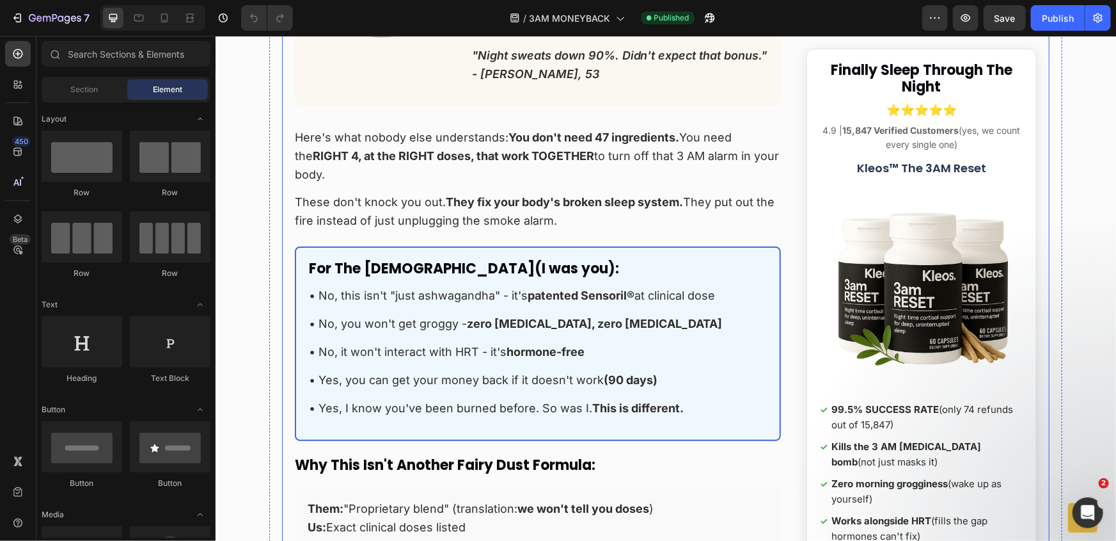
scroll to position [9723, 0]
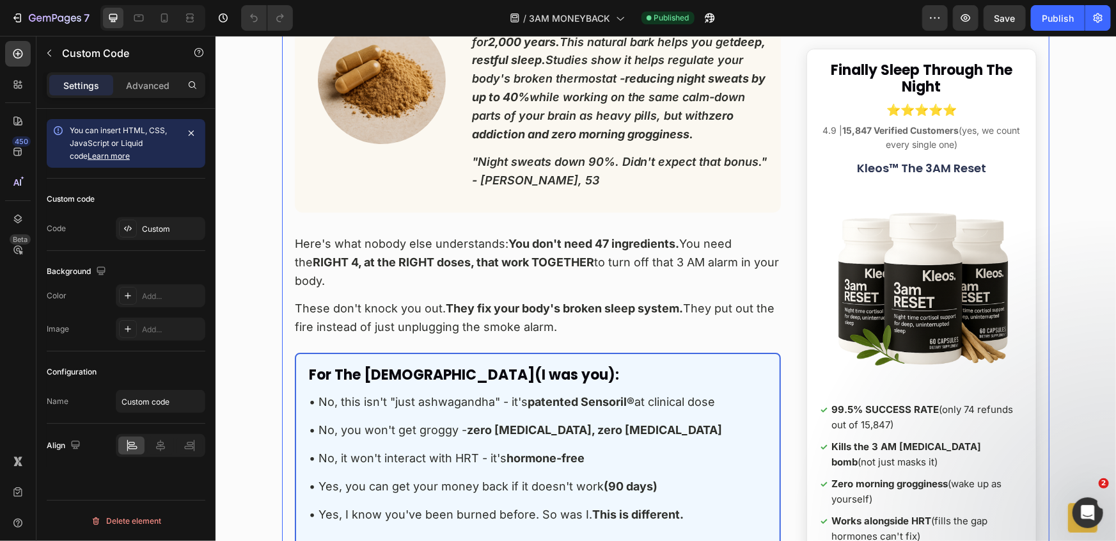
scroll to position [9665, 0]
drag, startPoint x: 421, startPoint y: 205, endPoint x: 393, endPoint y: 263, distance: 64.7
click at [421, 255] on strong "RIGHT 4, at the RIGHT doses, that work TOGETHER" at bounding box center [453, 261] width 282 height 13
click at [170, 234] on div "Custom" at bounding box center [161, 228] width 90 height 23
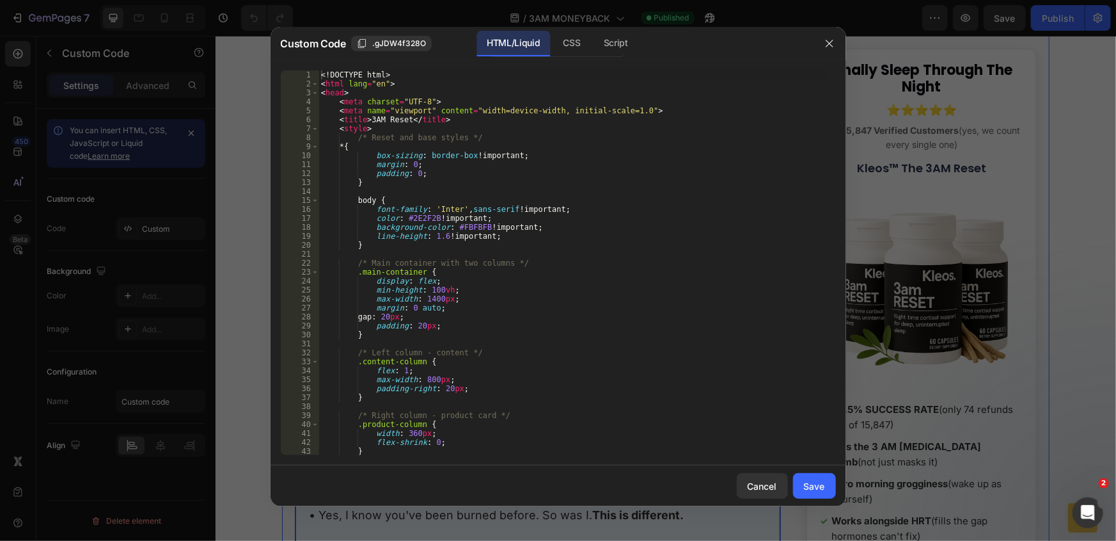
type textarea ".main-container {"
click at [489, 269] on div "<! DOCTYPE html > < html lang = "en" > < head > < meta charset = "UTF-8" > < me…" at bounding box center [573, 271] width 509 height 402
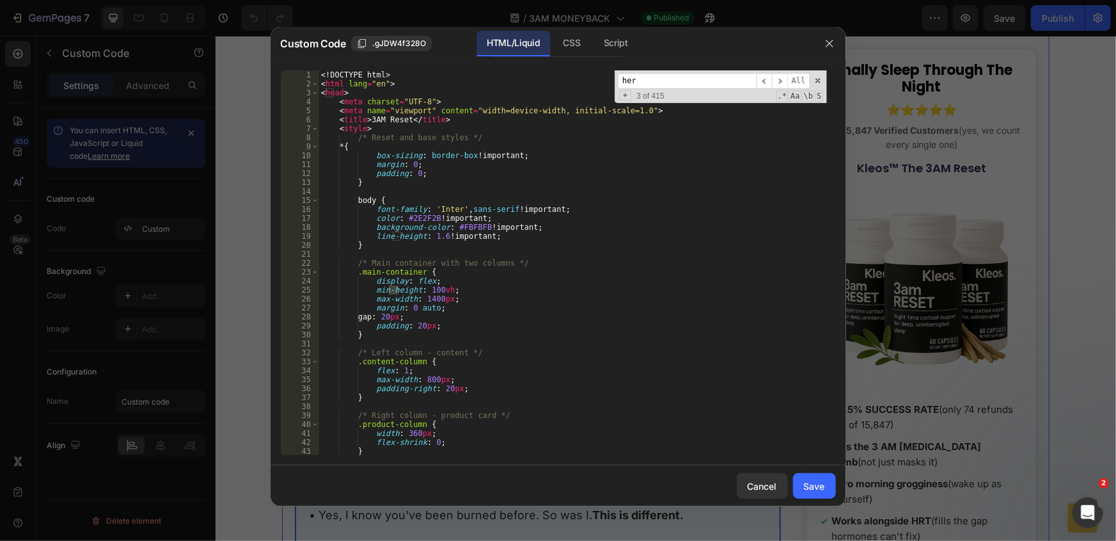
scroll to position [587, 0]
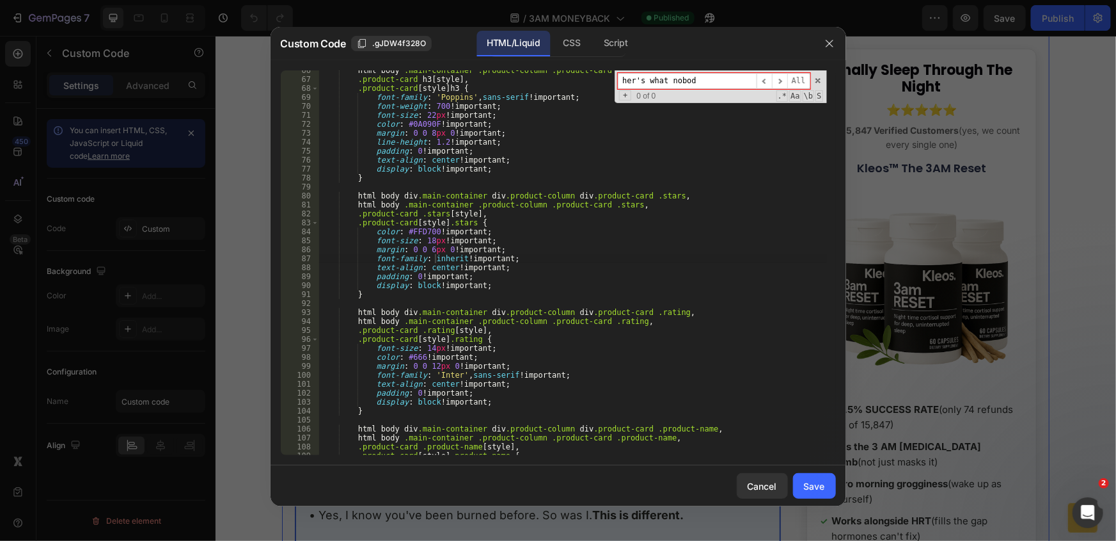
type input "her's what nobody"
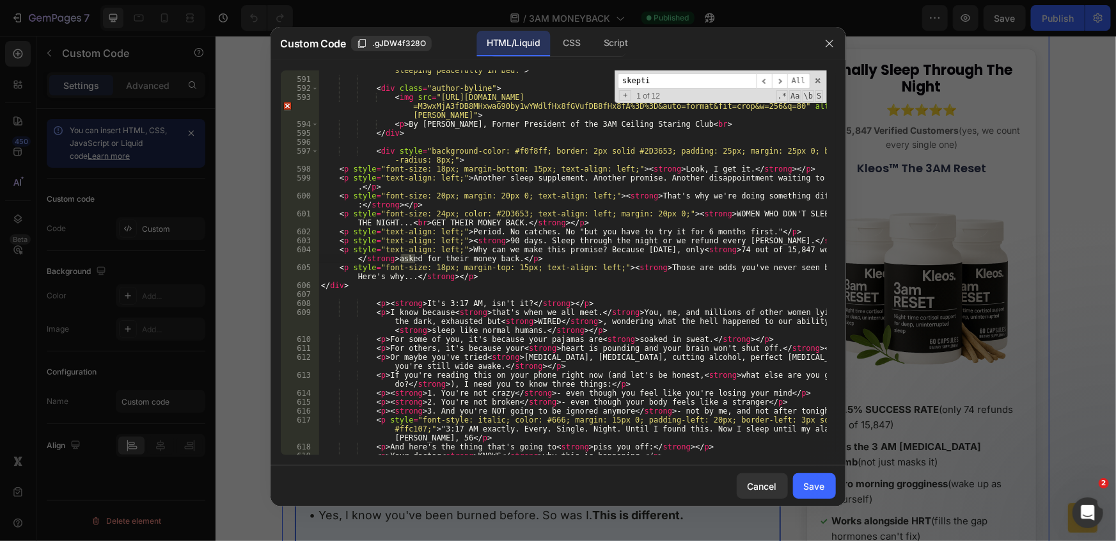
scroll to position [9473, 0]
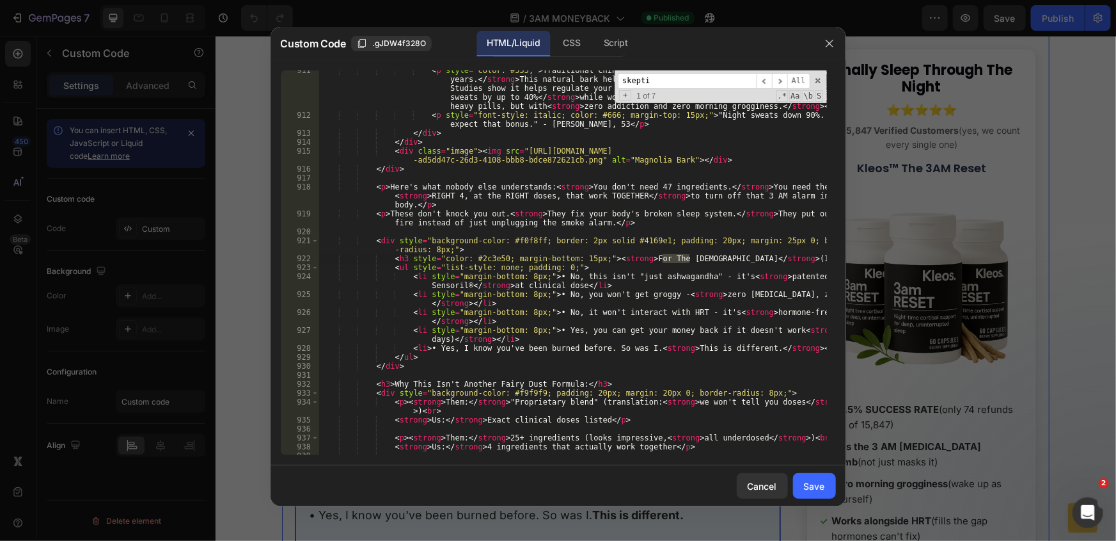
type input "skepti"
click at [529, 226] on div "< p style = "color: #555;" > Traditional Chinese Medicine's answer to anxiety f…" at bounding box center [573, 285] width 509 height 438
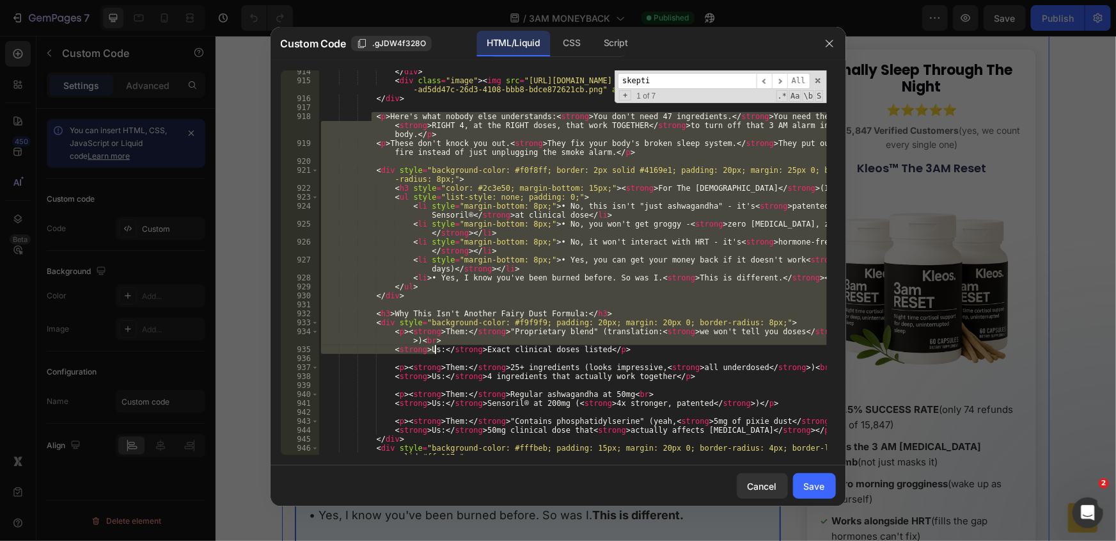
scroll to position [9682, 0]
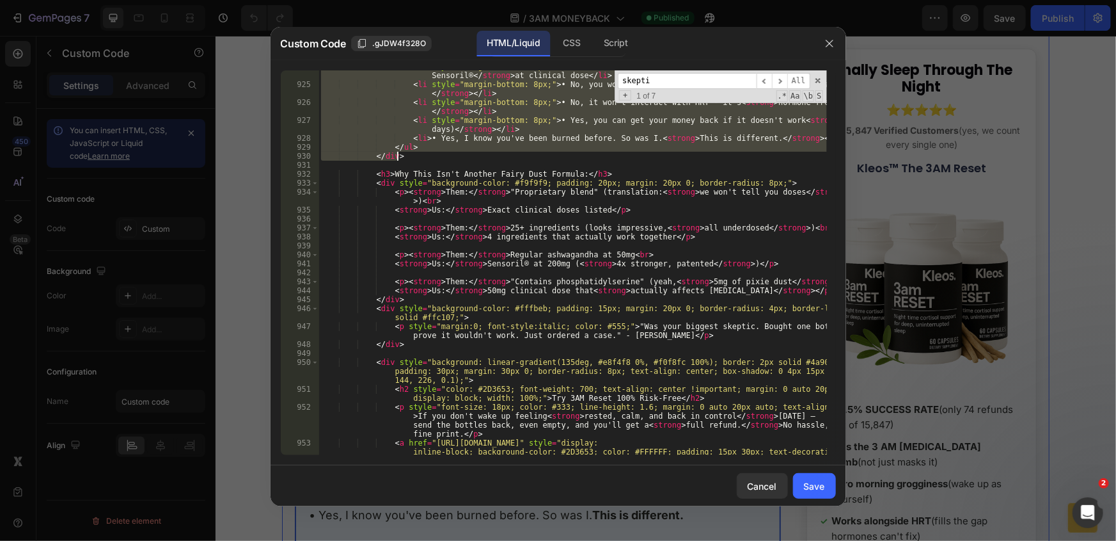
drag, startPoint x: 372, startPoint y: 184, endPoint x: 411, endPoint y: 155, distance: 48.5
click at [411, 155] on div "< li style = "margin-bottom: 8px;" > • No, this isn't "just ashwagandha" - it's…" at bounding box center [573, 281] width 509 height 438
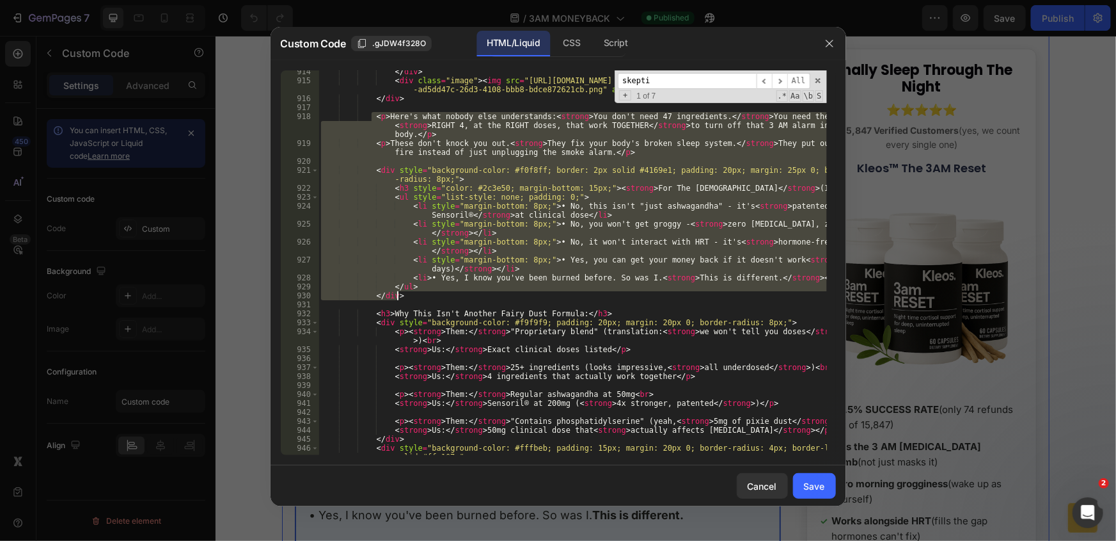
scroll to position [9542, 0]
paste textarea
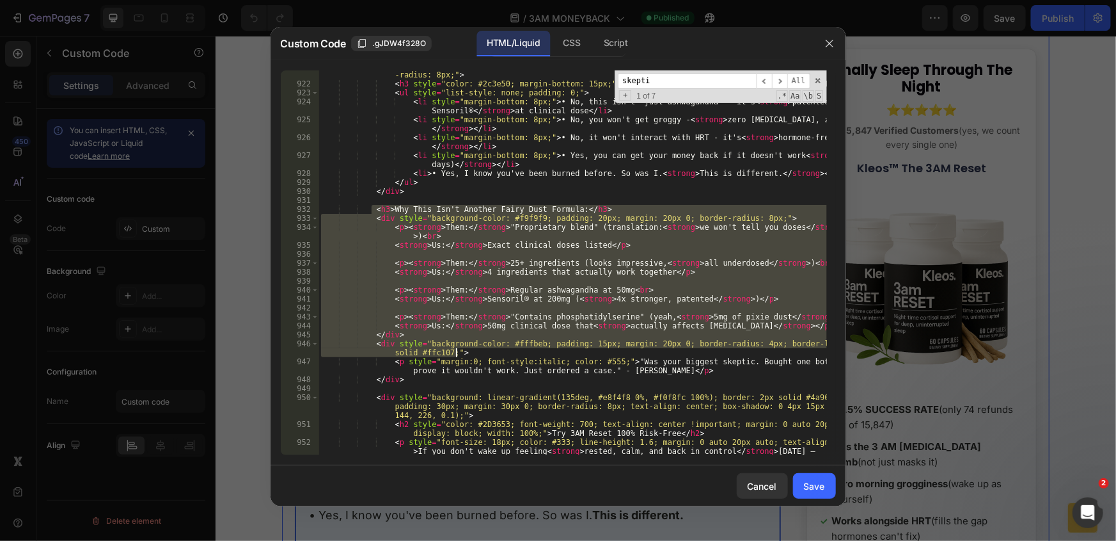
scroll to position [9682, 0]
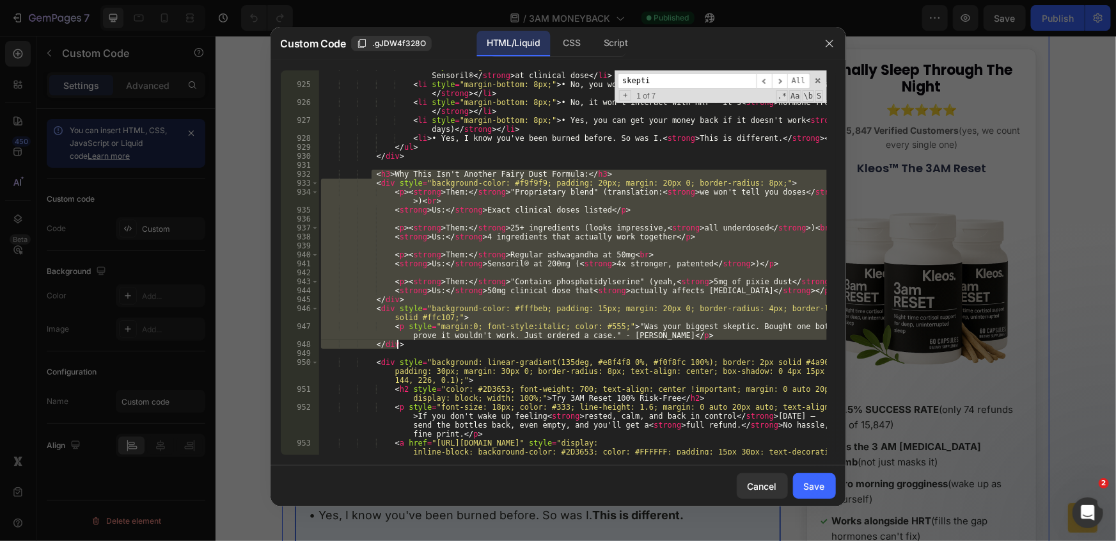
drag, startPoint x: 372, startPoint y: 205, endPoint x: 441, endPoint y: 346, distance: 156.5
click at [441, 346] on div "< li style = "margin-bottom: 8px;" > • No, this isn't "just ashwagandha" - it's…" at bounding box center [573, 281] width 509 height 438
type textarea "<p style="margin:0; font-style:italic; color: #555;">"Was your biggest skeptic.…"
click at [773, 482] on div "Cancel" at bounding box center [762, 485] width 29 height 13
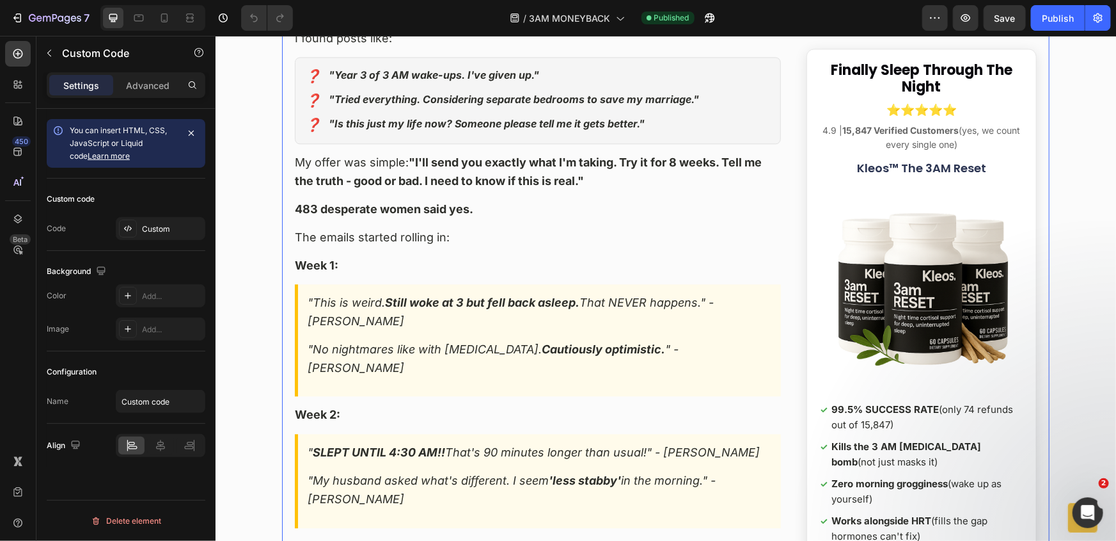
scroll to position [11293, 0]
